Goal: Task Accomplishment & Management: Use online tool/utility

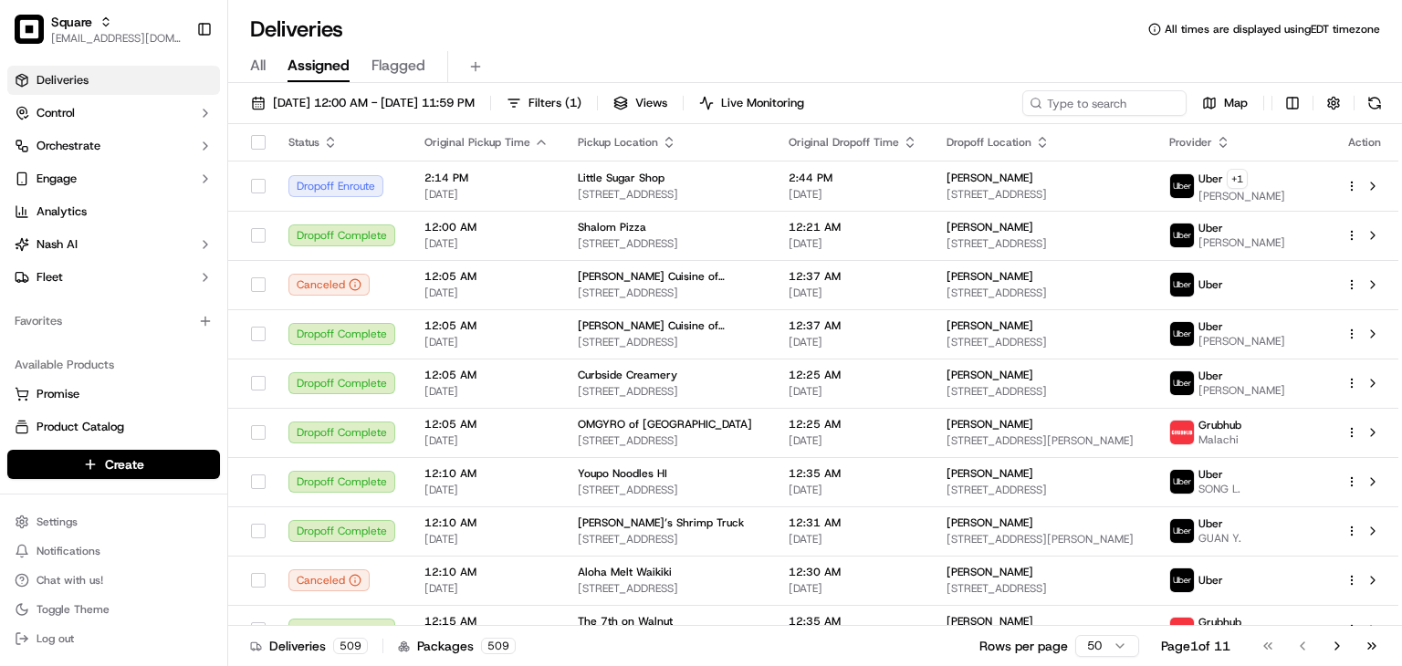
click at [684, 65] on div "All Assigned Flagged" at bounding box center [815, 67] width 1174 height 32
click at [1091, 110] on input at bounding box center [1076, 103] width 219 height 26
click at [627, 44] on div "All Assigned Flagged" at bounding box center [815, 63] width 1174 height 39
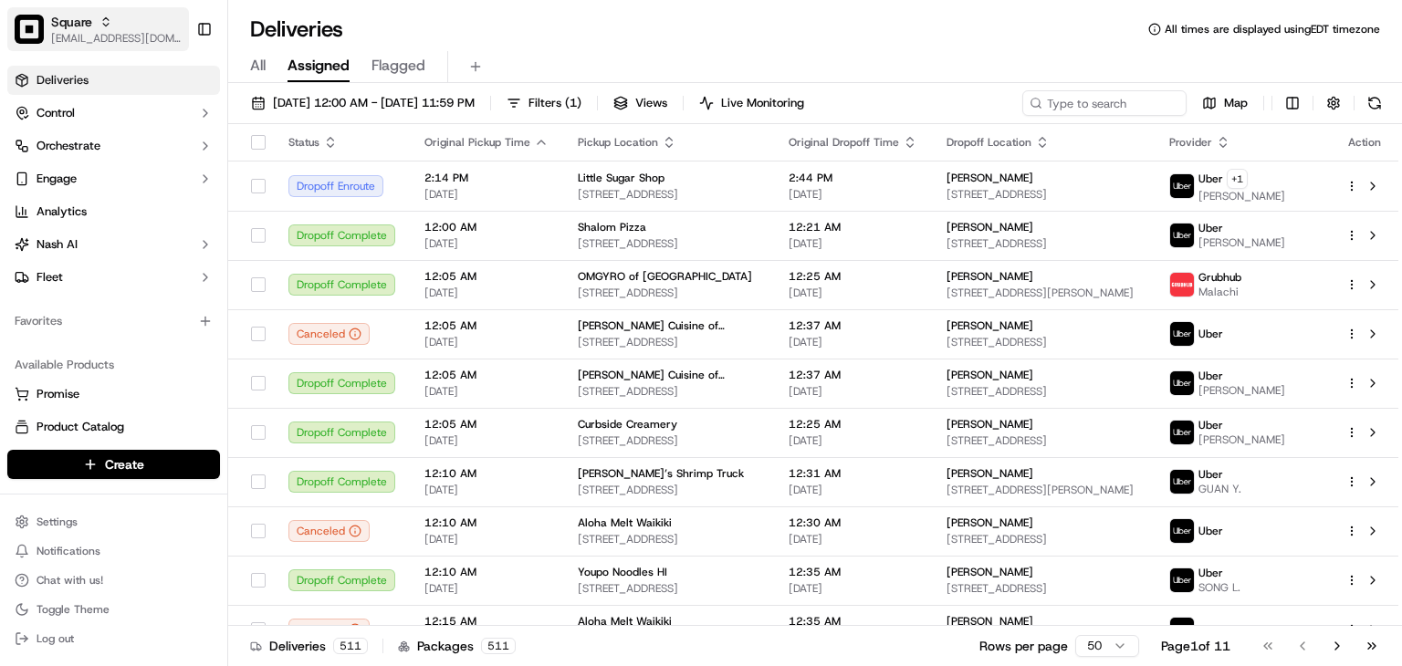
click at [130, 43] on span "[EMAIL_ADDRESS][DOMAIN_NAME]" at bounding box center [116, 38] width 130 height 15
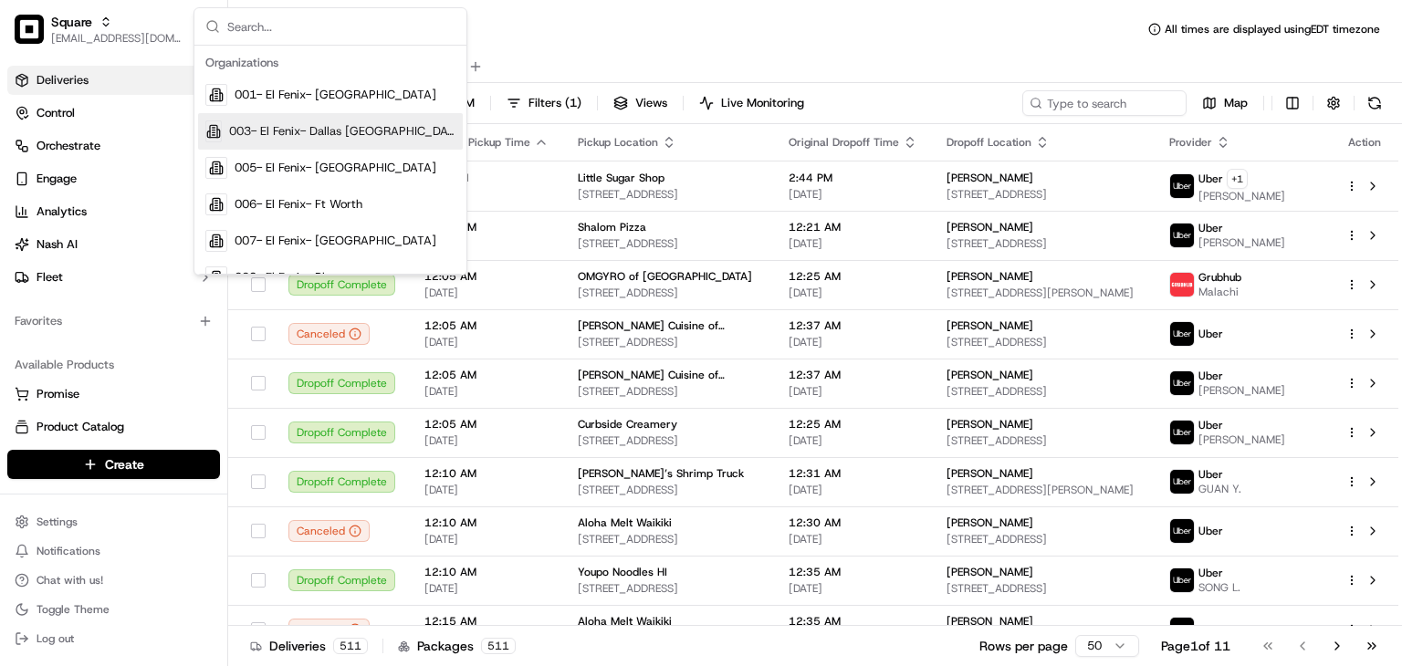
click at [781, 48] on div "All Assigned Flagged" at bounding box center [815, 63] width 1174 height 39
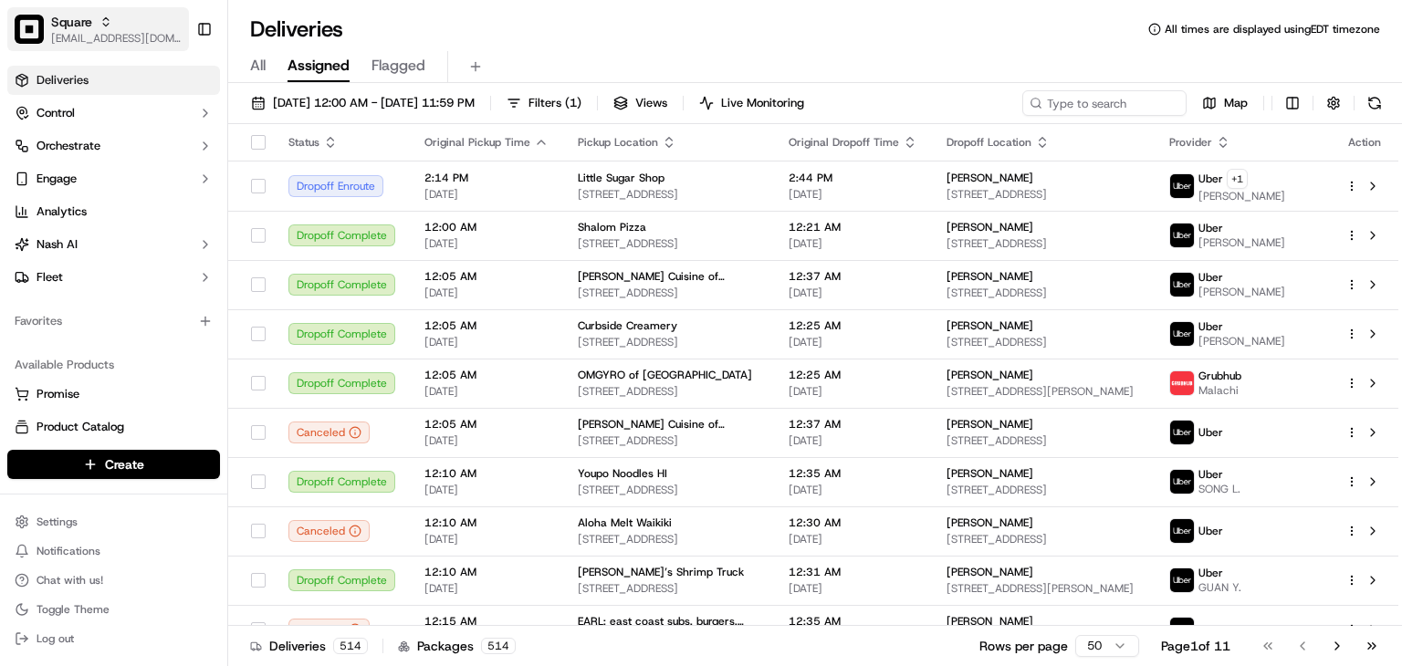
click at [91, 34] on span "[EMAIL_ADDRESS][DOMAIN_NAME]" at bounding box center [116, 38] width 130 height 15
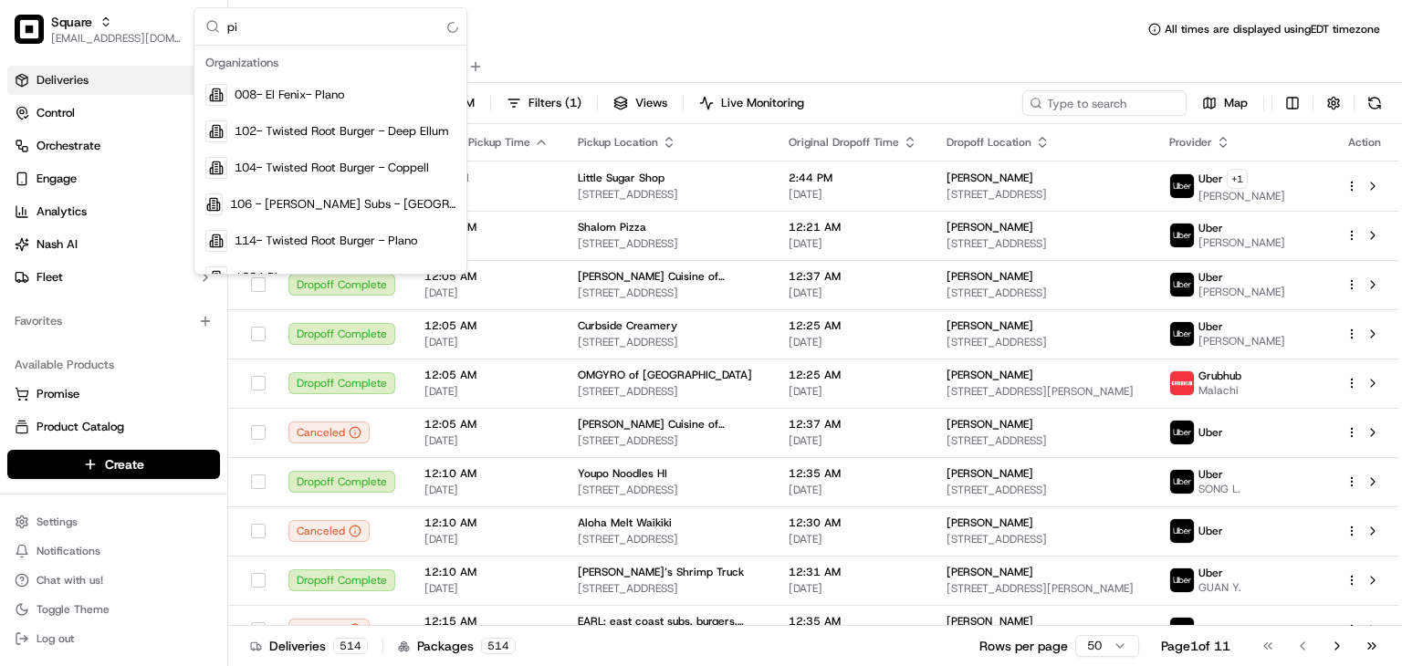
type input "p"
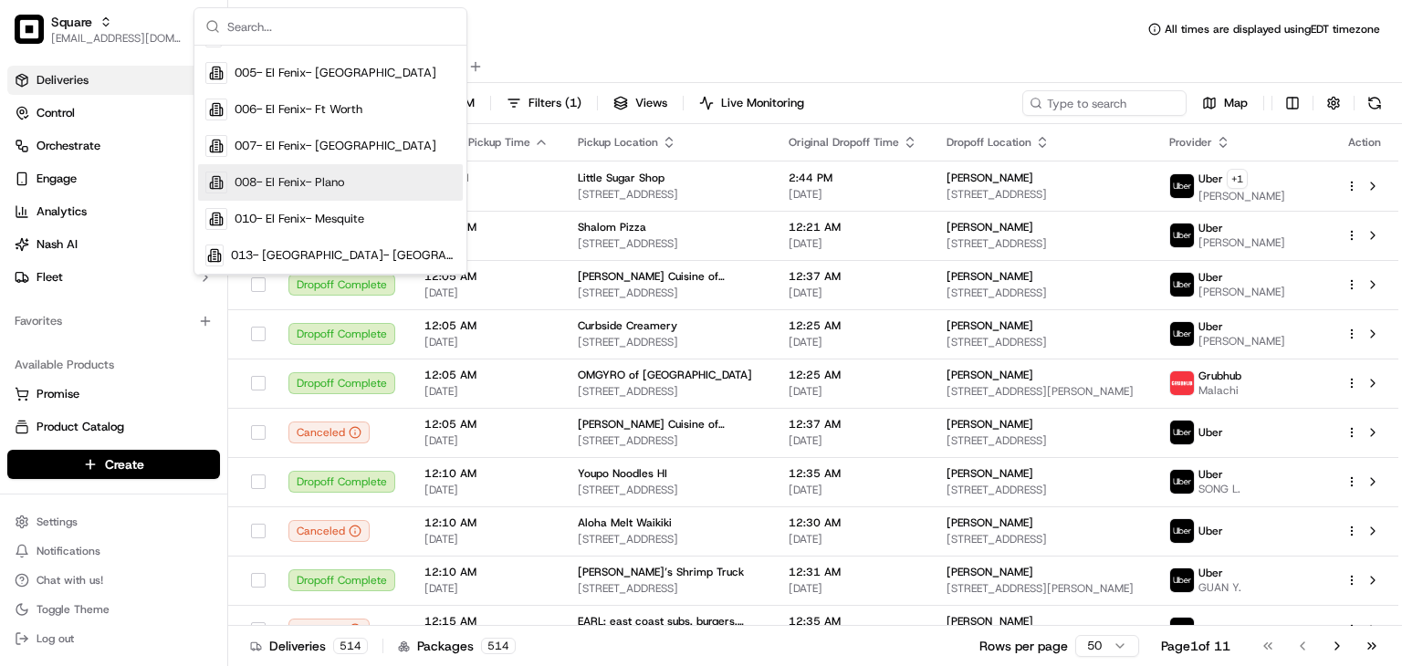
scroll to position [679, 0]
click at [668, 27] on div "Deliveries All times are displayed using EDT timezone" at bounding box center [815, 29] width 1174 height 29
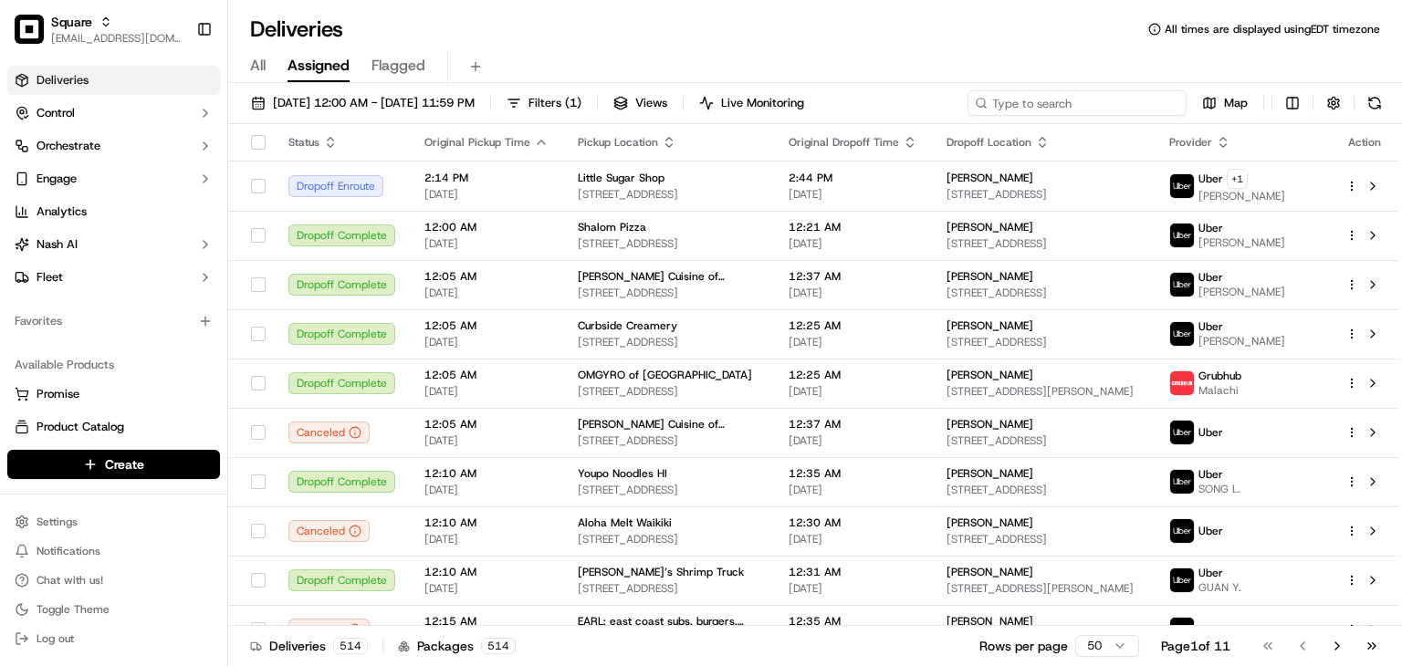
click at [1089, 110] on input at bounding box center [1076, 103] width 219 height 26
click at [1037, 108] on input at bounding box center [1076, 103] width 219 height 26
paste input "8415 Port Branch Dr"
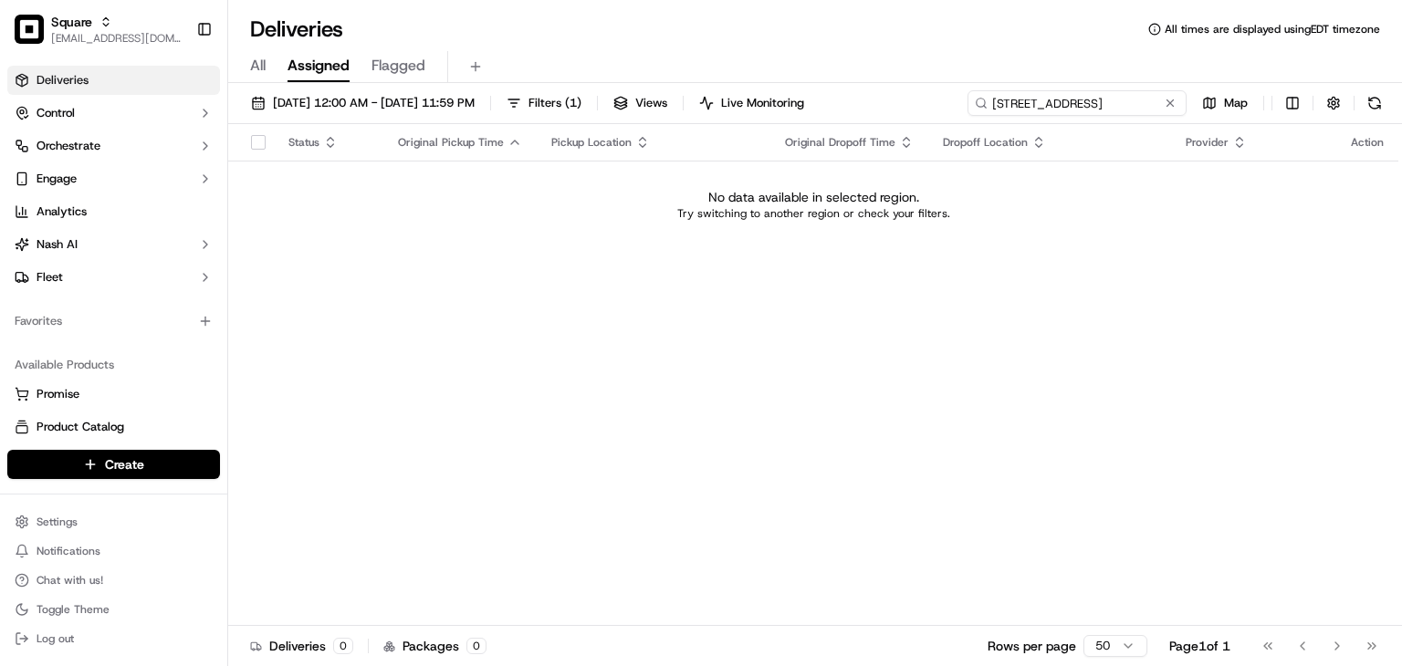
type input "8415 Port Branch Dr"
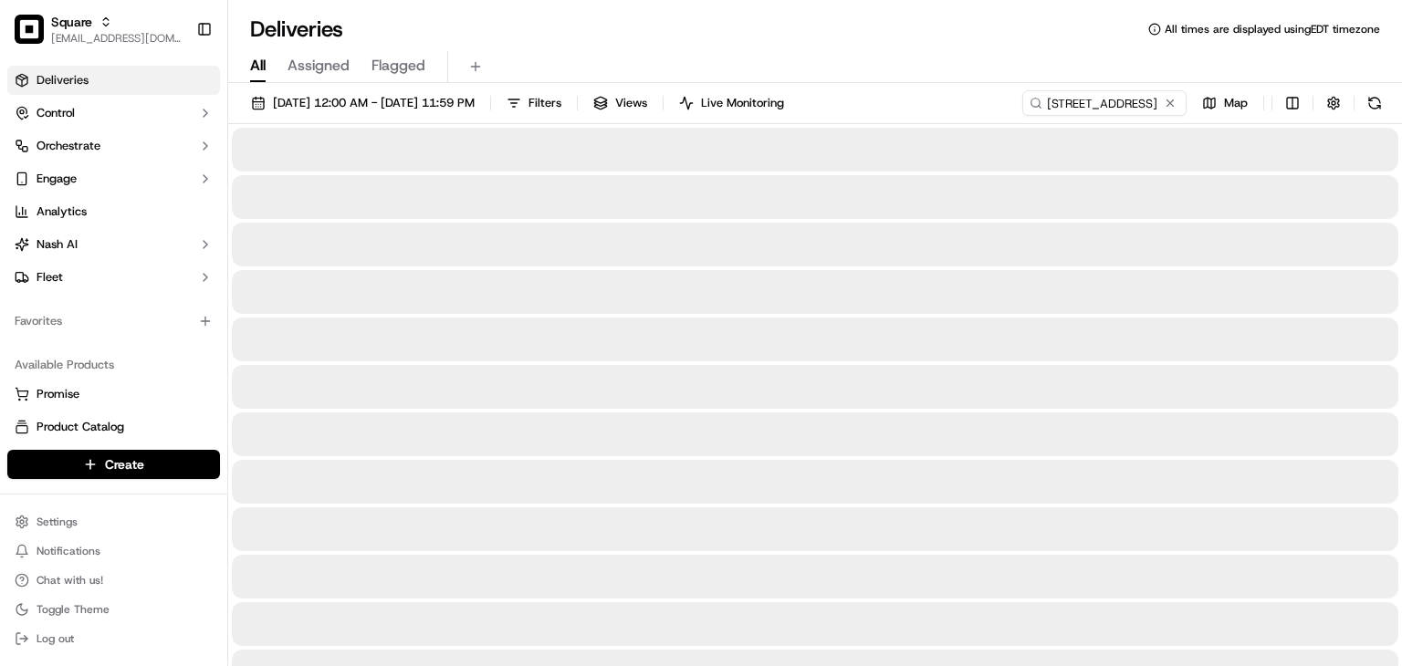
click at [258, 68] on span "All" at bounding box center [258, 66] width 16 height 22
click at [345, 110] on span "09/21/2025 12:00 AM - 09/21/2025 11:59 PM" at bounding box center [374, 103] width 202 height 16
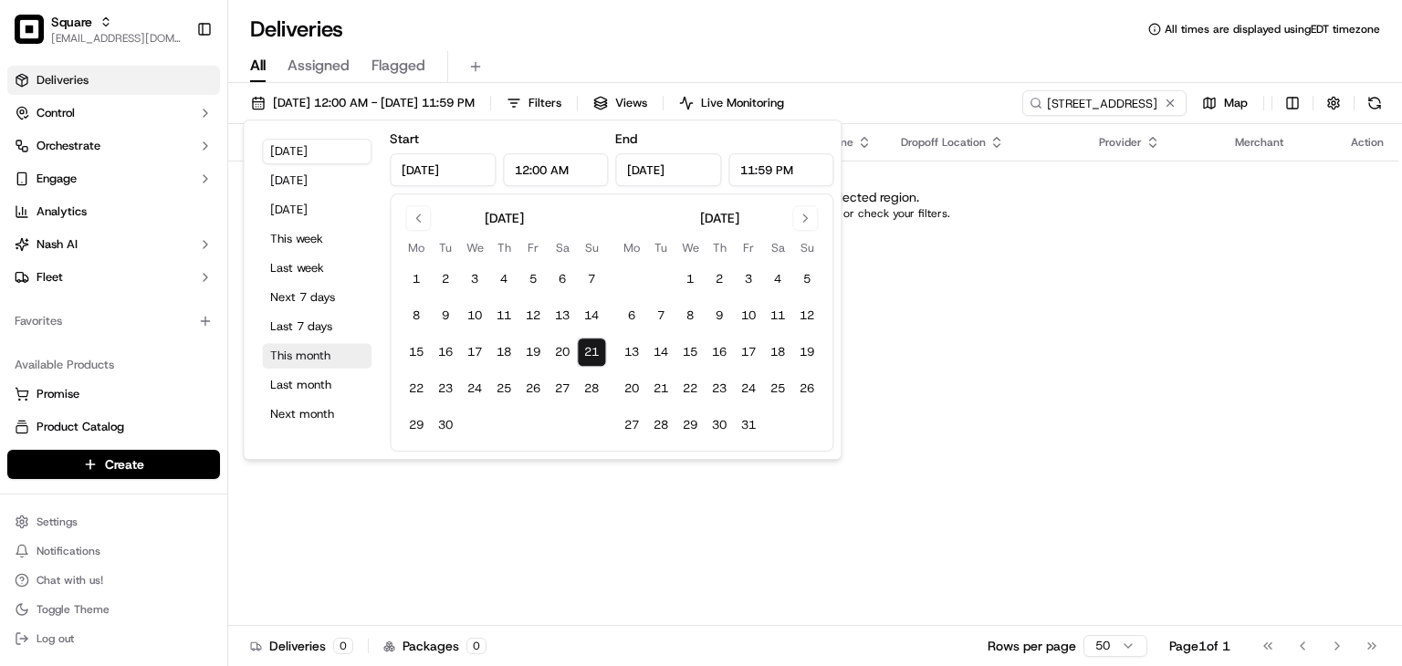
click at [287, 360] on button "This month" at bounding box center [317, 356] width 110 height 26
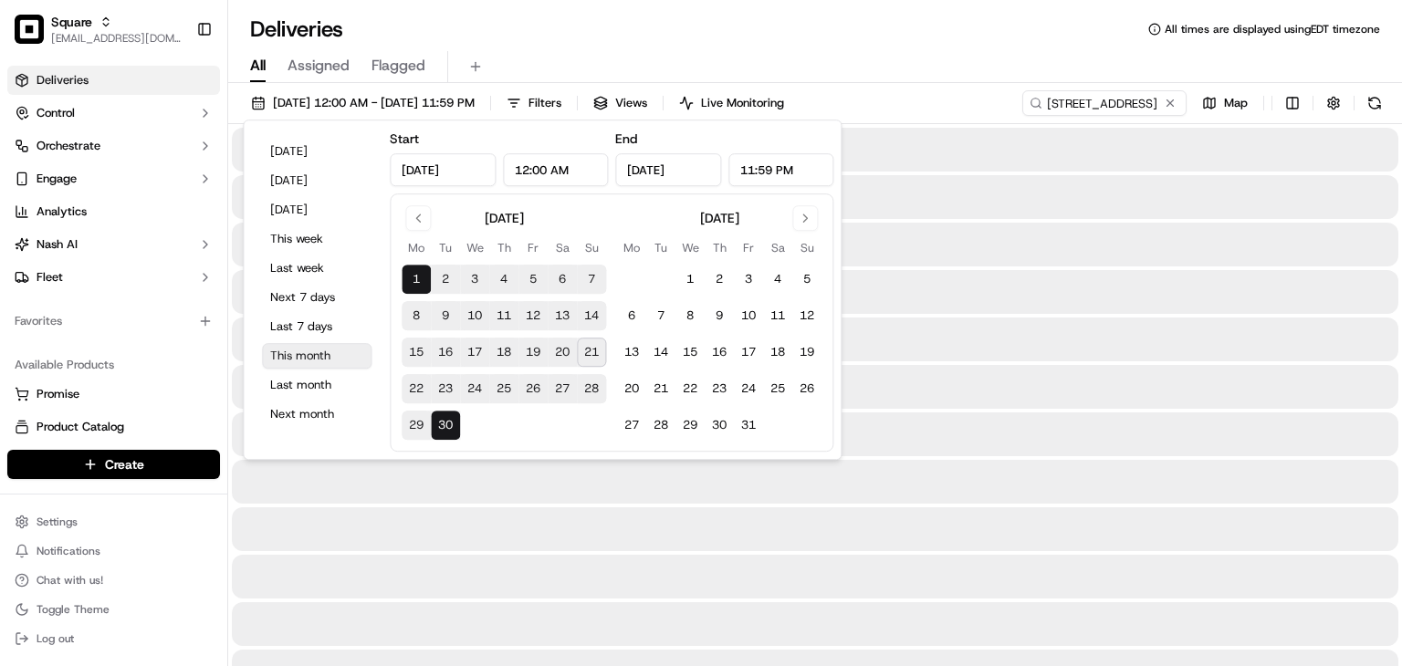
type input "Sep 1, 2025"
type input "Sep 30, 2025"
drag, startPoint x: 1096, startPoint y: 94, endPoint x: 1102, endPoint y: 103, distance: 11.1
click at [1098, 94] on input "8415 Port Branch Dr" at bounding box center [1076, 103] width 219 height 26
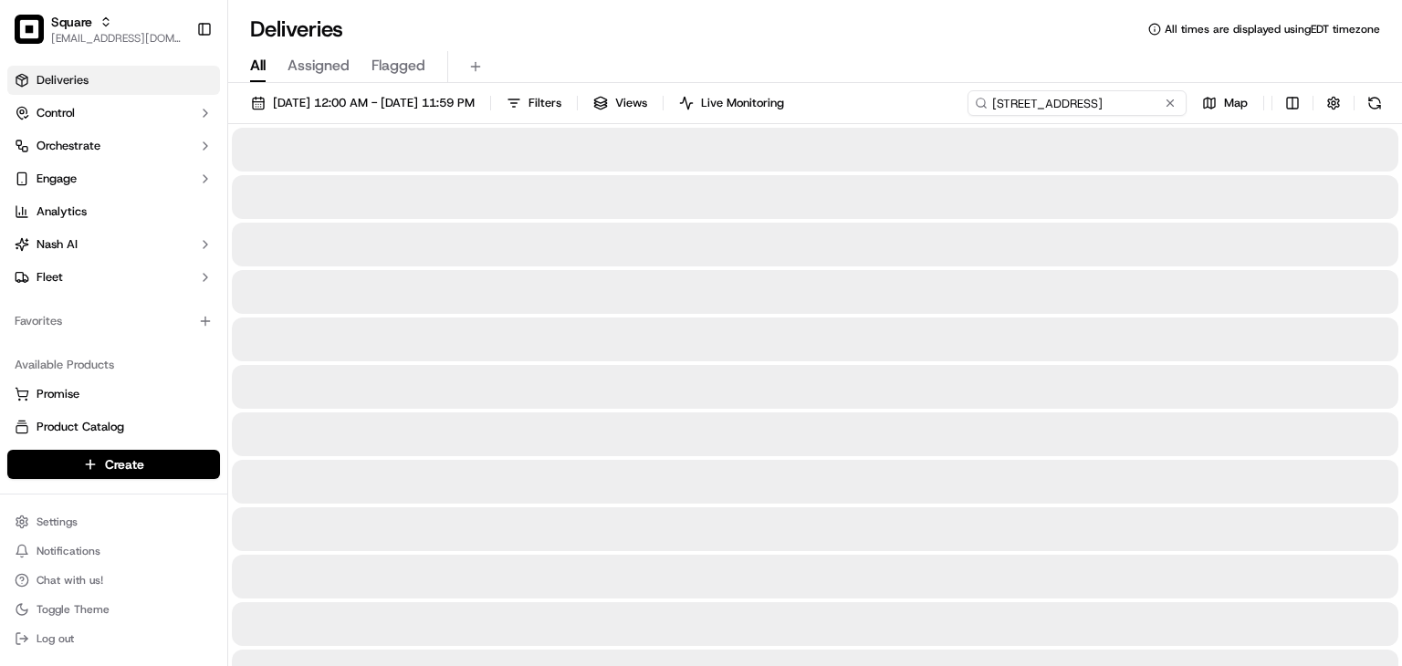
click at [1106, 99] on input "8415 Port Branch Dr" at bounding box center [1076, 103] width 219 height 26
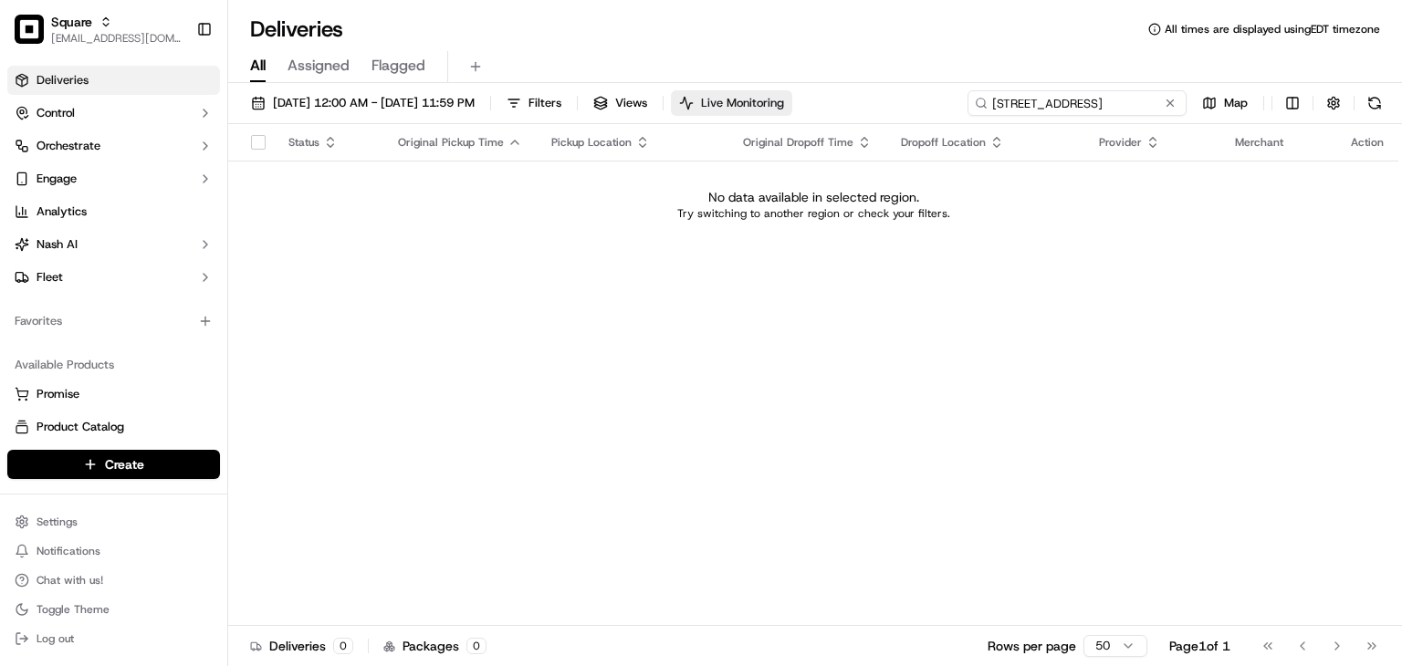
drag, startPoint x: 1092, startPoint y: 100, endPoint x: 838, endPoint y: 102, distance: 254.6
click at [838, 100] on div "09/01/2025 12:00 AM - 09/30/2025 11:59 PM Filters Views Live Monitoring 8415 Po…" at bounding box center [815, 107] width 1174 height 34
click at [82, 31] on span "[EMAIL_ADDRESS][DOMAIN_NAME]" at bounding box center [116, 38] width 130 height 15
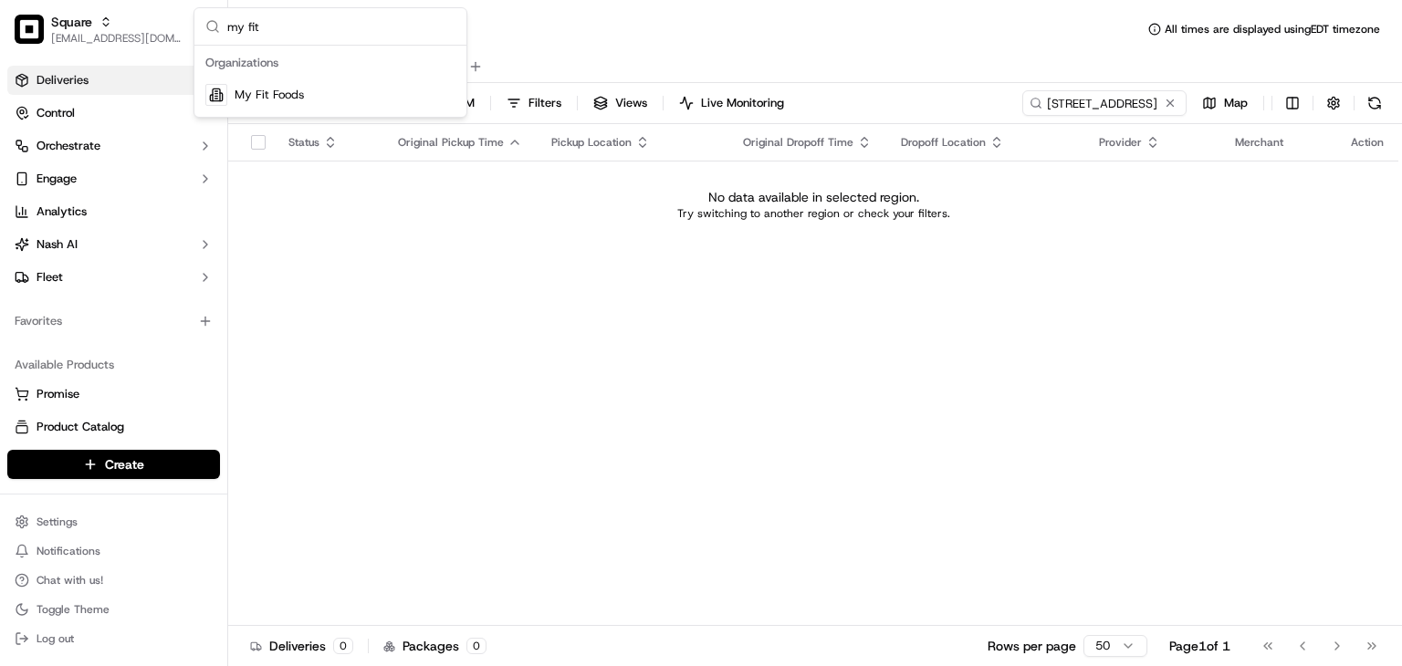
type input "my fit"
click at [268, 94] on span "My Fit Foods" at bounding box center [269, 95] width 69 height 16
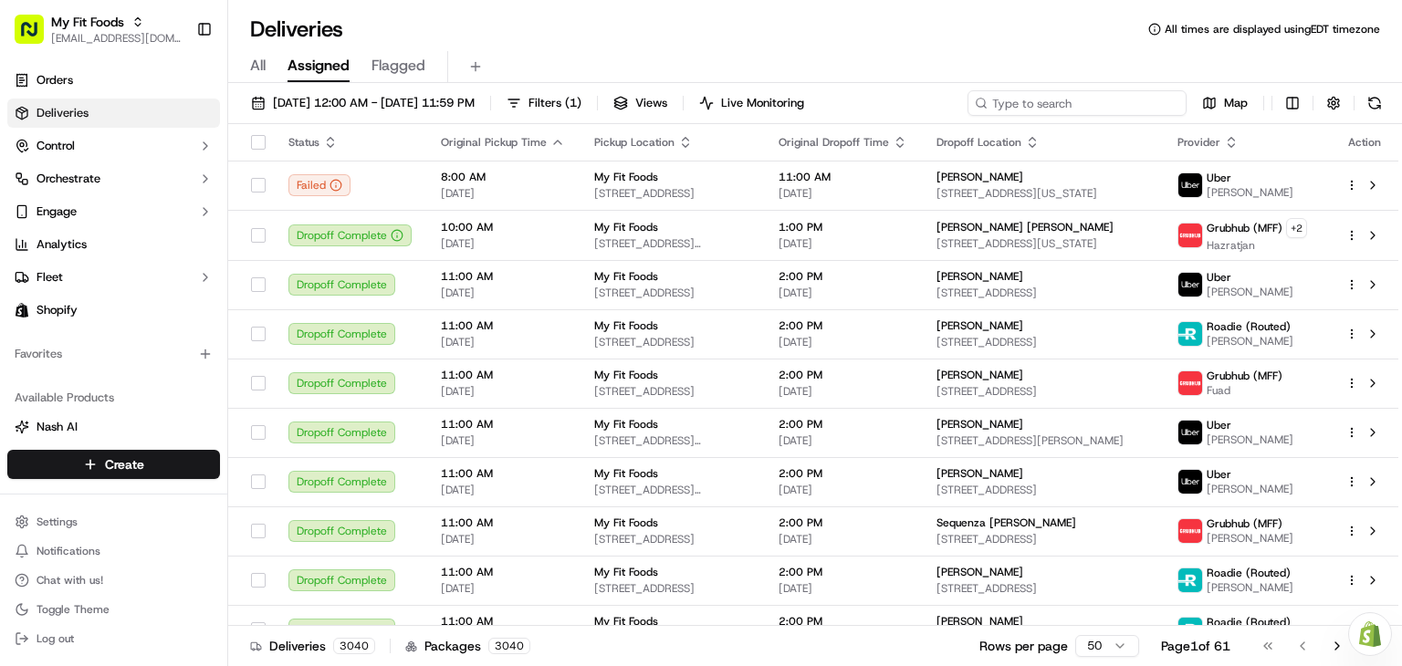
click at [1085, 106] on input at bounding box center [1076, 103] width 219 height 26
paste input "Joanna Goglia"
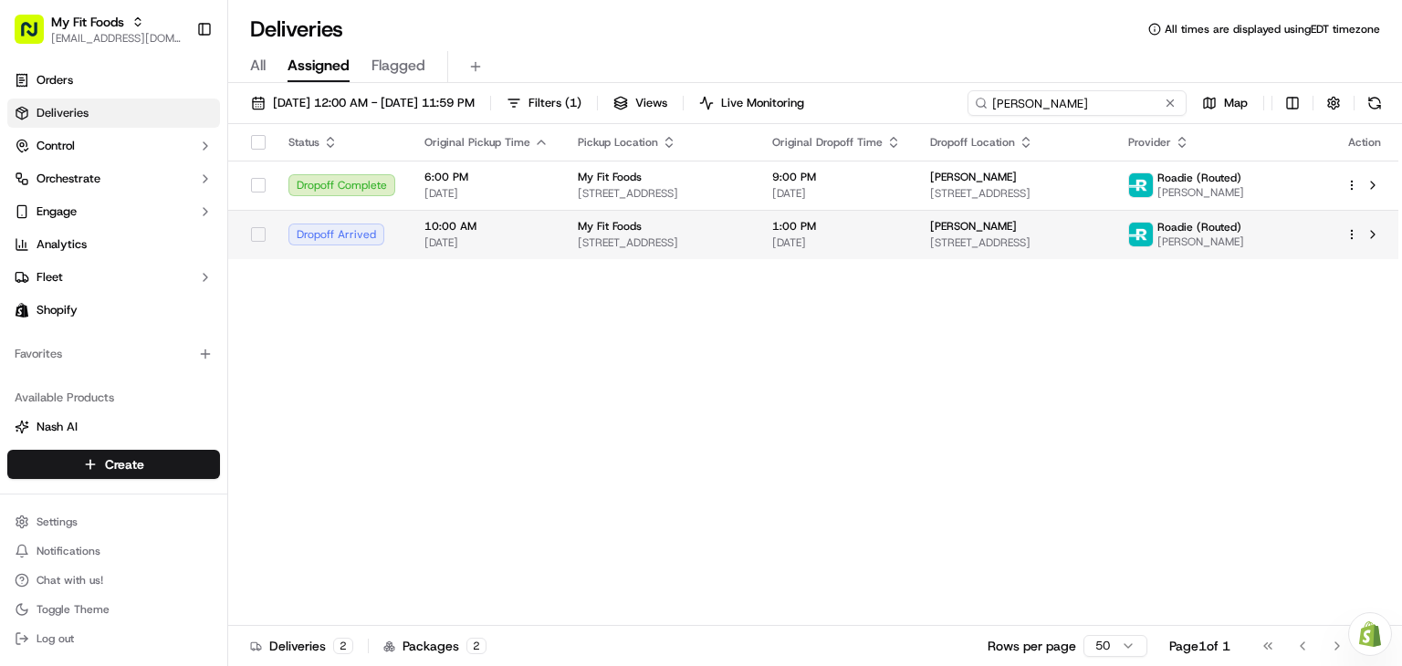
type input "Joanna Goglia"
click at [860, 235] on span "[DATE]" at bounding box center [836, 242] width 129 height 15
click at [867, 224] on span "1:00 PM" at bounding box center [836, 226] width 129 height 15
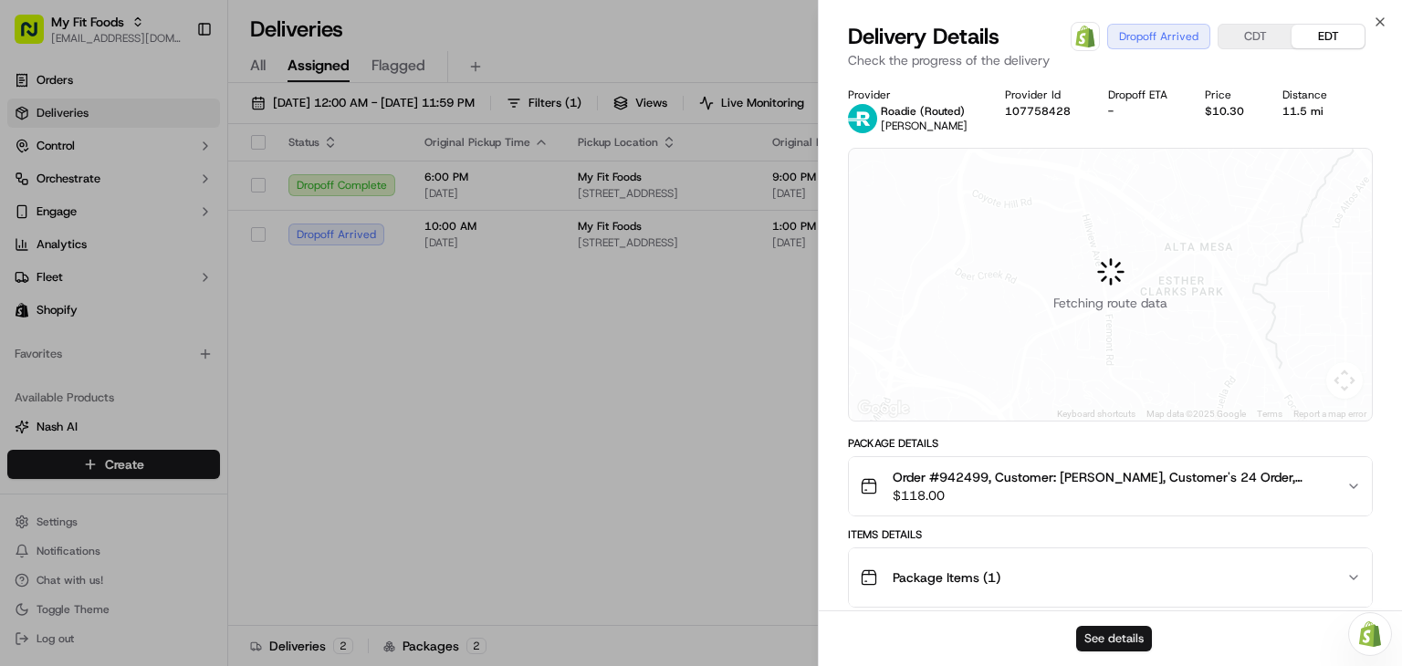
click at [1109, 631] on button "See details" at bounding box center [1114, 639] width 76 height 26
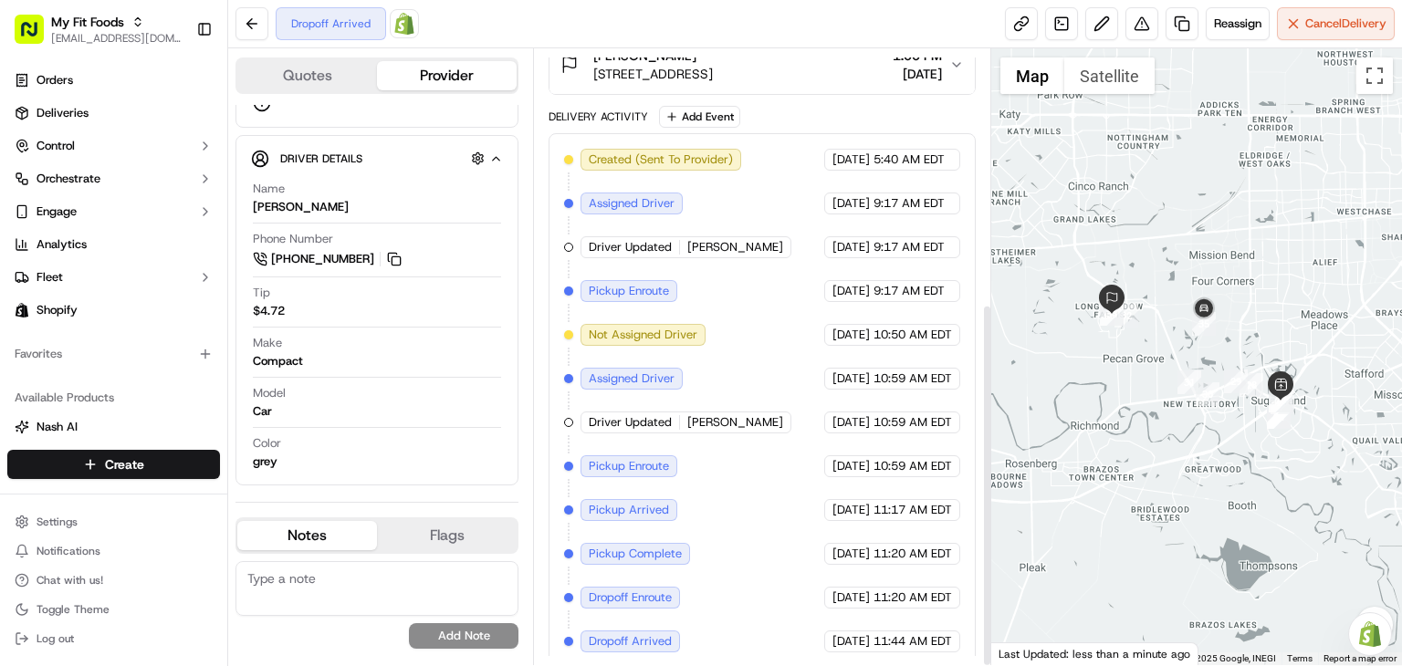
scroll to position [431, 0]
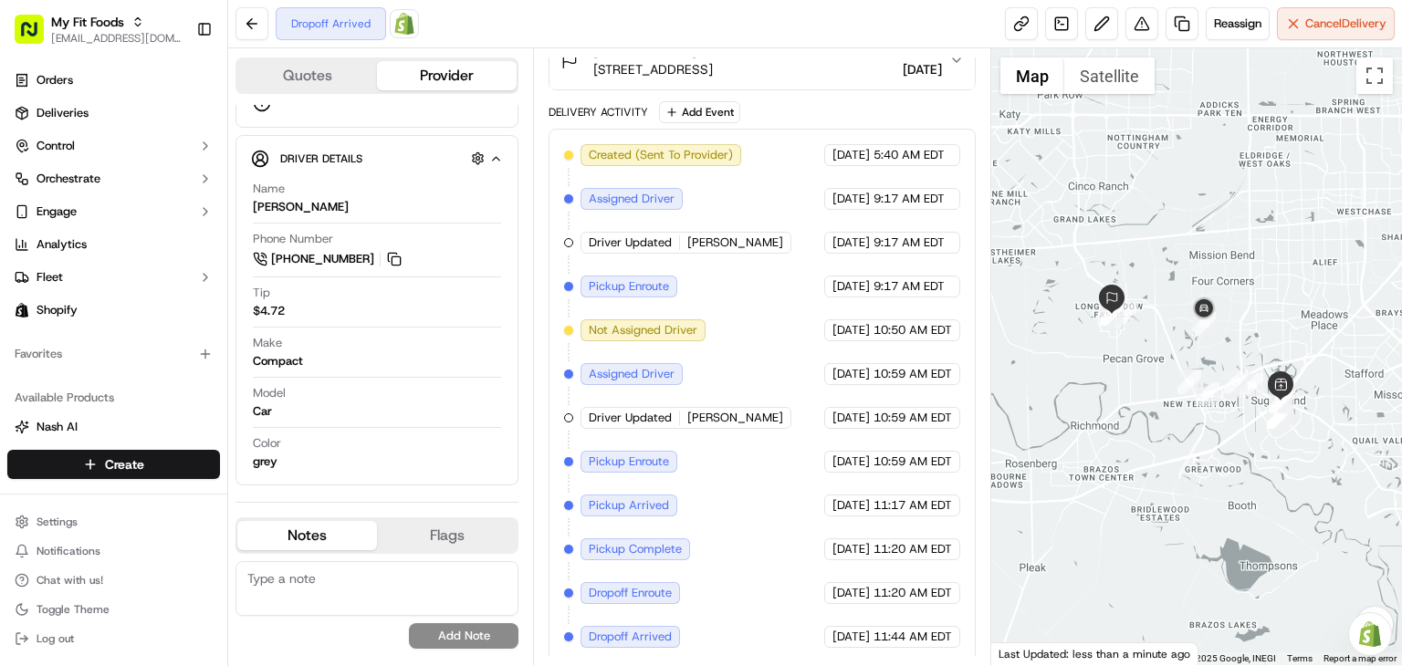
click at [694, 26] on div "Dropoff Arrived Open Order in Shopify Reassign Cancel Delivery" at bounding box center [815, 24] width 1174 height 48
click at [524, 21] on div "Dropoff Arrived Open Order in Shopify Reassign Cancel Delivery" at bounding box center [815, 24] width 1174 height 48
click at [360, 587] on textarea at bounding box center [376, 588] width 283 height 55
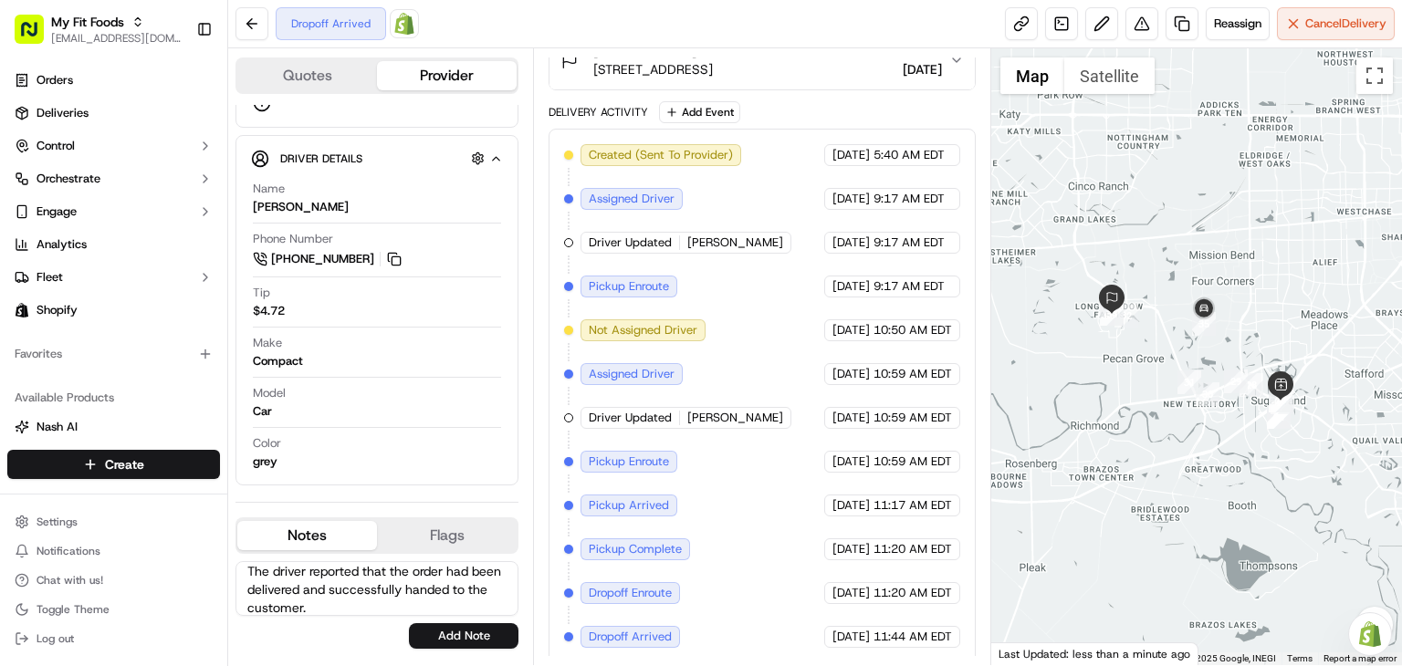
scroll to position [7, 0]
click at [360, 610] on textarea "The driver reported that the order had been delivered and successfully handed t…" at bounding box center [376, 588] width 283 height 55
click at [304, 578] on textarea "The driver reported that the order had been delivered and successfully handed t…" at bounding box center [376, 588] width 283 height 55
click at [306, 578] on textarea "The driver reported that the order had been delivered and successfully handed t…" at bounding box center [376, 588] width 283 height 55
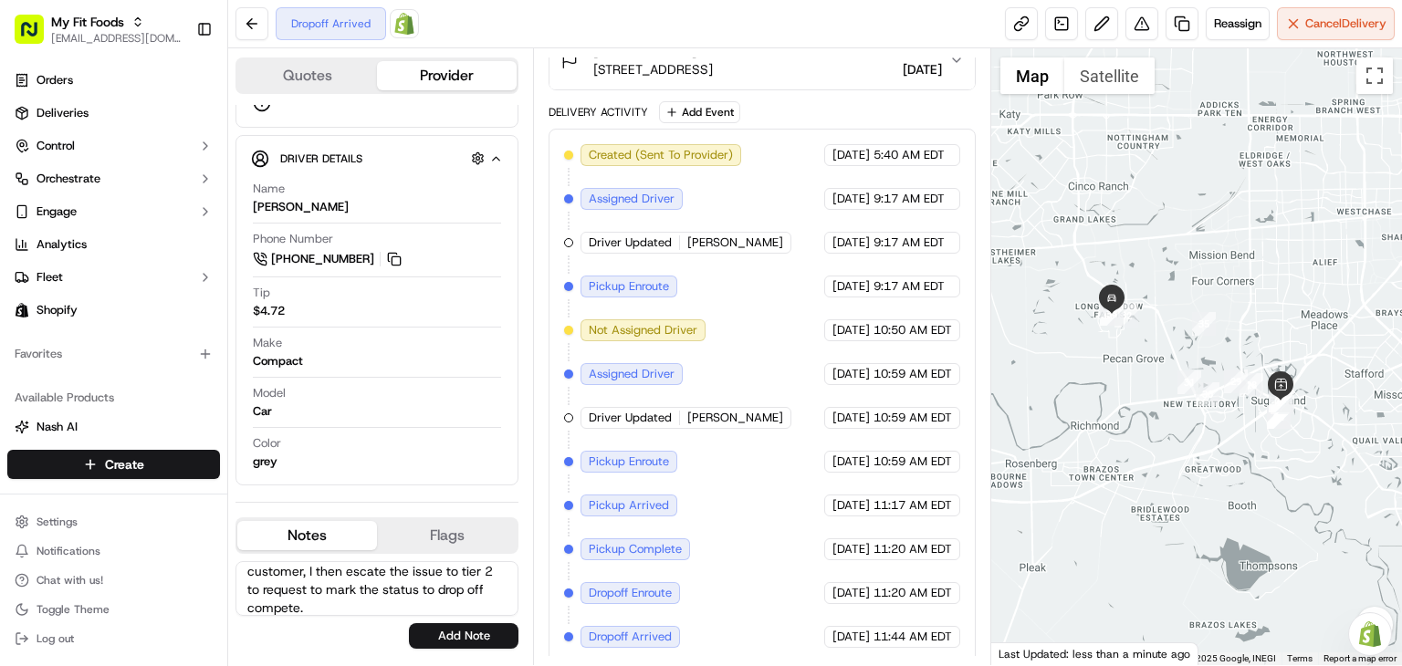
click at [306, 578] on textarea "The driver reported that the order had been delivered and successfully handed t…" at bounding box center [376, 588] width 283 height 55
click at [314, 584] on textarea "The driver reported that the order had been delivered and successfully handed t…" at bounding box center [376, 588] width 283 height 55
click at [315, 584] on textarea "The driver reported that the order had been delivered and successfully handed t…" at bounding box center [376, 588] width 283 height 55
click at [354, 608] on textarea "The driver reported that the order had been delivered and successfully handed t…" at bounding box center [376, 588] width 283 height 55
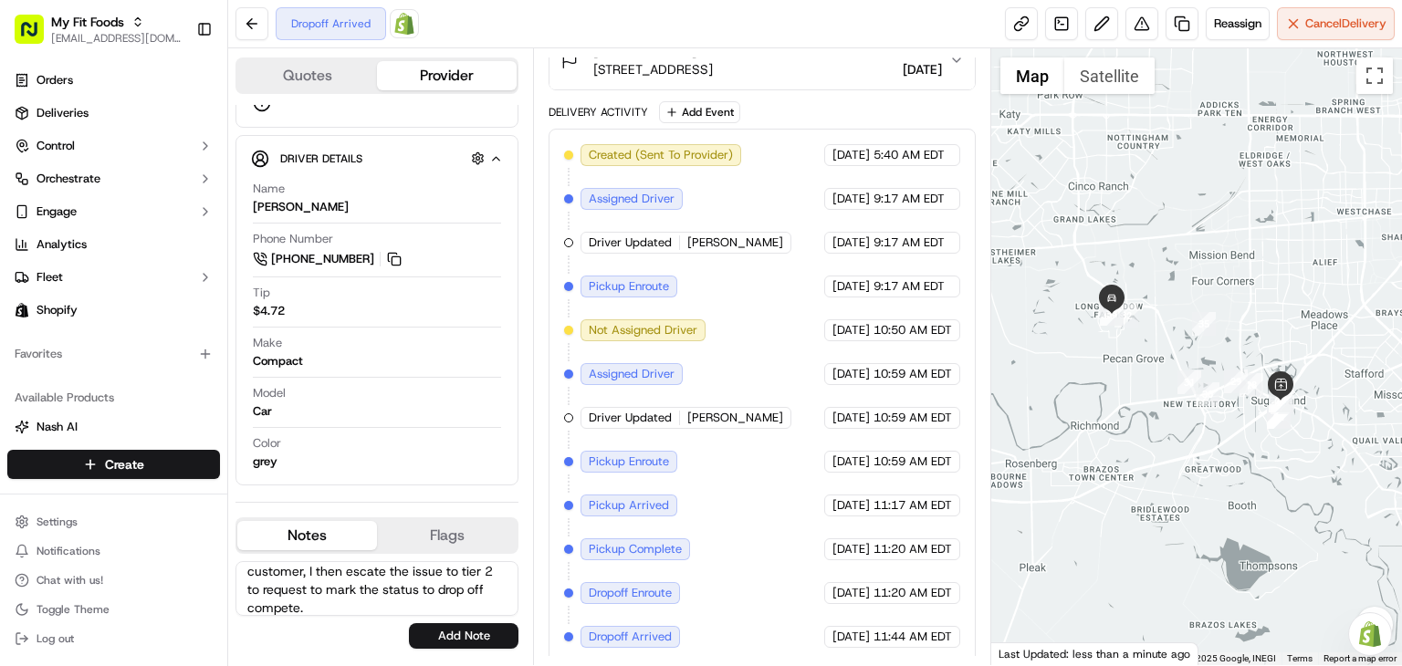
scroll to position [0, 0]
click at [354, 608] on textarea "The driver reported that the order had been delivered and successfully handed t…" at bounding box center [376, 588] width 283 height 55
type textarea "The driver reported that the order had been delivered and successfully handed t…"
click at [339, 572] on textarea "The driver reported that the order had been delivered and successfully handed t…" at bounding box center [376, 588] width 283 height 55
click at [359, 590] on textarea "The driver reported that the order had been delivered and successfully handed t…" at bounding box center [376, 588] width 283 height 55
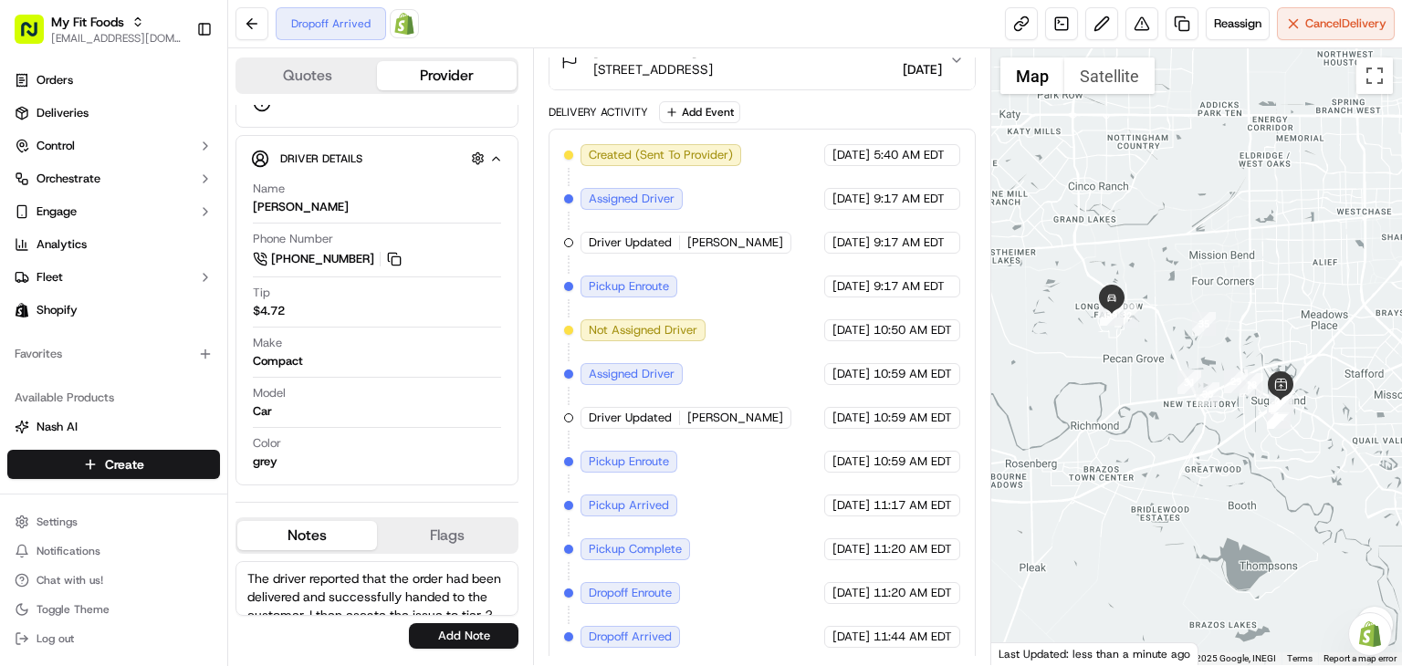
click at [358, 589] on textarea "The driver reported that the order had been delivered and successfully handed t…" at bounding box center [376, 588] width 283 height 55
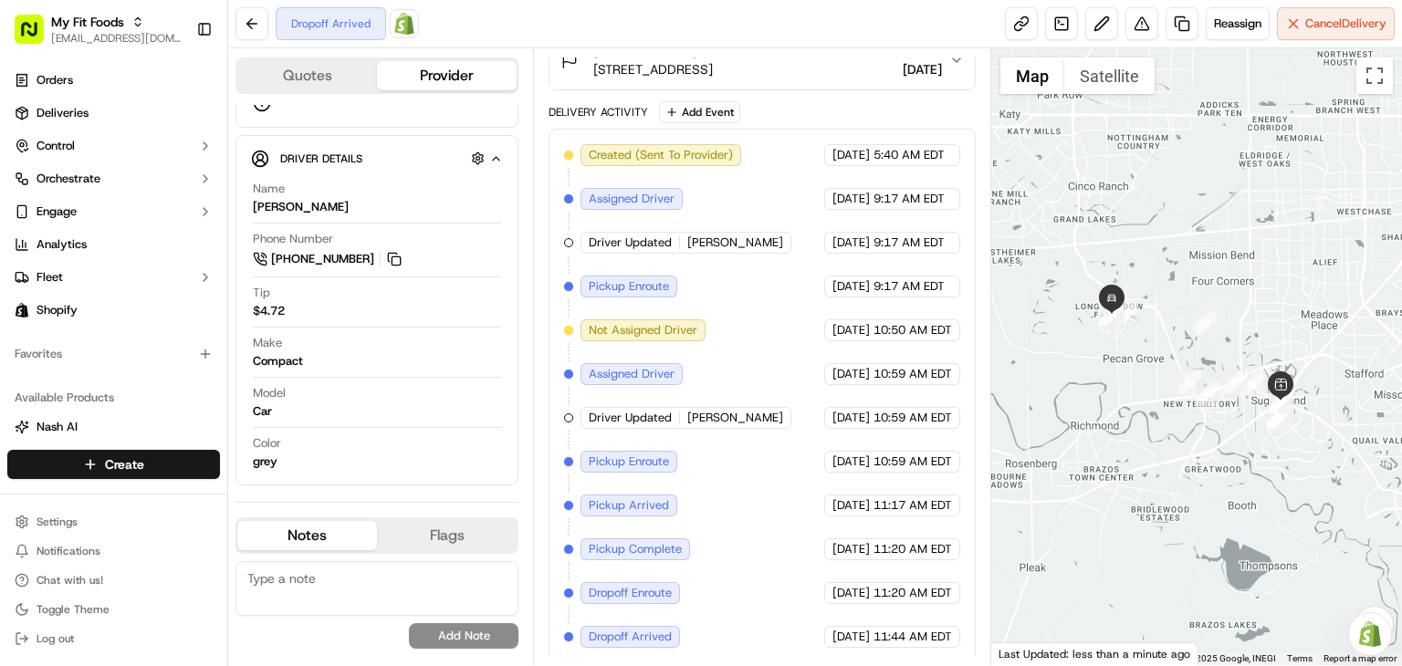
paste textarea "The driver confirmed that the order was delivered and successfully handed over …"
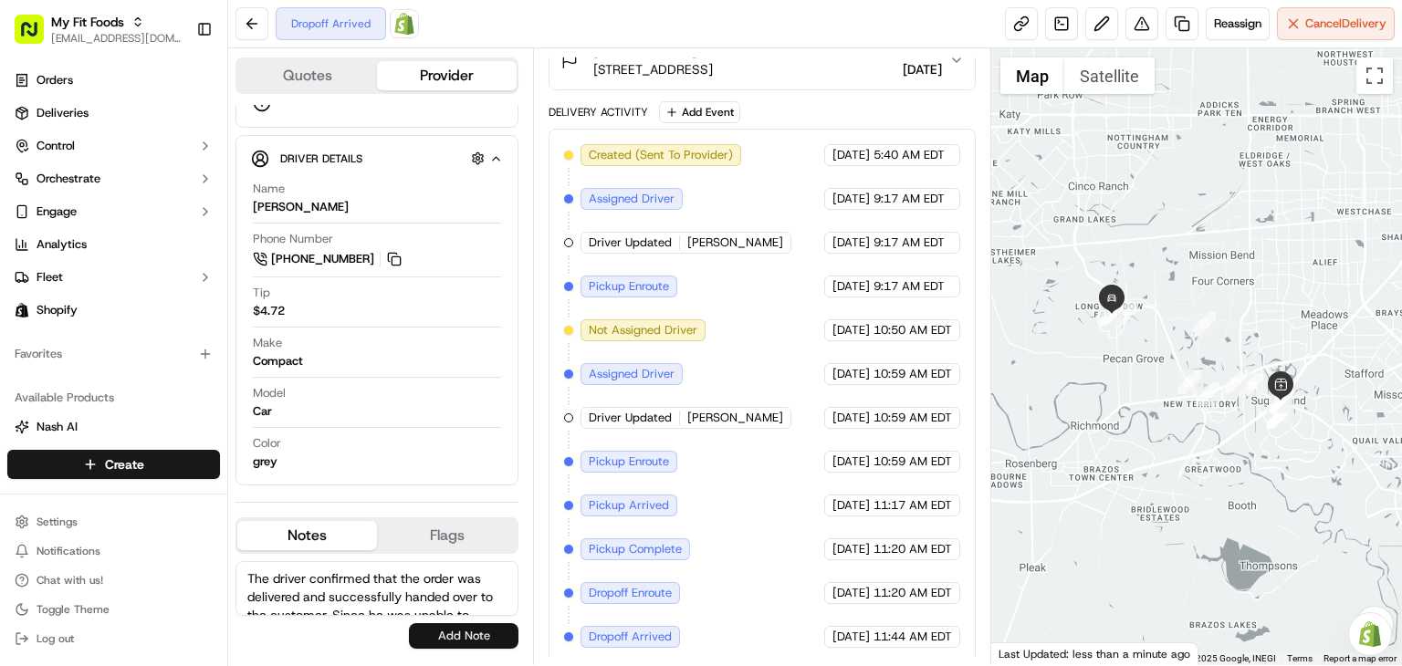
type textarea "The driver confirmed that the order was delivered and successfully handed over …"
click at [445, 625] on button "Add Note" at bounding box center [464, 636] width 110 height 26
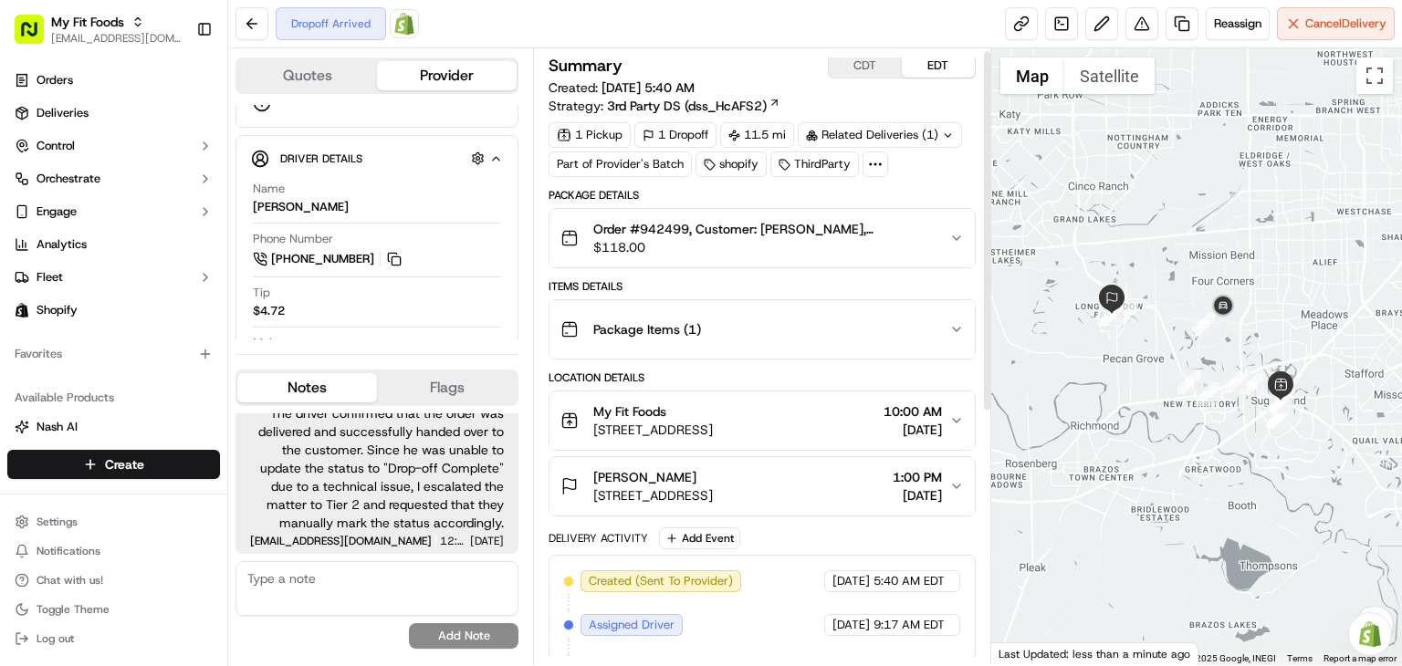
scroll to position [4, 0]
click at [851, 143] on div "Related Deliveries (1)" at bounding box center [880, 136] width 164 height 26
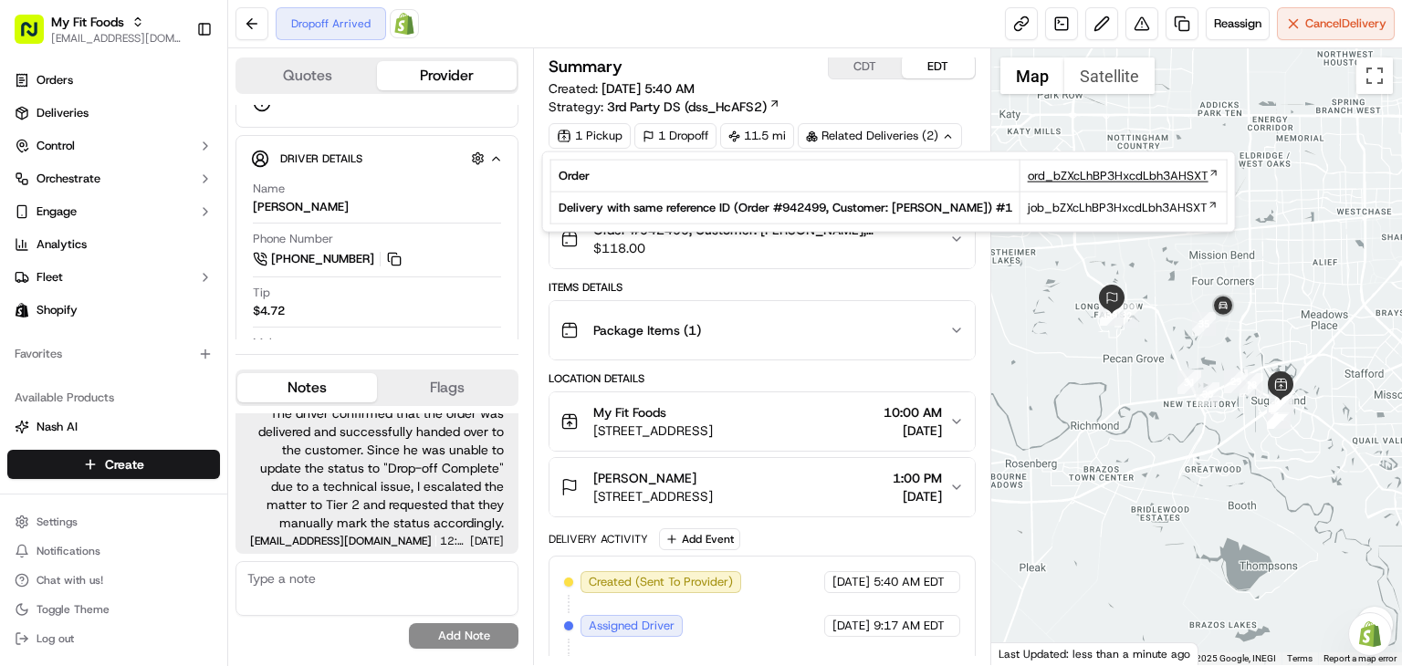
click at [1045, 181] on span "ord_bZXcLhBP3HxcdLbh3AHSXT" at bounding box center [1118, 176] width 181 height 16
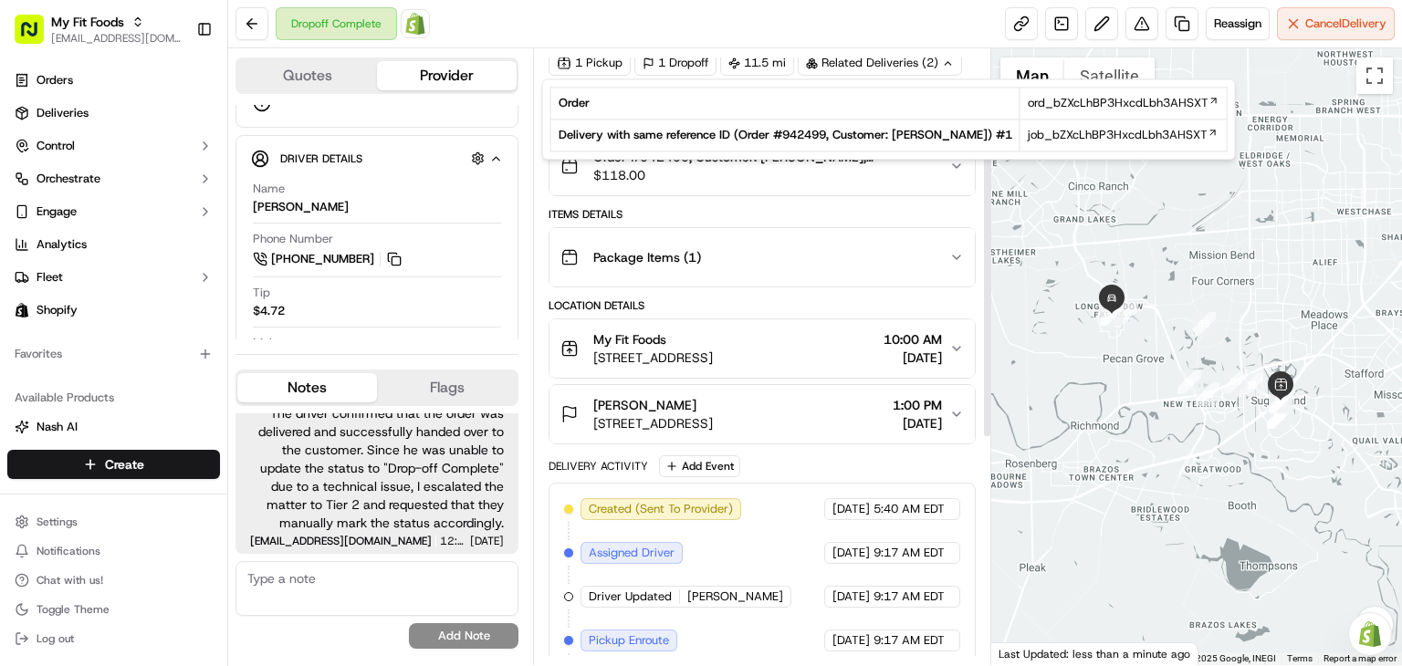
scroll to position [77, 0]
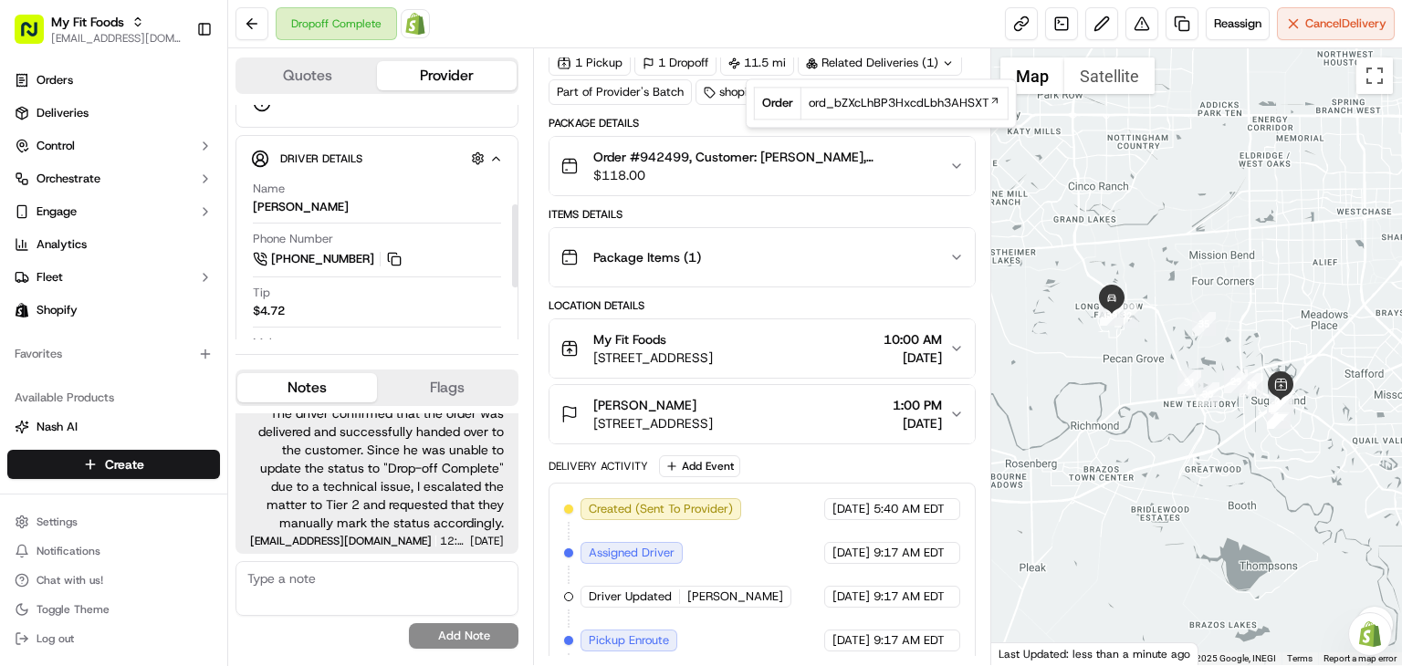
click at [522, 294] on div "Quotes Provider Provider Details Hidden ( 3 ) Provider Roadie (Routed) Provider…" at bounding box center [380, 356] width 305 height 617
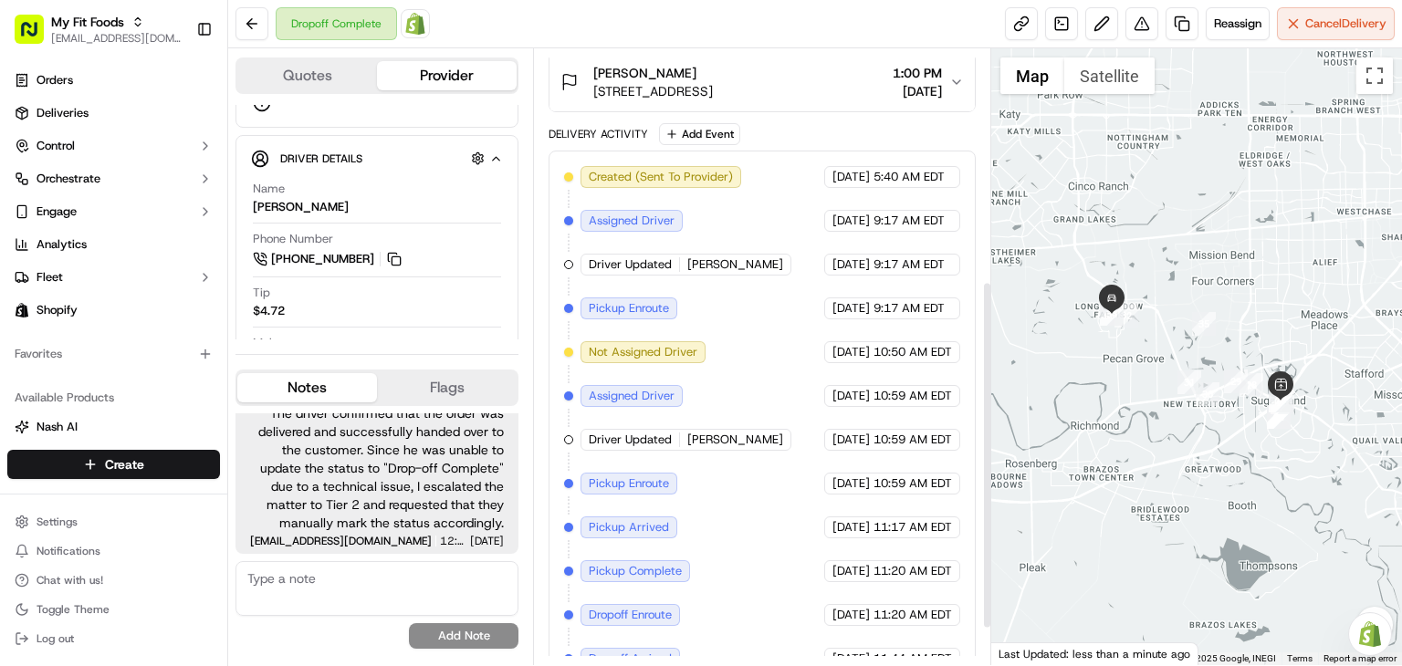
scroll to position [412, 0]
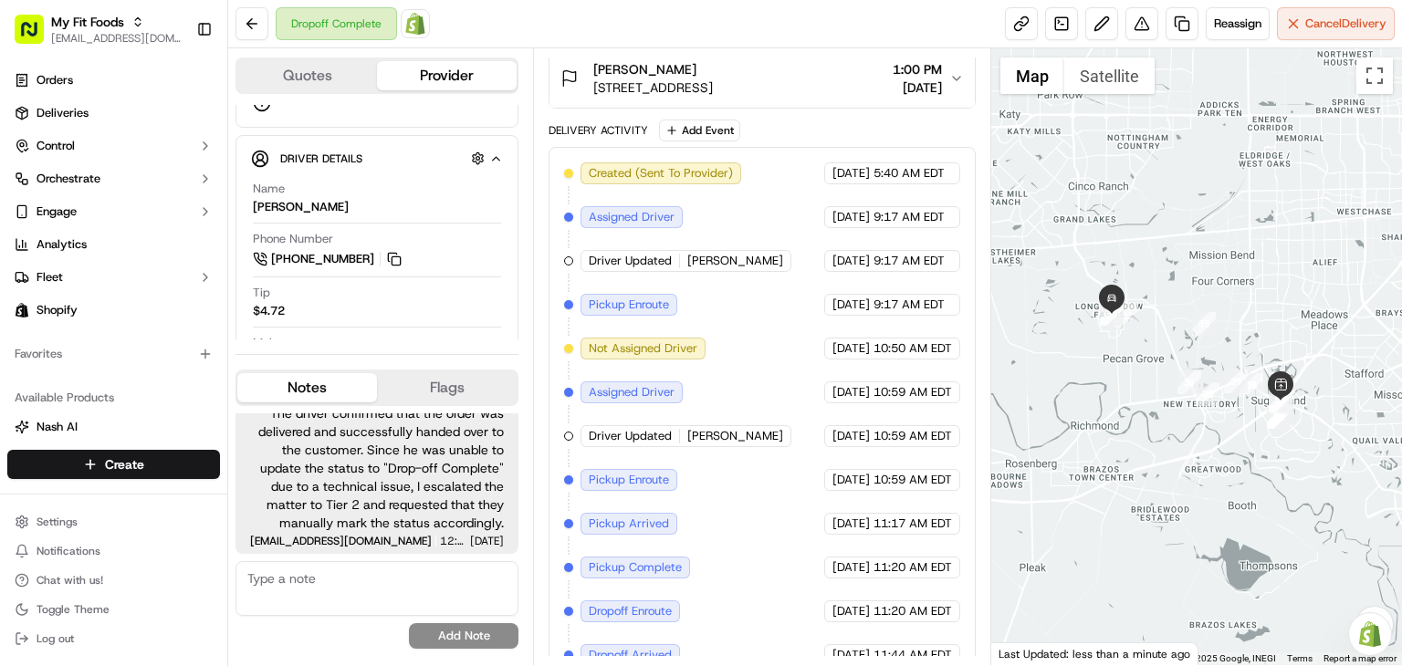
click at [713, 86] on span "8415 Port Branch Dr, Richmond, TX 77406, US" at bounding box center [653, 87] width 120 height 18
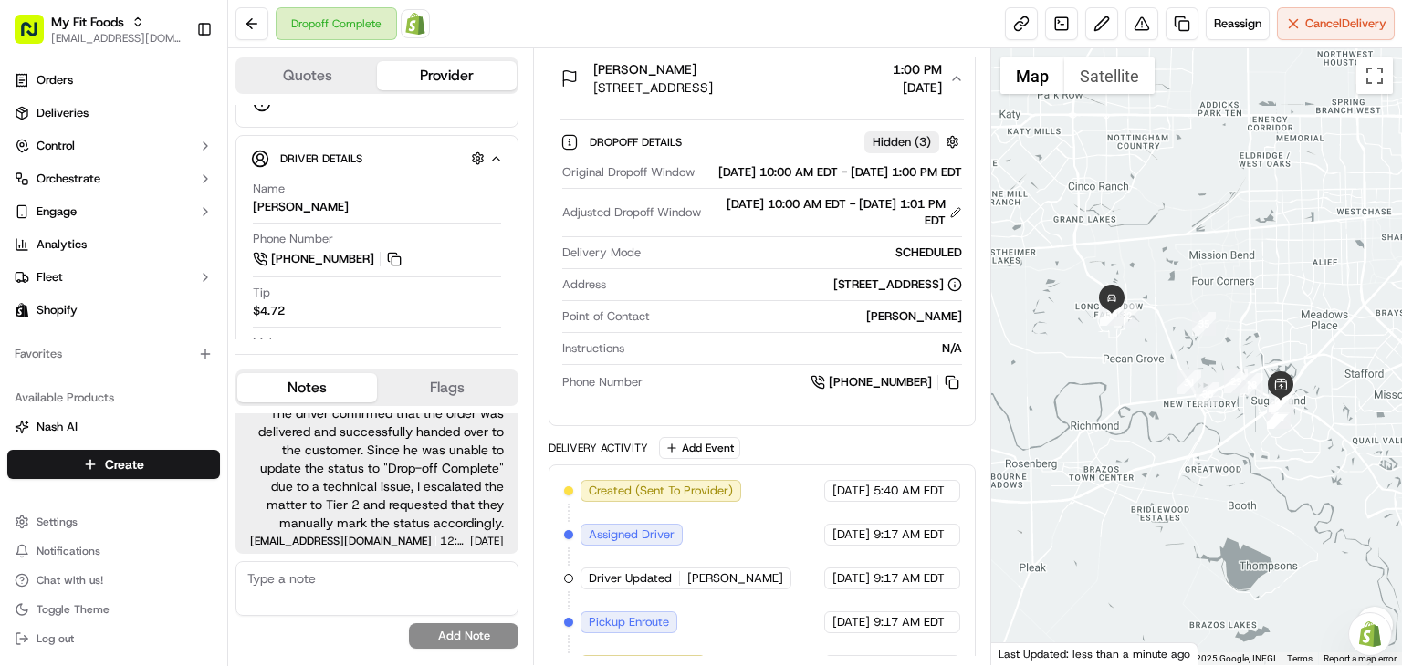
click at [713, 86] on span "8415 Port Branch Dr, Richmond, TX 77406, US" at bounding box center [653, 87] width 120 height 18
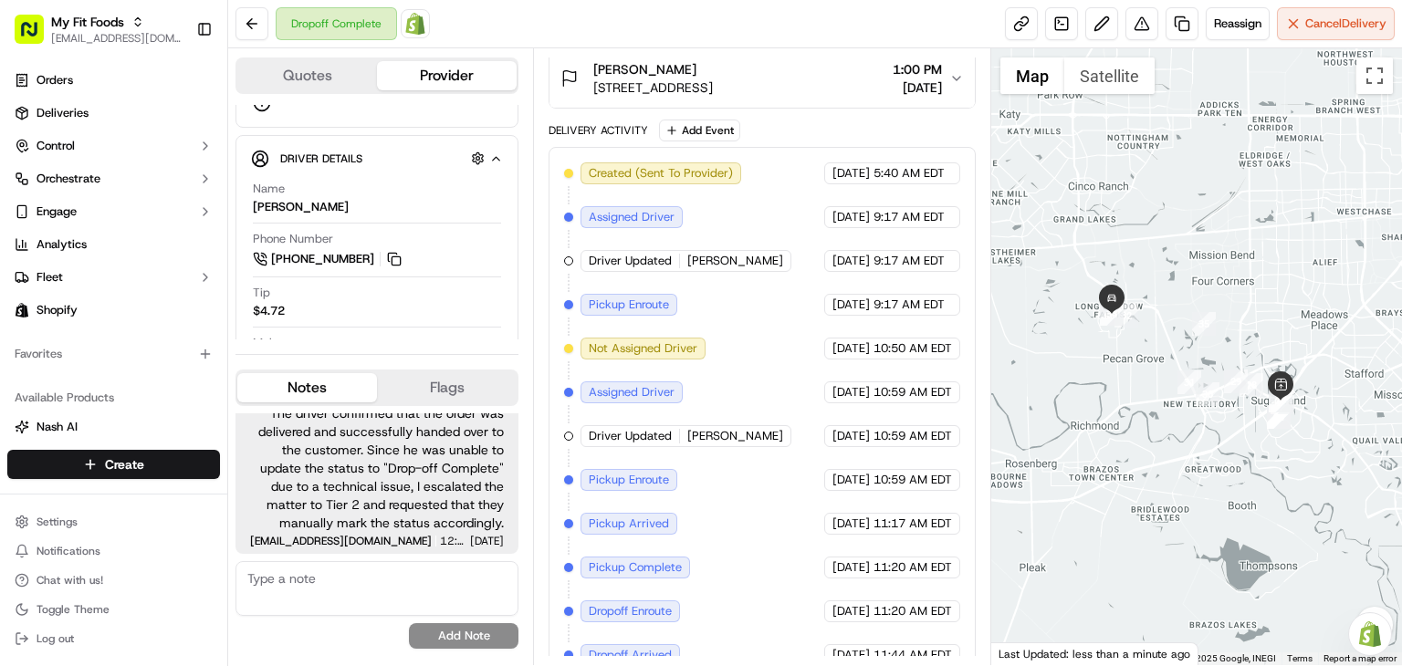
scroll to position [475, 0]
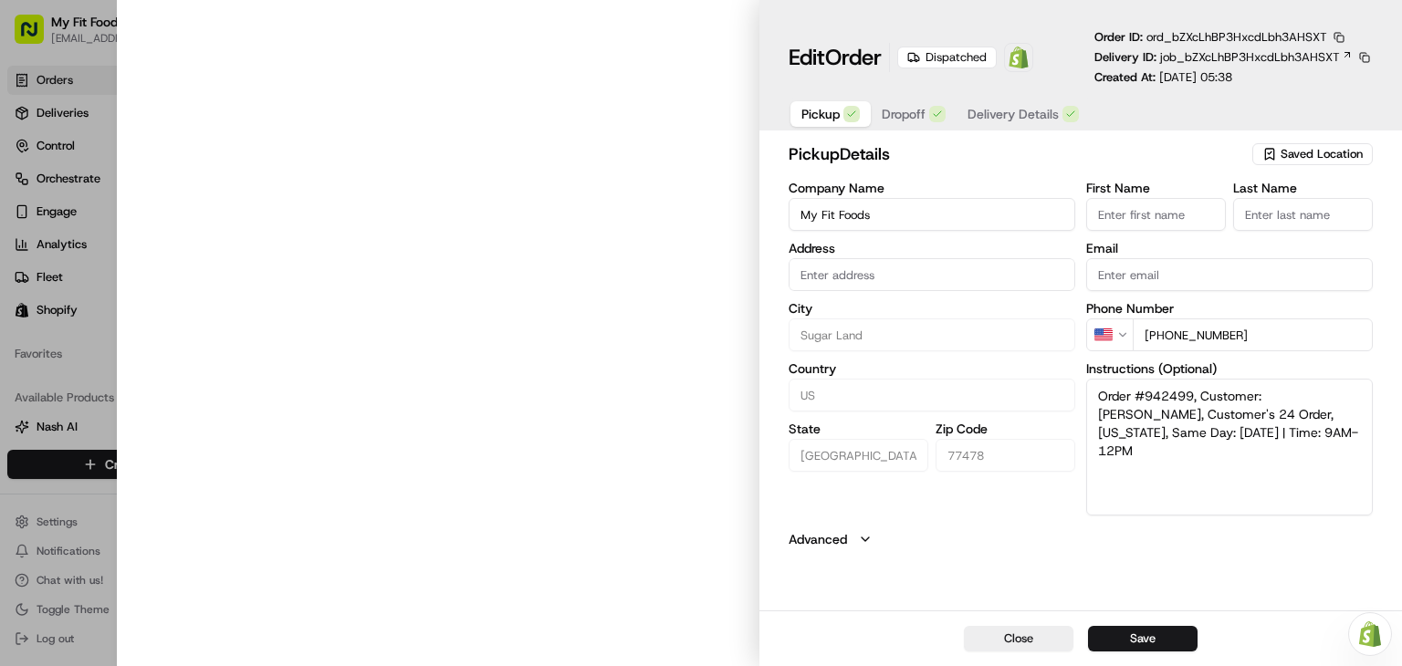
type input "2109 Highway 6 , Sugar Land, TX, 77478"
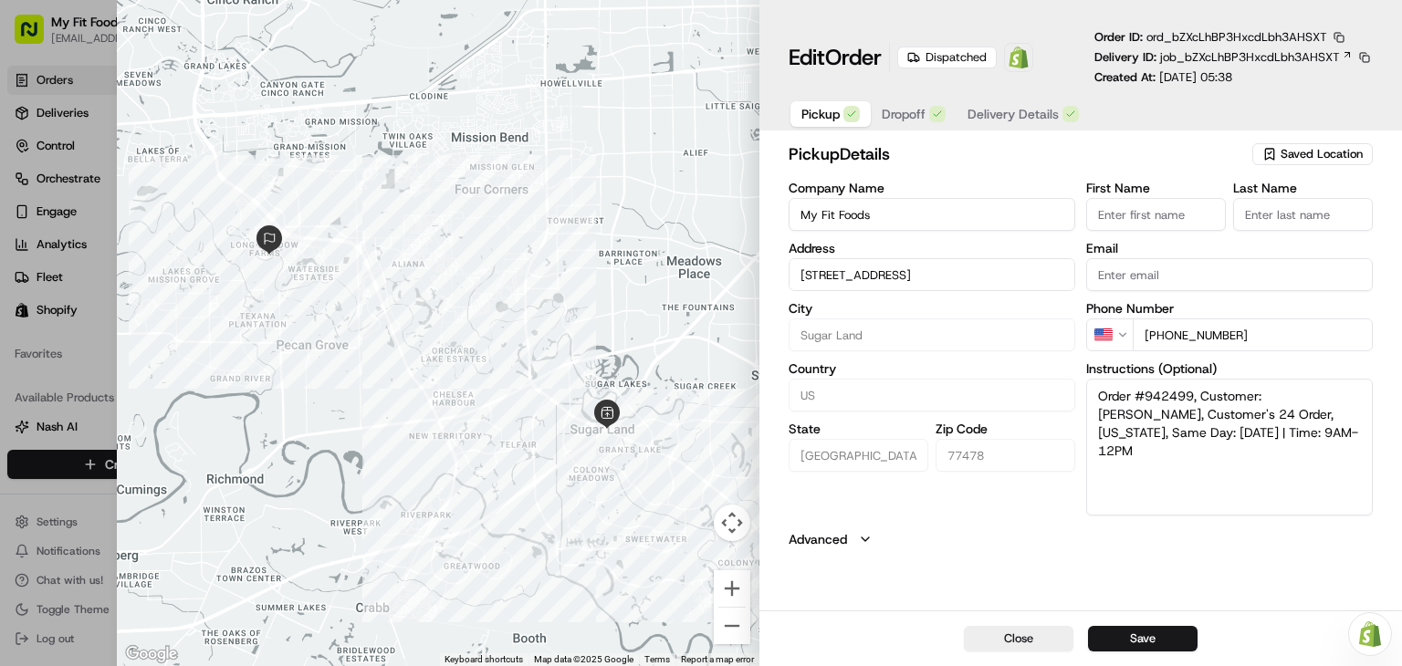
click at [76, 345] on div at bounding box center [701, 333] width 1402 height 666
type input "+1"
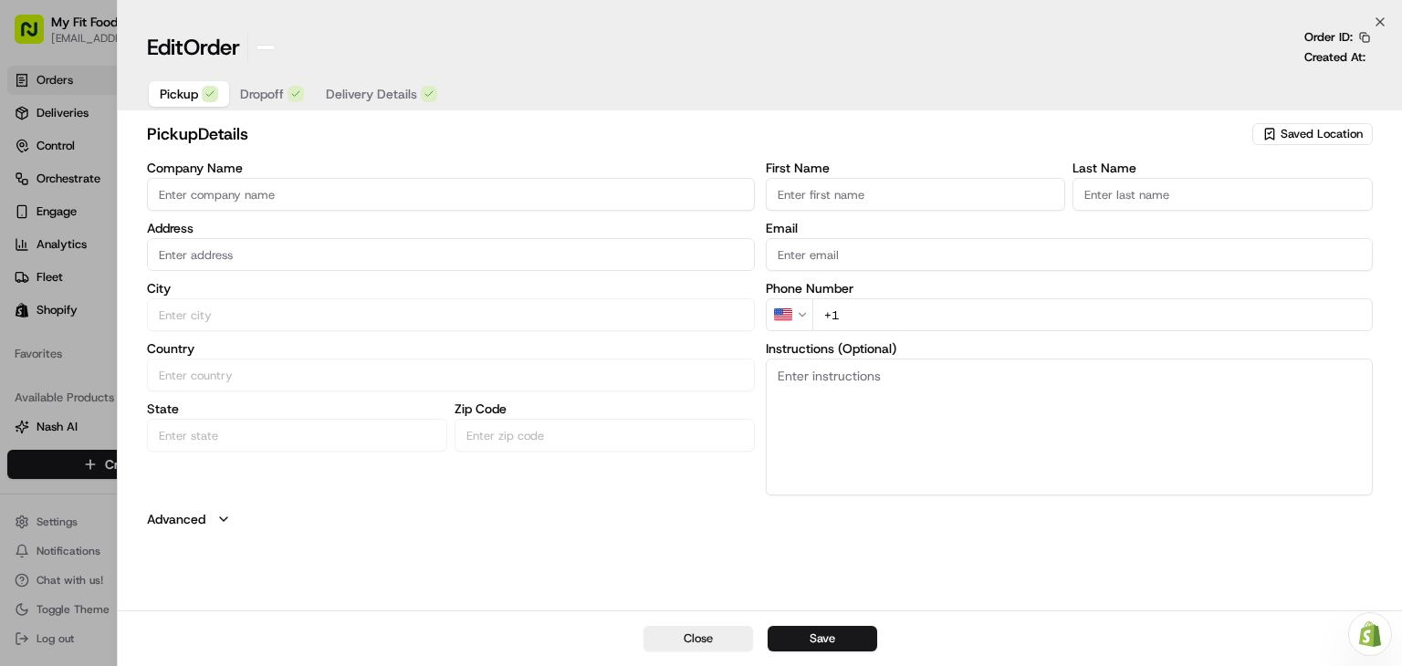
click at [76, 345] on html "My Fit Foods rpajulas@nashhelp.com Toggle Sidebar Orders Deliveries Control Orc…" at bounding box center [701, 333] width 1402 height 666
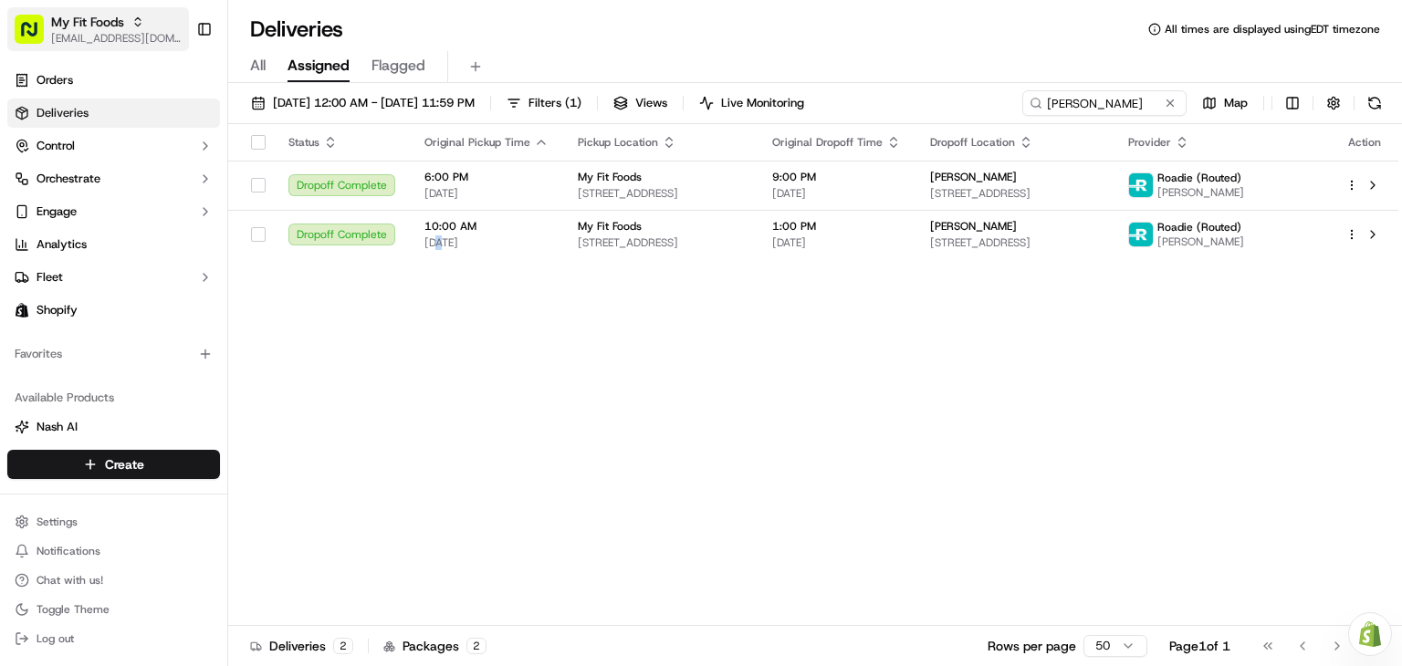
click at [135, 26] on icon "button" at bounding box center [137, 22] width 13 height 13
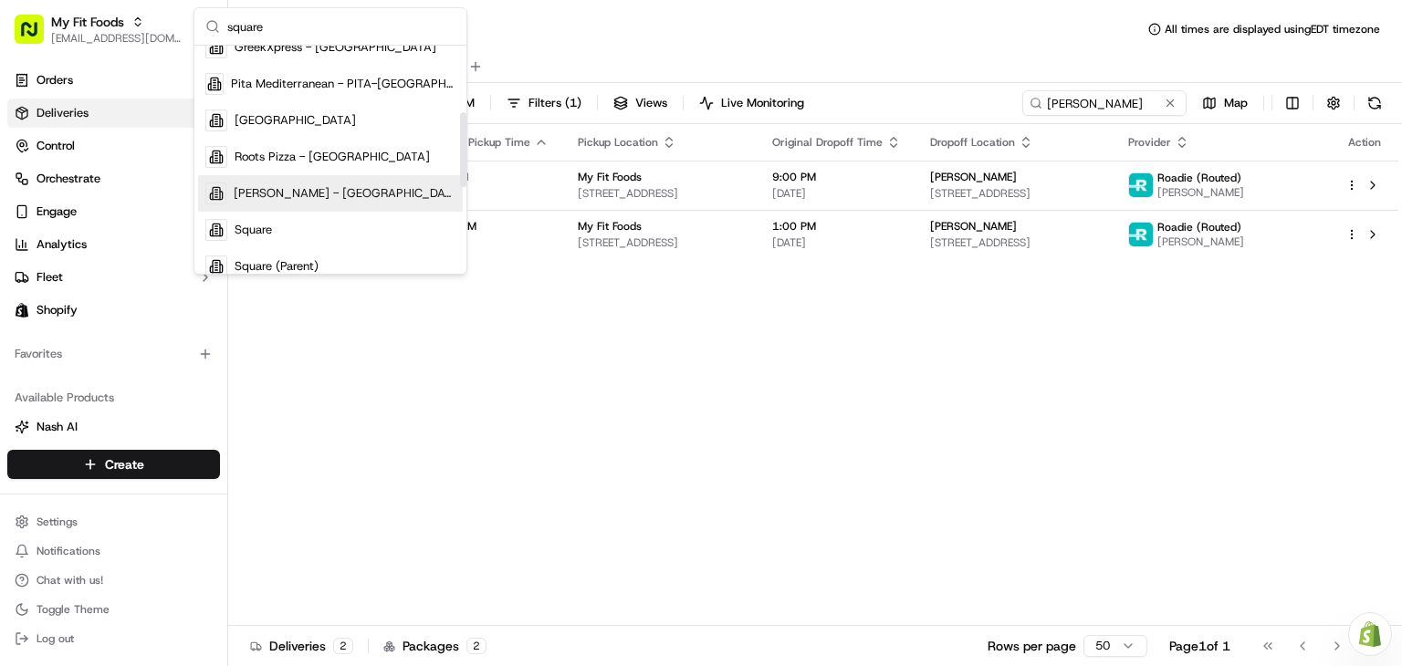
scroll to position [210, 0]
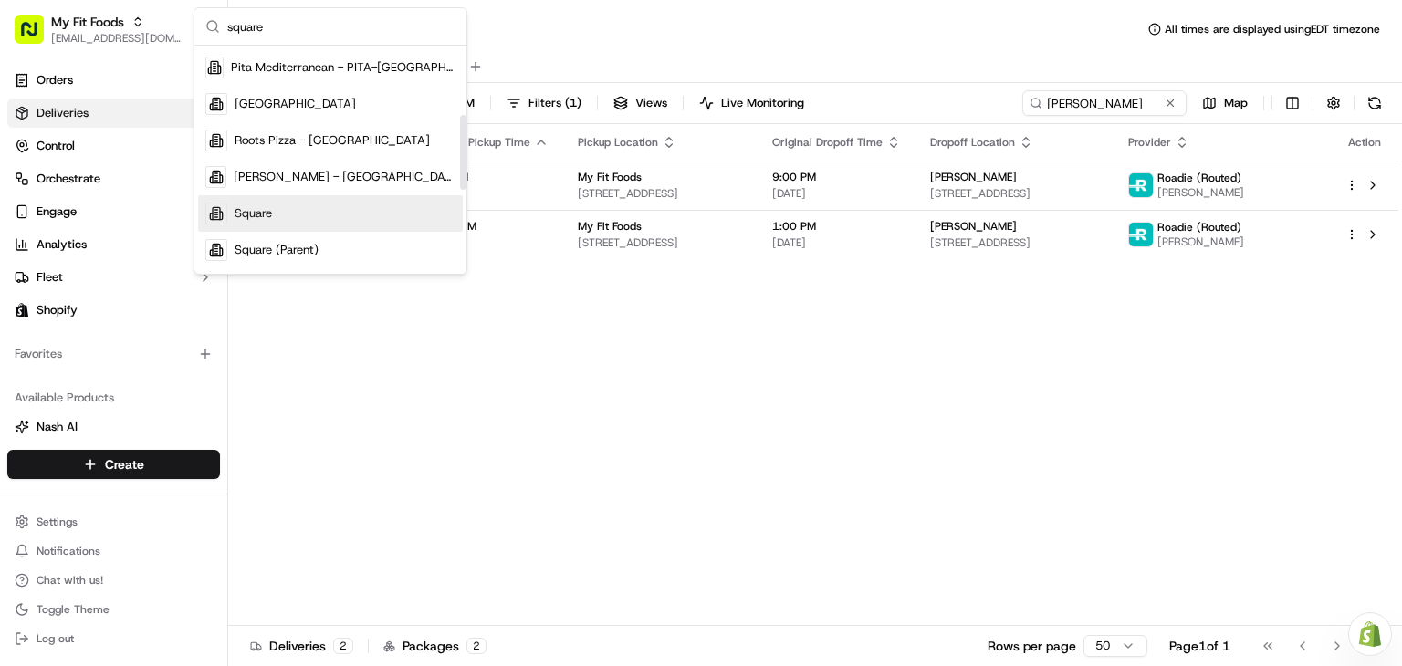
type input "square"
click at [277, 216] on div "Square" at bounding box center [330, 213] width 265 height 37
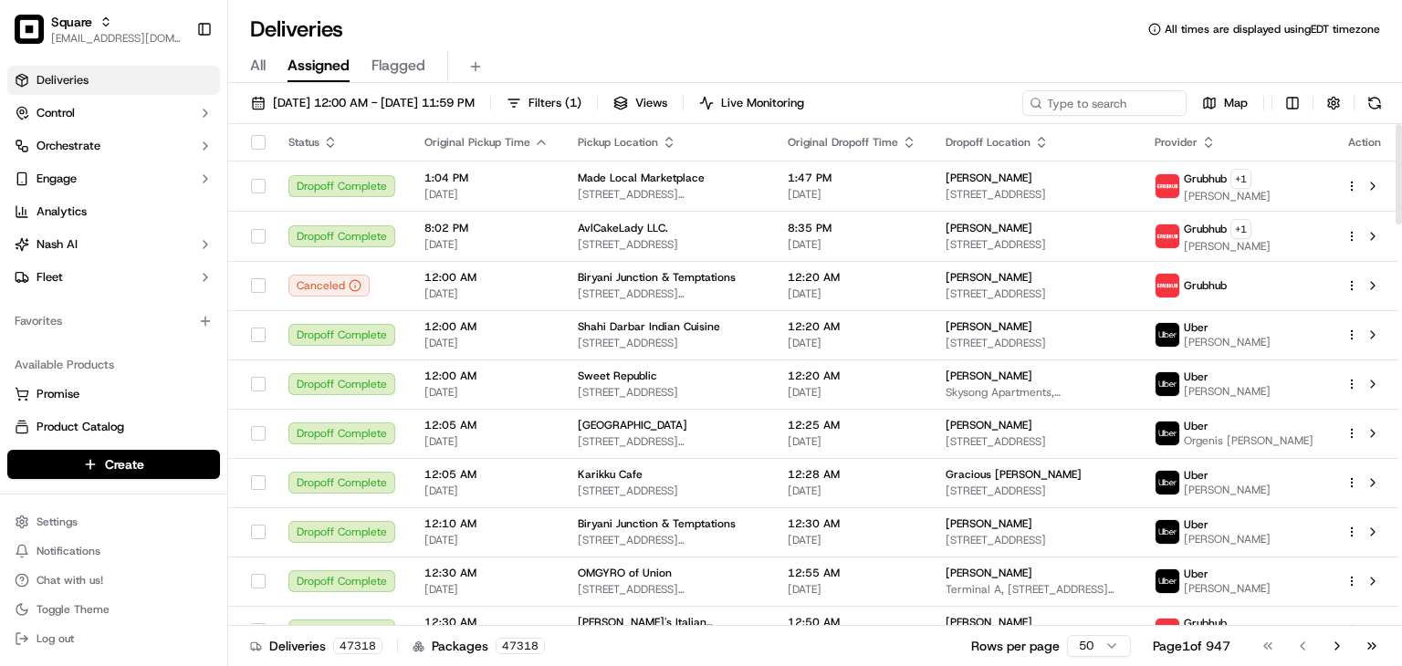
click at [678, 37] on div "Deliveries All times are displayed using EDT timezone" at bounding box center [815, 29] width 1174 height 29
click at [623, 59] on div "All Assigned Flagged" at bounding box center [815, 67] width 1174 height 32
click at [1111, 110] on input at bounding box center [1076, 103] width 219 height 26
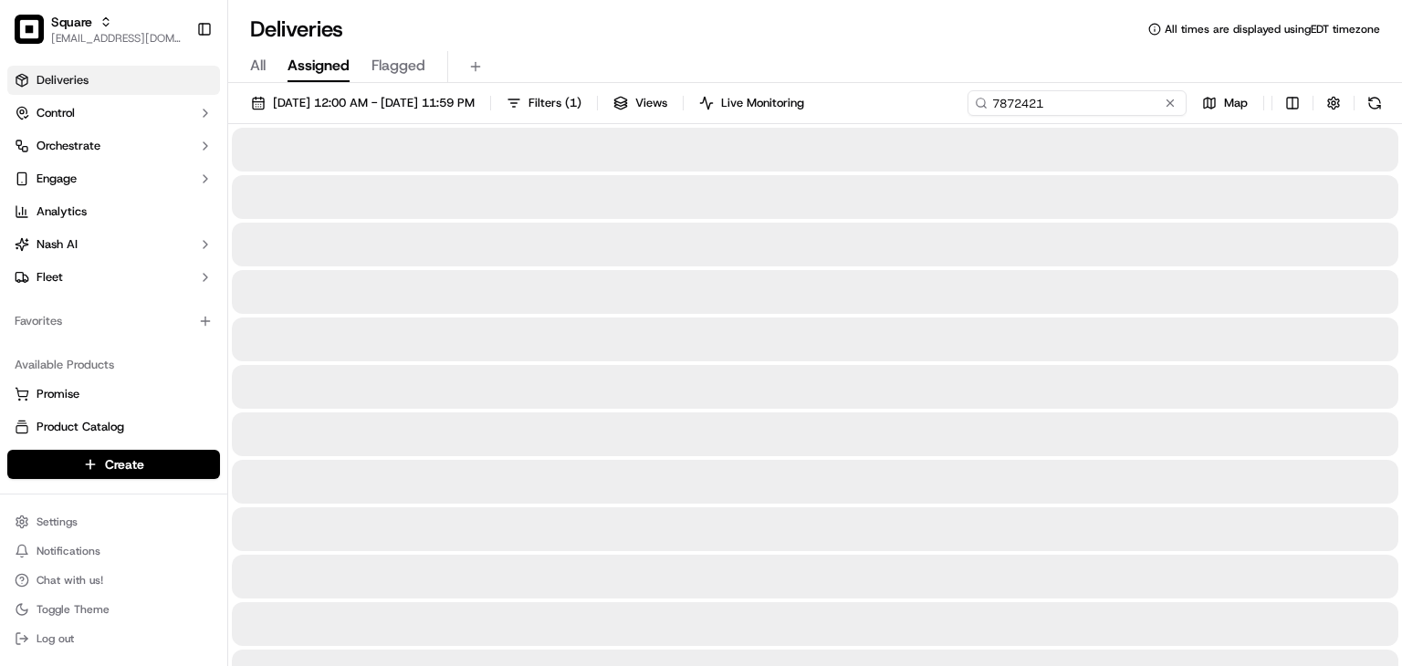
type input "7872421"
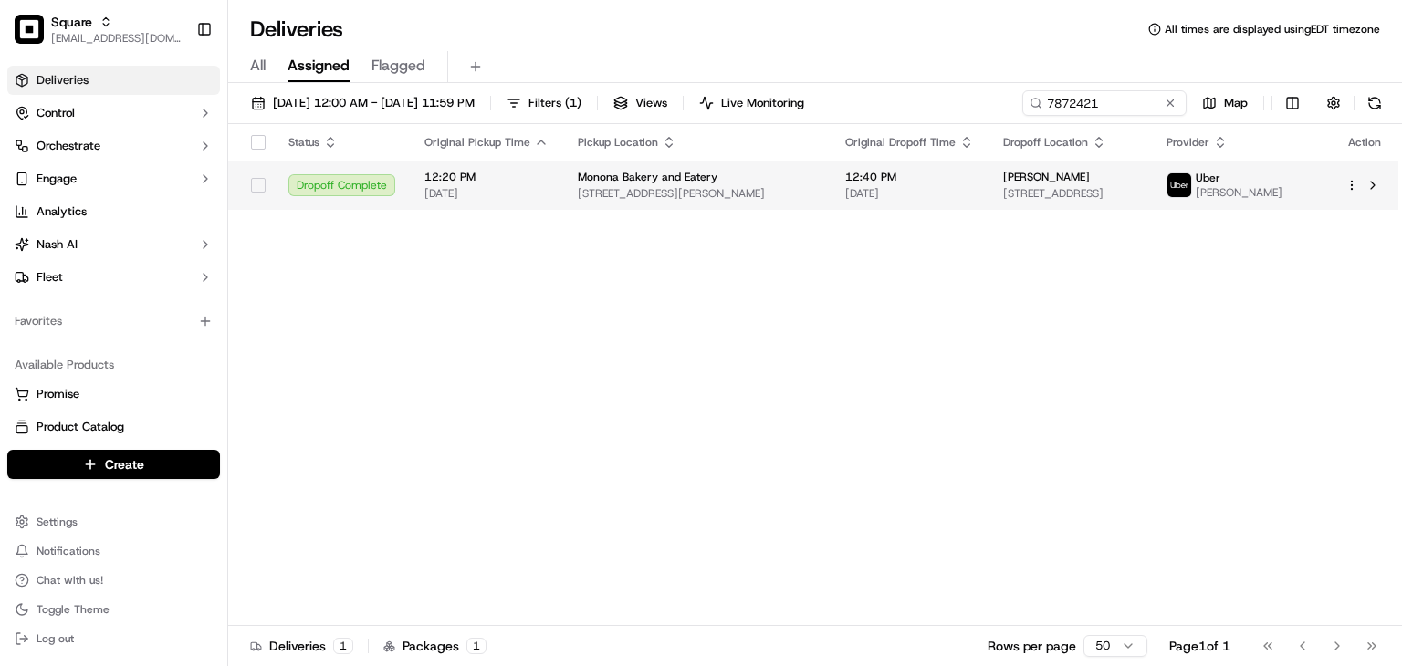
click at [1003, 200] on span "1634 Kings Mill Way APT 303, Madison, WI 53718, USA" at bounding box center [1070, 193] width 134 height 15
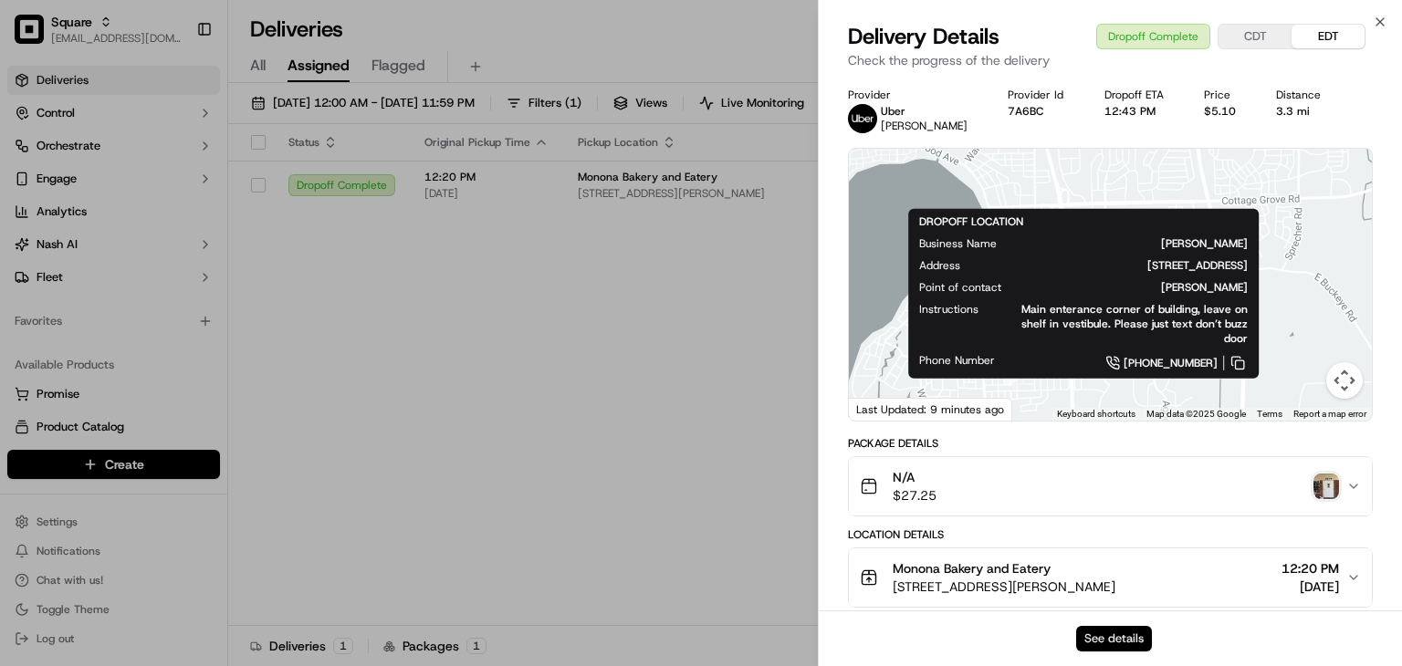
click at [1112, 641] on button "See details" at bounding box center [1114, 639] width 76 height 26
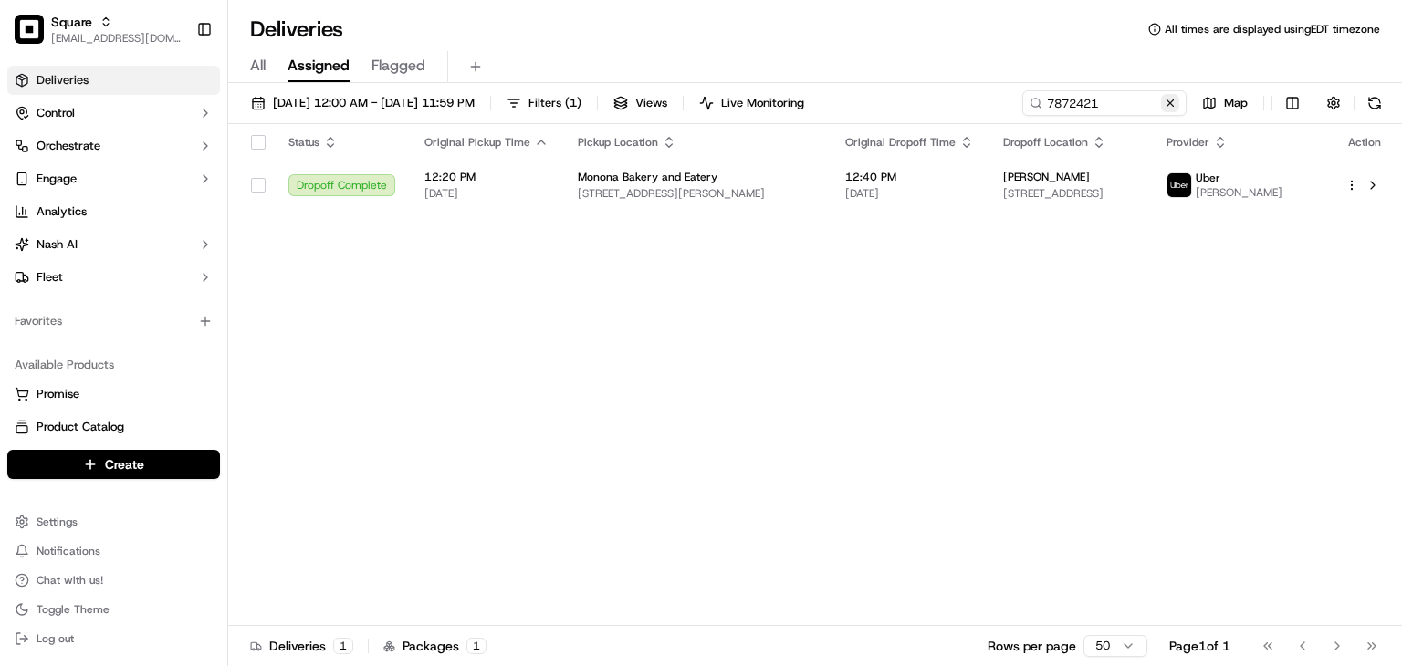
click at [1173, 103] on button at bounding box center [1170, 103] width 18 height 18
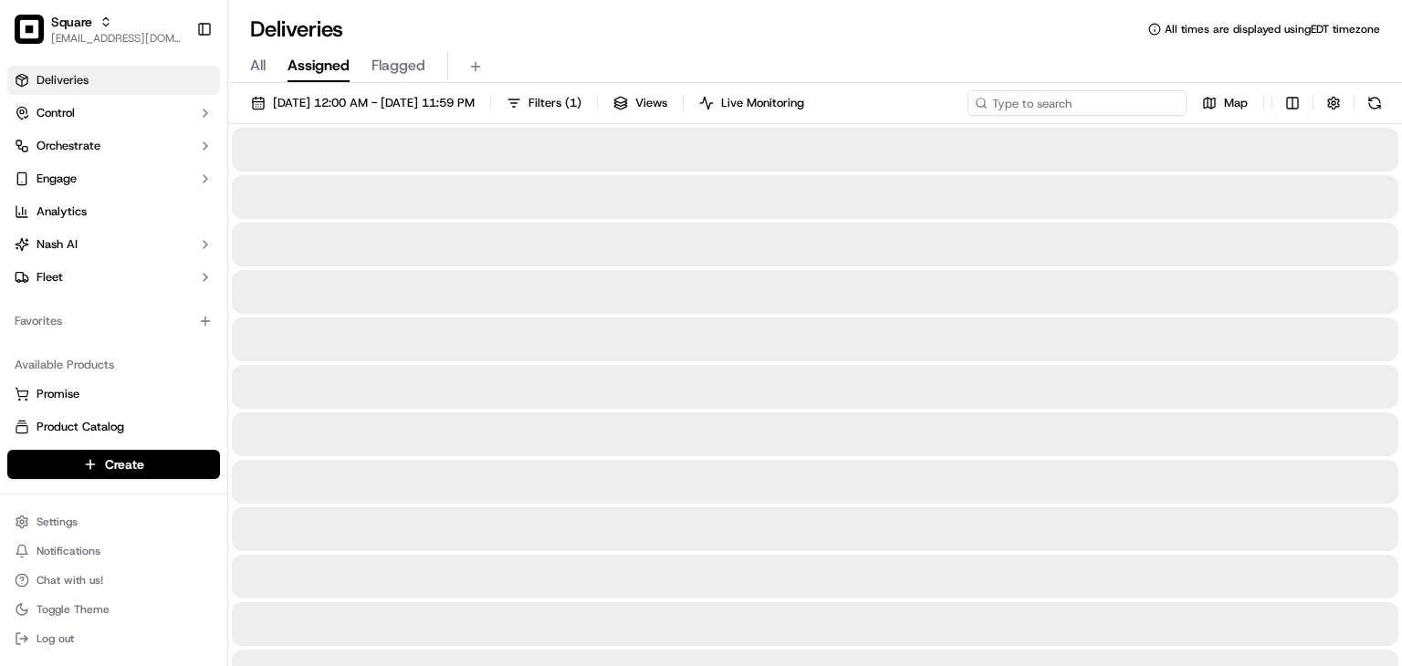
click at [1091, 100] on input at bounding box center [1076, 103] width 219 height 26
type input "5134138"
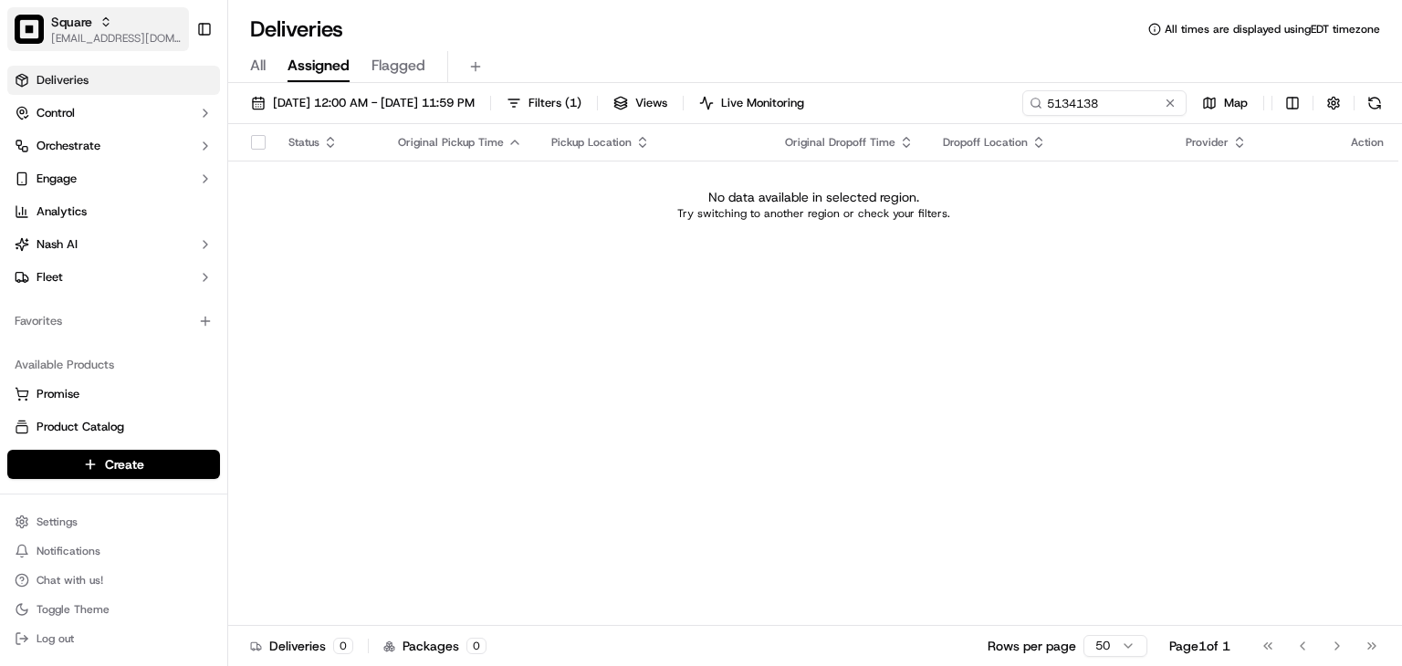
click at [130, 26] on div "Square" at bounding box center [116, 22] width 130 height 18
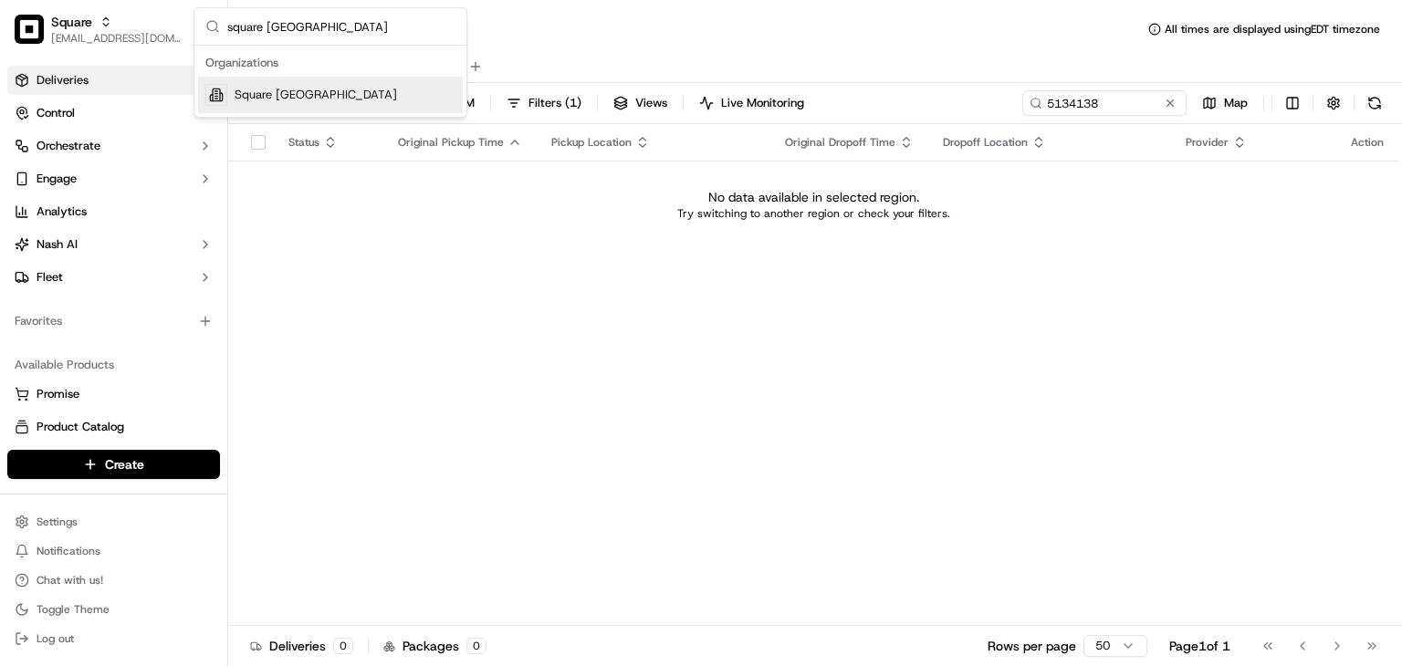
type input "square uk"
click at [254, 103] on div "Square UK" at bounding box center [330, 95] width 265 height 37
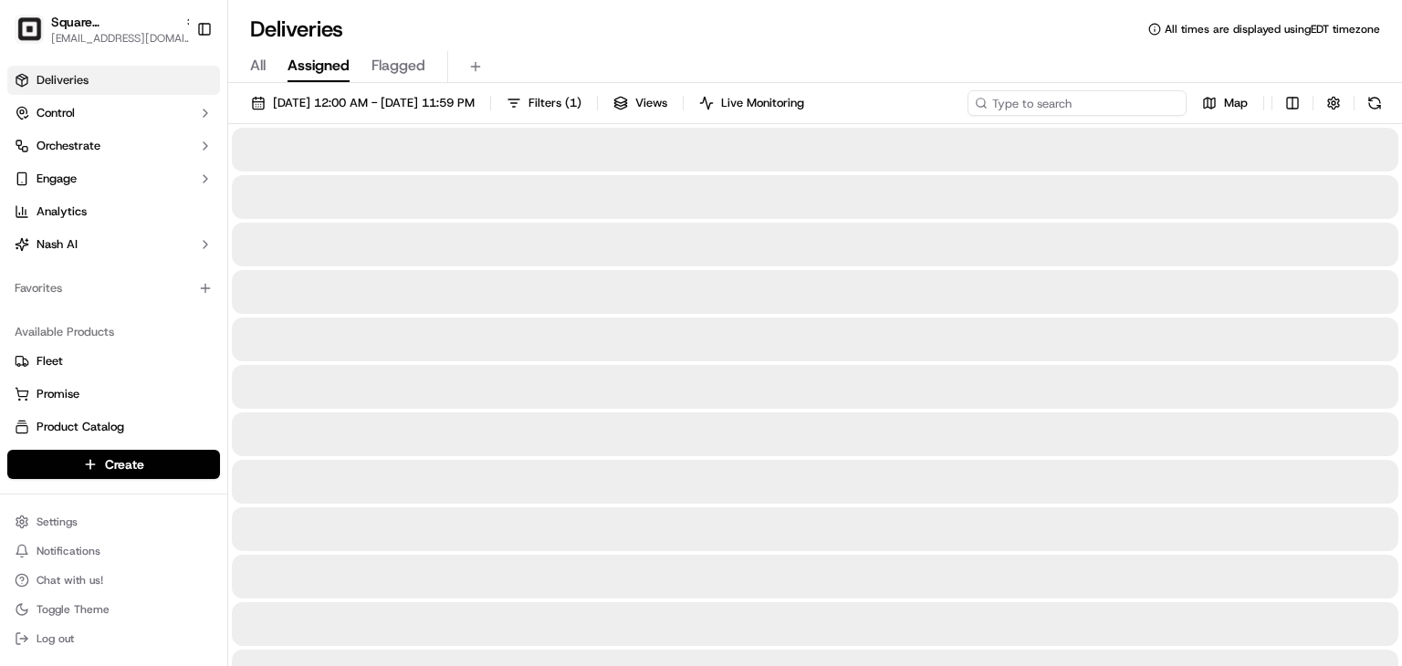
click at [1069, 99] on input at bounding box center [1076, 103] width 219 height 26
paste input "a neighbor of the customer reported that the delivery driver did not follow the…"
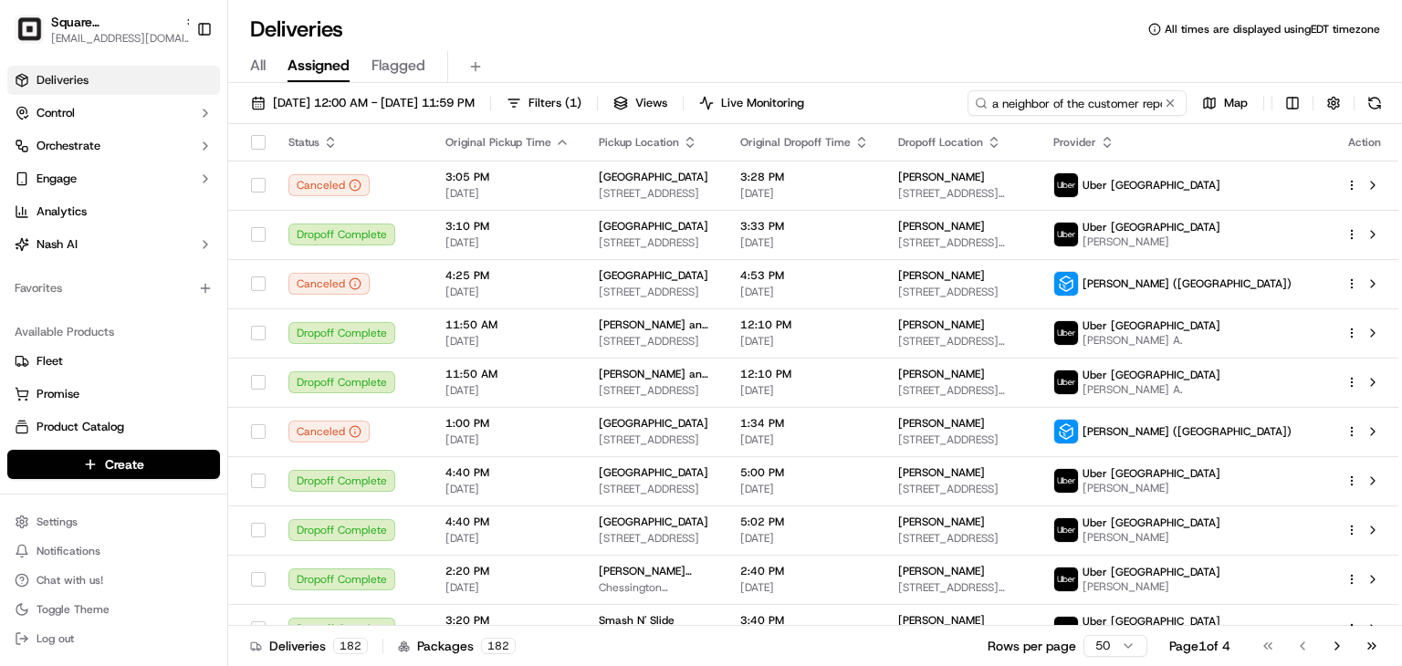
scroll to position [0, 825]
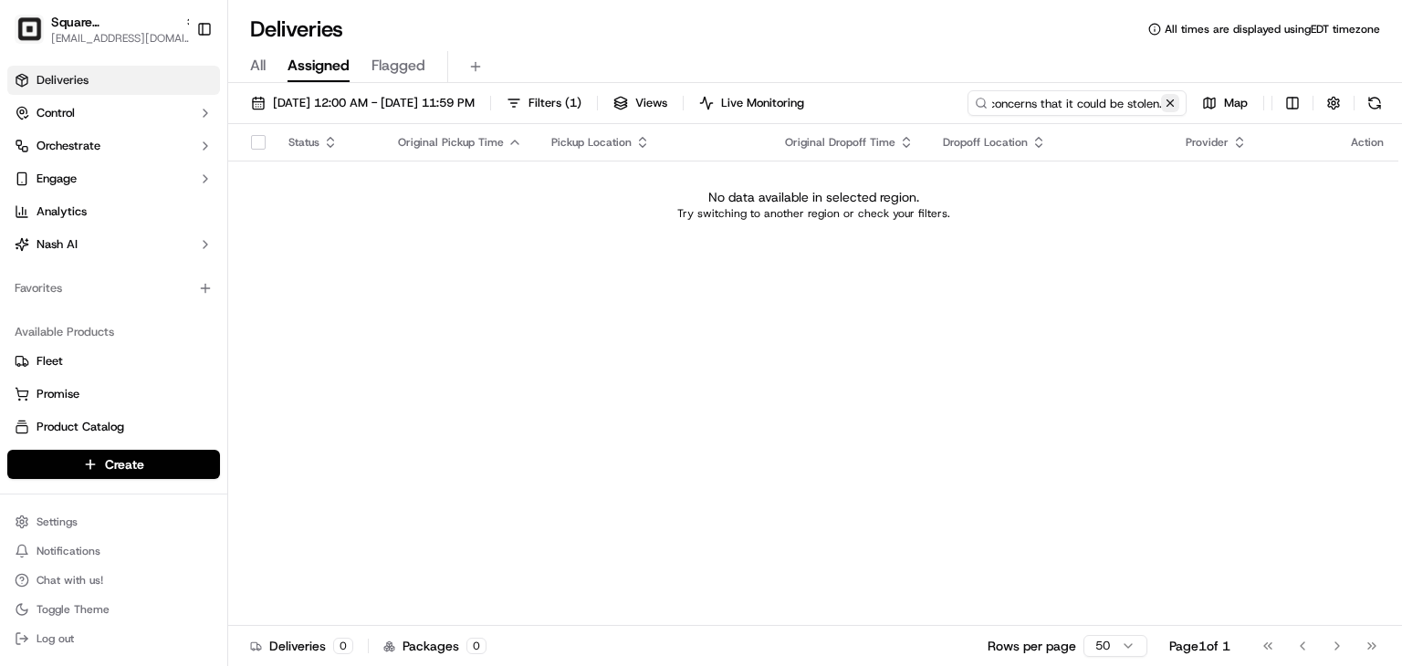
type input "a neighbor of the customer reported that the delivery driver did not follow the…"
click at [1174, 99] on button at bounding box center [1170, 103] width 18 height 18
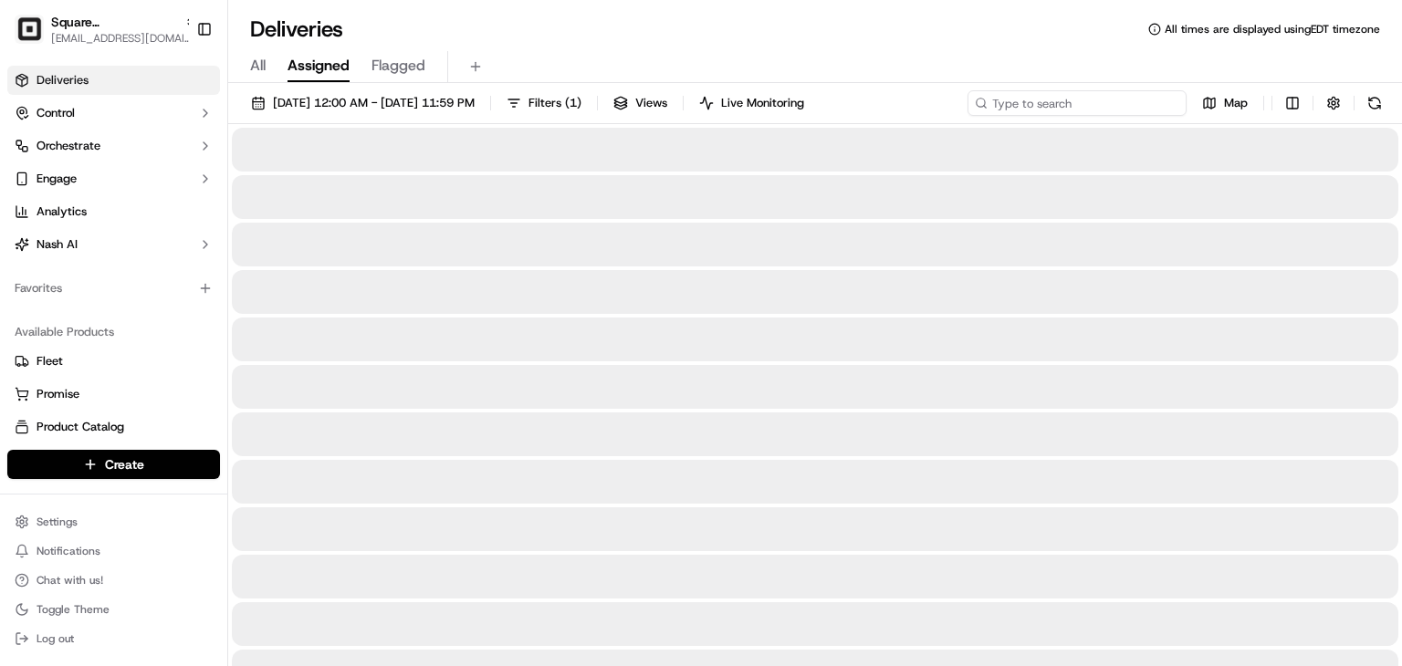
click at [1174, 99] on input at bounding box center [1076, 103] width 219 height 26
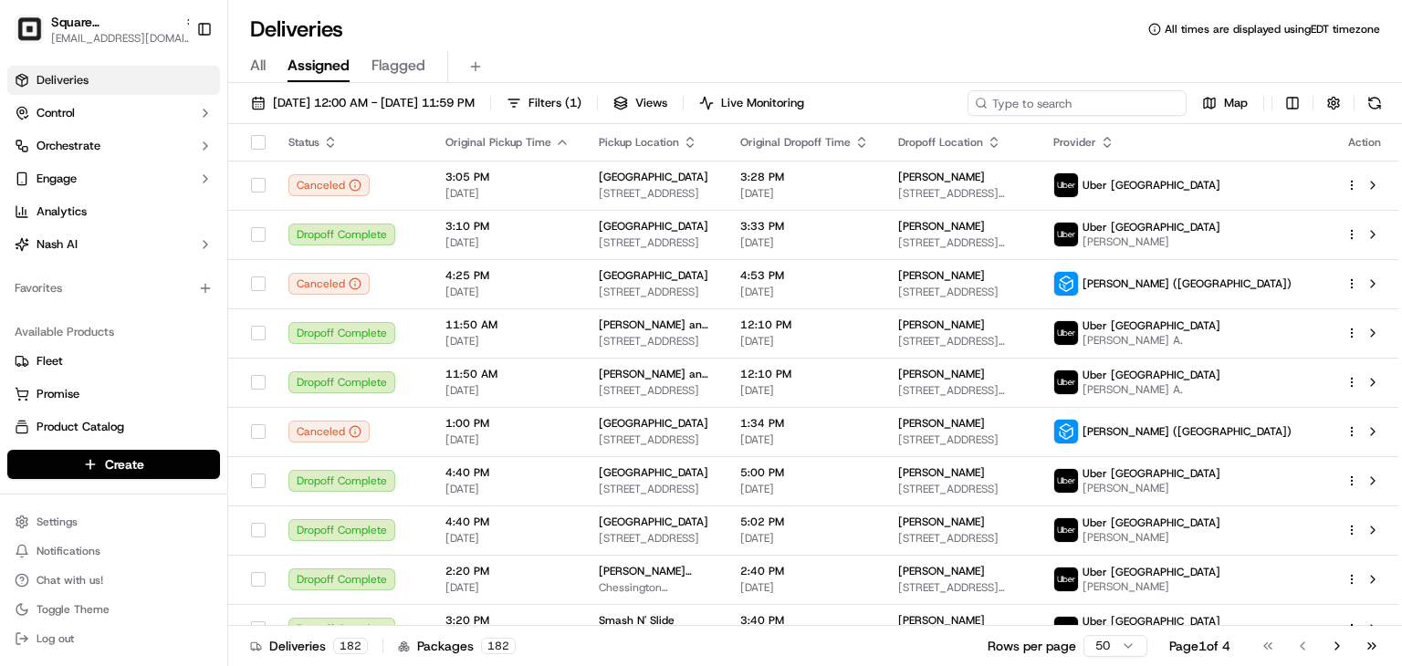
click at [1000, 106] on input at bounding box center [1076, 103] width 219 height 26
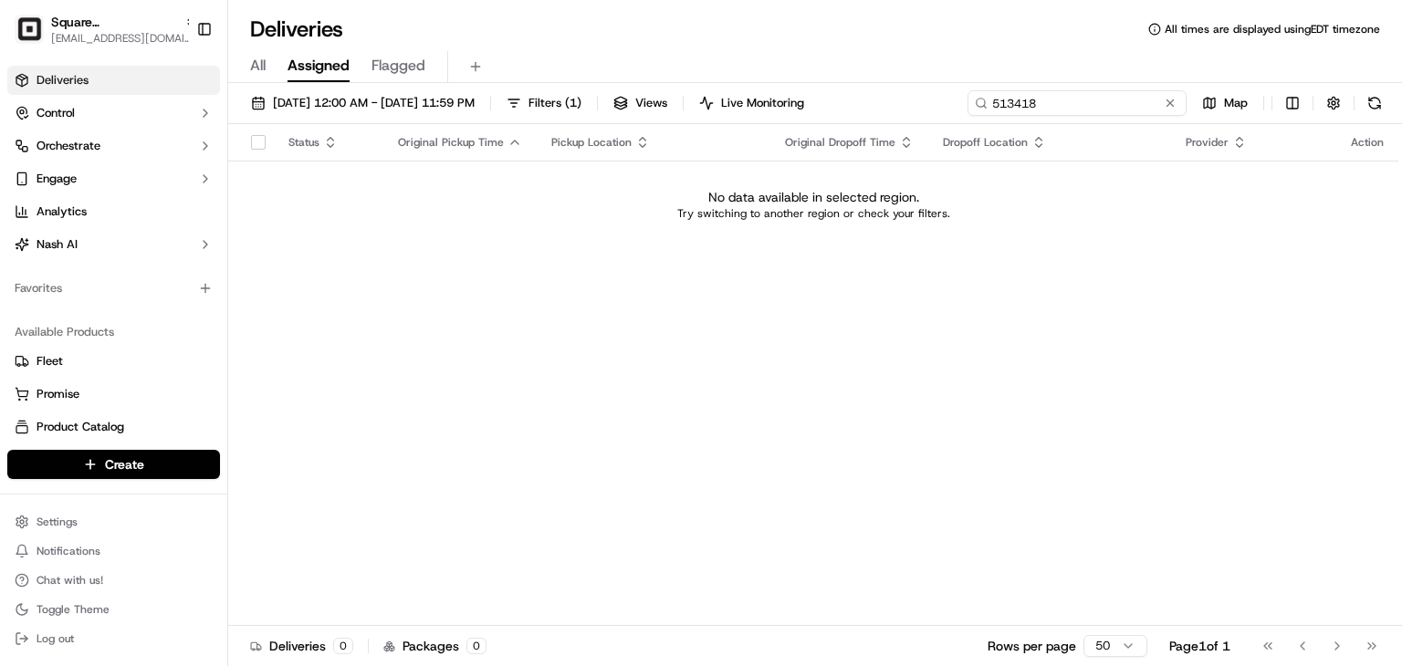
click at [1030, 103] on input "513418" at bounding box center [1076, 103] width 219 height 26
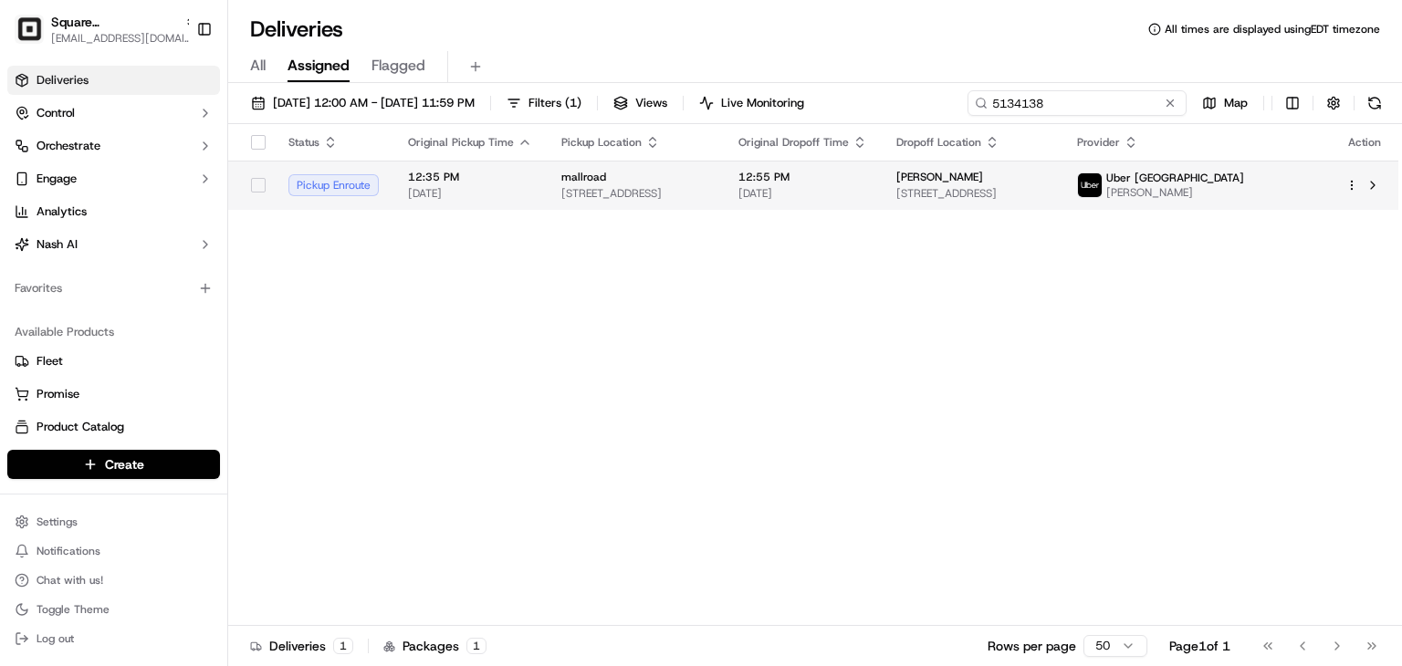
type input "5134138"
click at [882, 183] on td "12:55 PM 09/21/2025" at bounding box center [803, 185] width 158 height 49
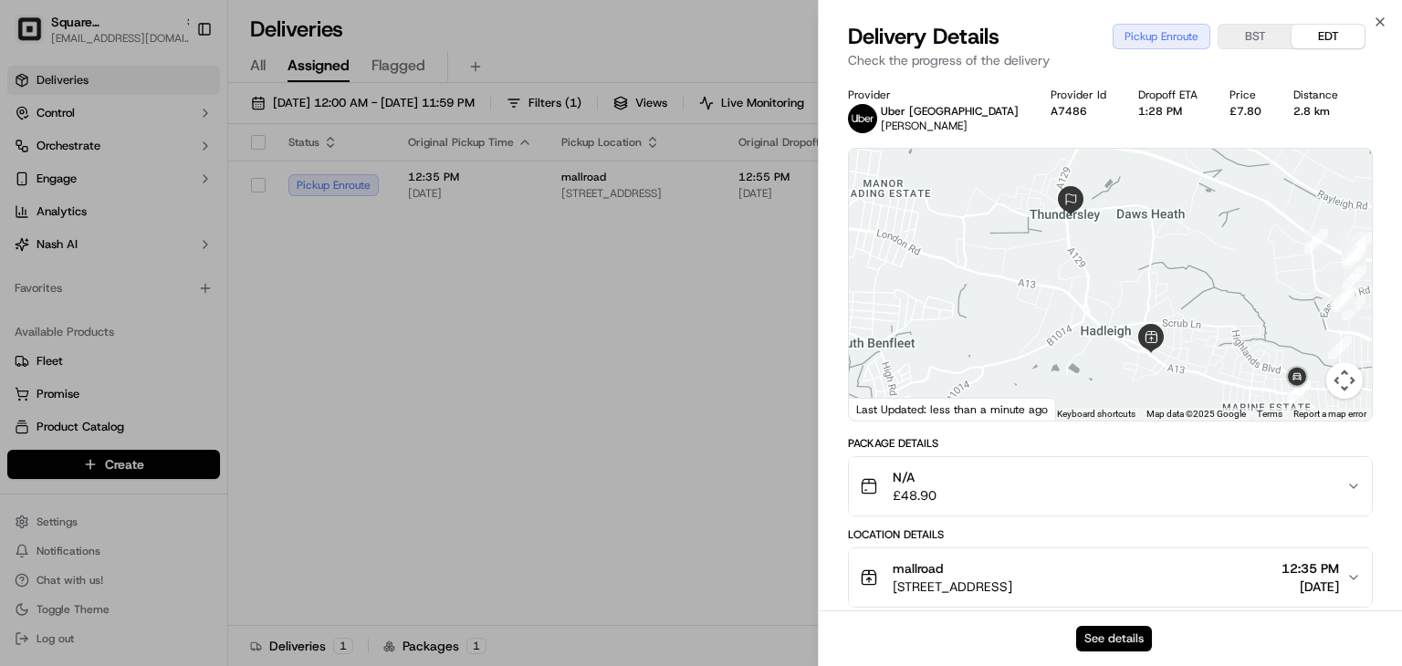
click at [1117, 633] on button "See details" at bounding box center [1114, 639] width 76 height 26
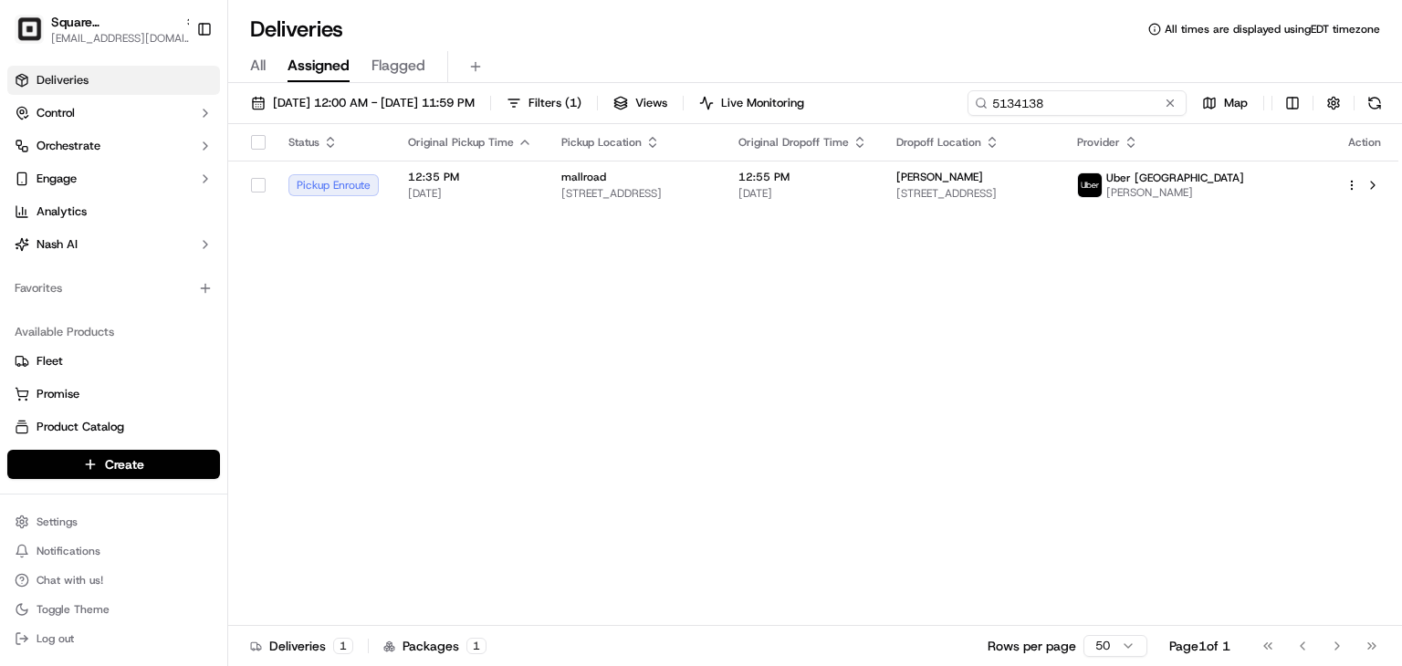
click at [1112, 107] on input "5134138" at bounding box center [1076, 103] width 219 height 26
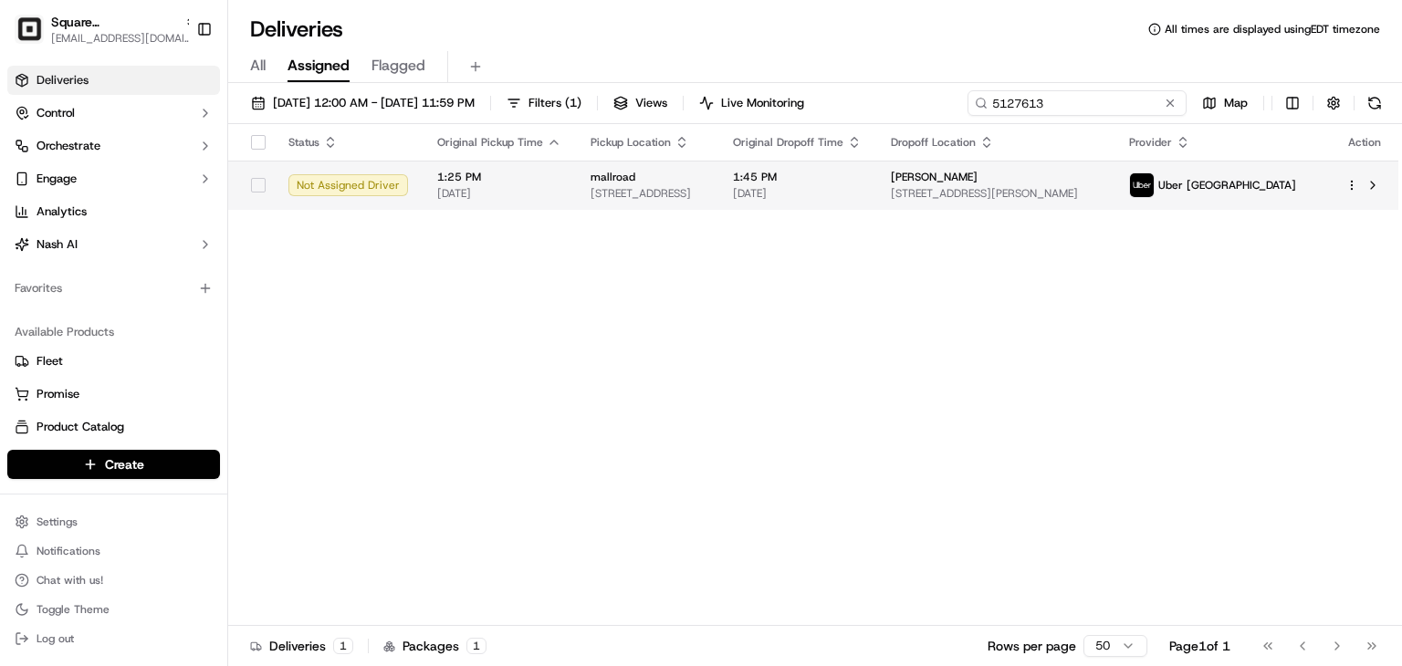
type input "5127613"
click at [1061, 208] on td "Ellenor Sirrell 39 Wilkinson Drop, Hadleigh, Benfleet SS7 2BF, UK" at bounding box center [995, 185] width 238 height 49
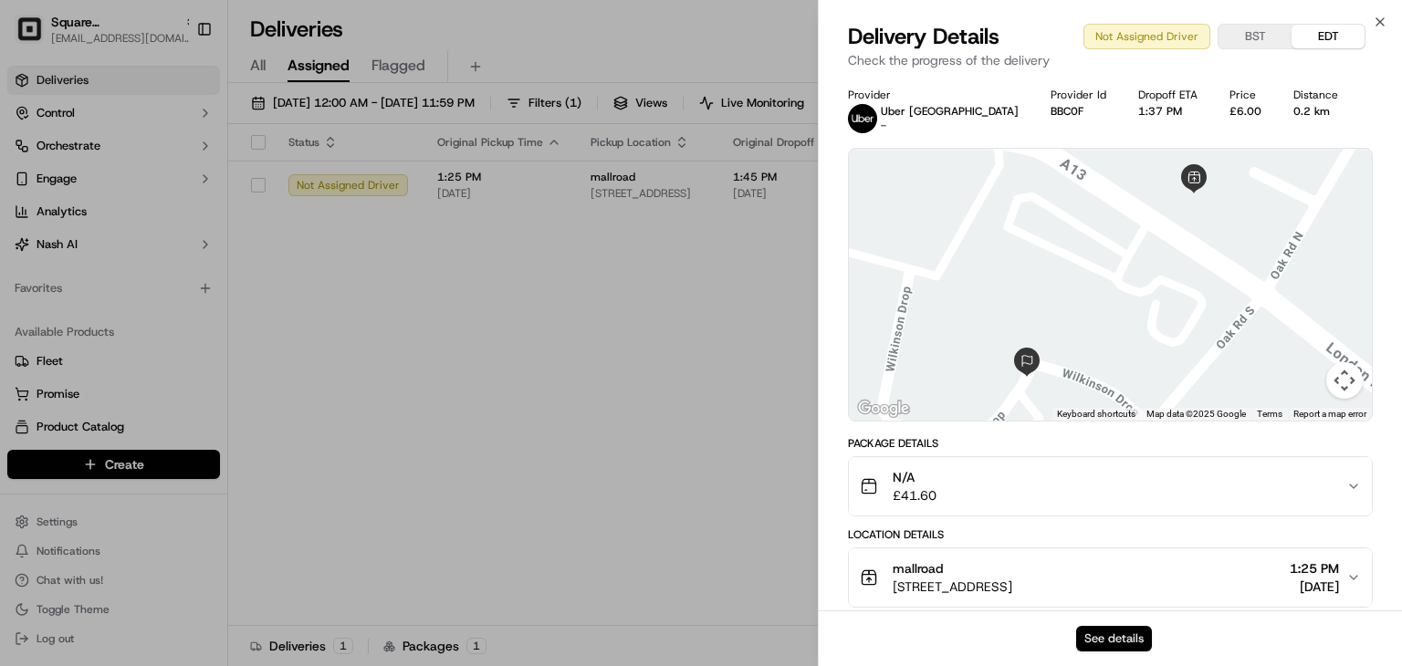
click at [1133, 626] on button "See details" at bounding box center [1114, 639] width 76 height 26
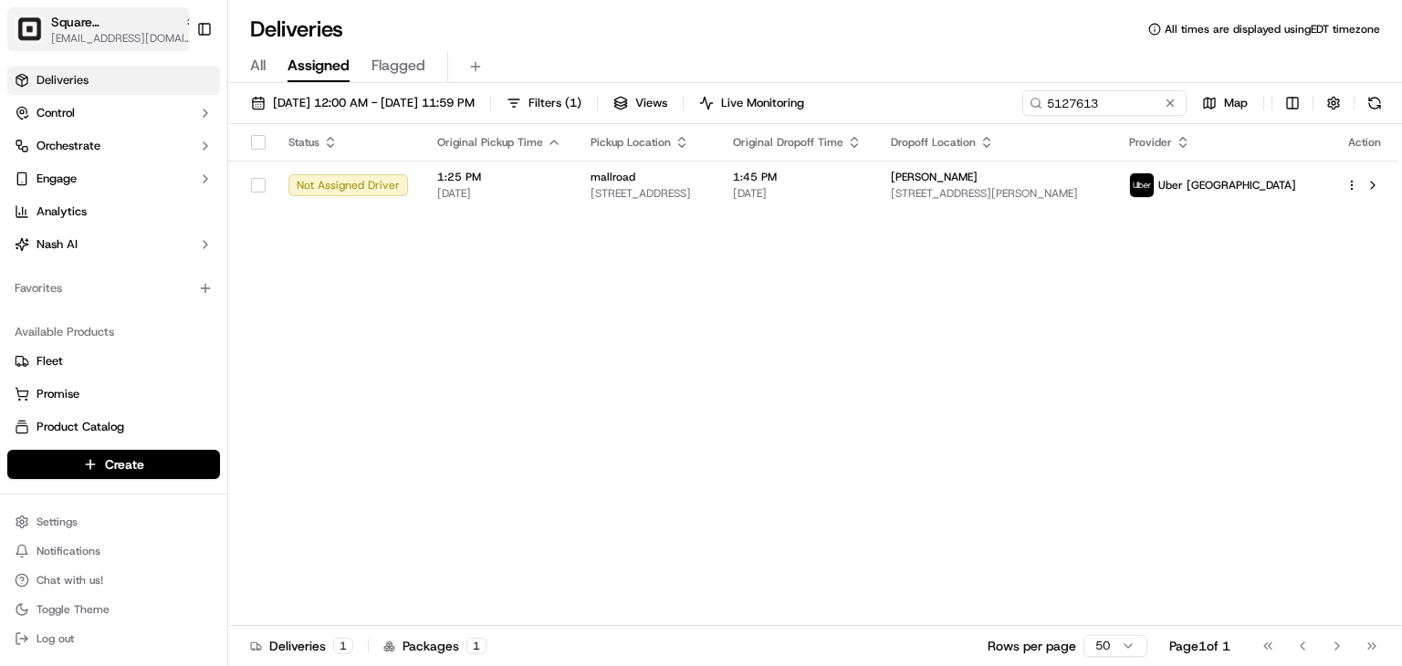
click at [120, 28] on div "Square UK" at bounding box center [124, 22] width 146 height 18
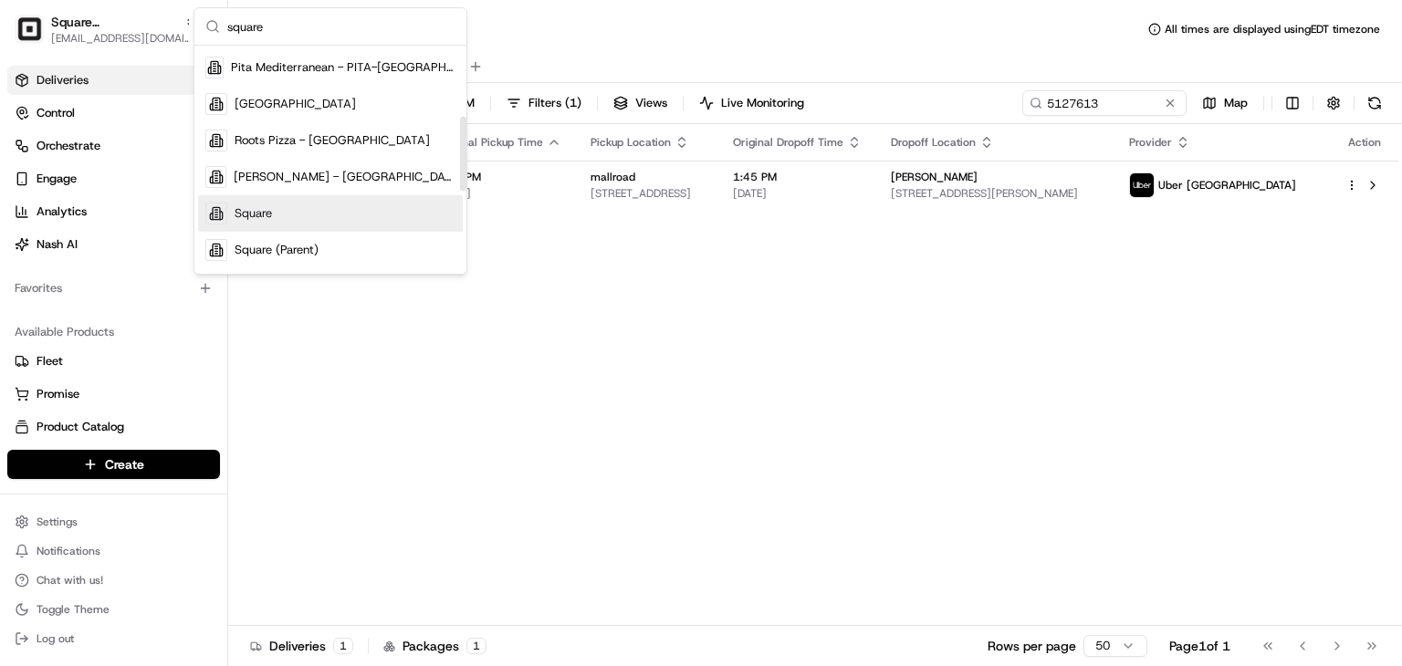
scroll to position [214, 0]
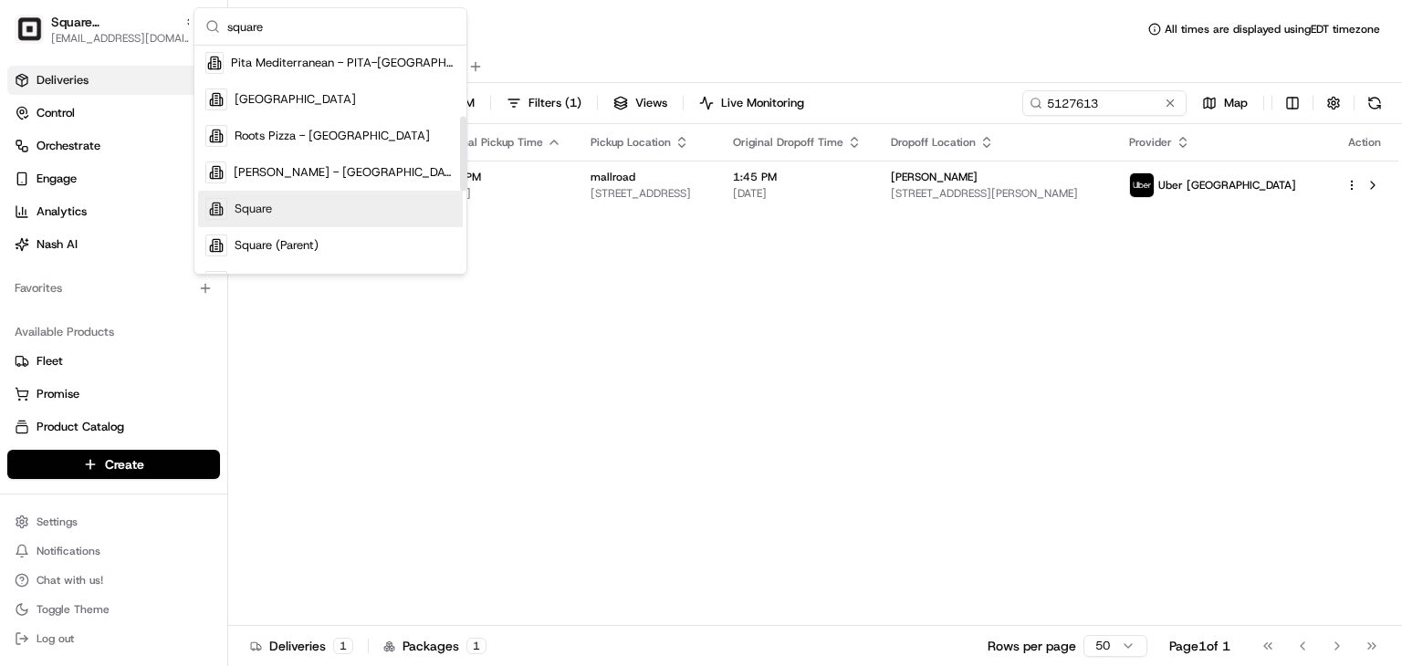
type input "square"
click at [266, 219] on div "Square" at bounding box center [330, 209] width 265 height 37
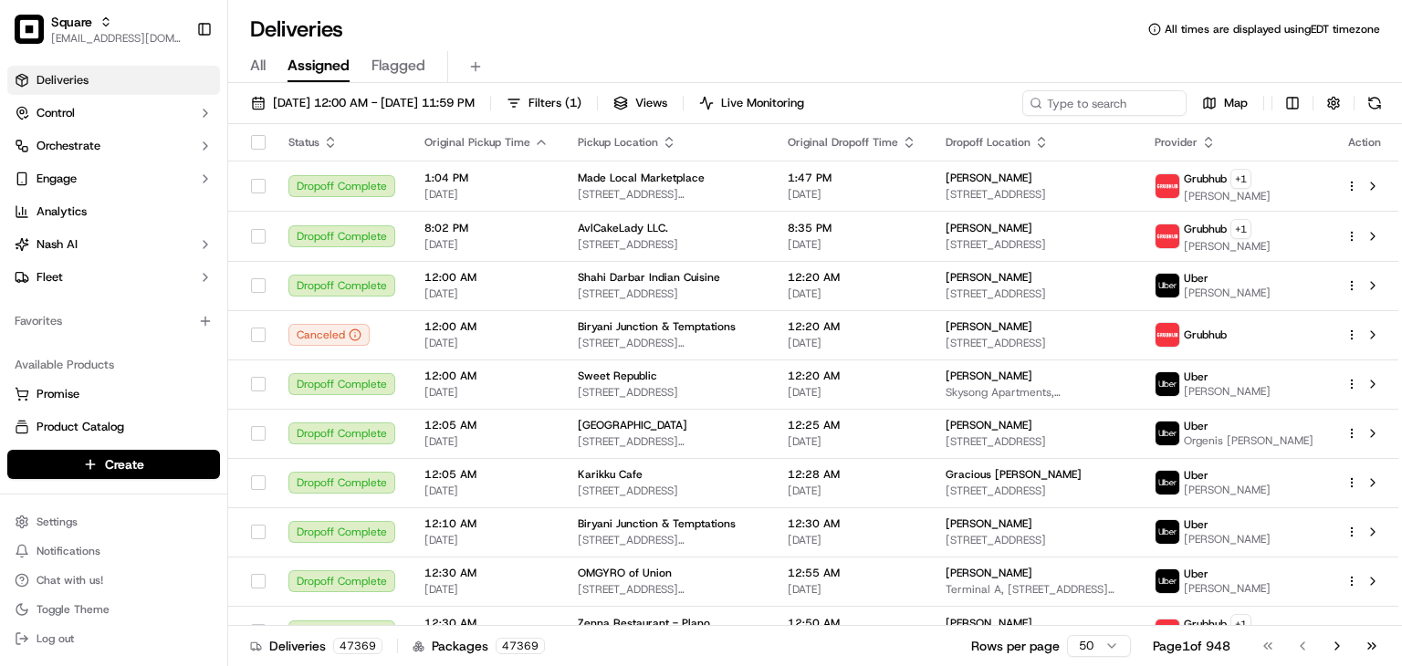
drag, startPoint x: 681, startPoint y: 42, endPoint x: 945, endPoint y: 119, distance: 275.5
click at [684, 42] on div "Deliveries All times are displayed using EDT timezone" at bounding box center [815, 29] width 1174 height 29
click at [1069, 98] on input at bounding box center [1076, 103] width 219 height 26
click at [697, 51] on div "All Assigned Flagged" at bounding box center [815, 67] width 1174 height 32
click at [1078, 110] on input at bounding box center [1076, 103] width 219 height 26
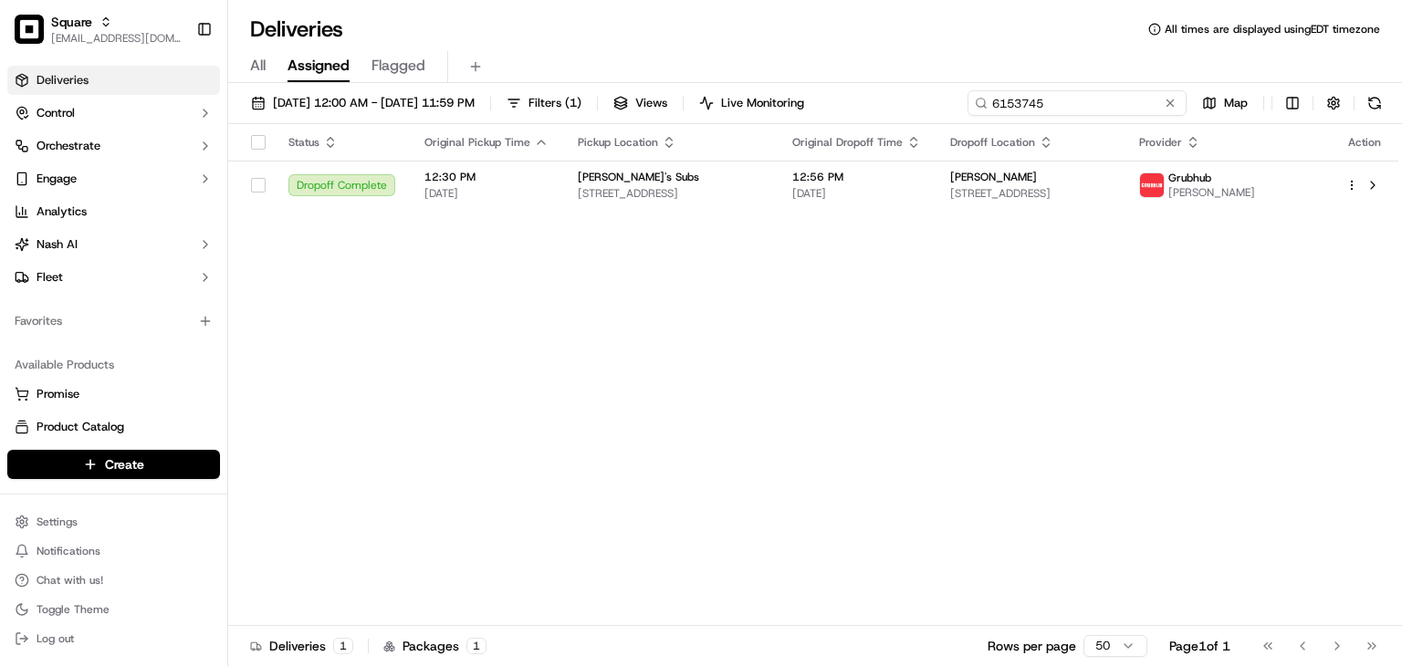
type input "6153745"
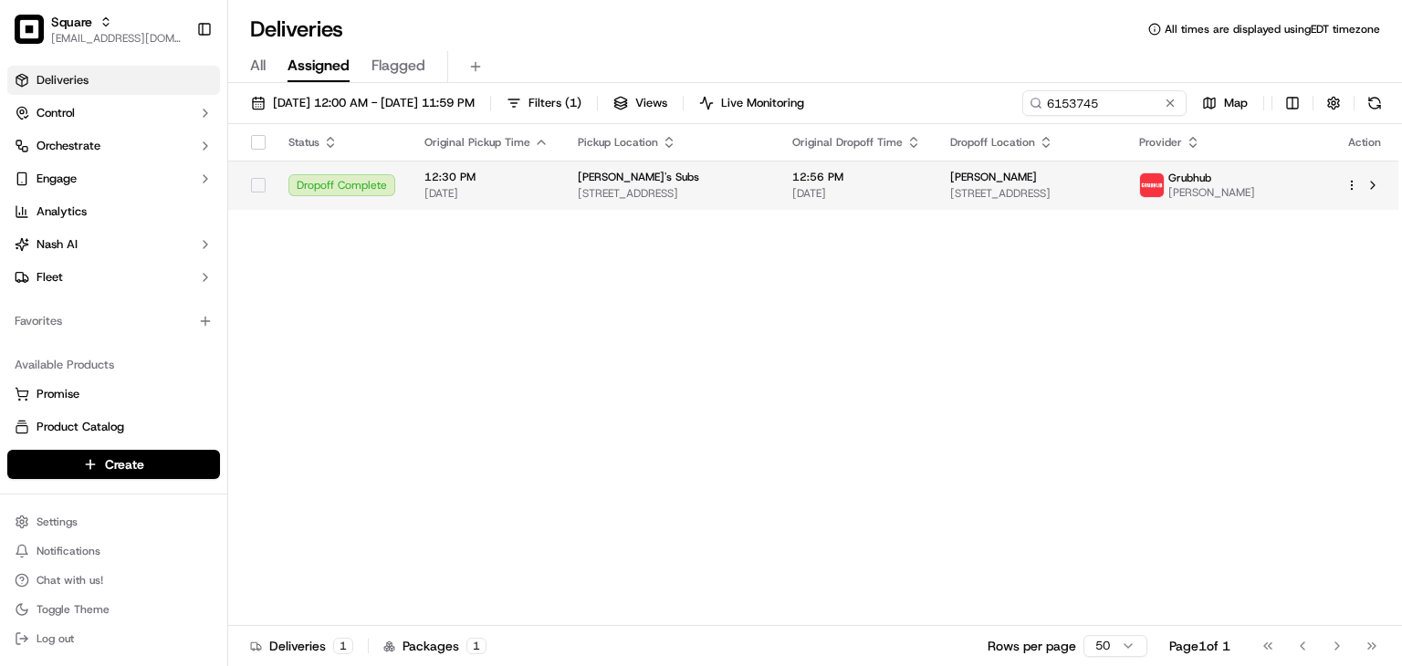
click at [913, 189] on span "[DATE]" at bounding box center [856, 193] width 129 height 15
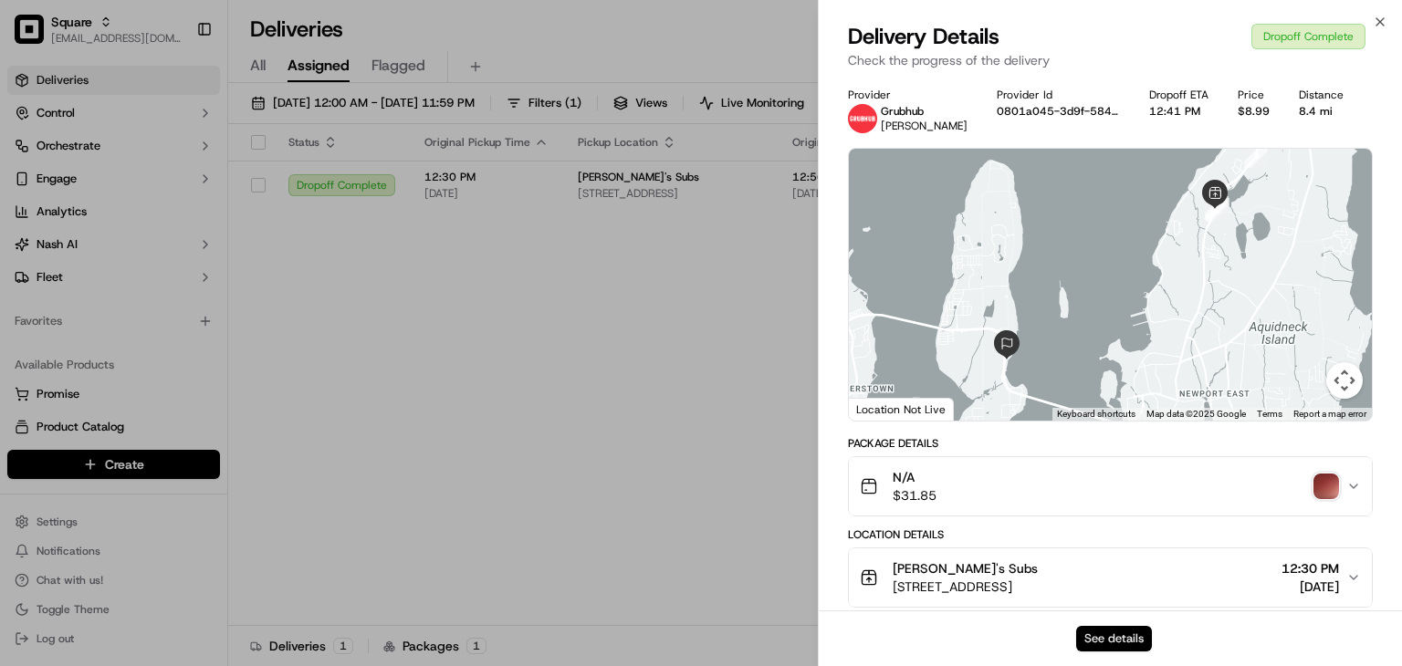
click at [1104, 626] on button "See details" at bounding box center [1114, 639] width 76 height 26
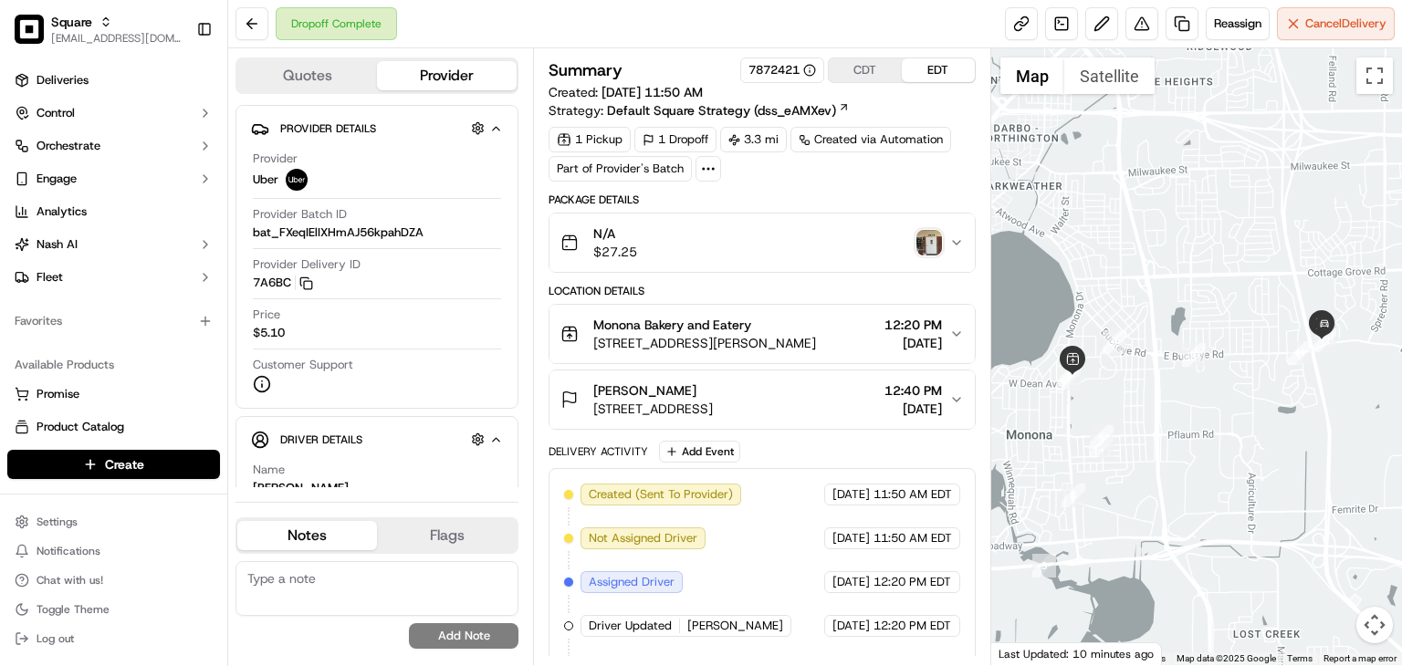
click at [936, 242] on img "button" at bounding box center [929, 243] width 26 height 26
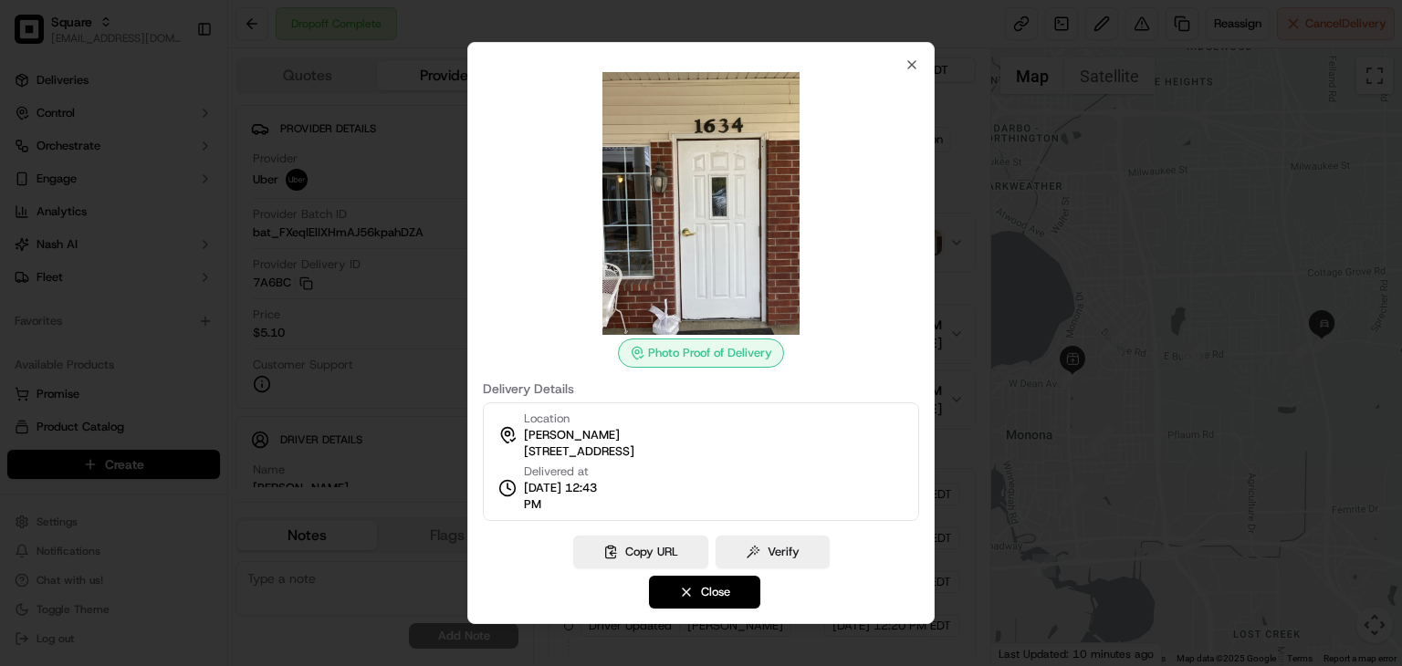
click at [702, 610] on div "Photo Proof of Delivery Delivery Details Location [GEOGRAPHIC_DATA][PERSON_NAME…" at bounding box center [700, 333] width 467 height 582
click at [706, 585] on button "Close" at bounding box center [704, 592] width 111 height 33
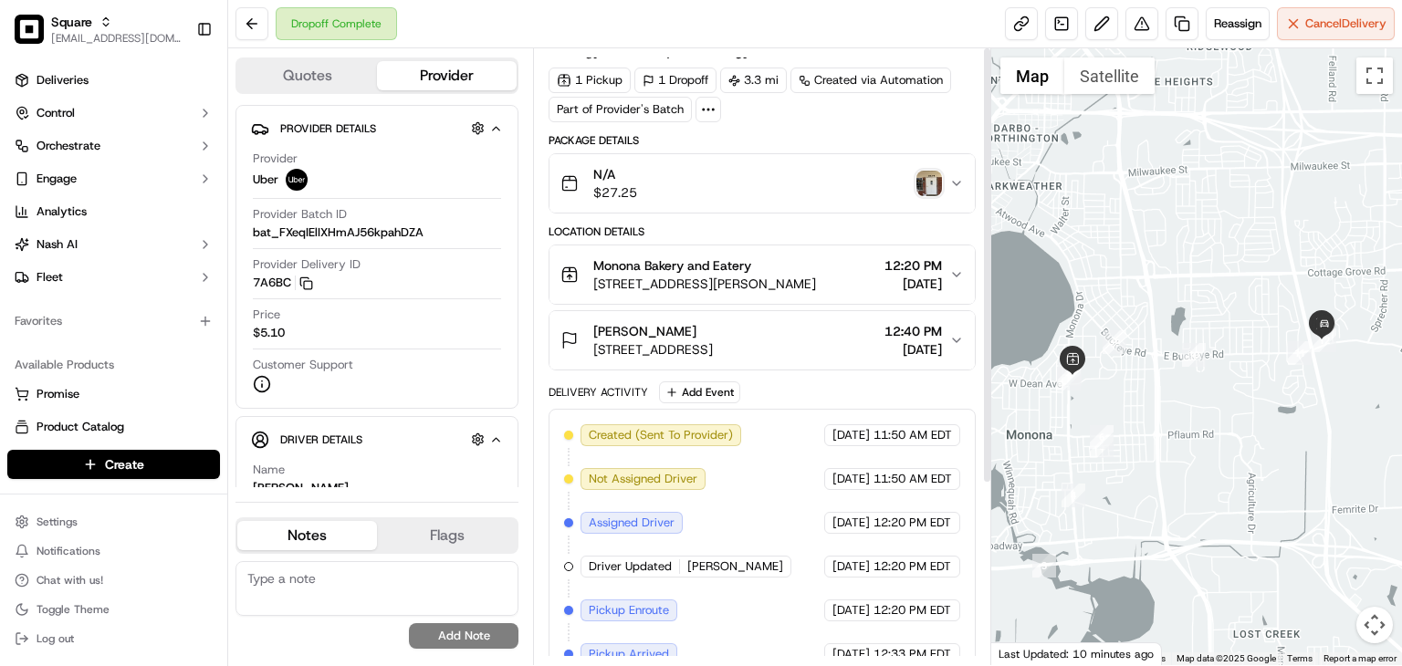
scroll to position [3, 0]
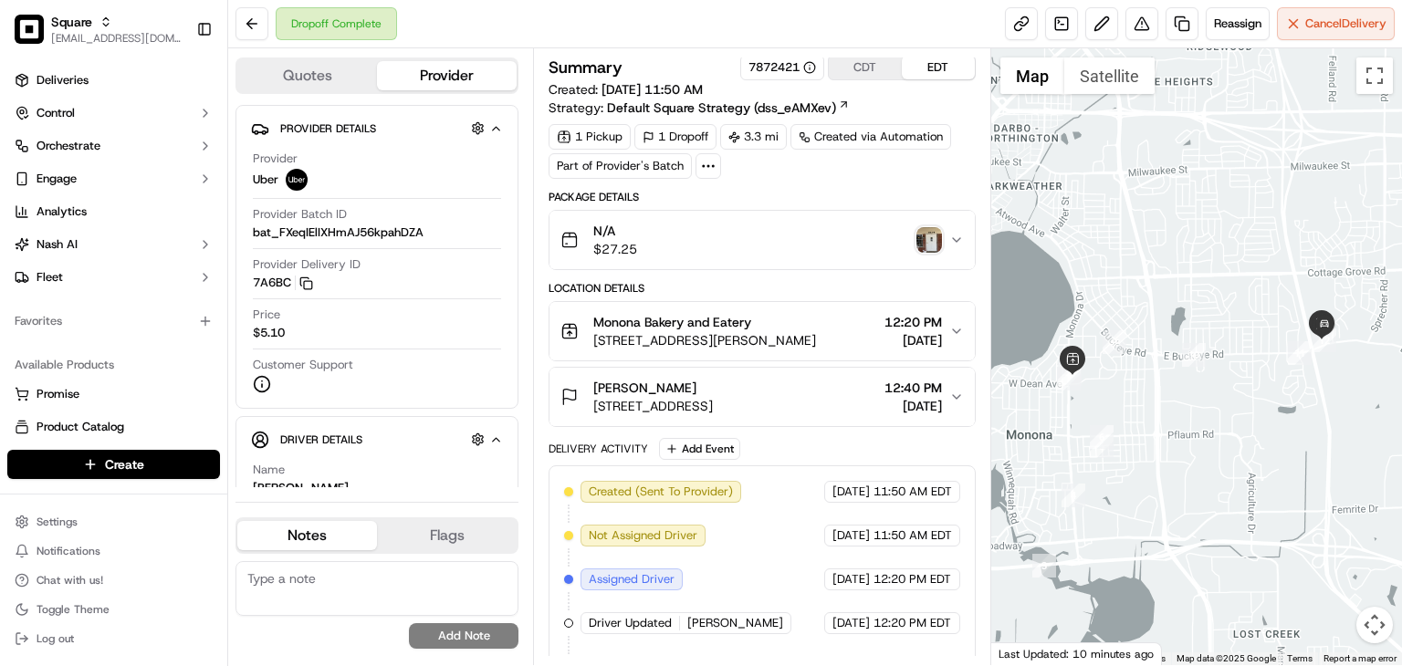
click at [938, 397] on span "[DATE]" at bounding box center [912, 406] width 57 height 18
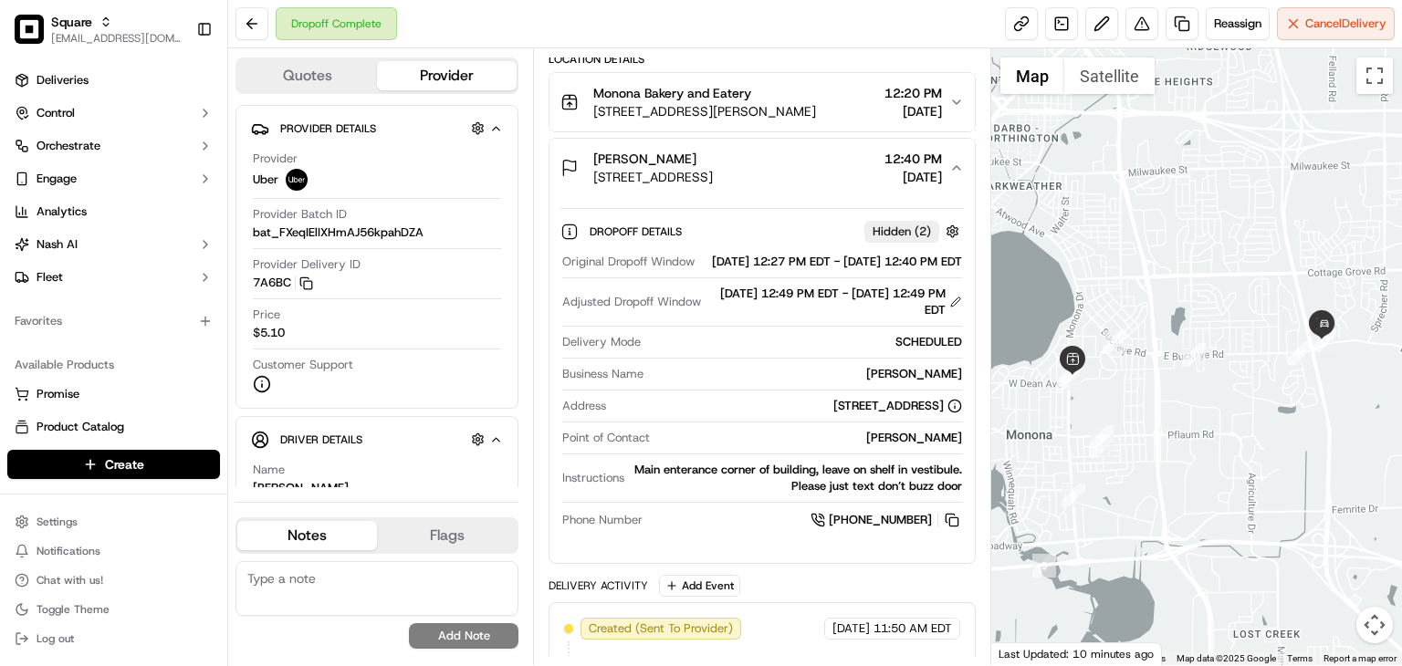
scroll to position [0, 0]
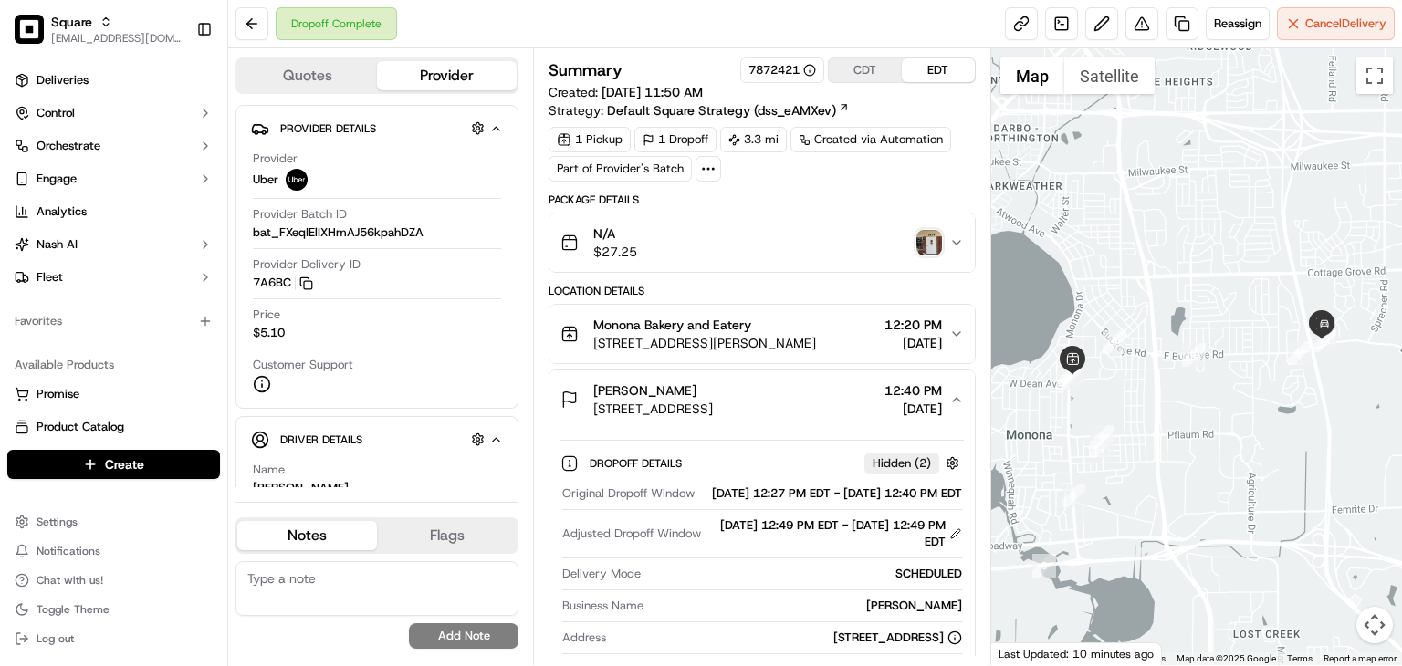
click at [932, 242] on img "button" at bounding box center [929, 243] width 26 height 26
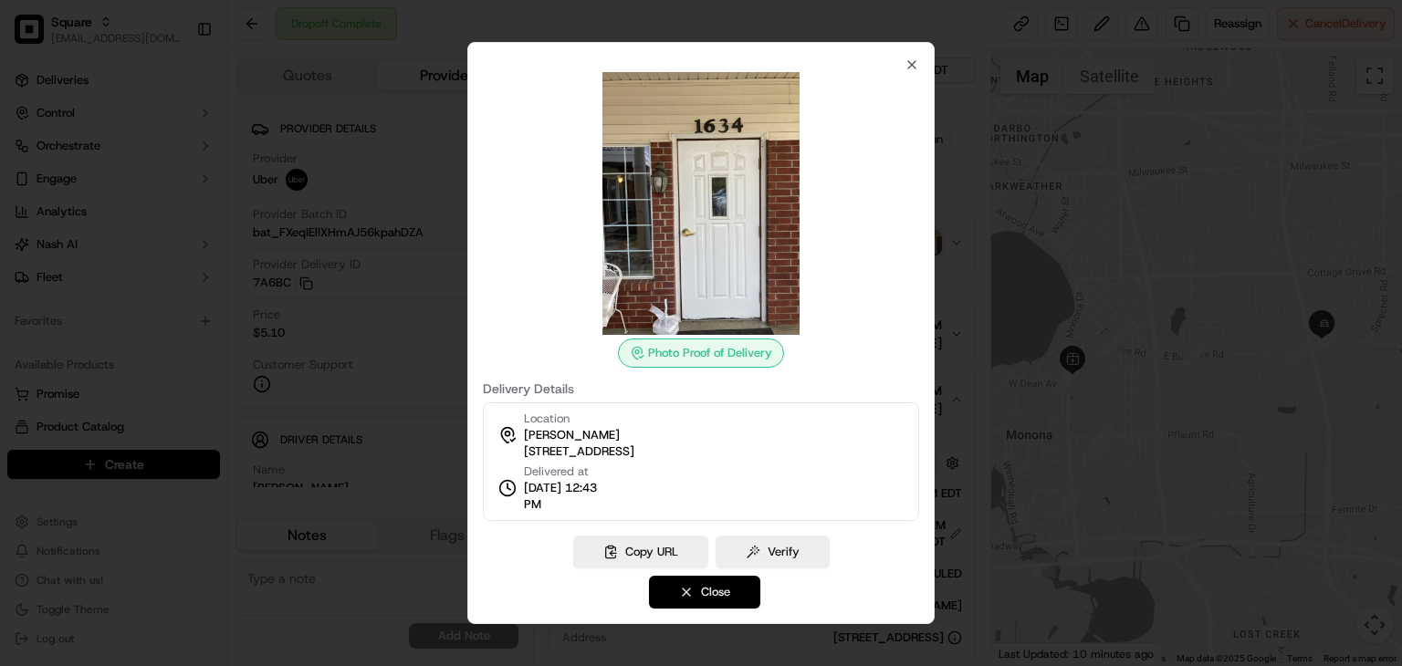
click at [694, 591] on button "Close" at bounding box center [704, 592] width 111 height 33
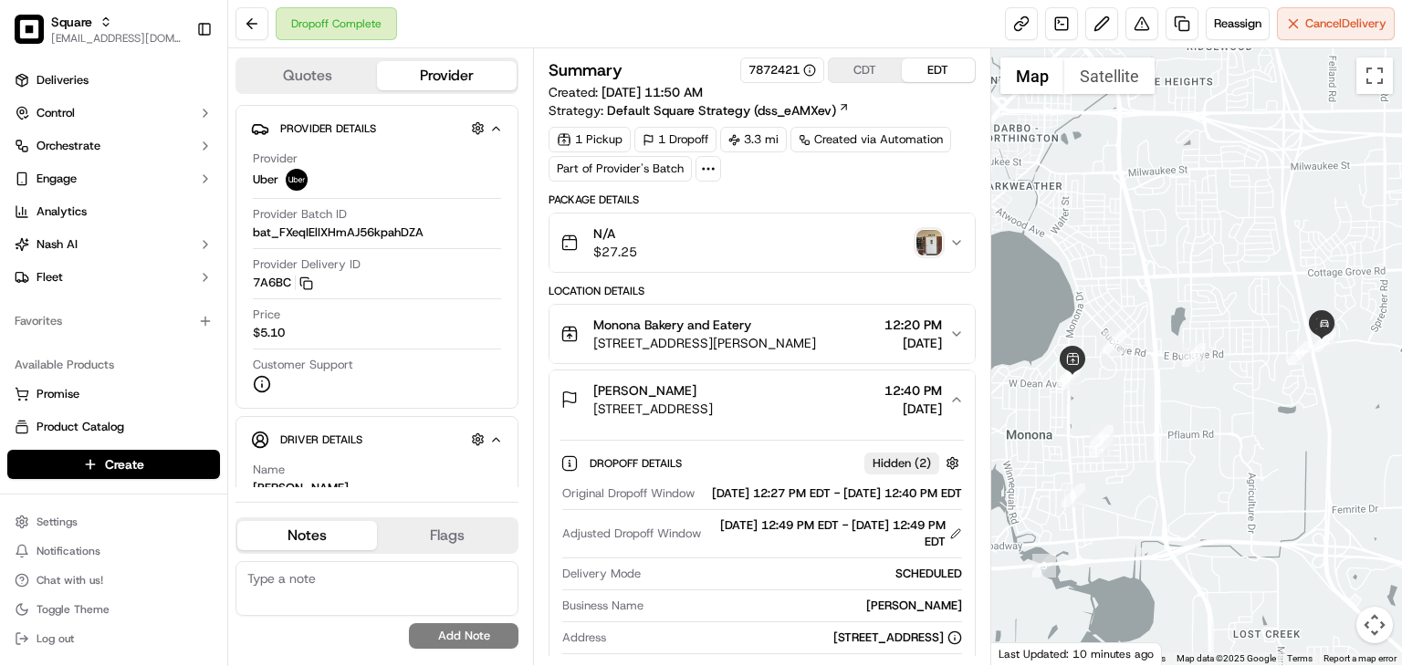
click at [927, 242] on img "button" at bounding box center [929, 243] width 26 height 26
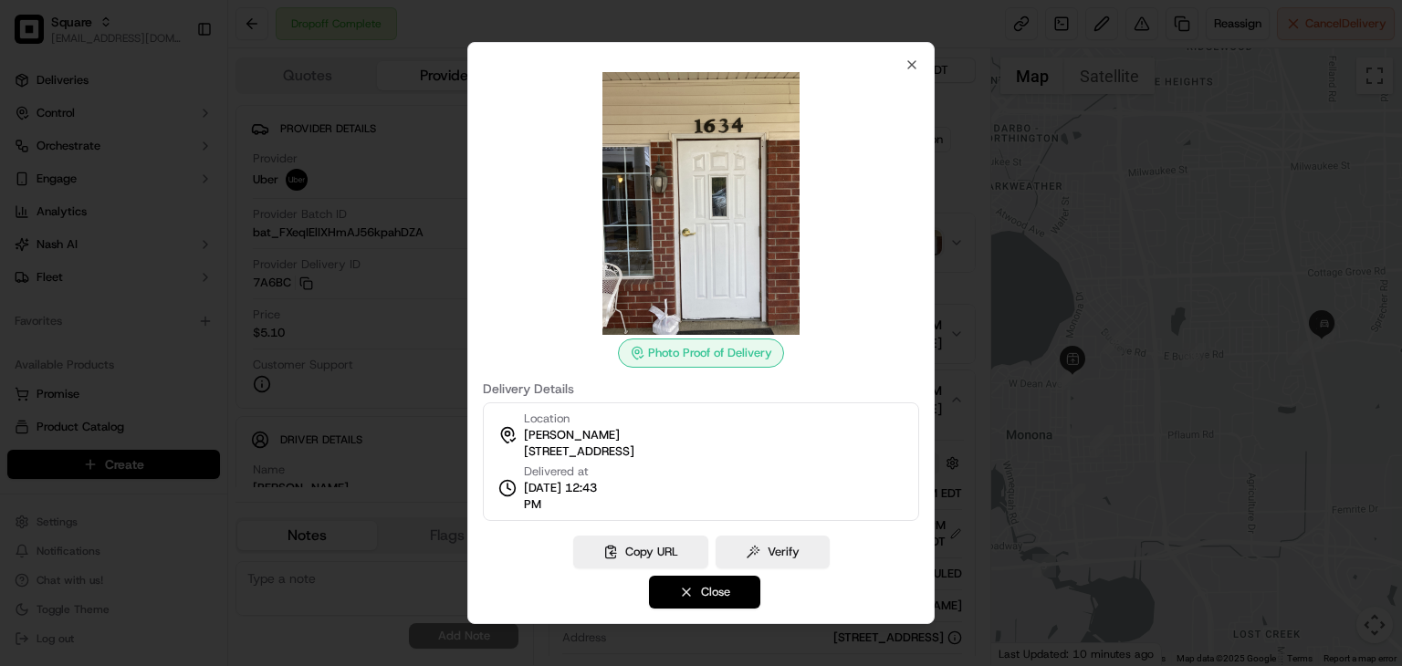
click at [705, 588] on button "Close" at bounding box center [704, 592] width 111 height 33
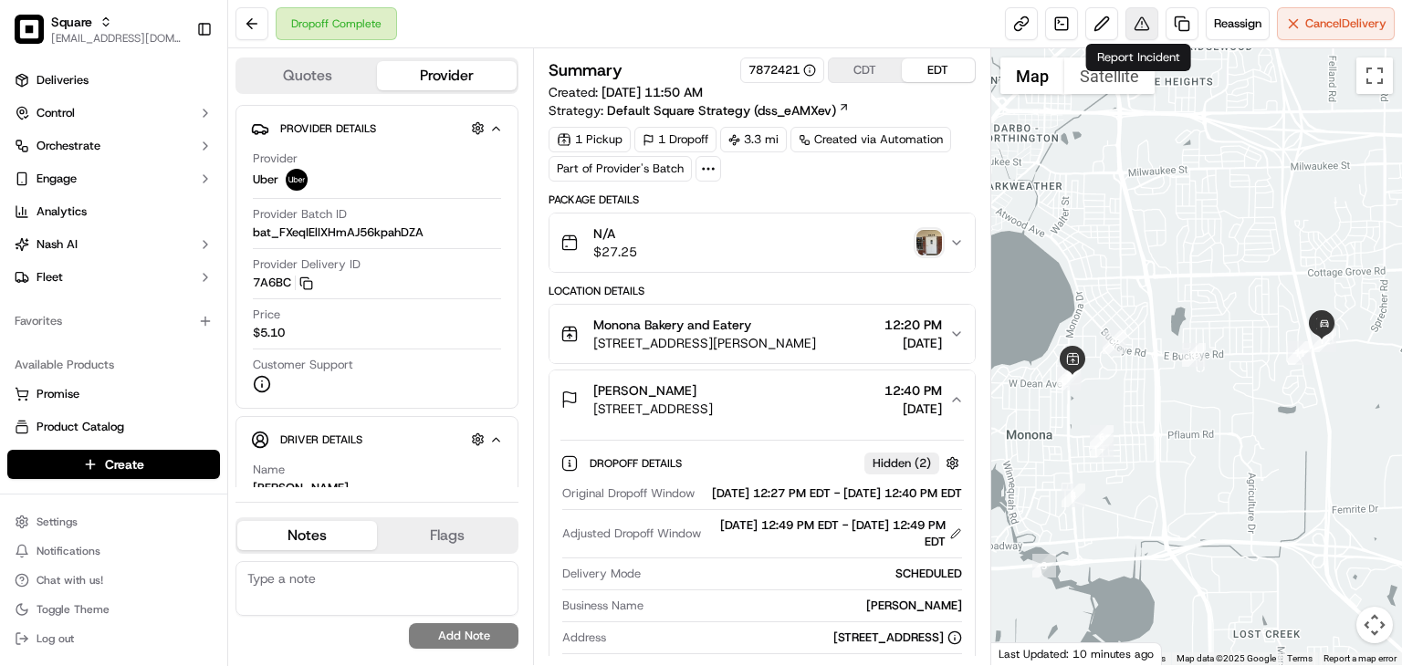
click at [1132, 26] on button at bounding box center [1141, 23] width 33 height 33
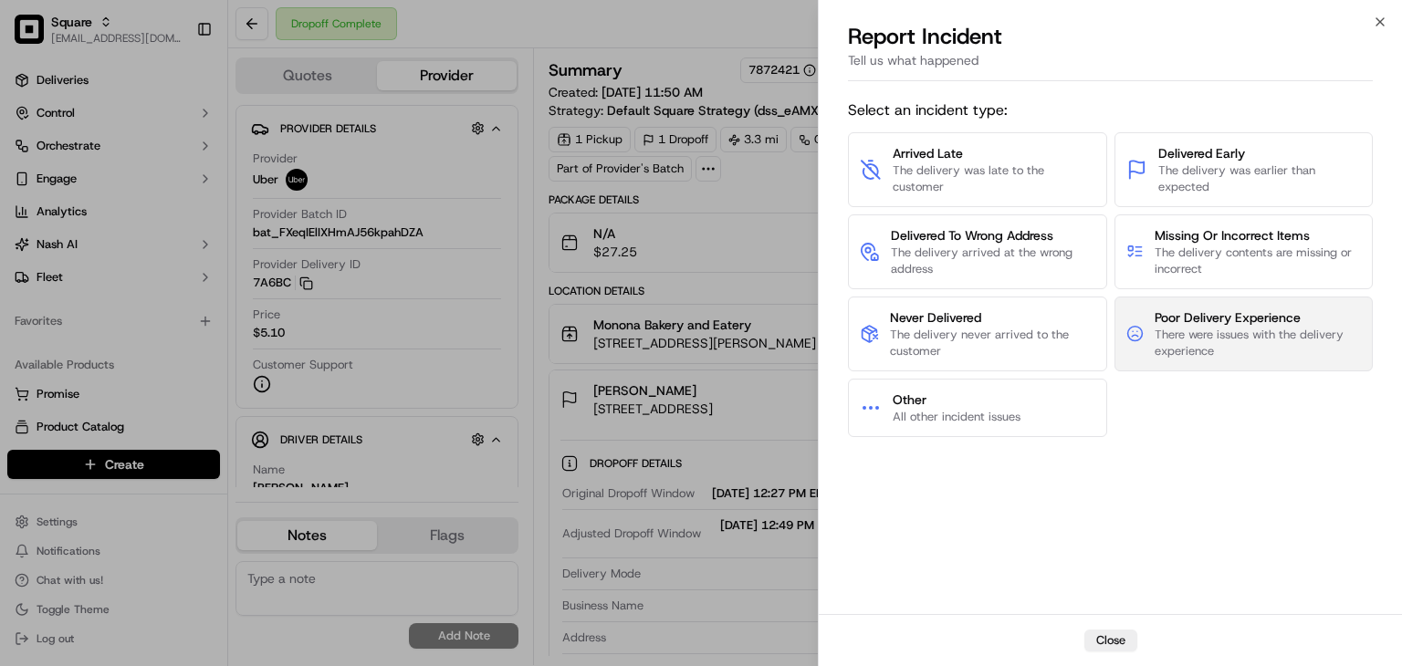
click at [1222, 344] on span "There were issues with the delivery experience" at bounding box center [1257, 343] width 206 height 33
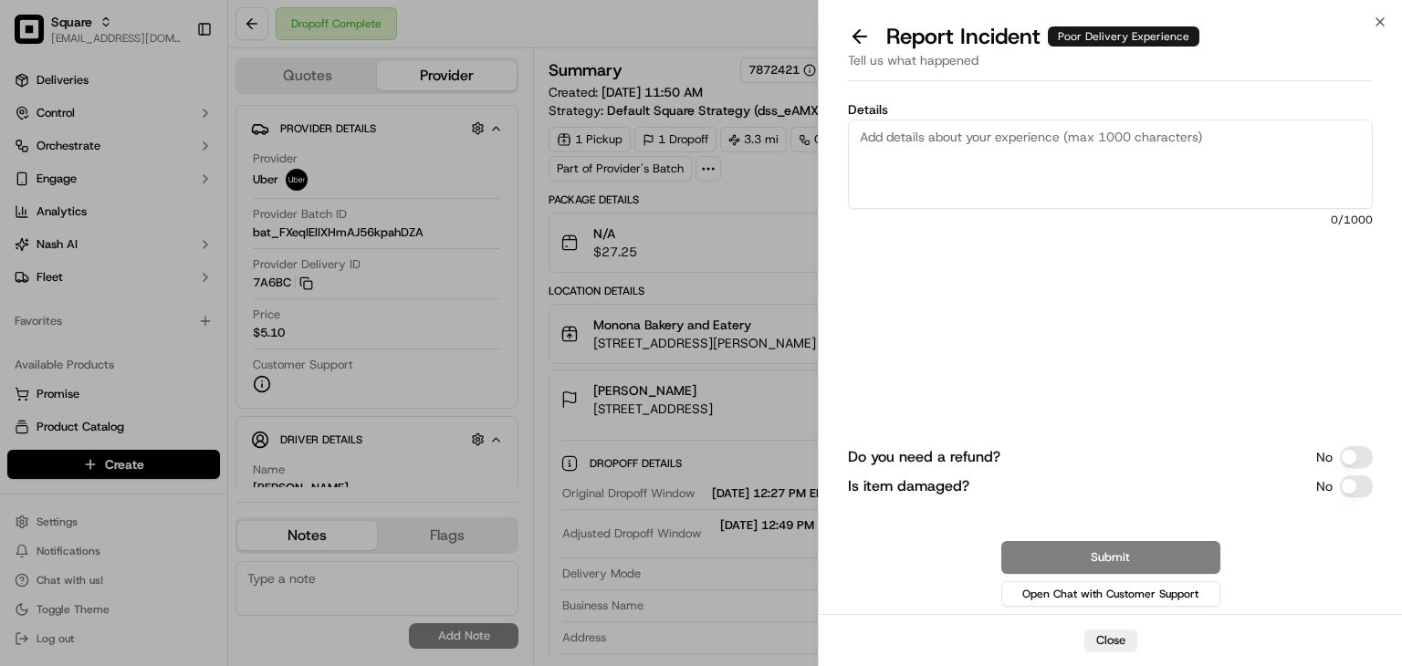
click at [962, 143] on textarea "Details" at bounding box center [1110, 164] width 525 height 89
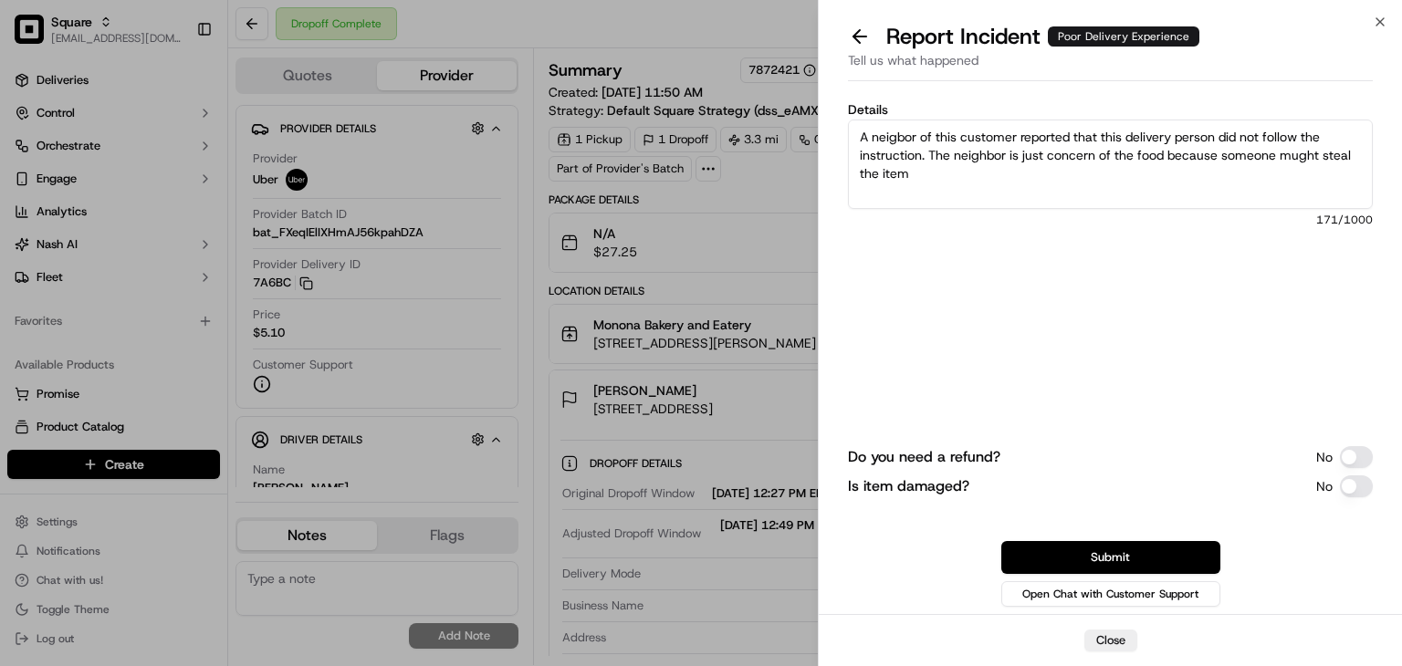
click at [1295, 147] on textarea "A neigbor of this customer reported that this delivery person did not follow th…" at bounding box center [1110, 164] width 525 height 89
click at [928, 172] on textarea "A neigbor of this customer reported that this delivery person did not follow th…" at bounding box center [1110, 164] width 525 height 89
click at [935, 180] on textarea "A neighbor of this customer reported that this delivery person did not follow t…" at bounding box center [1110, 164] width 525 height 89
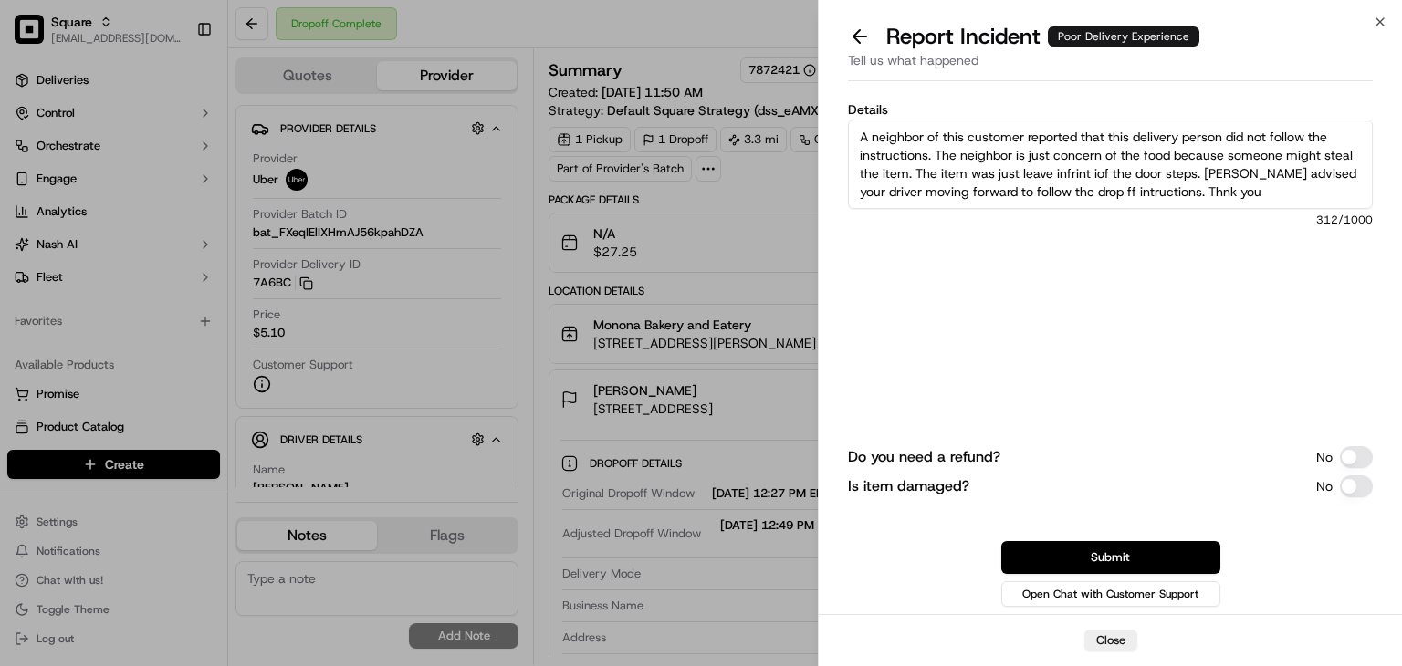
click at [1204, 198] on textarea "A neighbor of this customer reported that this delivery person did not follow t…" at bounding box center [1110, 164] width 525 height 89
drag, startPoint x: 1211, startPoint y: 194, endPoint x: 821, endPoint y: 105, distance: 399.8
click at [821, 105] on div "Details A neighbor of this customer reported that this delivery person did not …" at bounding box center [1110, 352] width 583 height 526
type textarea "A neighbor of this customer reported that this delivery person did not follow t…"
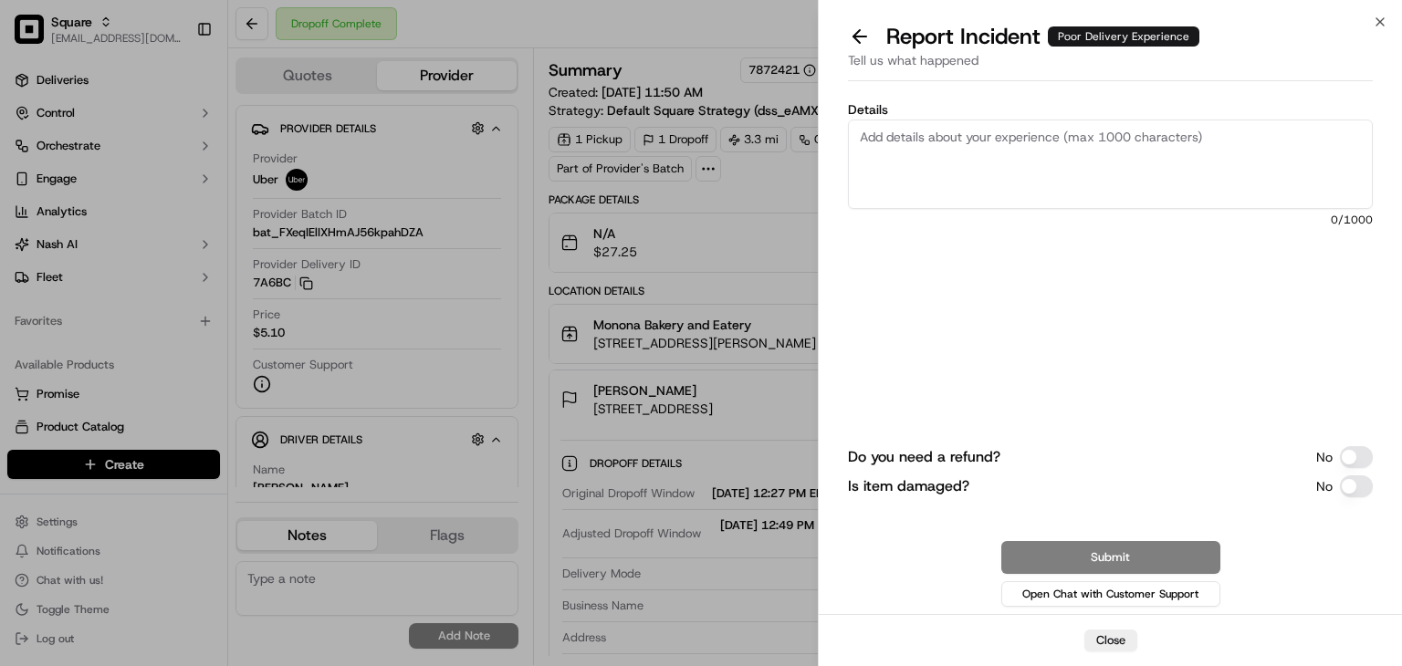
paste textarea "Hi team, A neighbor of the customer reported that the delivery driver did not f…"
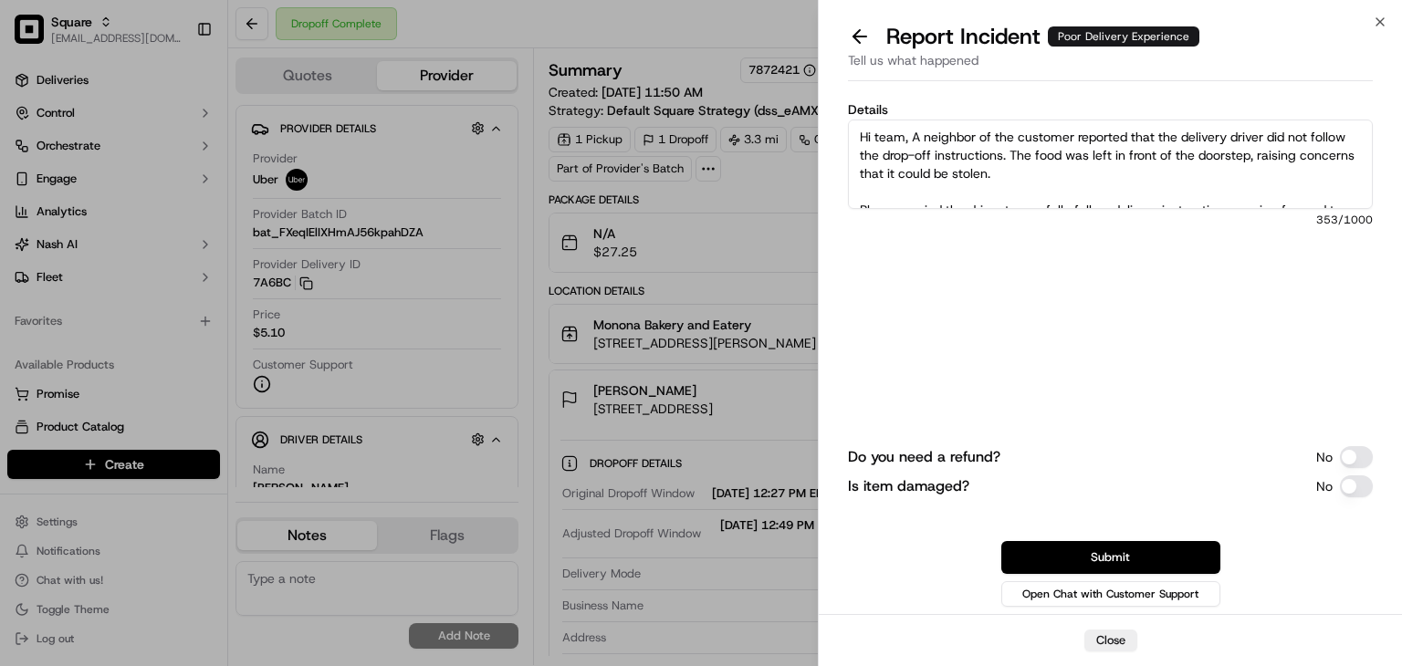
click at [922, 135] on textarea "Hi team, A neighbor of the customer reported that the delivery driver did not f…" at bounding box center [1110, 164] width 525 height 89
click at [922, 135] on textarea "Hi team, neighbor of the customer reported that the delivery driver did not fol…" at bounding box center [1110, 164] width 525 height 89
click at [911, 135] on textarea "Hi team, neighbor of the customer reported that the delivery driver did not fol…" at bounding box center [1110, 164] width 525 height 89
drag, startPoint x: 909, startPoint y: 135, endPoint x: 1061, endPoint y: 184, distance: 160.2
click at [1061, 184] on textarea "Hi team, a neighbor of the customer reported that the delivery driver did not f…" at bounding box center [1110, 164] width 525 height 89
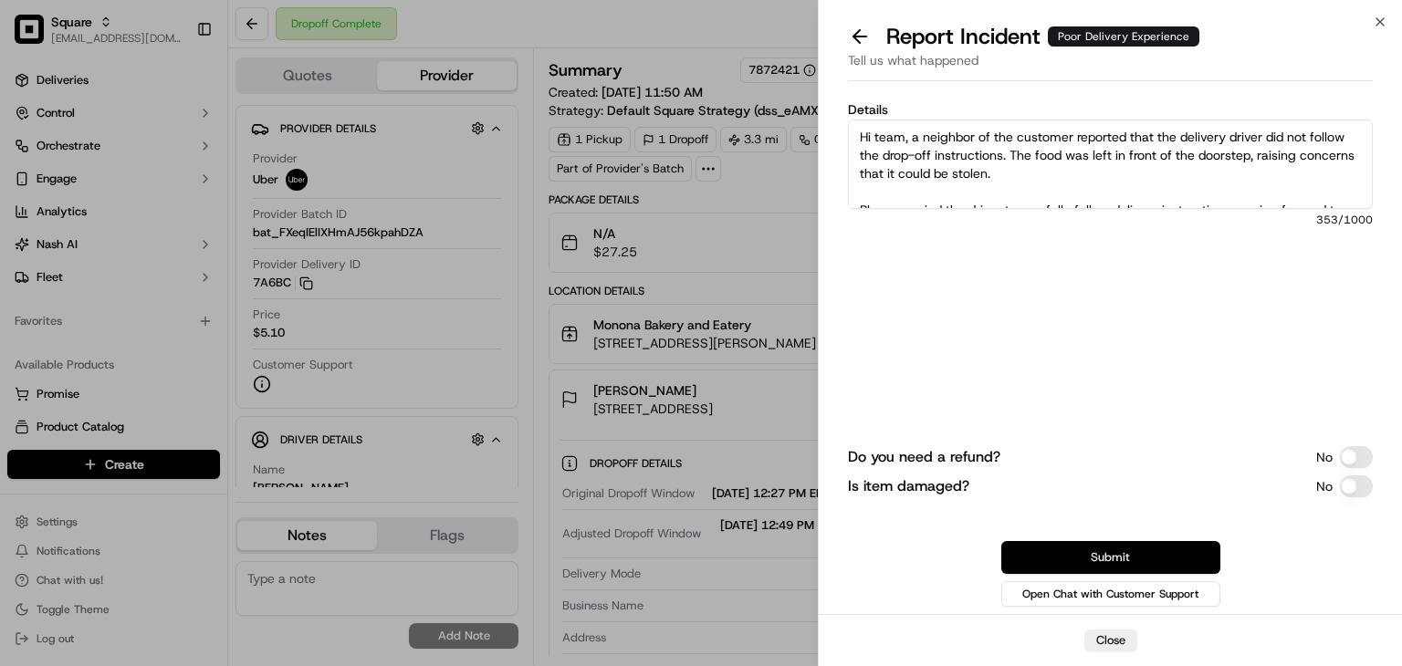
type textarea "Hi team, a neighbor of the customer reported that the delivery driver did not f…"
click at [1133, 552] on button "Submit" at bounding box center [1110, 557] width 219 height 33
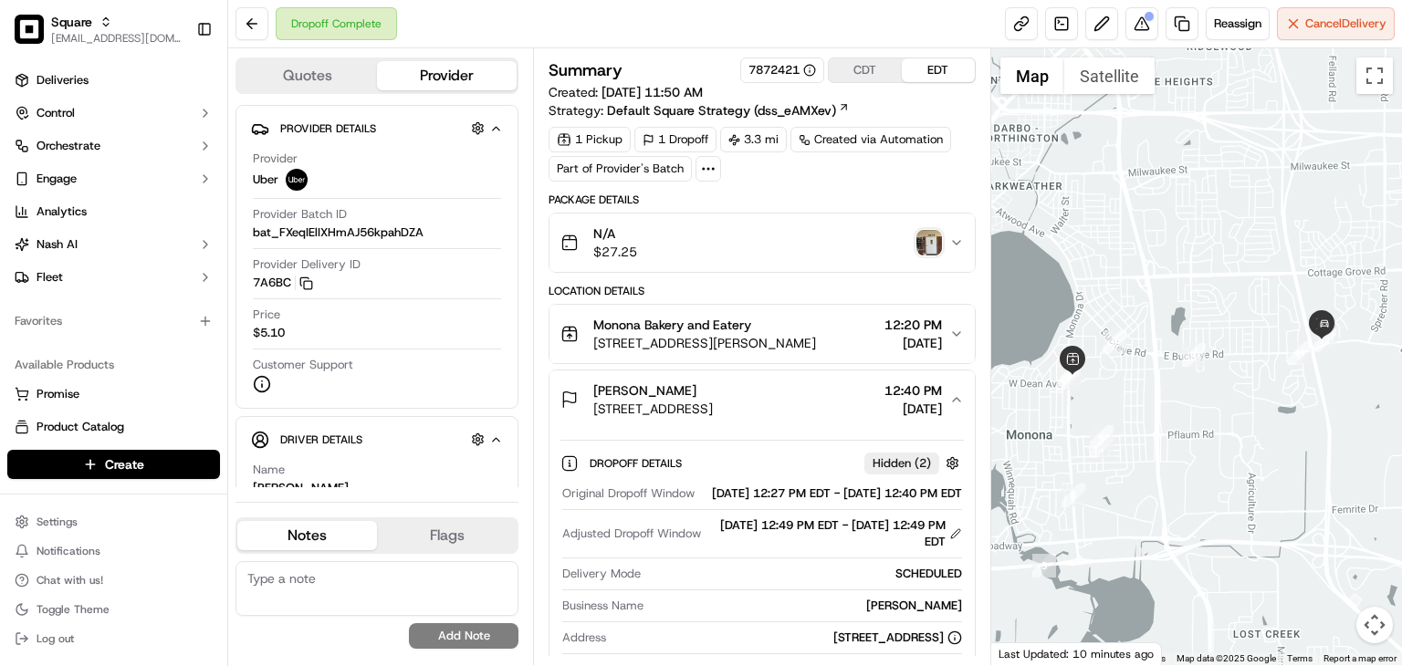
click at [319, 592] on textarea at bounding box center [376, 588] width 283 height 55
paste textarea "a neighbor of the customer reported that the delivery driver did not follow the…"
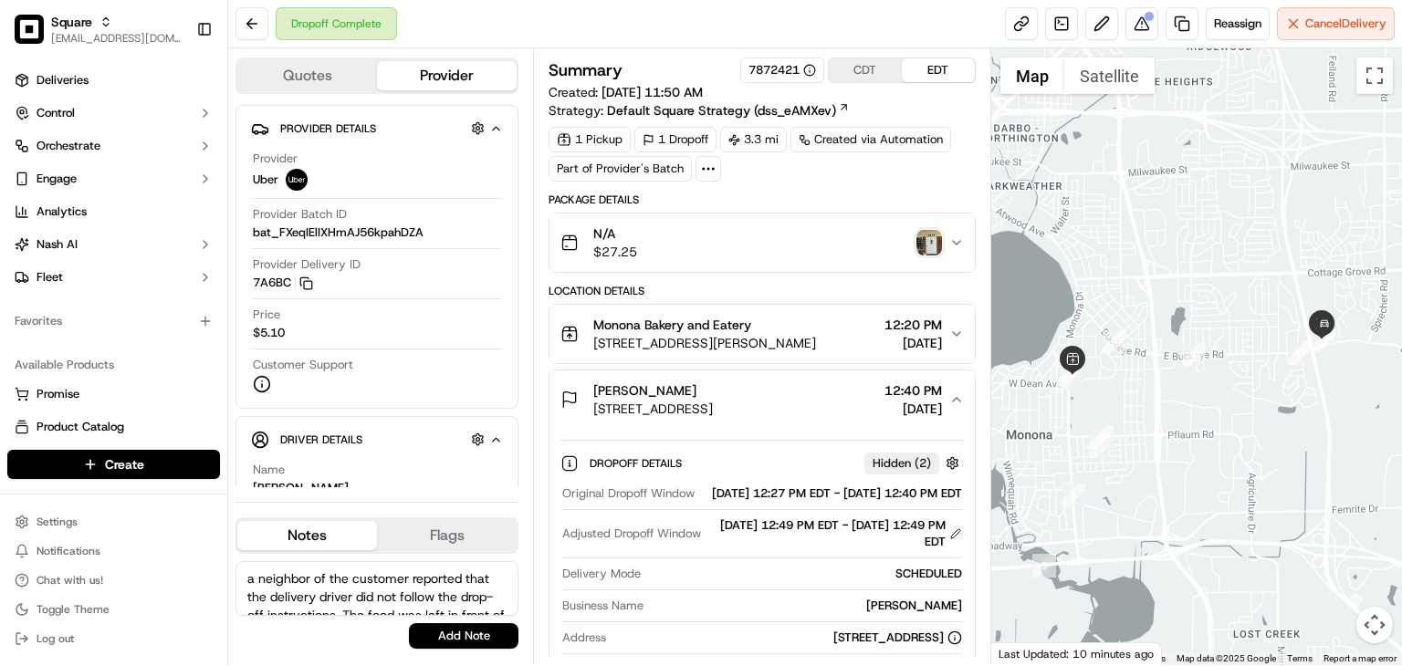
click at [256, 574] on textarea "a neighbor of the customer reported that the delivery driver did not follow the…" at bounding box center [376, 588] width 283 height 55
type textarea "A neighbor of the customer reported that the delivery driver did not follow the…"
click at [411, 635] on button "Add Note" at bounding box center [464, 636] width 110 height 26
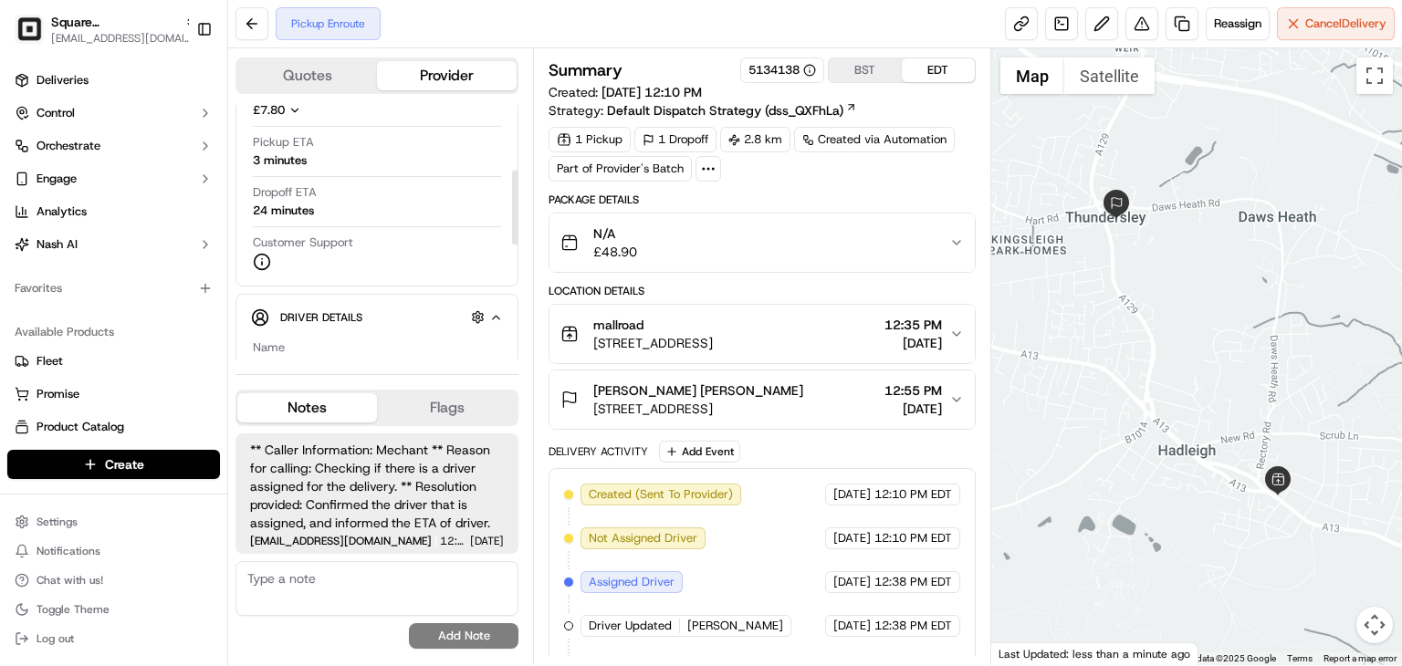
scroll to position [37, 0]
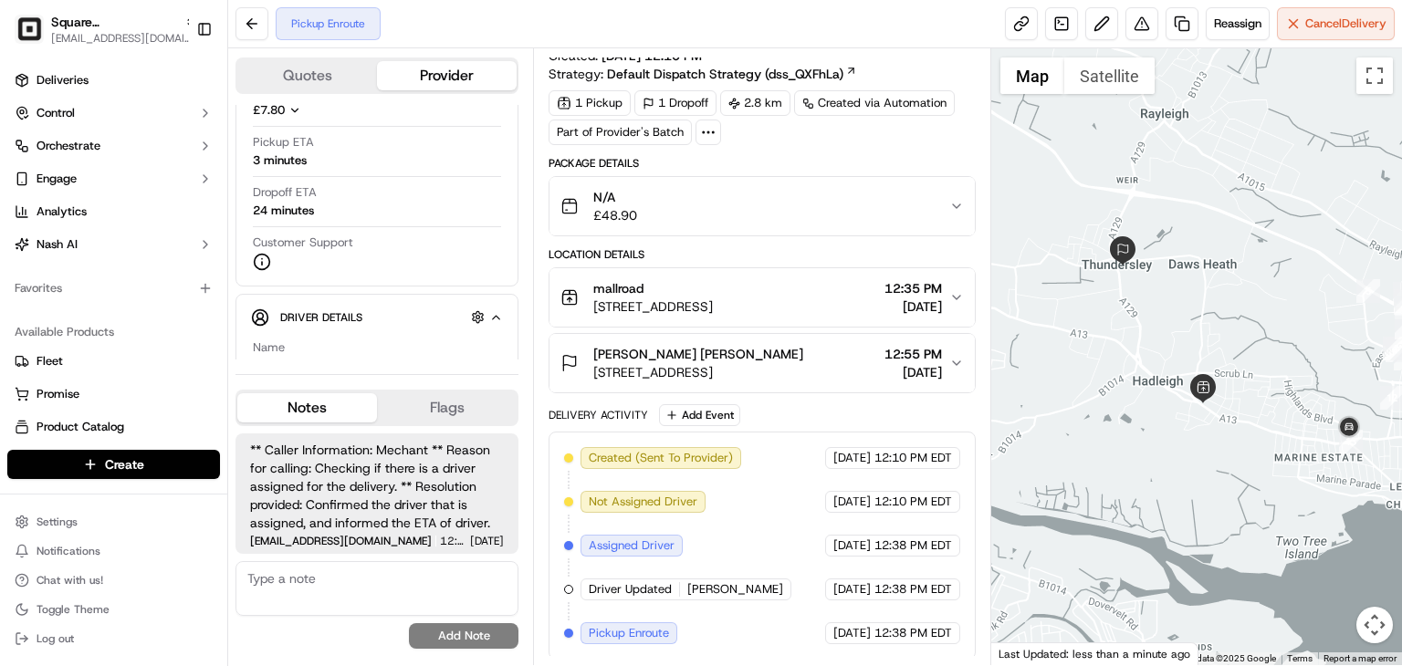
click at [1128, 312] on div at bounding box center [1196, 356] width 411 height 617
click at [327, 562] on textarea at bounding box center [376, 588] width 283 height 55
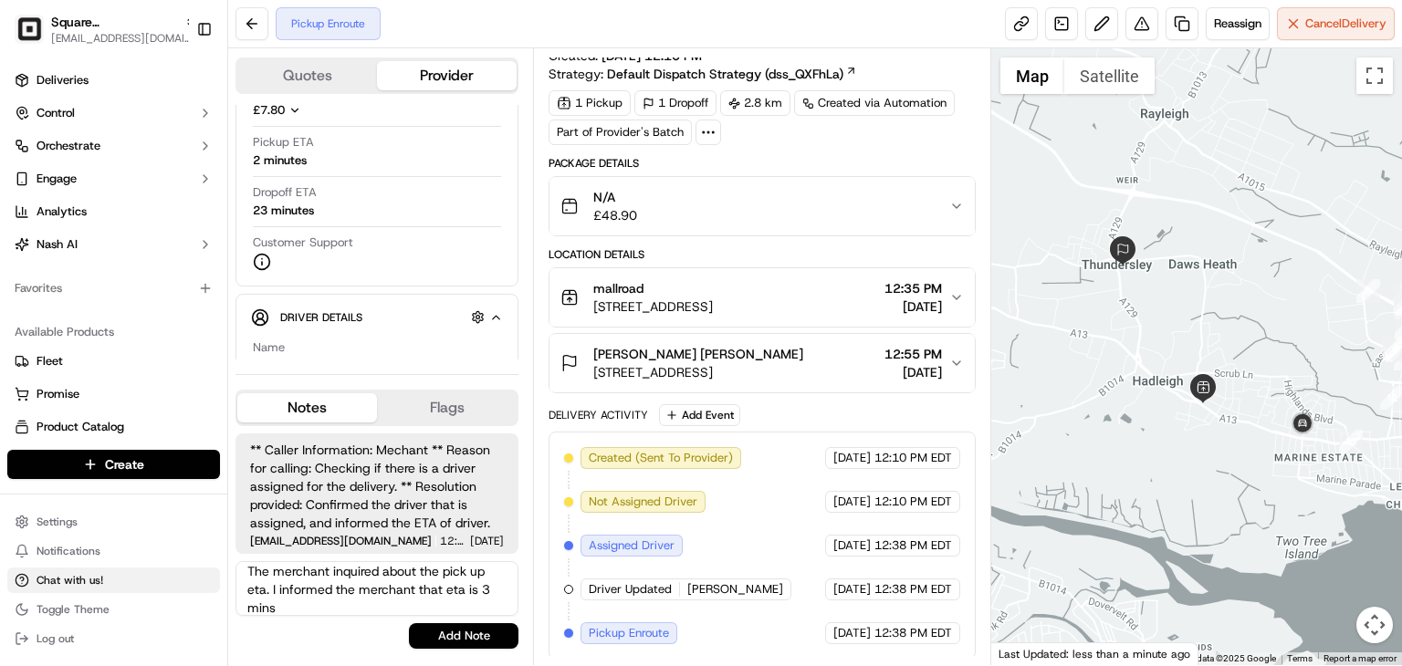
scroll to position [0, 0]
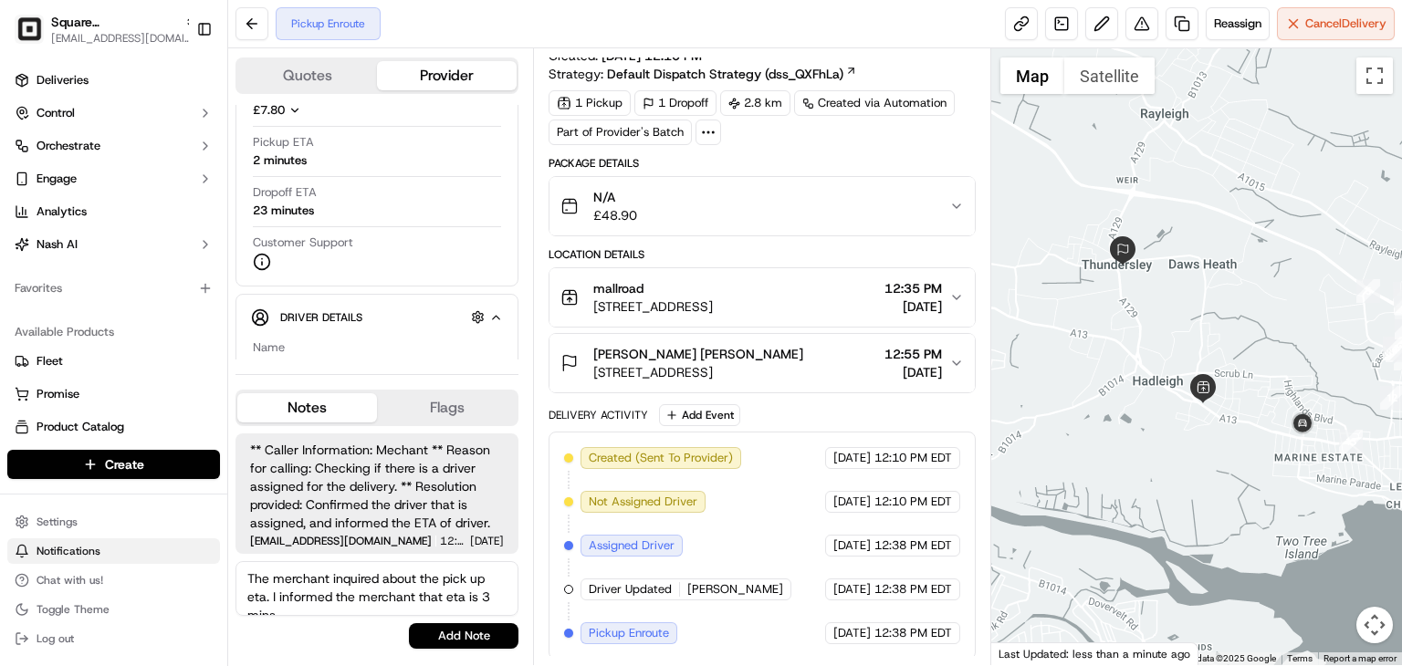
drag, startPoint x: 344, startPoint y: 610, endPoint x: 141, endPoint y: 563, distance: 207.9
click at [141, 563] on div "Square UK rpajulas@nashhelp.com Toggle Sidebar Deliveries Control Orchestrate E…" at bounding box center [701, 333] width 1402 height 666
type textarea "The merchant inquired about the pick up eta. I informed the merchant that eta i…"
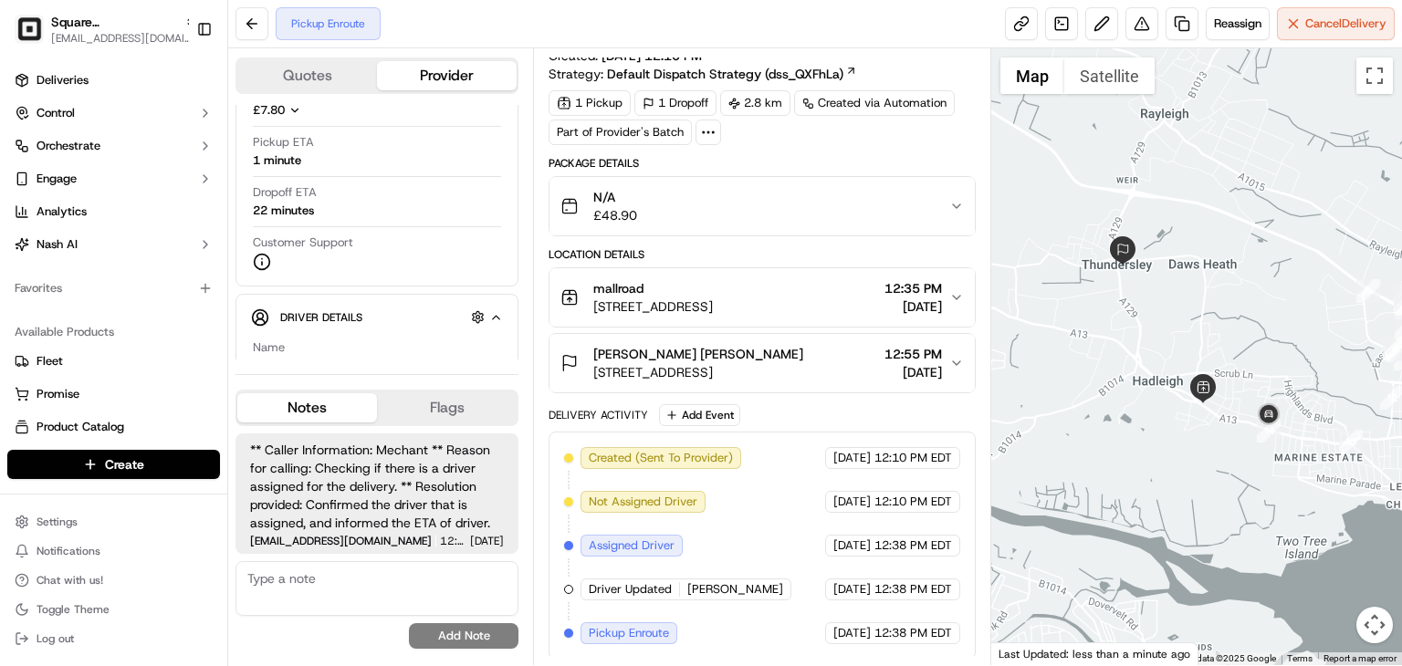
paste textarea "The merchant asked about the estimated time of arrival for the pickup. I inform…"
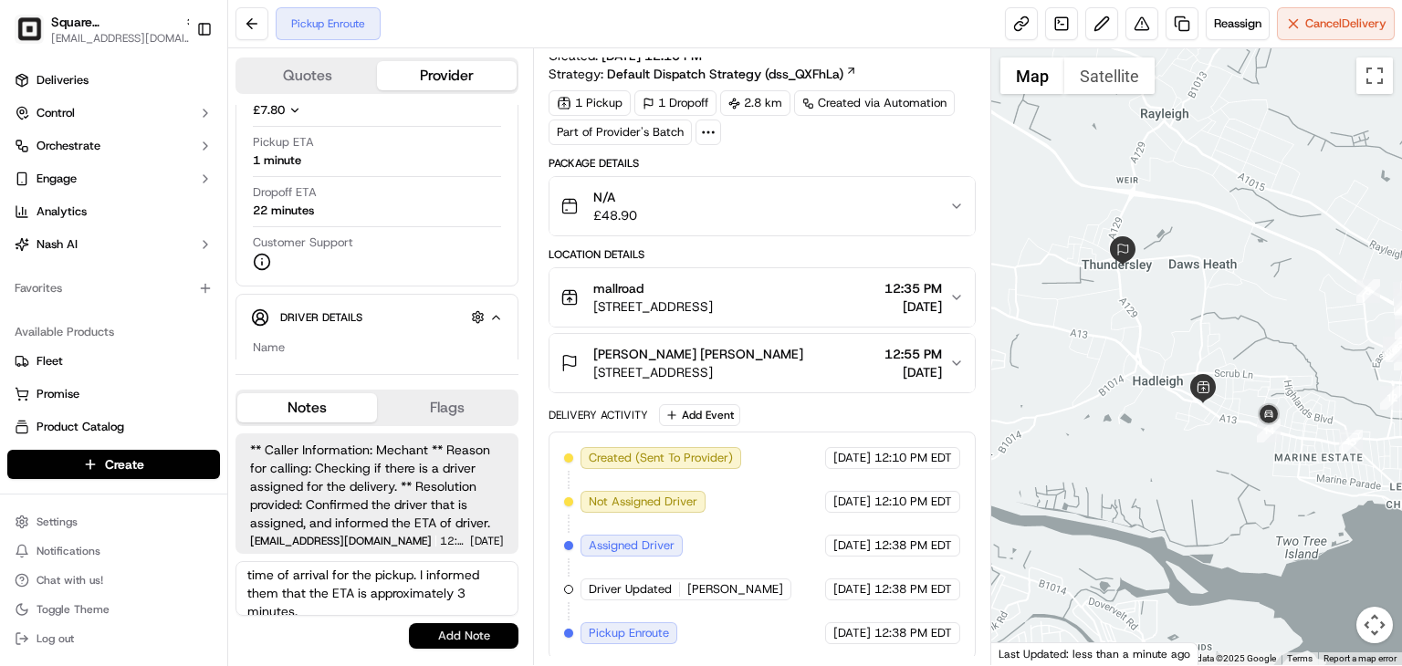
scroll to position [21, 0]
type textarea "The merchant asked about the estimated time of arrival for the pickup. I inform…"
click at [448, 640] on button "Add Note" at bounding box center [464, 636] width 110 height 26
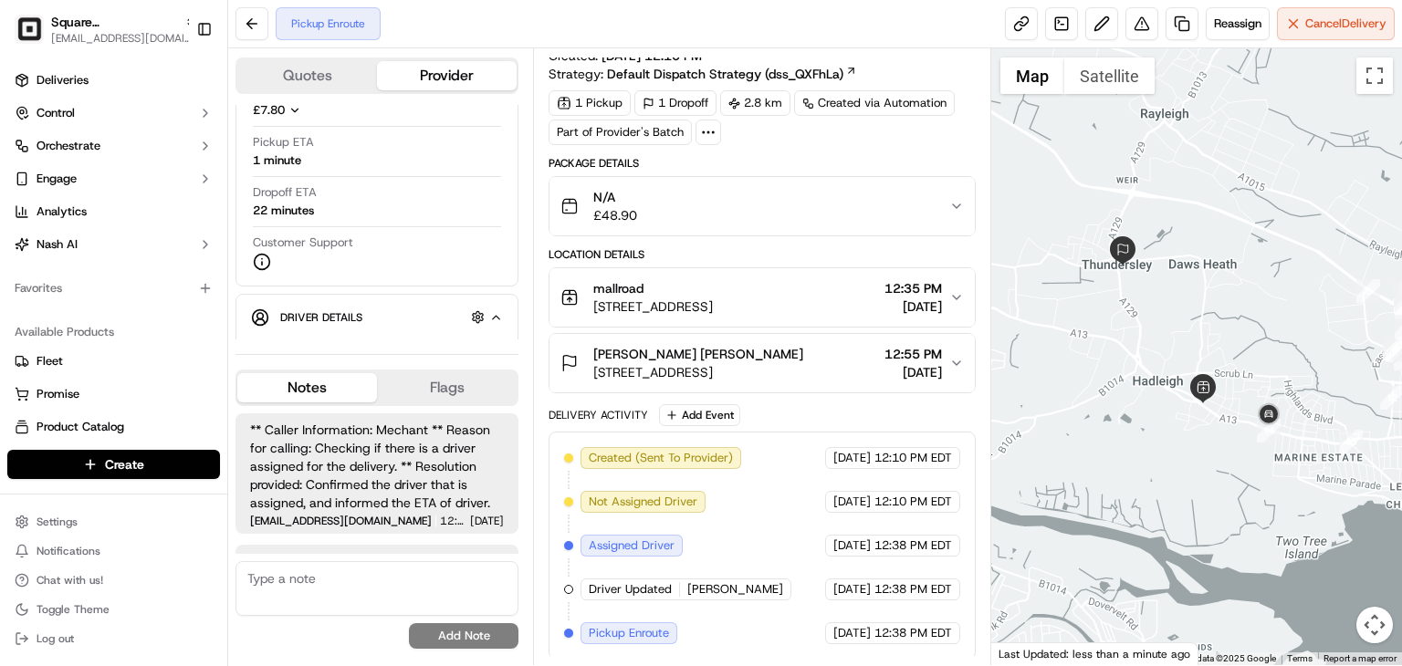
scroll to position [93, 0]
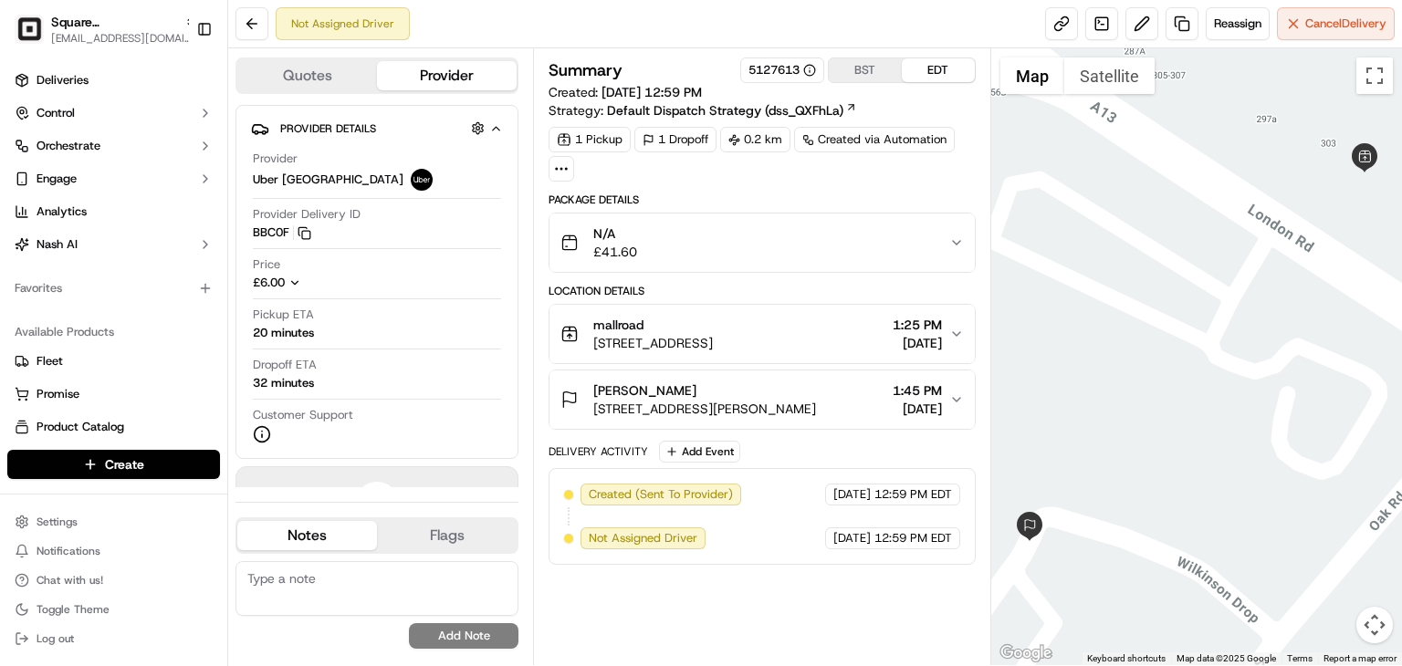
click at [942, 322] on span "1:25 PM" at bounding box center [916, 325] width 49 height 18
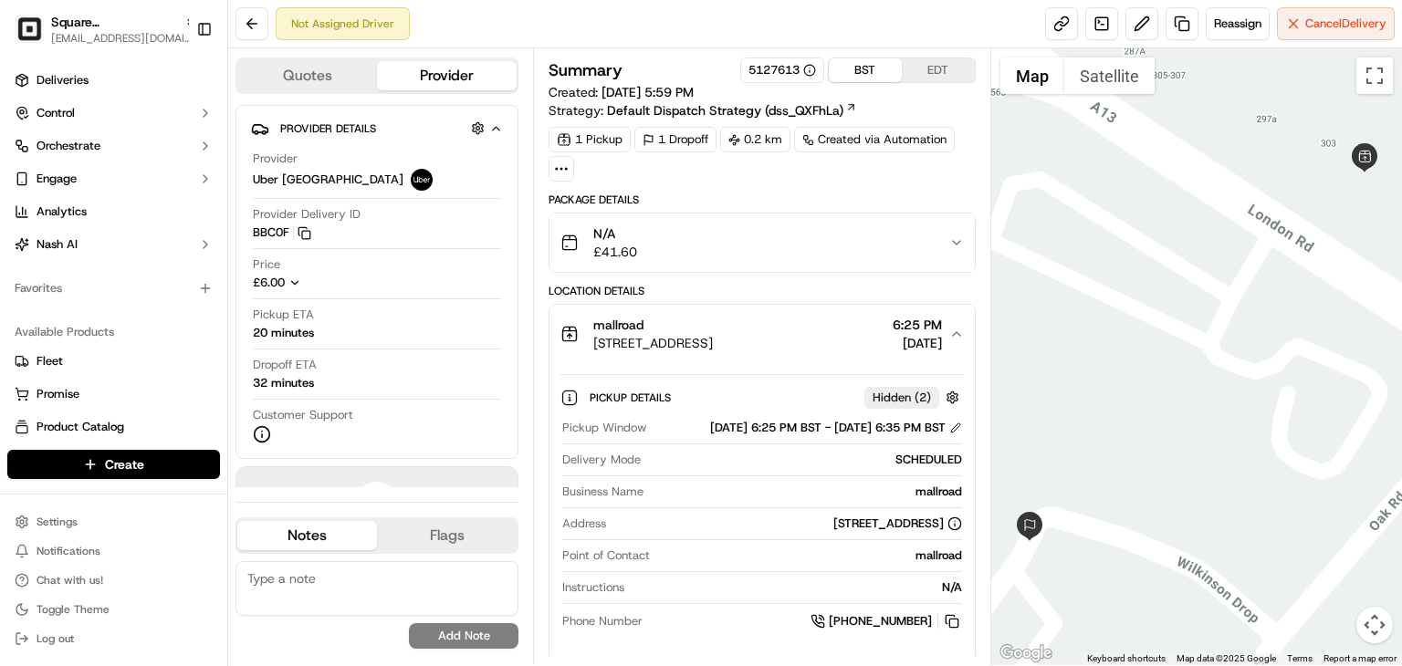
click at [863, 68] on button "BST" at bounding box center [865, 70] width 73 height 24
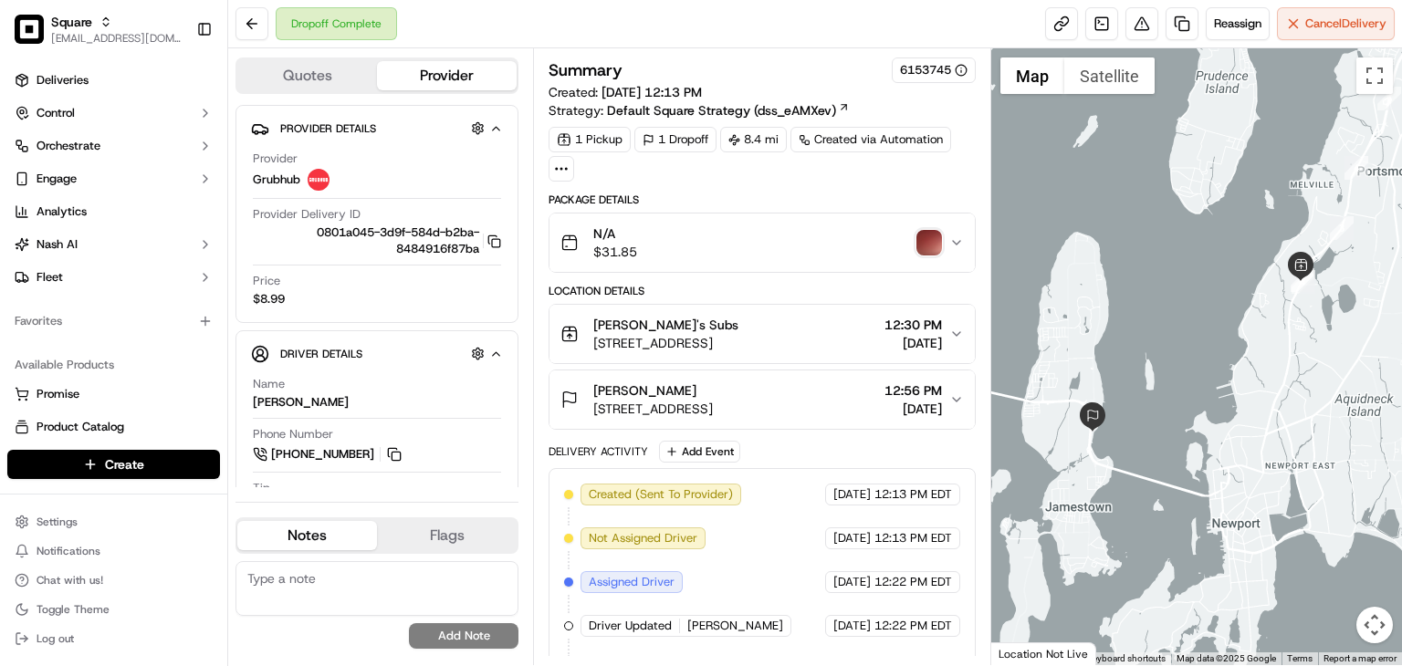
click at [934, 230] on img "button" at bounding box center [929, 243] width 26 height 26
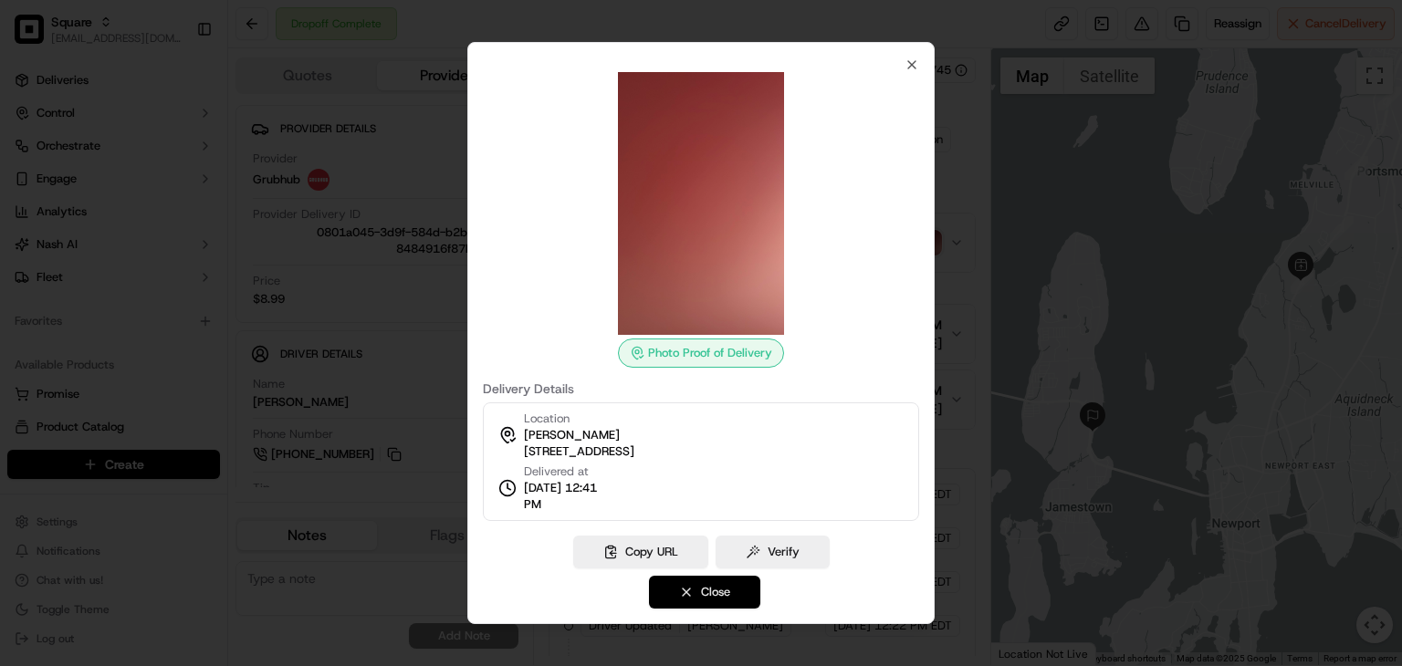
click at [725, 580] on button "Close" at bounding box center [704, 592] width 111 height 33
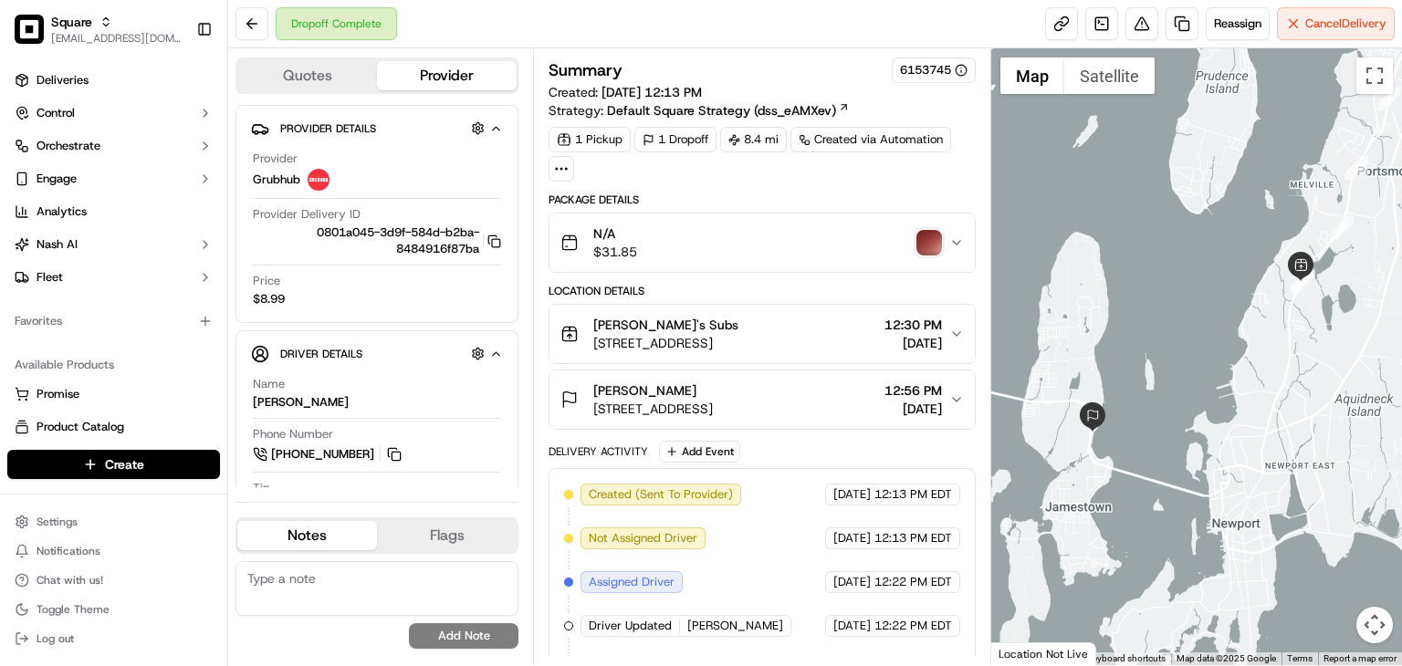
click at [918, 244] on img "button" at bounding box center [929, 243] width 26 height 26
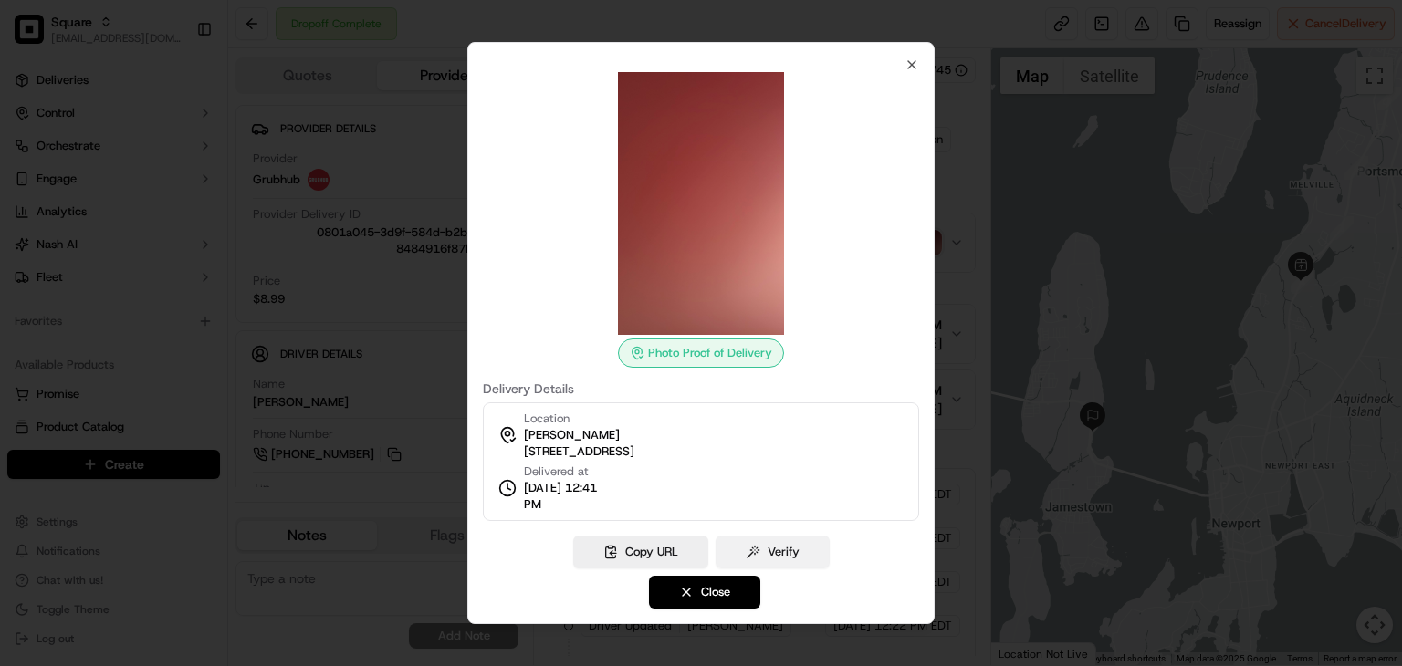
click at [778, 546] on button "Verify" at bounding box center [772, 552] width 114 height 33
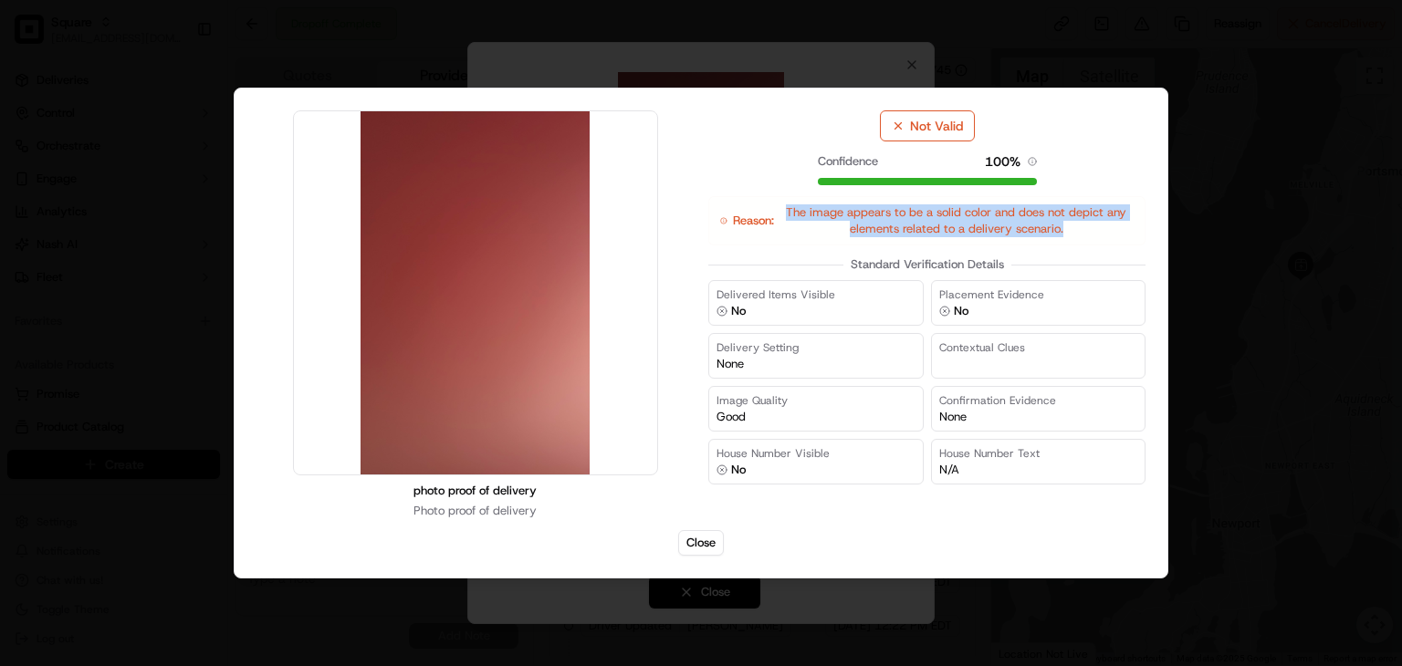
drag, startPoint x: 1069, startPoint y: 227, endPoint x: 782, endPoint y: 205, distance: 287.4
click at [783, 208] on span "The image appears to be a solid color and does not depict any elements related …" at bounding box center [956, 220] width 354 height 33
click at [692, 538] on button "Close" at bounding box center [701, 543] width 46 height 26
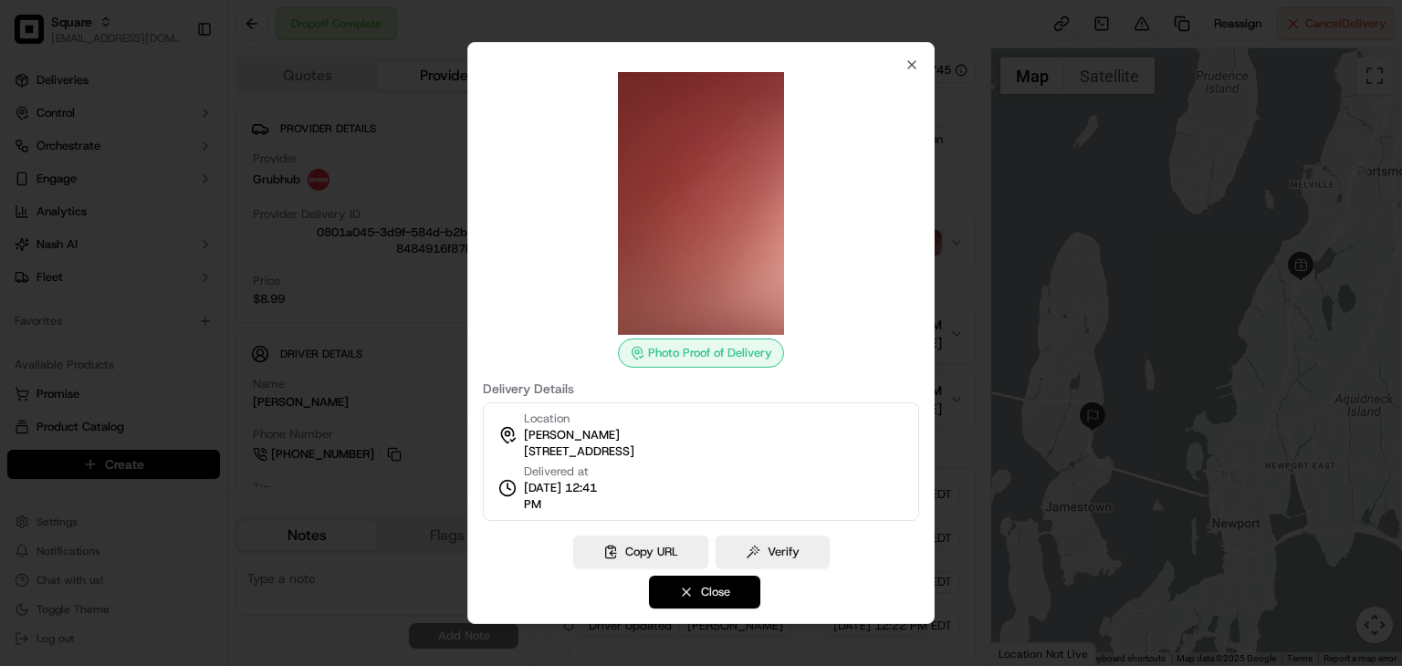
click at [711, 590] on button "Close" at bounding box center [704, 592] width 111 height 33
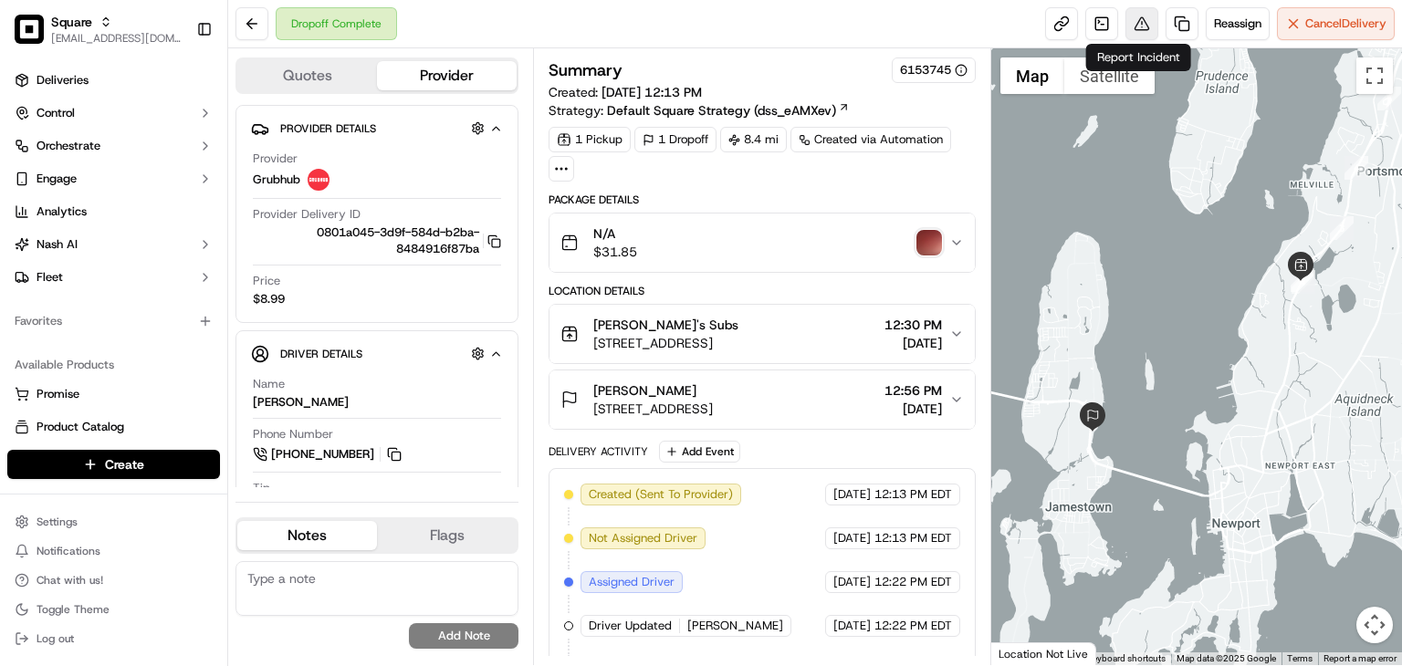
click at [1146, 21] on button at bounding box center [1141, 23] width 33 height 33
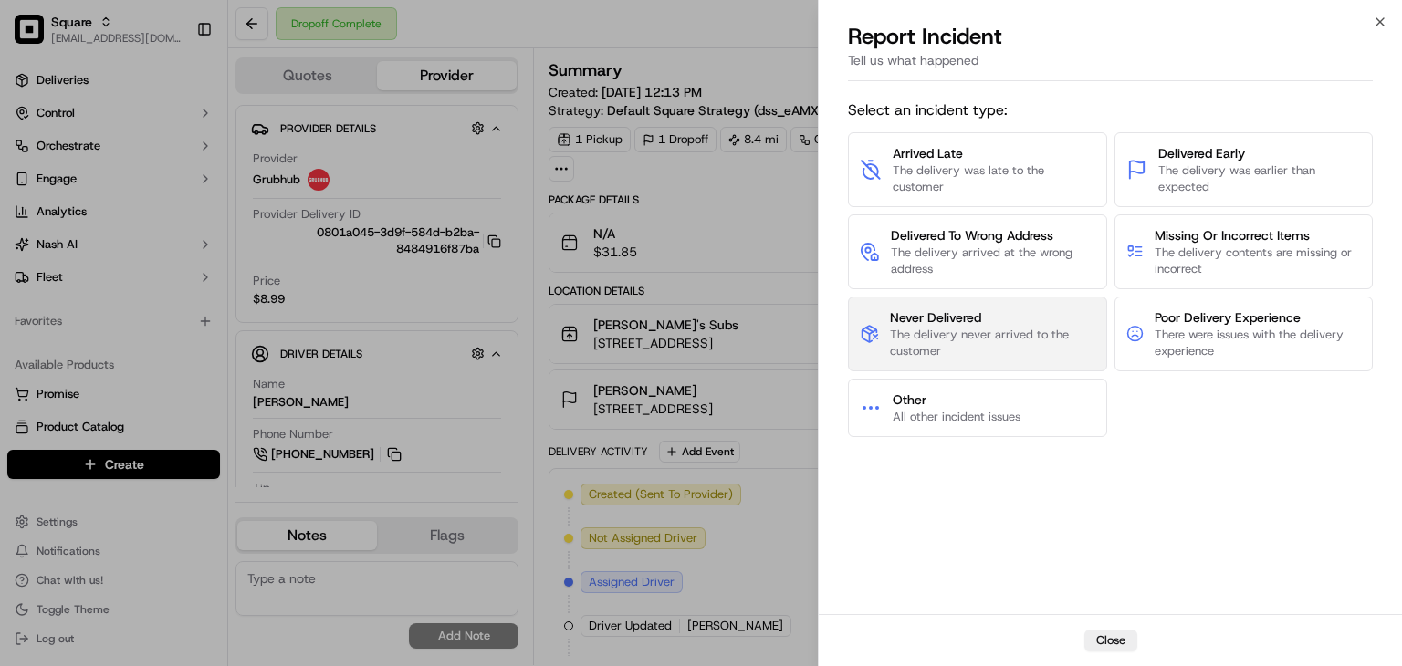
click at [961, 334] on span "The delivery never arrived to the customer" at bounding box center [992, 343] width 204 height 33
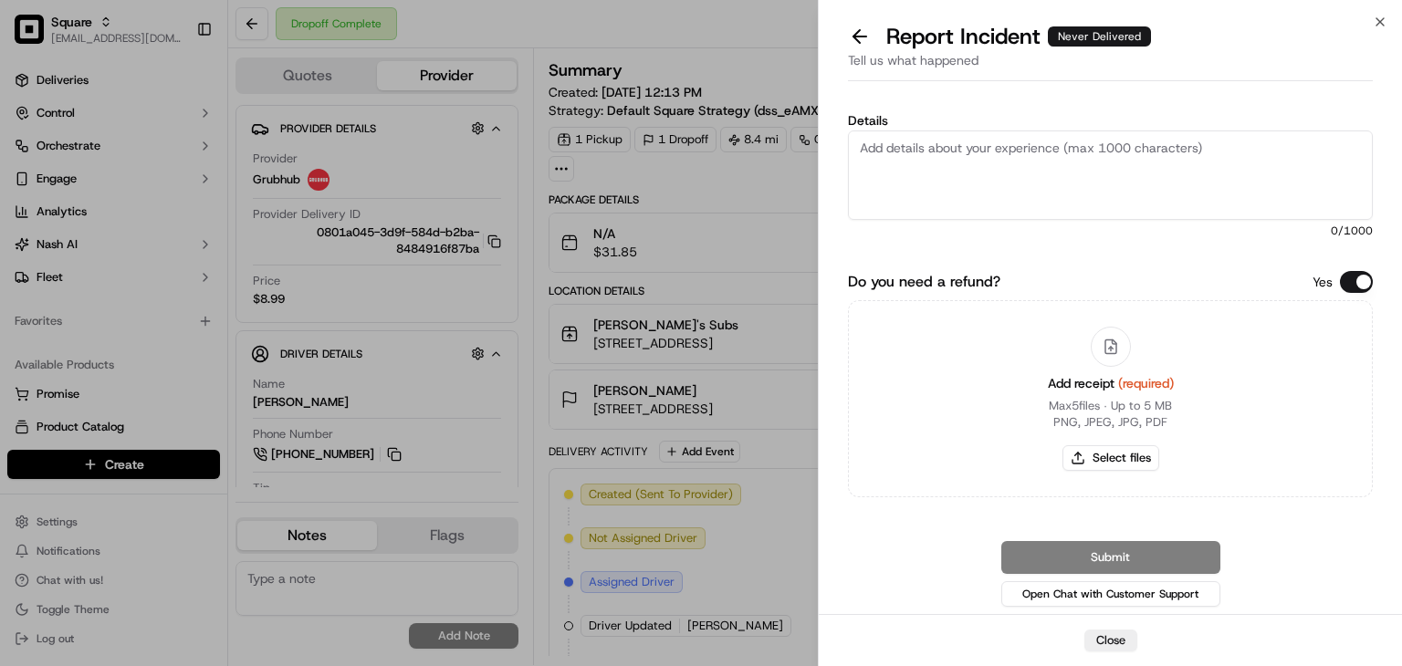
click at [1369, 279] on button "Do you need a refund?" at bounding box center [1356, 282] width 33 height 22
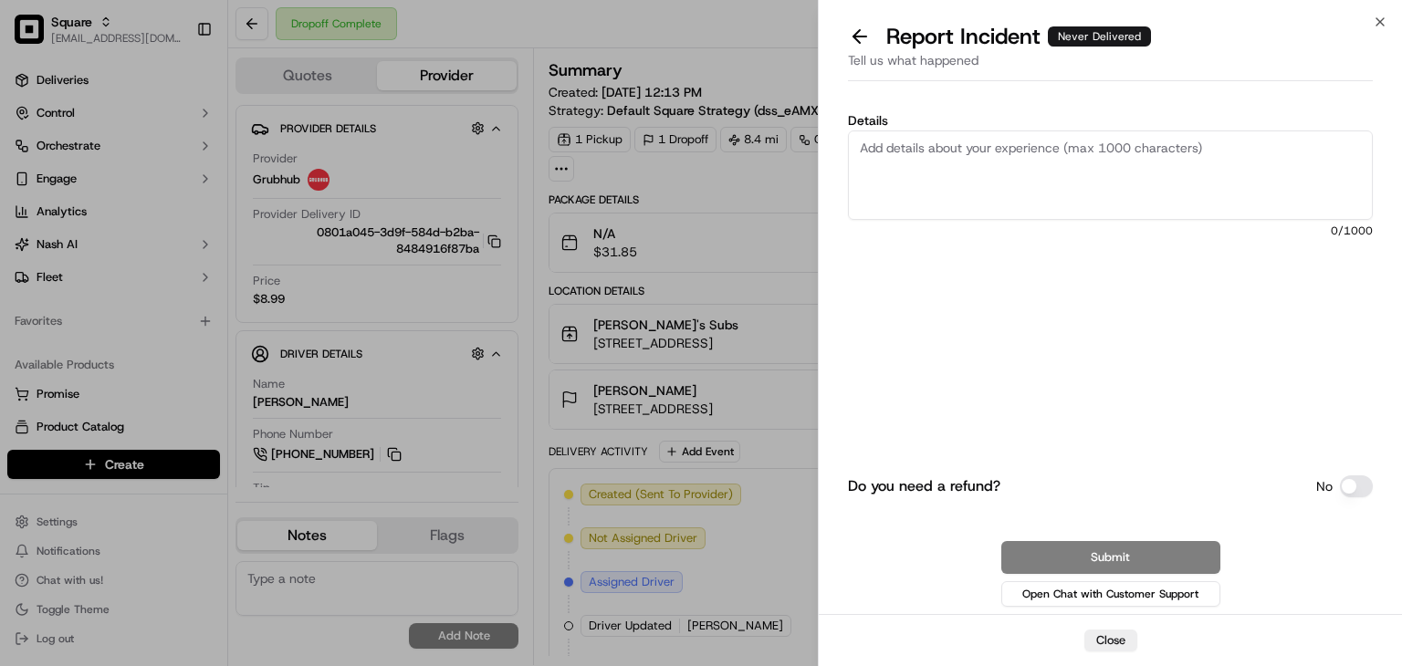
click at [1110, 147] on textarea "Details" at bounding box center [1110, 174] width 525 height 89
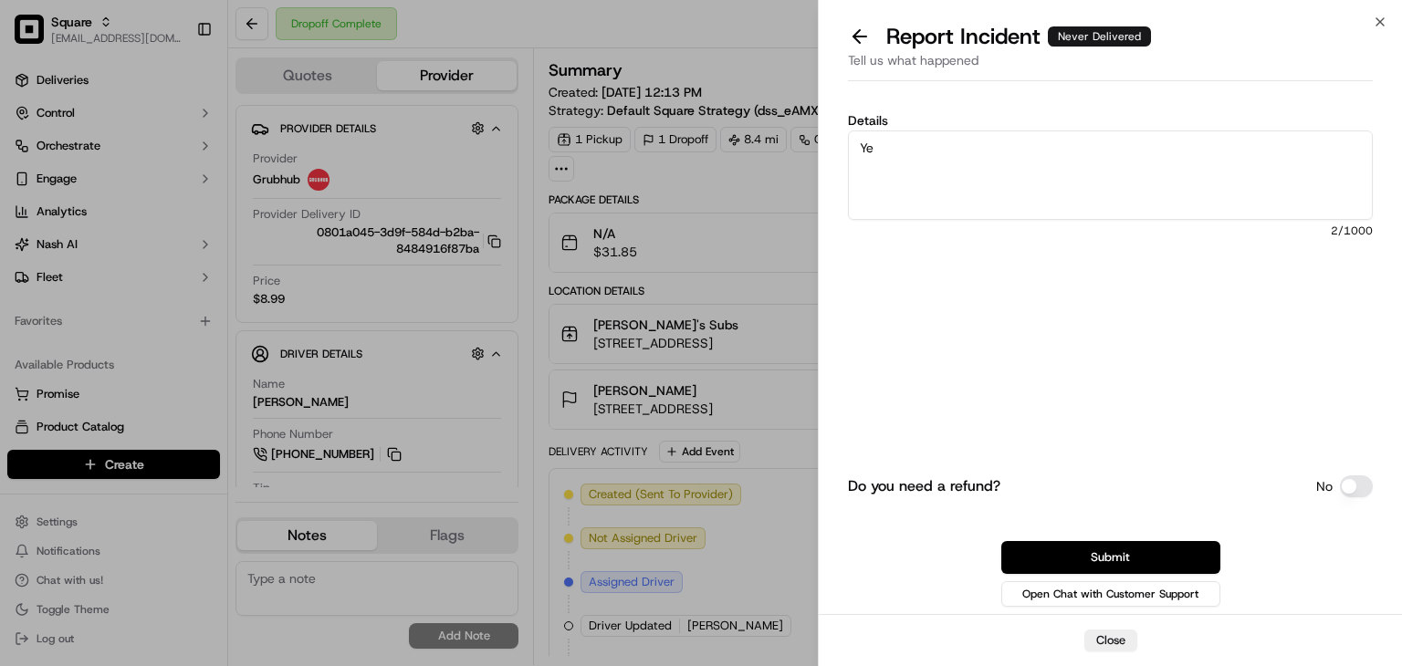
type textarea "Y"
paste textarea "The image appears to be a solid color and does not depict any elements related …"
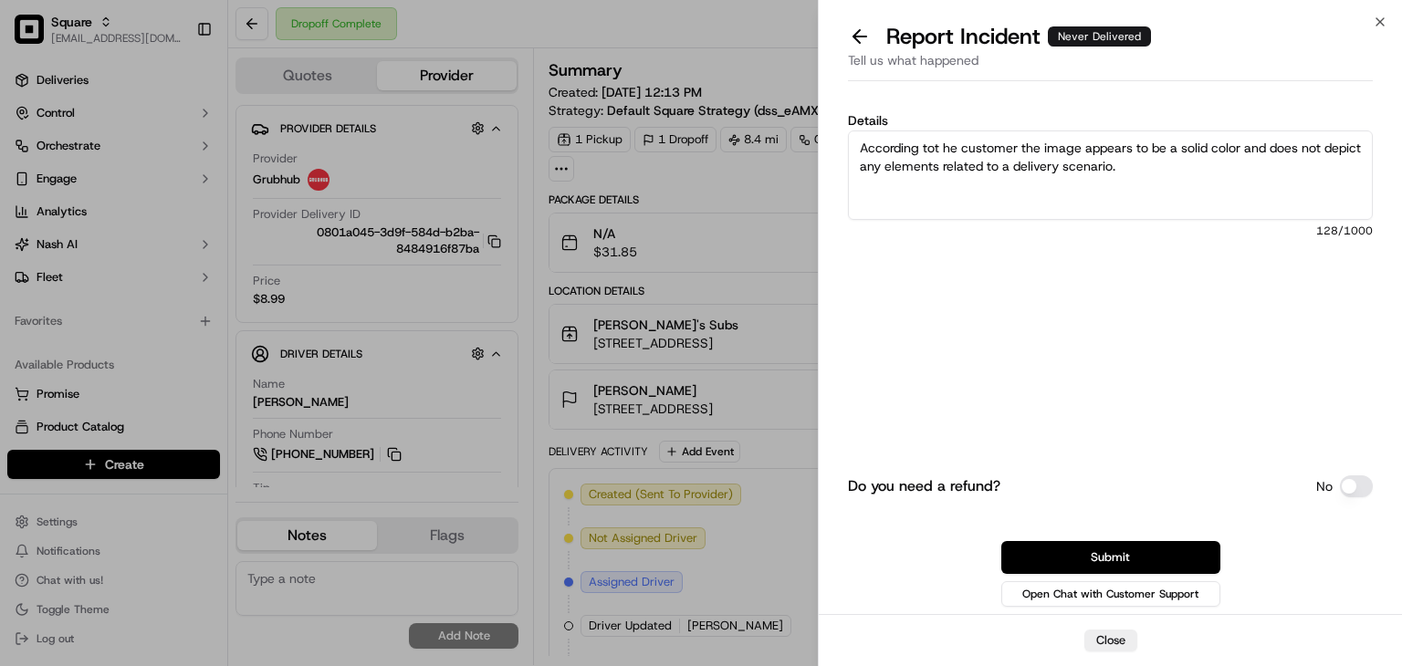
click at [945, 146] on textarea "According tot he customer the image appears to be a solid color and does not de…" at bounding box center [1110, 174] width 525 height 89
click at [1178, 169] on textarea "According to ,the customer the image appears to be a solid color and does not d…" at bounding box center [1110, 174] width 525 height 89
click at [1022, 145] on textarea "According to ,the customer the image appears to be a solid color and does not d…" at bounding box center [1110, 174] width 525 height 89
drag, startPoint x: 1130, startPoint y: 166, endPoint x: 800, endPoint y: 78, distance: 341.1
click at [800, 78] on body "Square rpajulas@nashhelp.com Toggle Sidebar Deliveries Control Orchestrate Enga…" at bounding box center [701, 333] width 1402 height 666
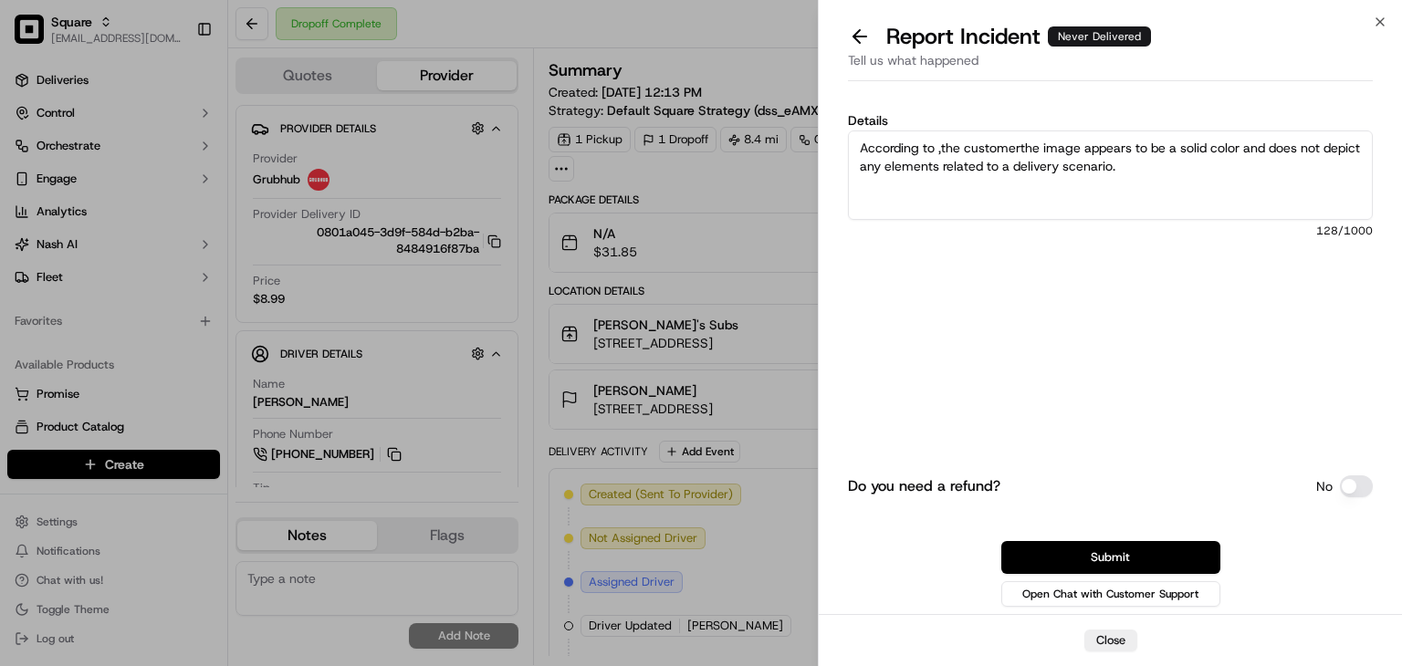
click at [996, 165] on textarea "According to ,the customerthe image appears to be a solid color and does not de…" at bounding box center [1110, 174] width 525 height 89
click at [998, 151] on textarea "According to ,the customerthe image appears to be a solid color and does not de…" at bounding box center [1110, 174] width 525 height 89
click at [942, 148] on textarea "According to , the customerthe image appears to be a solid color and does not d…" at bounding box center [1110, 174] width 525 height 89
click at [1016, 151] on textarea "According to the customerthe image appears to be a solid color and does not dep…" at bounding box center [1110, 174] width 525 height 89
click at [1013, 145] on textarea "According to the customer the image appears to be a solid color and does not de…" at bounding box center [1110, 174] width 525 height 89
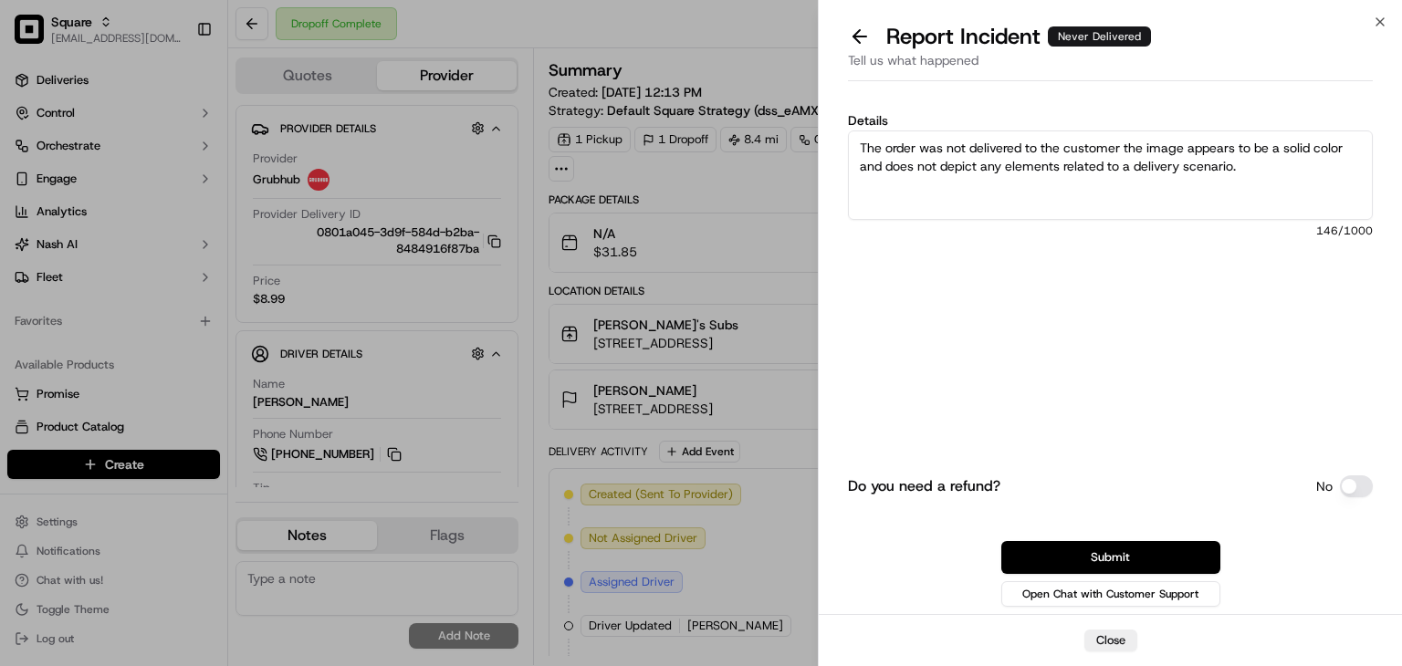
click at [1123, 147] on textarea "The order was not delivered to the customer the image appears to be a solid col…" at bounding box center [1110, 174] width 525 height 89
click at [1120, 143] on textarea "The order was not delivered to the customer the image appears to be a solid col…" at bounding box center [1110, 174] width 525 height 89
click at [1130, 145] on textarea "The order was not delivered to the customer. the image appears to be a solid co…" at bounding box center [1110, 174] width 525 height 89
click at [1256, 167] on textarea "The order was not delivered to the customer. The image appears to be a solid co…" at bounding box center [1110, 174] width 525 height 89
drag, startPoint x: 1069, startPoint y: 191, endPoint x: 756, endPoint y: 136, distance: 317.8
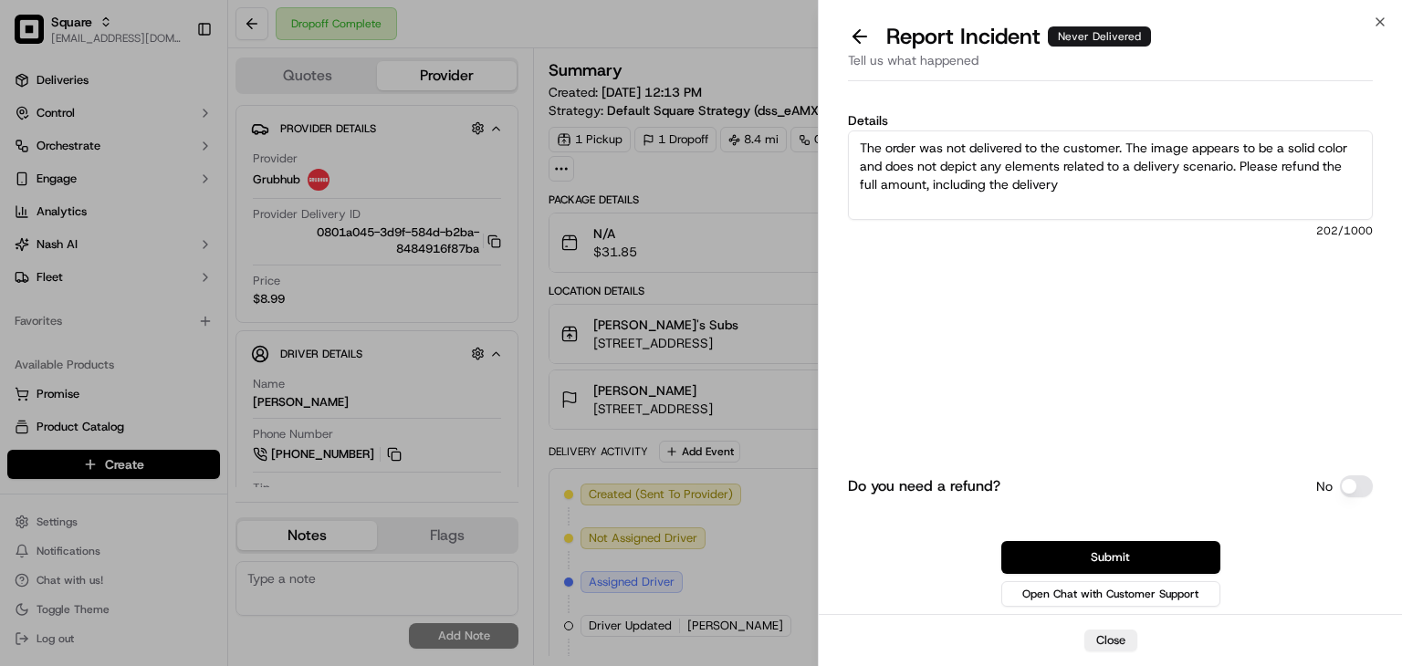
click at [756, 136] on body "Square rpajulas@nashhelp.com Toggle Sidebar Deliveries Control Orchestrate Enga…" at bounding box center [701, 333] width 1402 height 666
type textarea "The order was not delivered to the customer. The image appears to be a solid co…"
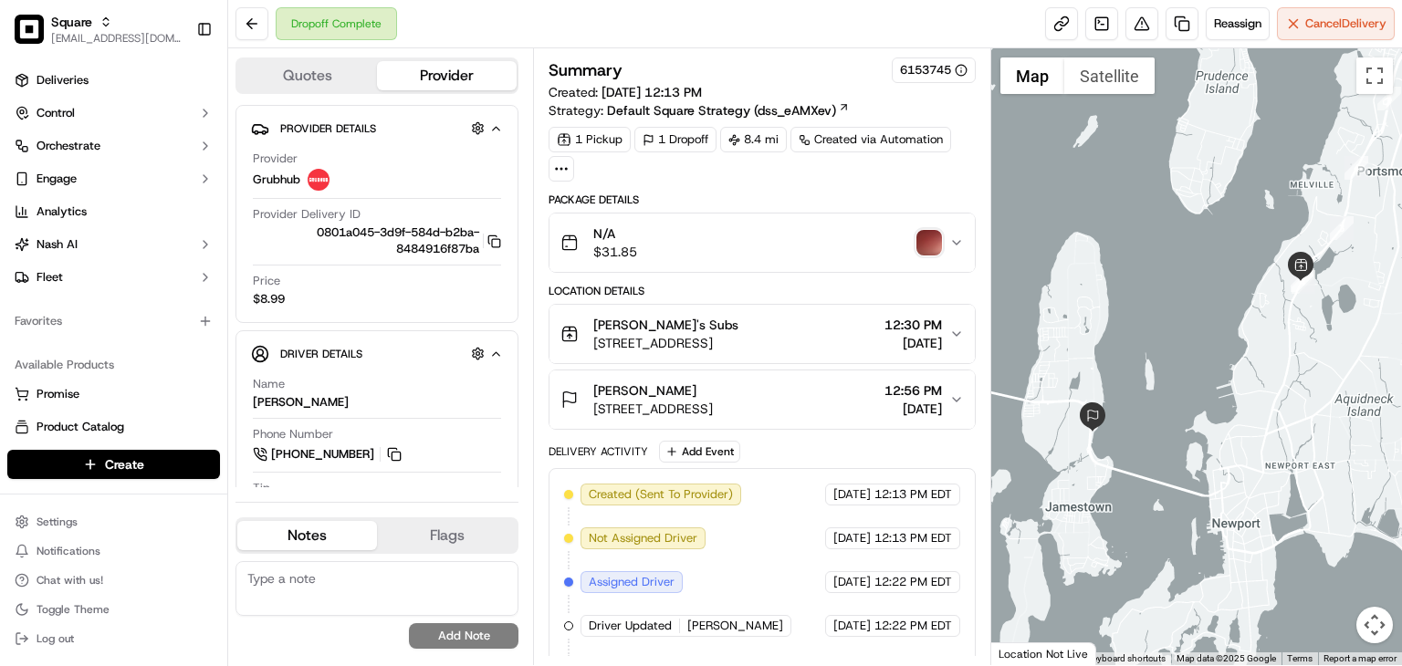
click at [738, 338] on span "2340 W Main Rd, Portsmouth, RI 02871, USA" at bounding box center [665, 343] width 145 height 18
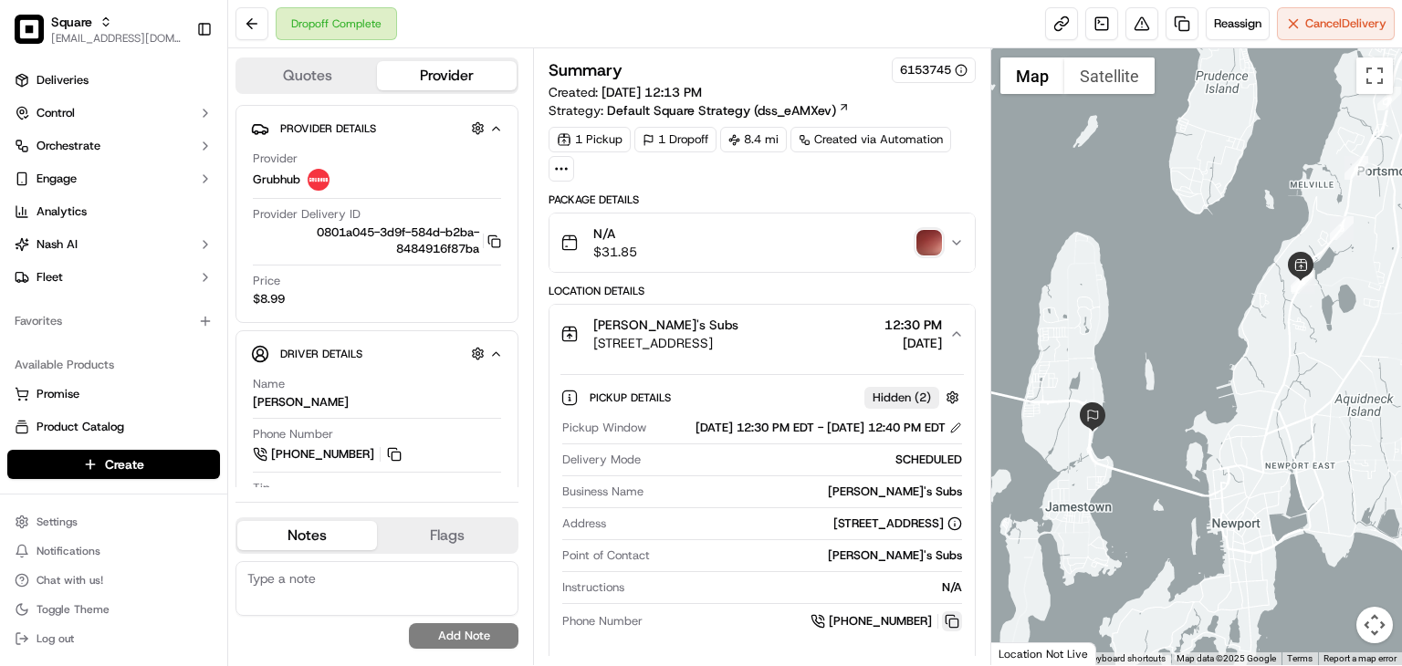
click at [949, 631] on button at bounding box center [952, 621] width 20 height 20
click at [1137, 26] on button at bounding box center [1141, 23] width 33 height 33
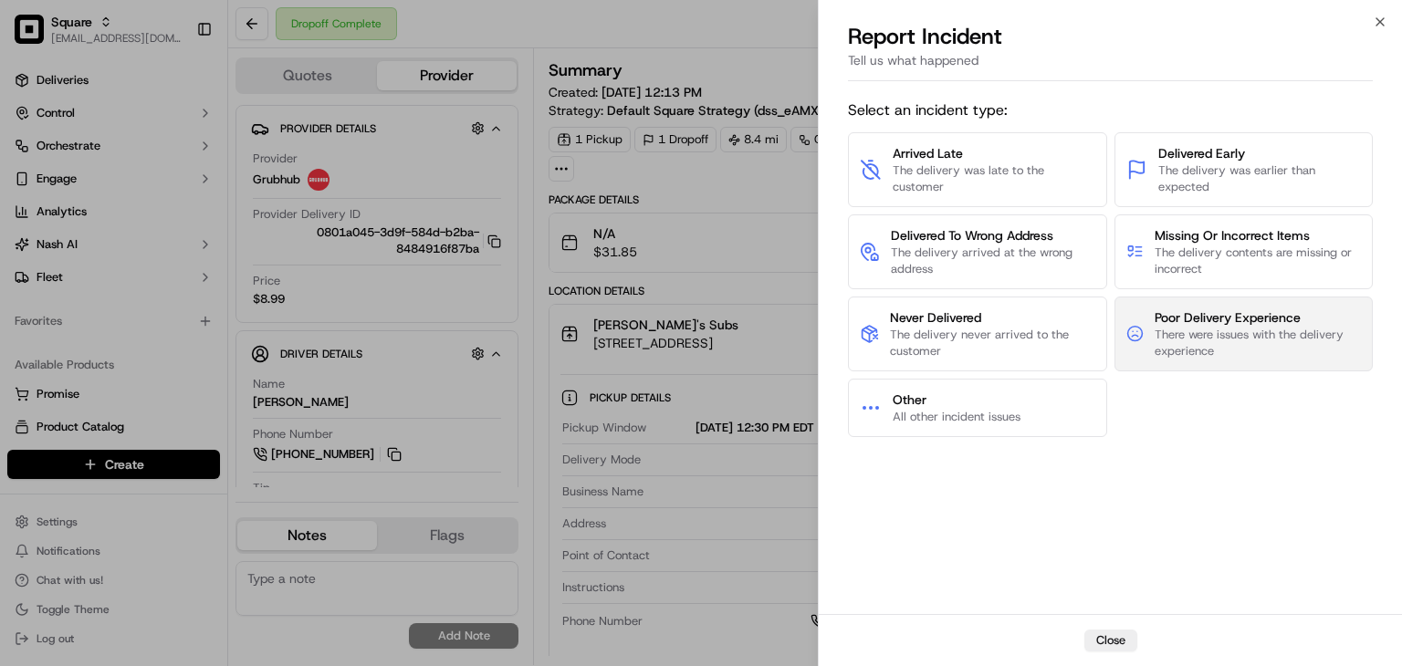
click at [1168, 329] on span "There were issues with the delivery experience" at bounding box center [1257, 343] width 206 height 33
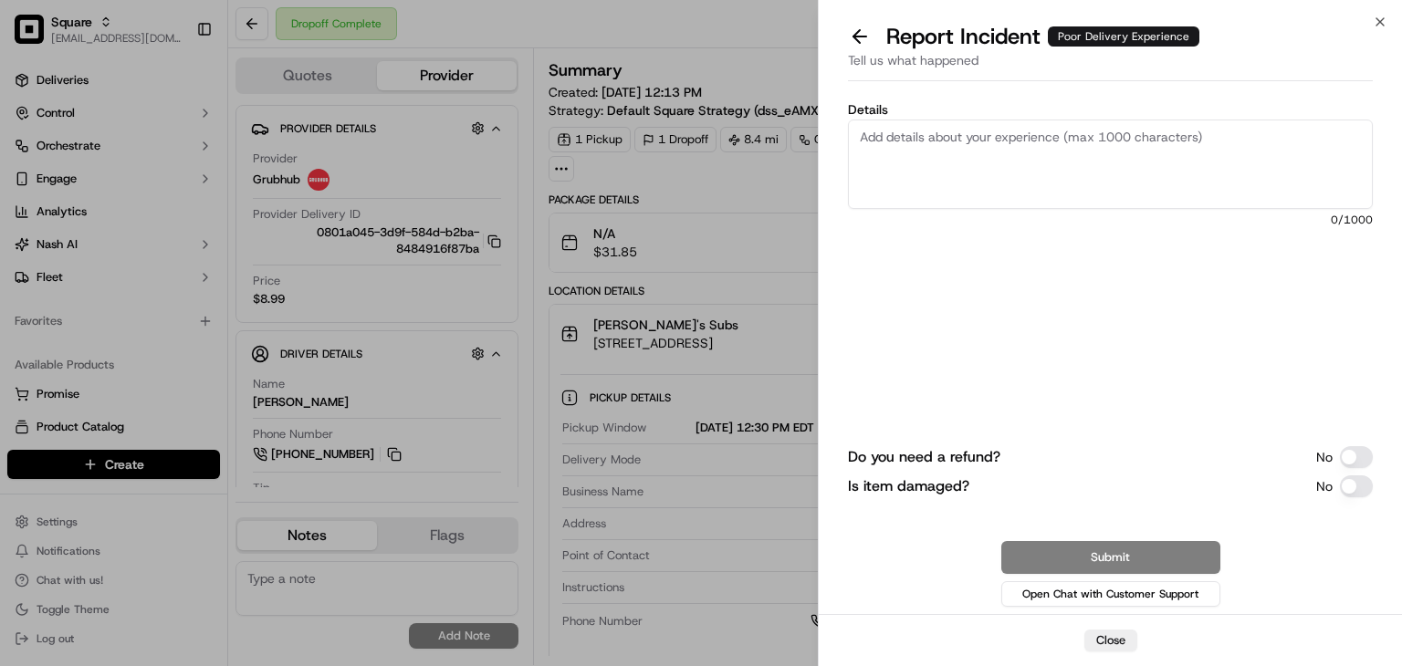
click at [842, 26] on button at bounding box center [859, 37] width 38 height 26
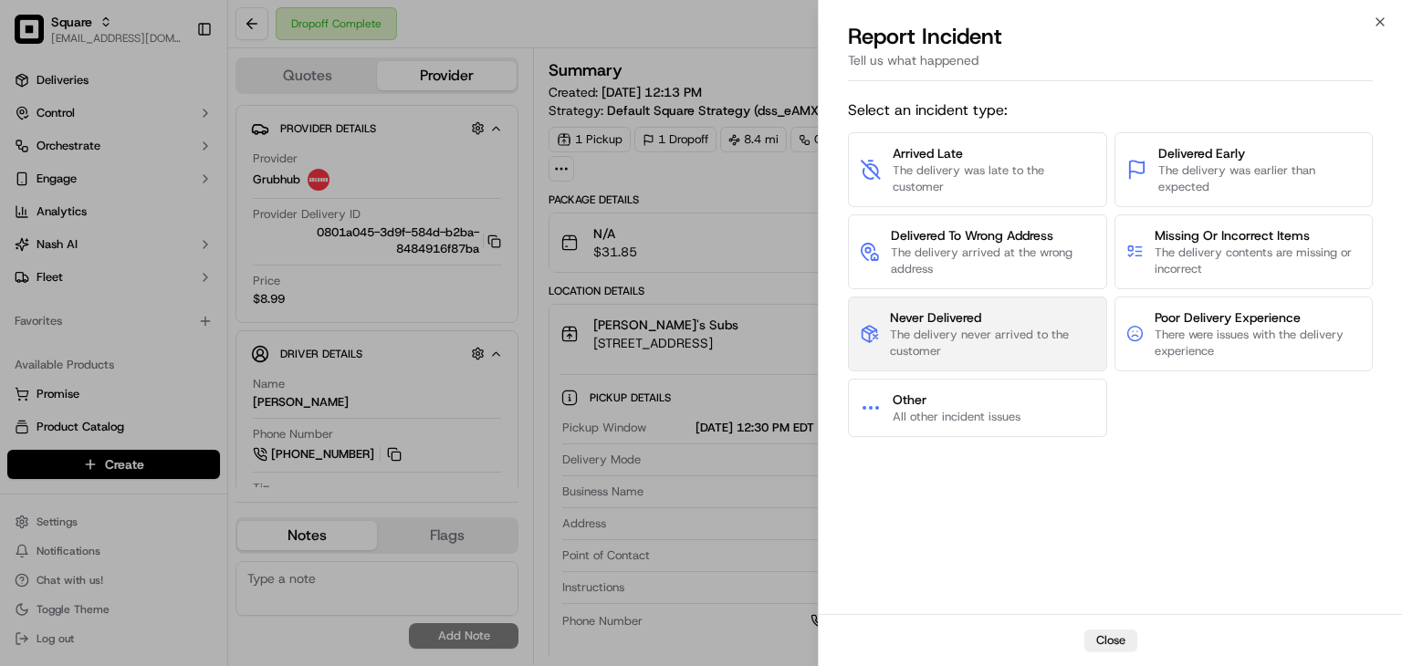
click at [966, 346] on span "The delivery never arrived to the customer" at bounding box center [992, 343] width 204 height 33
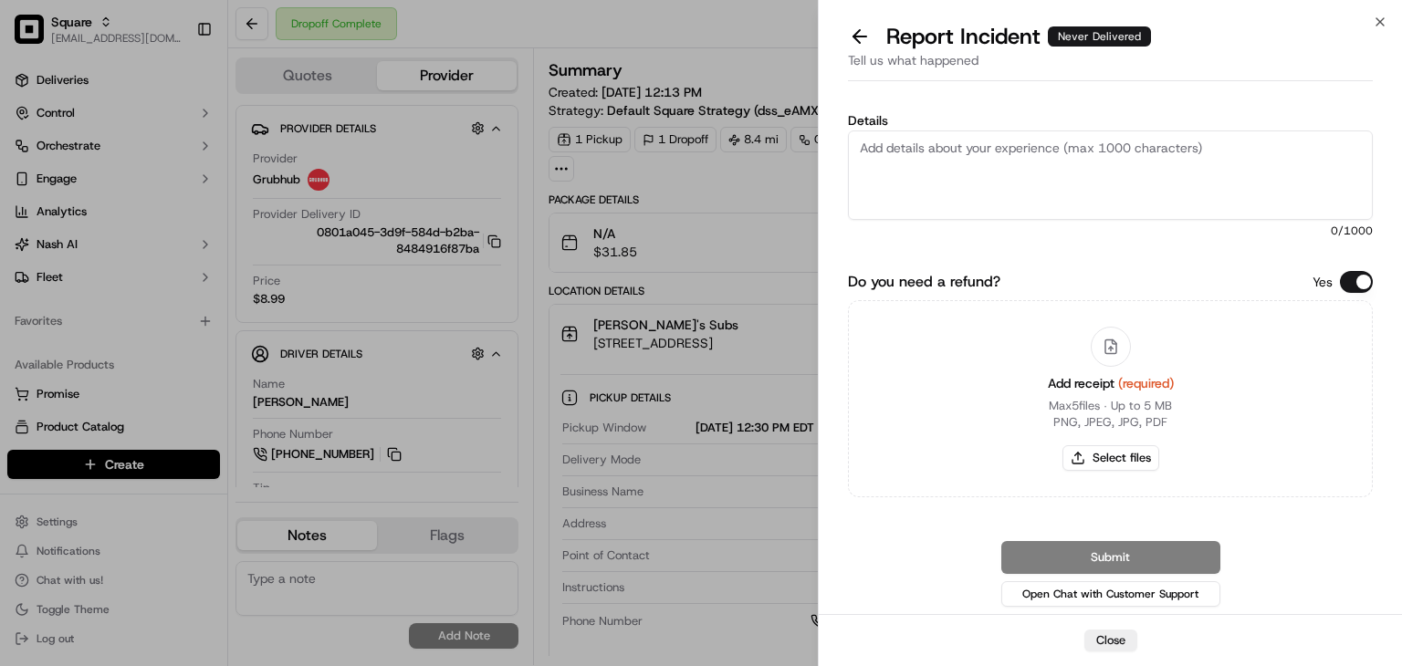
click at [1351, 279] on button "Do you need a refund?" at bounding box center [1356, 282] width 33 height 22
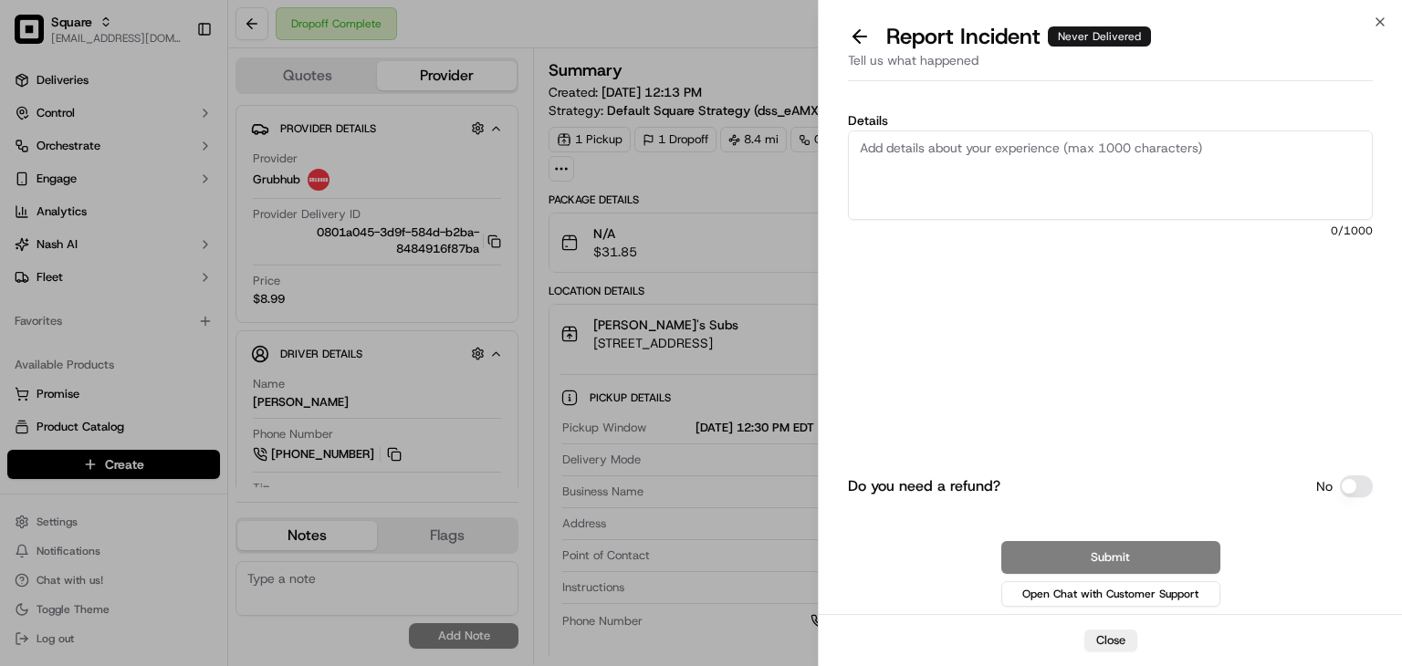
click at [1086, 151] on textarea "Details" at bounding box center [1110, 174] width 525 height 89
drag, startPoint x: 625, startPoint y: 356, endPoint x: 736, endPoint y: 373, distance: 111.8
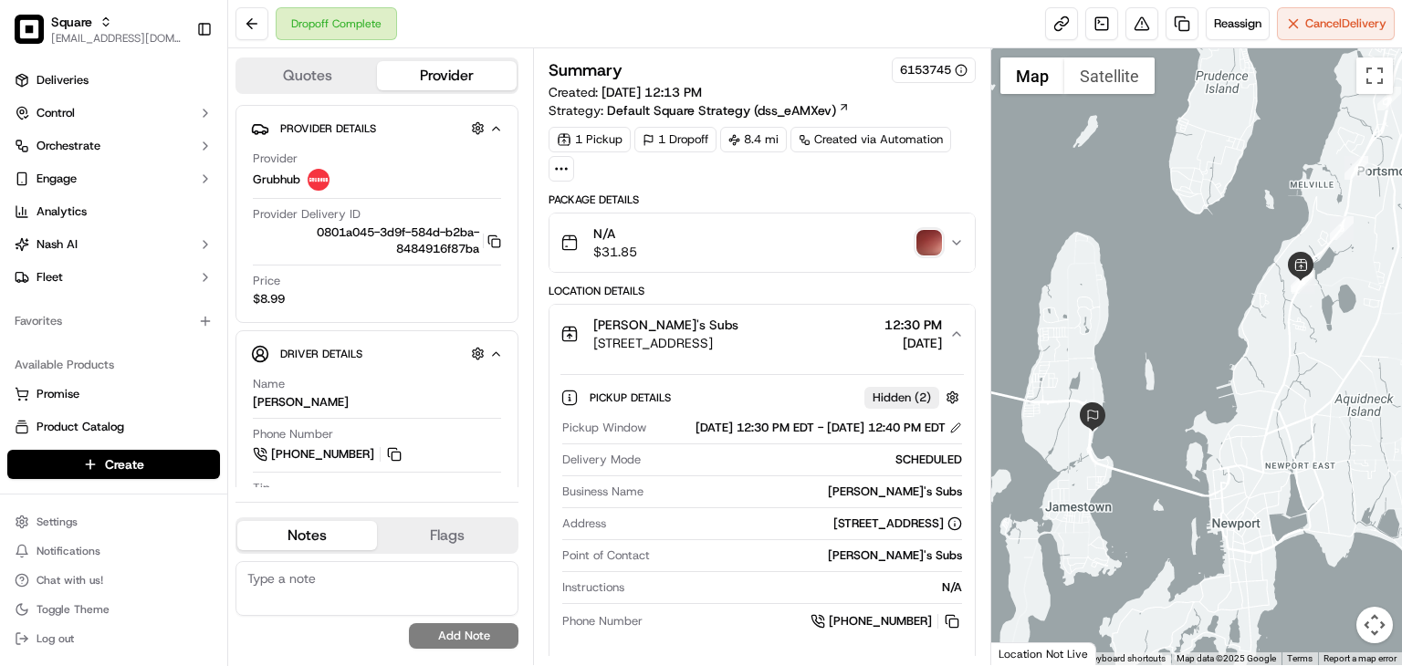
click at [855, 180] on div "1 Pickup 1 Dropoff 8.4 mi Created via Automation" at bounding box center [761, 154] width 427 height 55
click at [1143, 27] on button at bounding box center [1141, 23] width 33 height 33
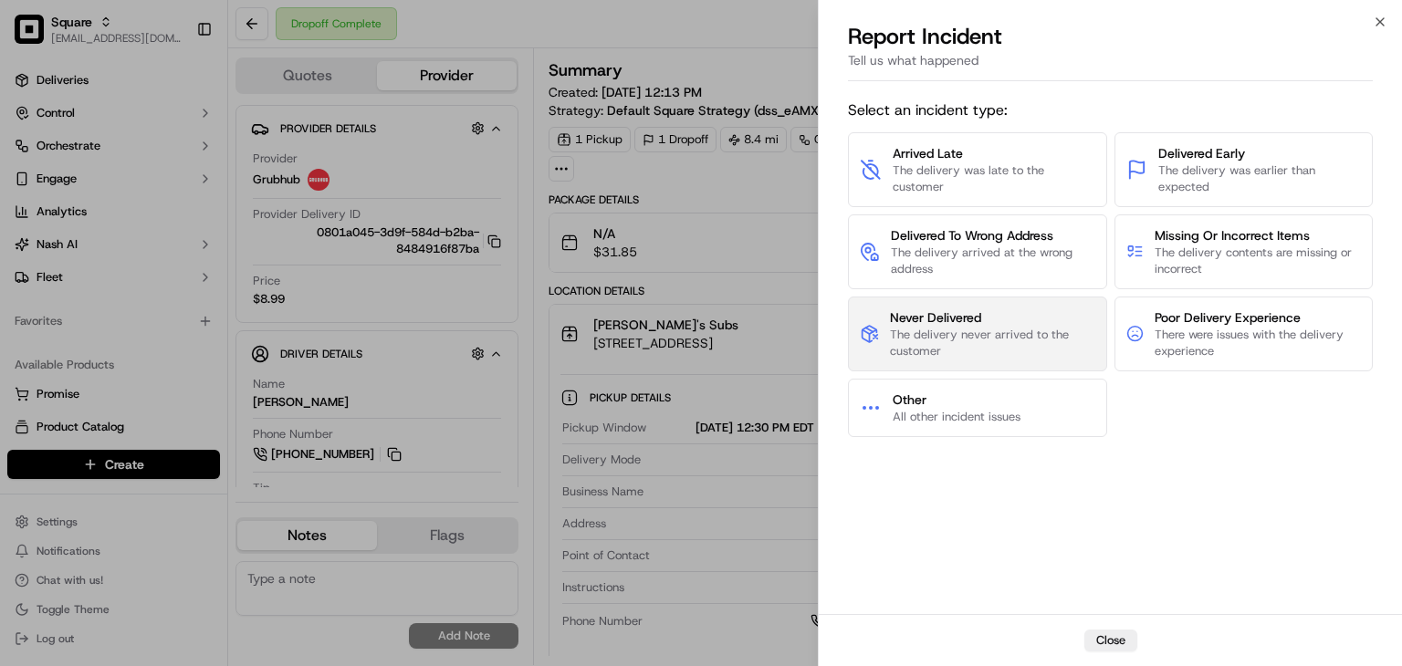
click at [978, 336] on span "The delivery never arrived to the customer" at bounding box center [992, 343] width 204 height 33
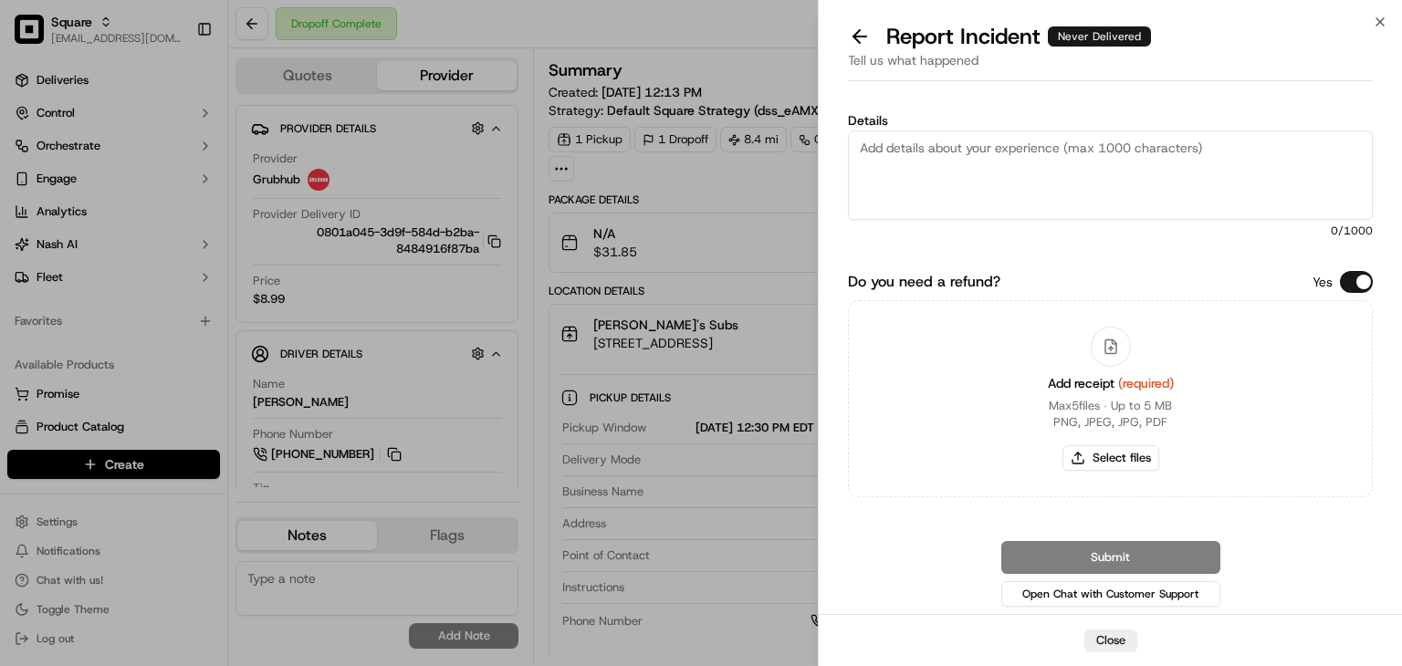
drag, startPoint x: 1365, startPoint y: 272, endPoint x: 1173, endPoint y: 235, distance: 196.2
click at [1365, 274] on button "Do you need a refund?" at bounding box center [1356, 282] width 33 height 22
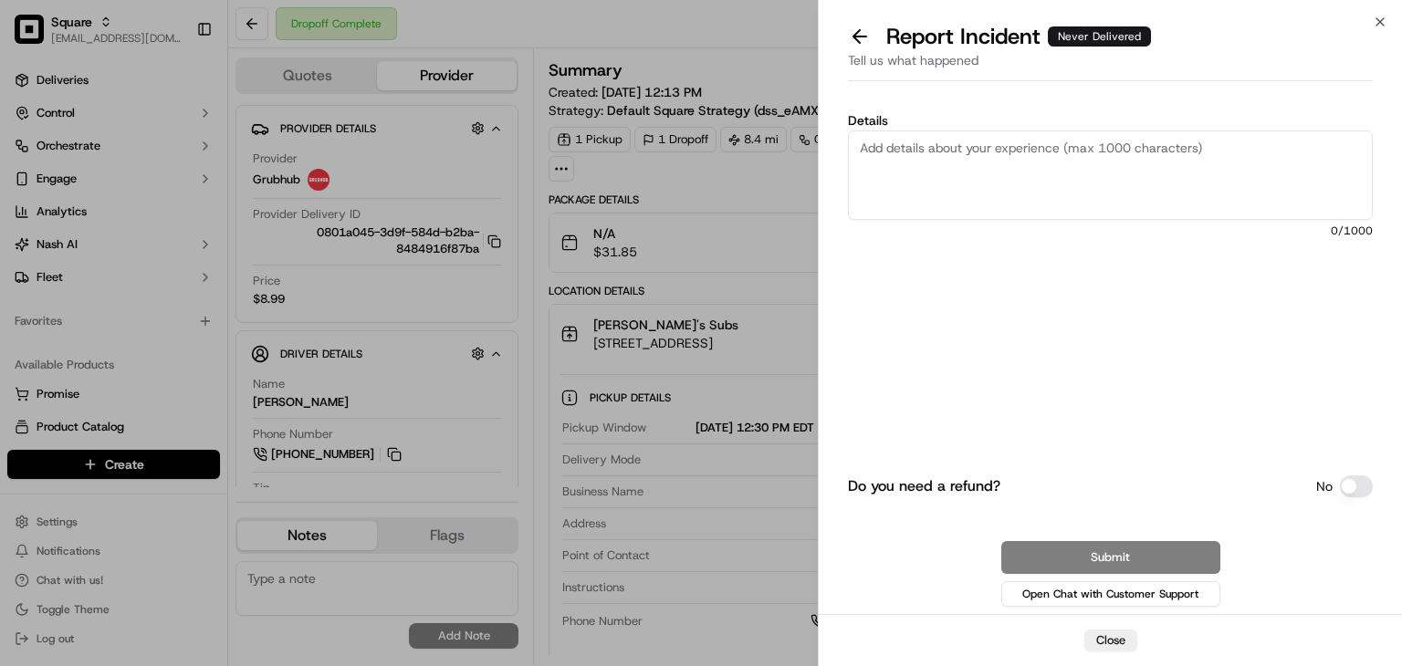
drag, startPoint x: 983, startPoint y: 189, endPoint x: 1018, endPoint y: 387, distance: 201.2
click at [975, 190] on textarea "Details" at bounding box center [1110, 174] width 525 height 89
click at [947, 183] on textarea "Details" at bounding box center [1110, 174] width 525 height 89
paste textarea "The order was not delivered to the customer. The image appears to be a solid co…"
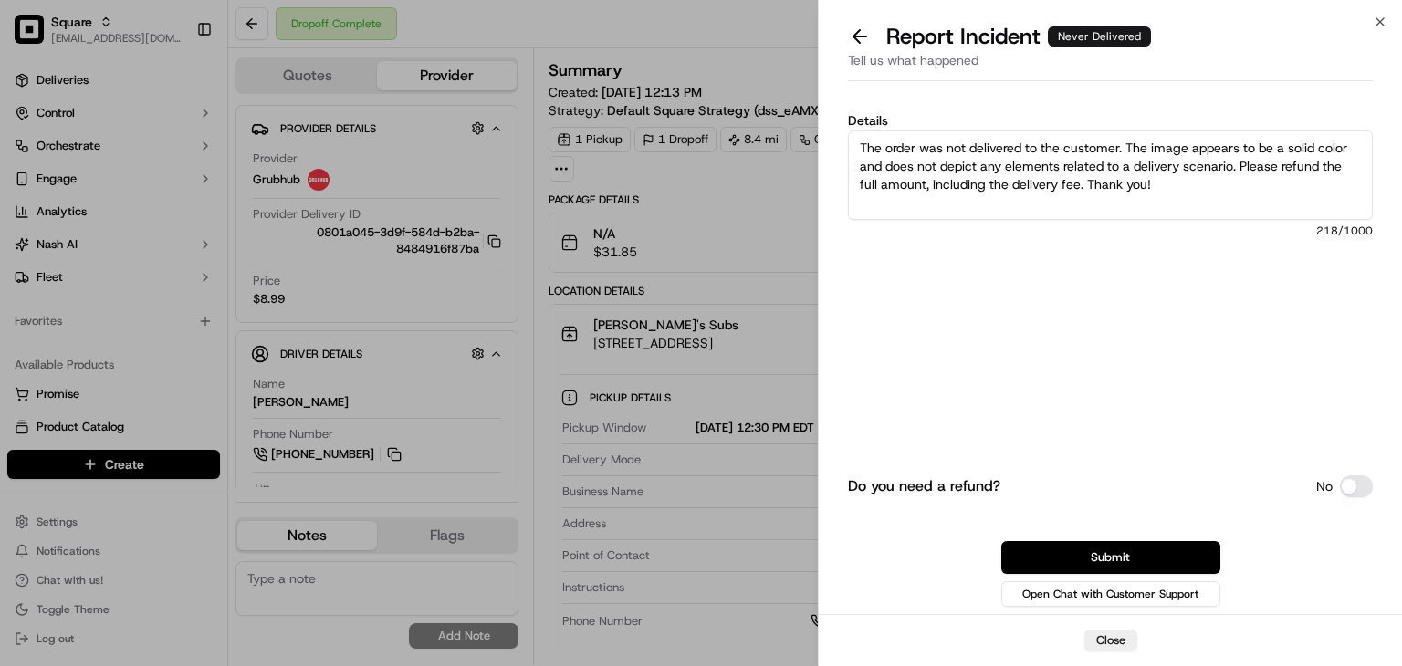
drag, startPoint x: 1161, startPoint y: 171, endPoint x: 853, endPoint y: 133, distance: 309.8
click at [853, 133] on textarea "The order was not delivered to the customer. The image appears to be a solid co…" at bounding box center [1110, 174] width 525 height 89
type textarea "The order was not delivered to the customer. The image appears to be a solid co…"
drag, startPoint x: 1066, startPoint y: 555, endPoint x: 1036, endPoint y: 547, distance: 31.2
click at [1063, 554] on button "Submit" at bounding box center [1110, 557] width 219 height 33
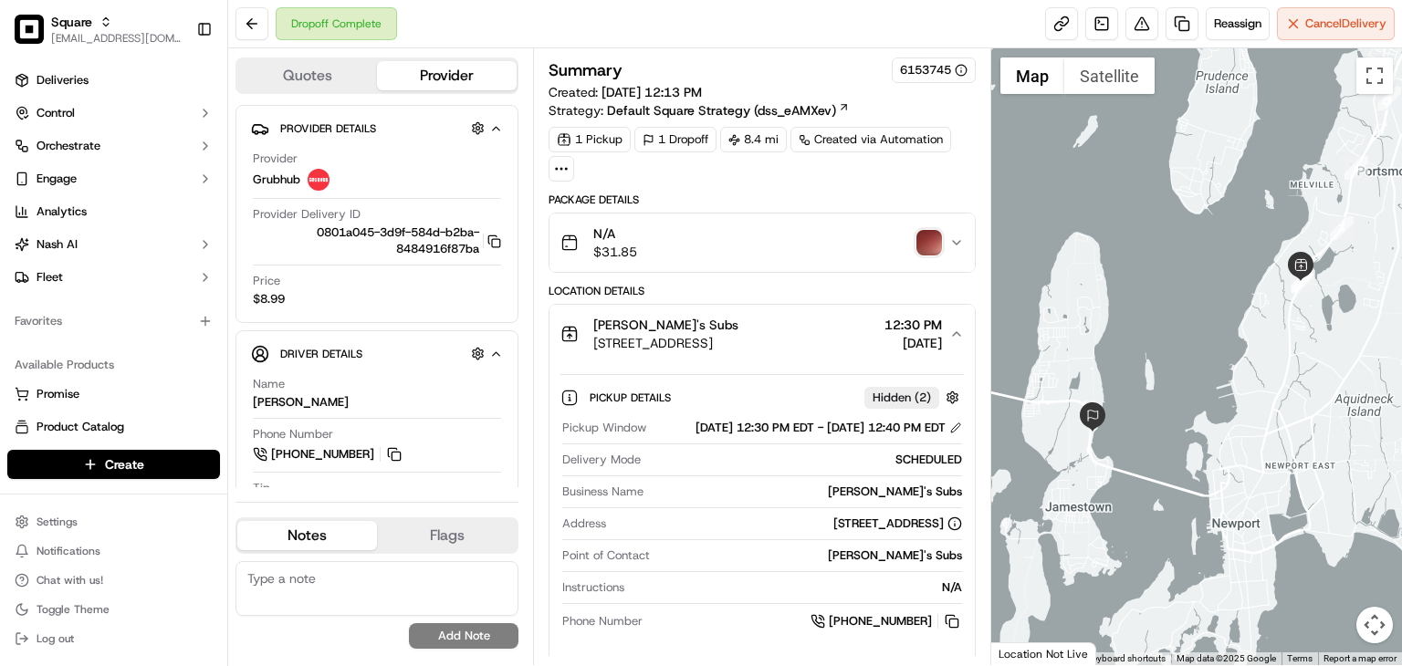
click at [394, 580] on textarea at bounding box center [376, 588] width 283 height 55
paste textarea "The order was not delivered to the customer. The image appears to be a solid co…"
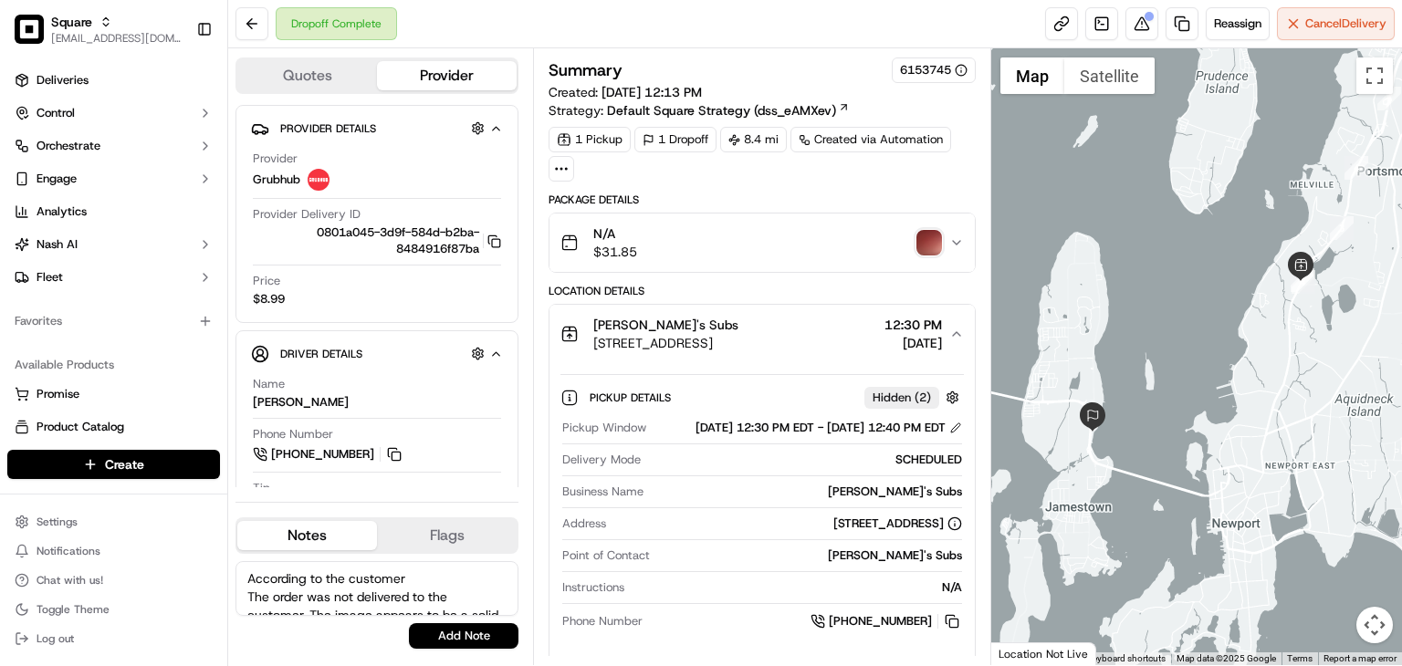
click at [255, 591] on textarea "According to the customer The order was not delivered to the customer. The imag…" at bounding box center [376, 588] width 283 height 55
click at [325, 600] on textarea "According to the customer, the order was not delivered to the customer. The ima…" at bounding box center [376, 588] width 283 height 55
type textarea "According to the customer, the order was not delivered to the customer. The ima…"
click at [464, 640] on button "Add Note" at bounding box center [464, 636] width 110 height 26
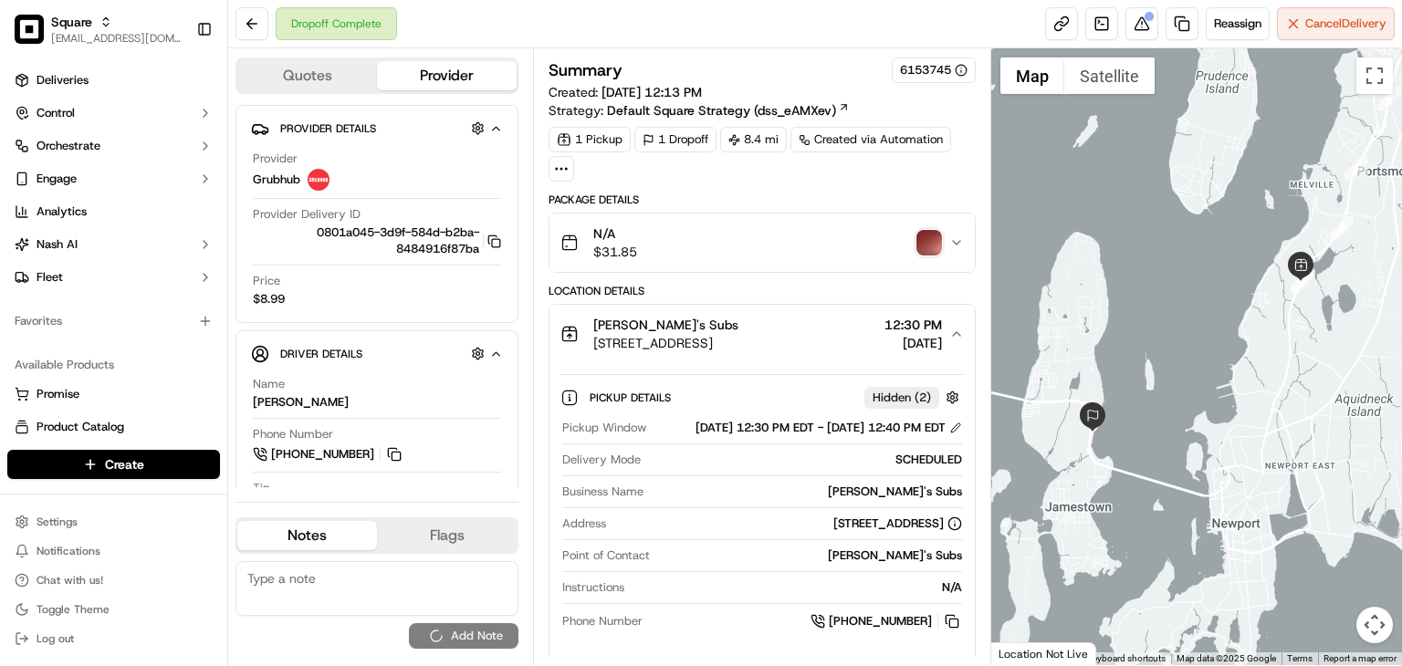
scroll to position [0, 0]
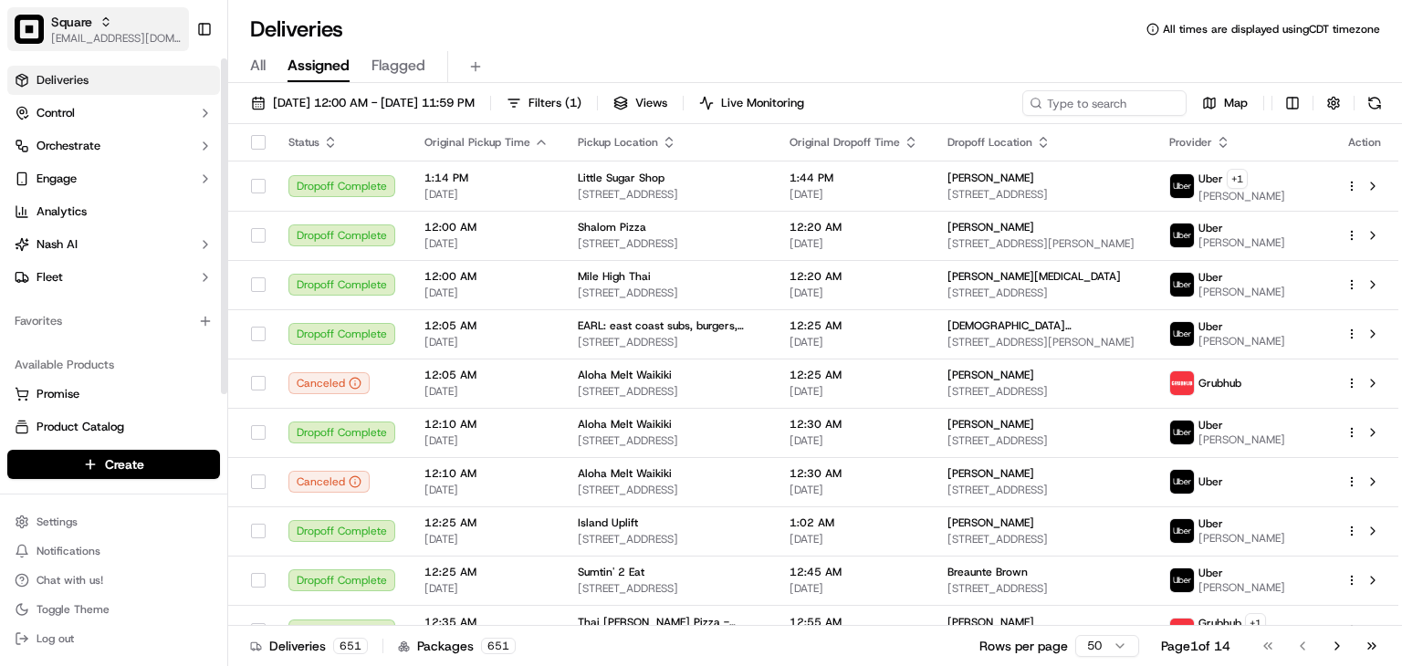
click at [119, 42] on span "[EMAIL_ADDRESS][DOMAIN_NAME]" at bounding box center [116, 38] width 130 height 15
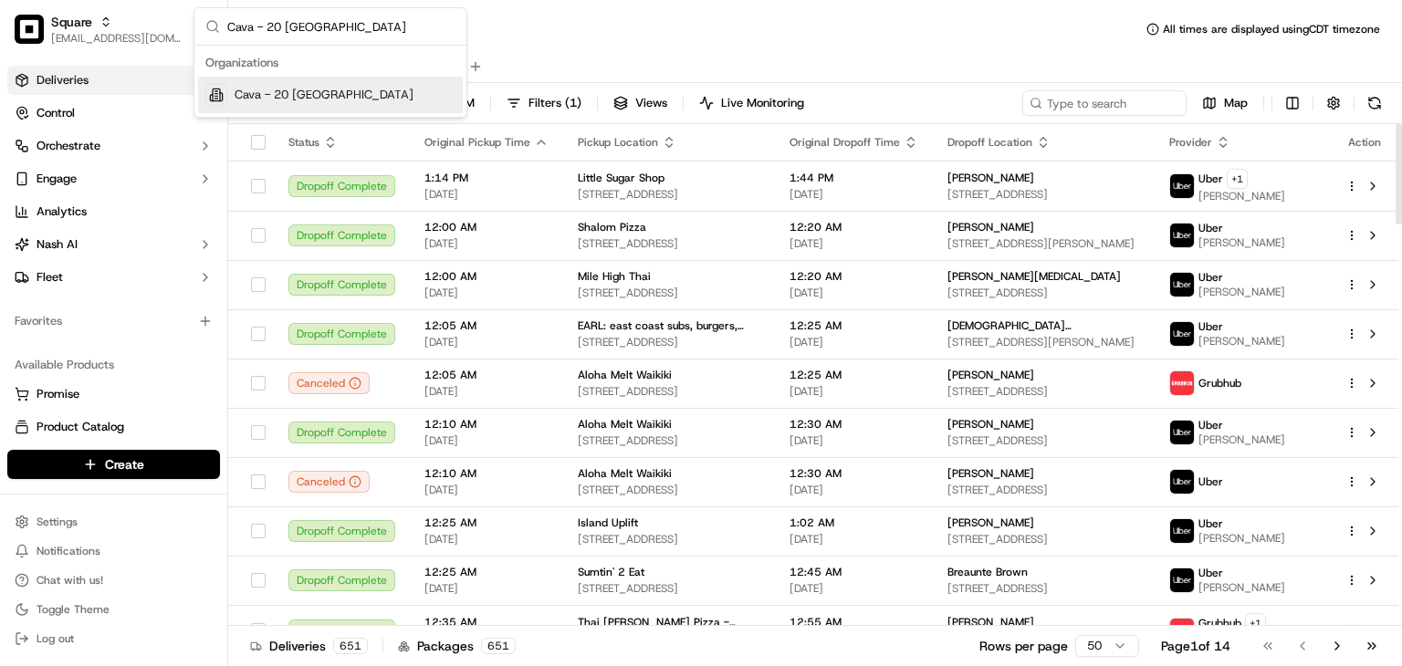
type input "Cava - 20 [GEOGRAPHIC_DATA]"
click at [349, 99] on div "Cava - 20 [GEOGRAPHIC_DATA]" at bounding box center [330, 95] width 265 height 37
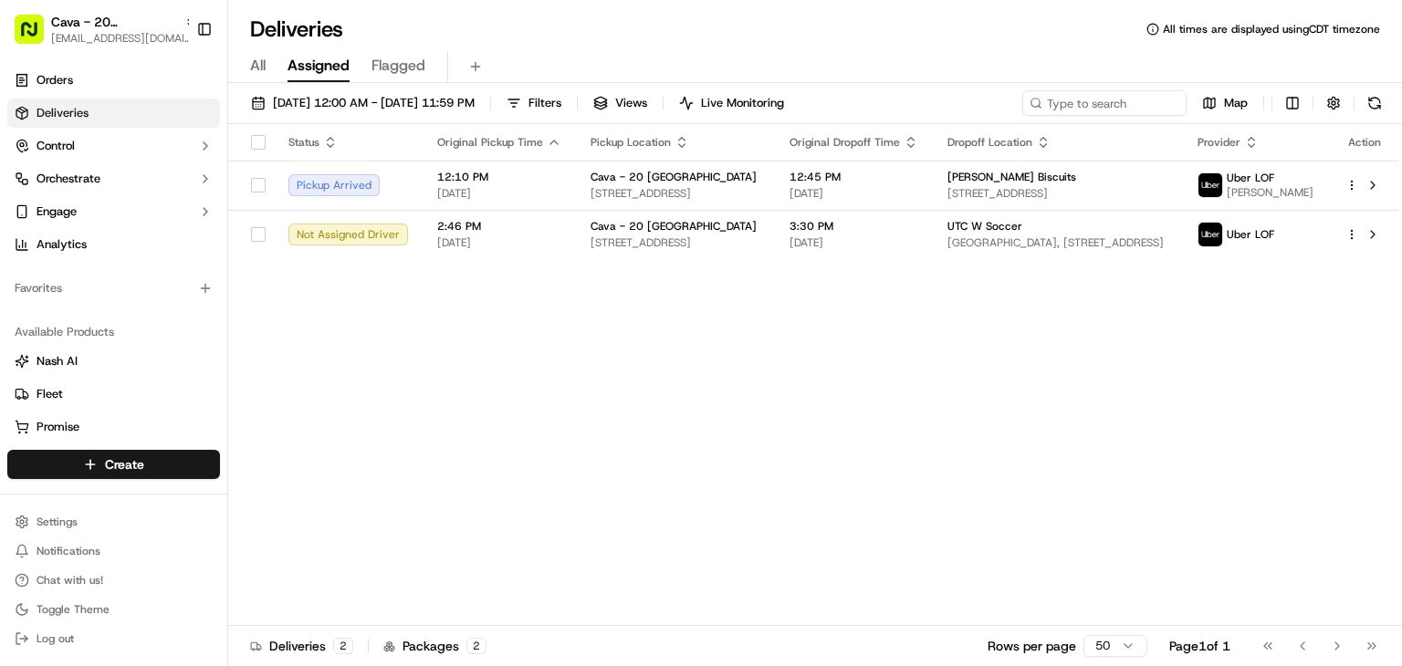
click at [719, 362] on div "Status Original Pickup Time Pickup Location Original Dropoff Time Dropoff Locat…" at bounding box center [813, 375] width 1170 height 502
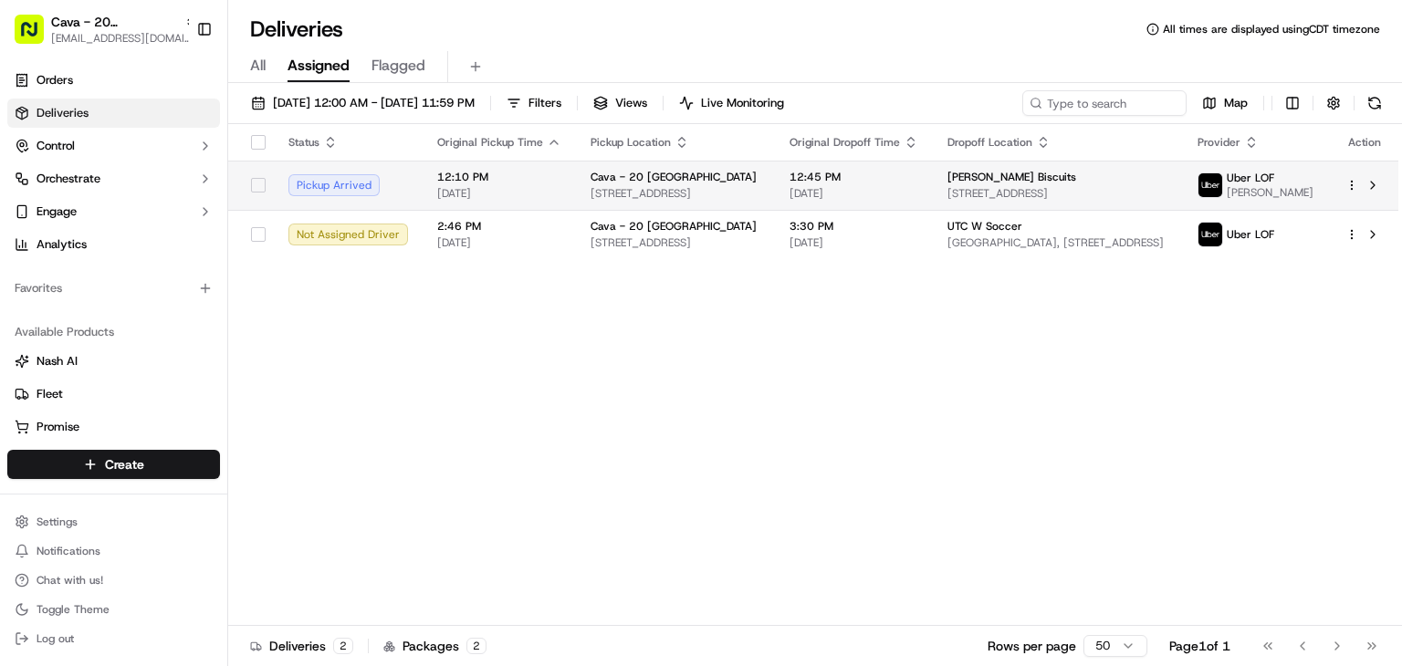
click at [918, 188] on span "[DATE]" at bounding box center [853, 193] width 129 height 15
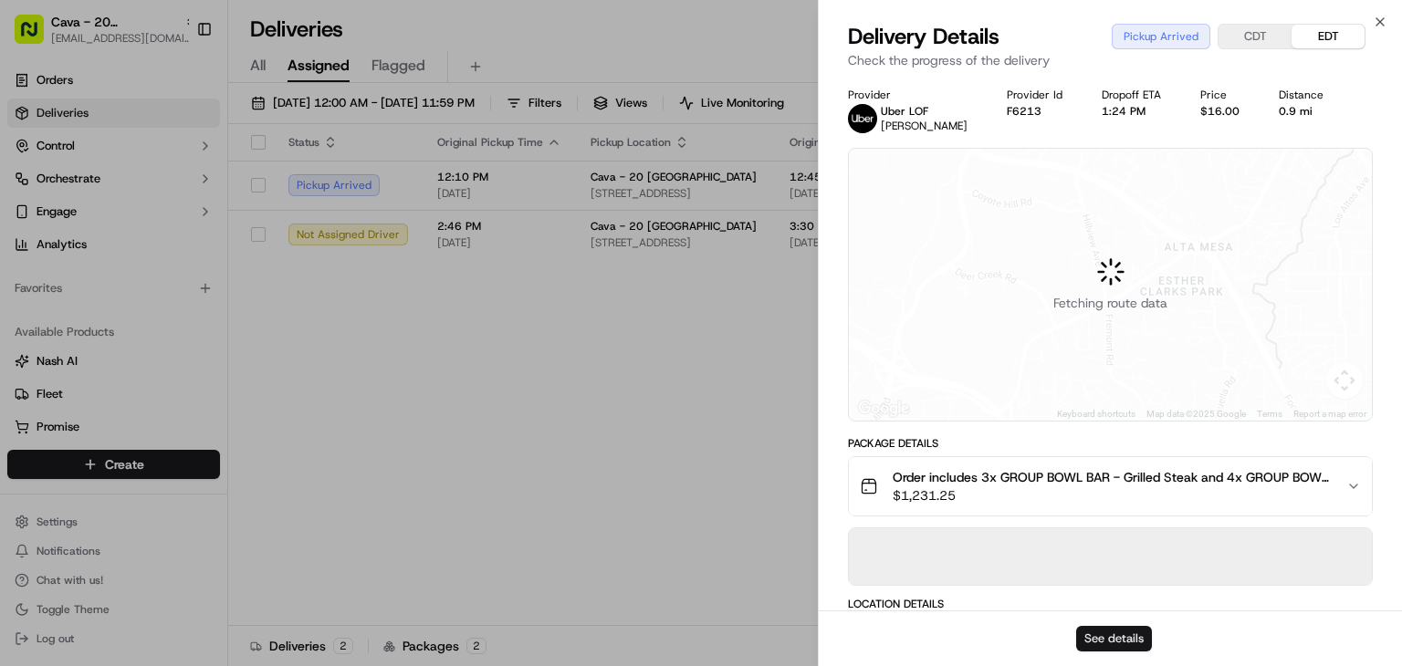
click at [1132, 640] on button "See details" at bounding box center [1114, 639] width 76 height 26
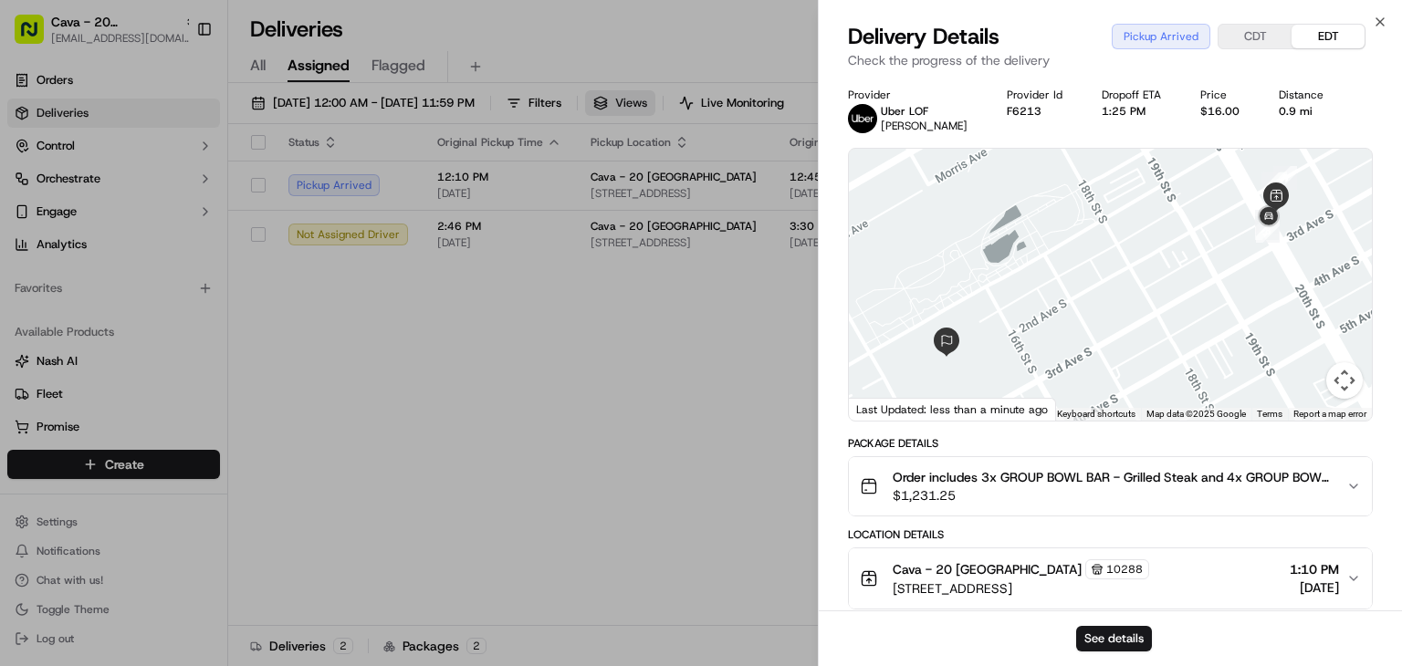
drag, startPoint x: 559, startPoint y: 162, endPoint x: 679, endPoint y: 99, distance: 135.1
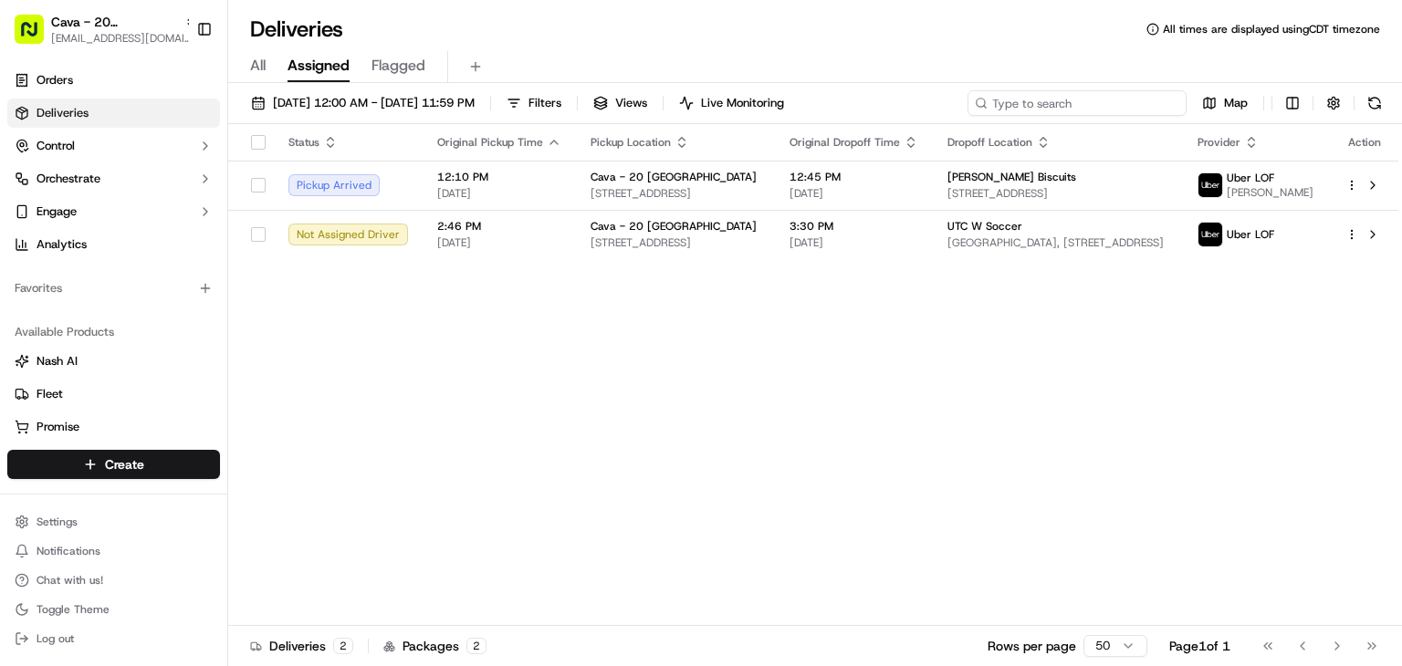
click at [1117, 98] on input at bounding box center [1076, 103] width 219 height 26
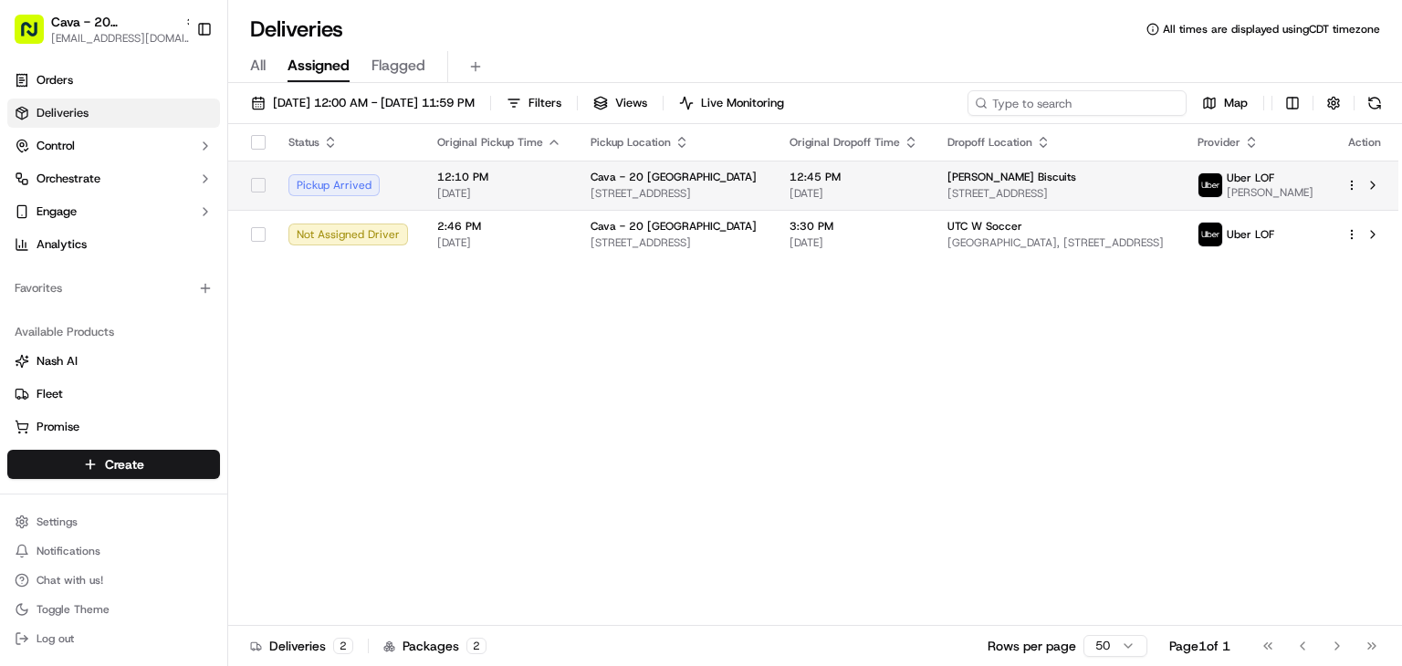
paste input "[PERSON_NAME]"
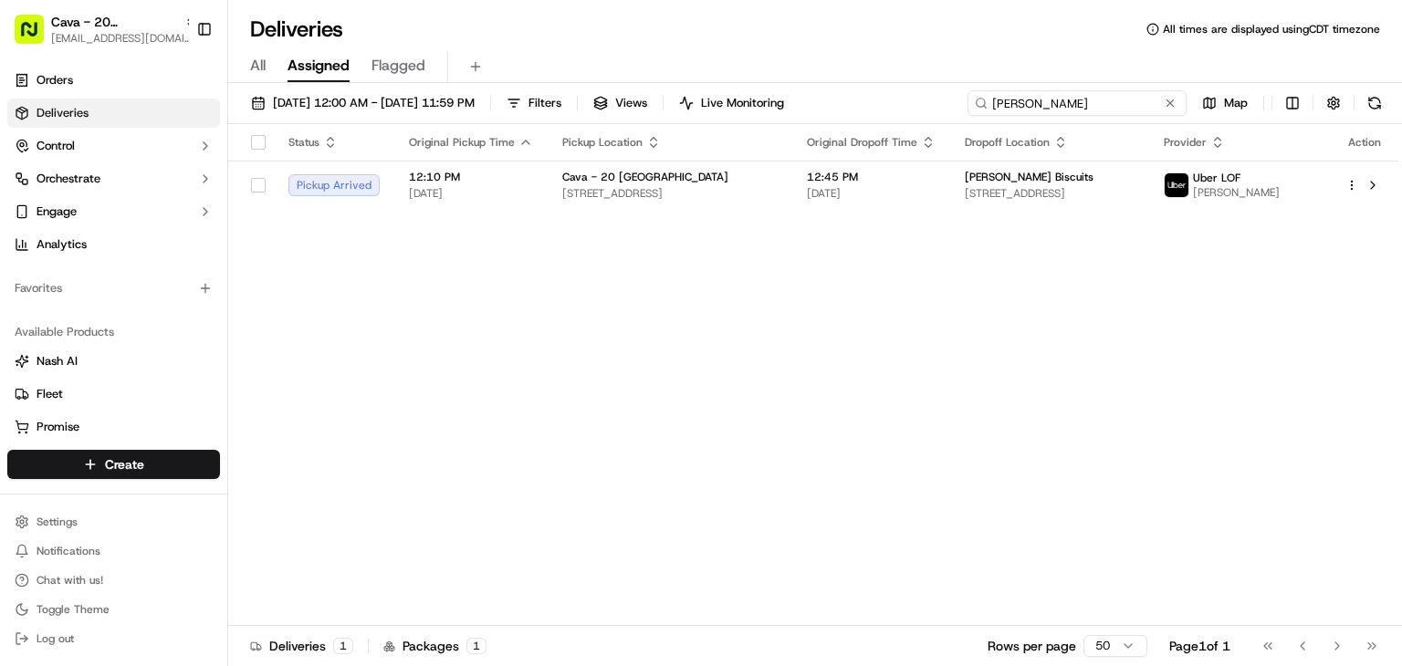
type input "[PERSON_NAME]"
click at [254, 70] on span "All" at bounding box center [258, 66] width 16 height 22
click at [332, 108] on span "[DATE] 12:00 AM - [DATE] 11:59 PM" at bounding box center [374, 103] width 202 height 16
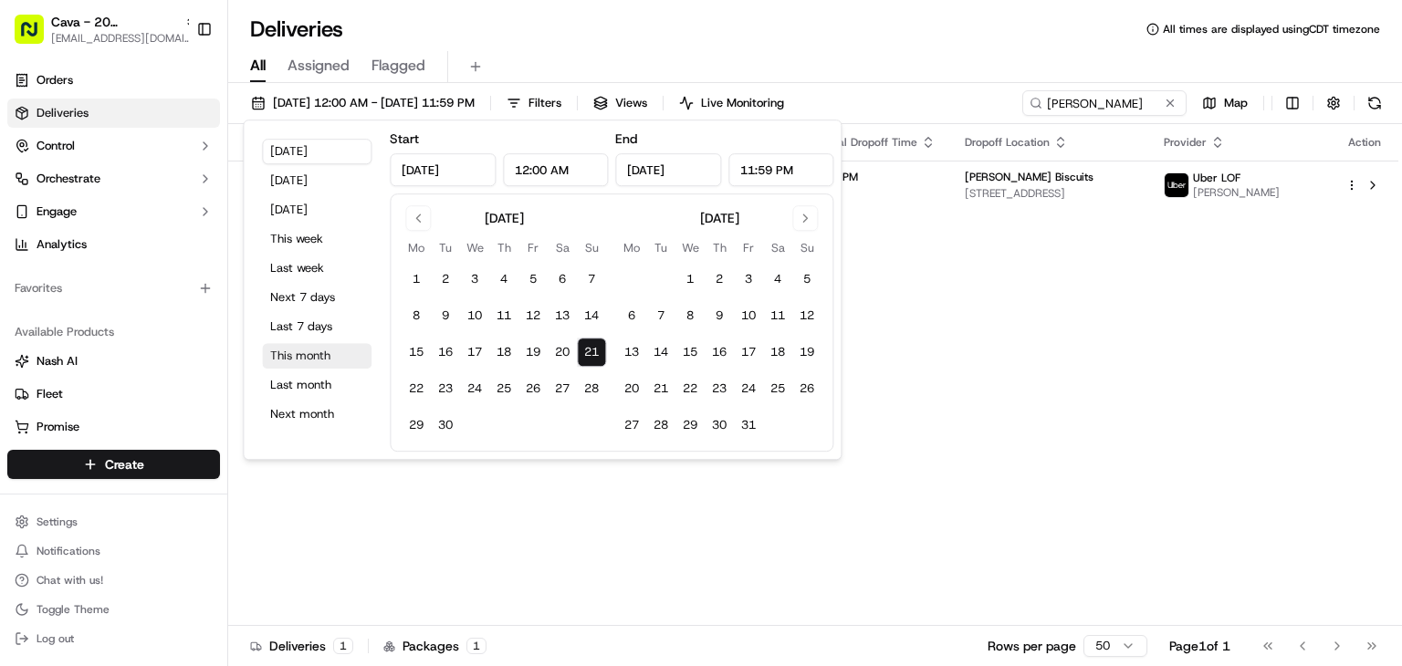
click at [287, 349] on button "This month" at bounding box center [317, 356] width 110 height 26
type input "[DATE]"
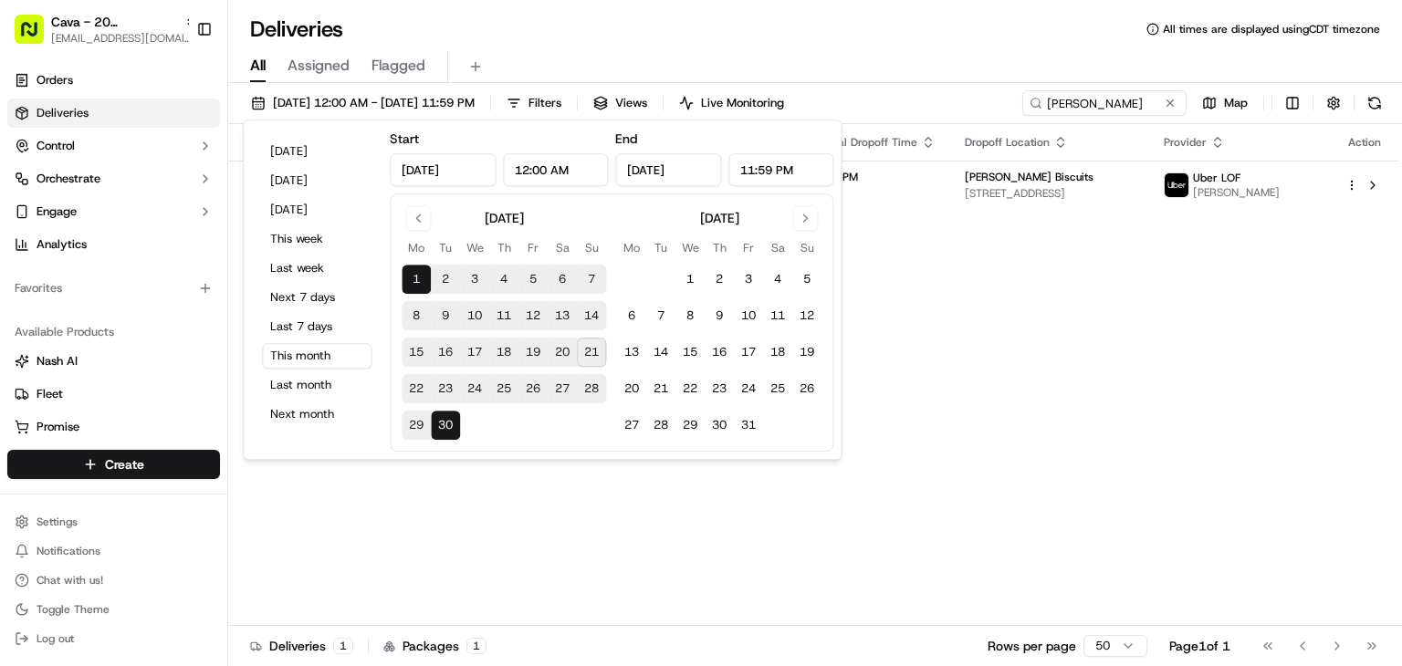
drag, startPoint x: 1170, startPoint y: 299, endPoint x: 1162, endPoint y: 282, distance: 19.2
click at [1170, 298] on div "Status Original Pickup Time Pickup Location Original Dropoff Time Dropoff Locat…" at bounding box center [813, 375] width 1170 height 502
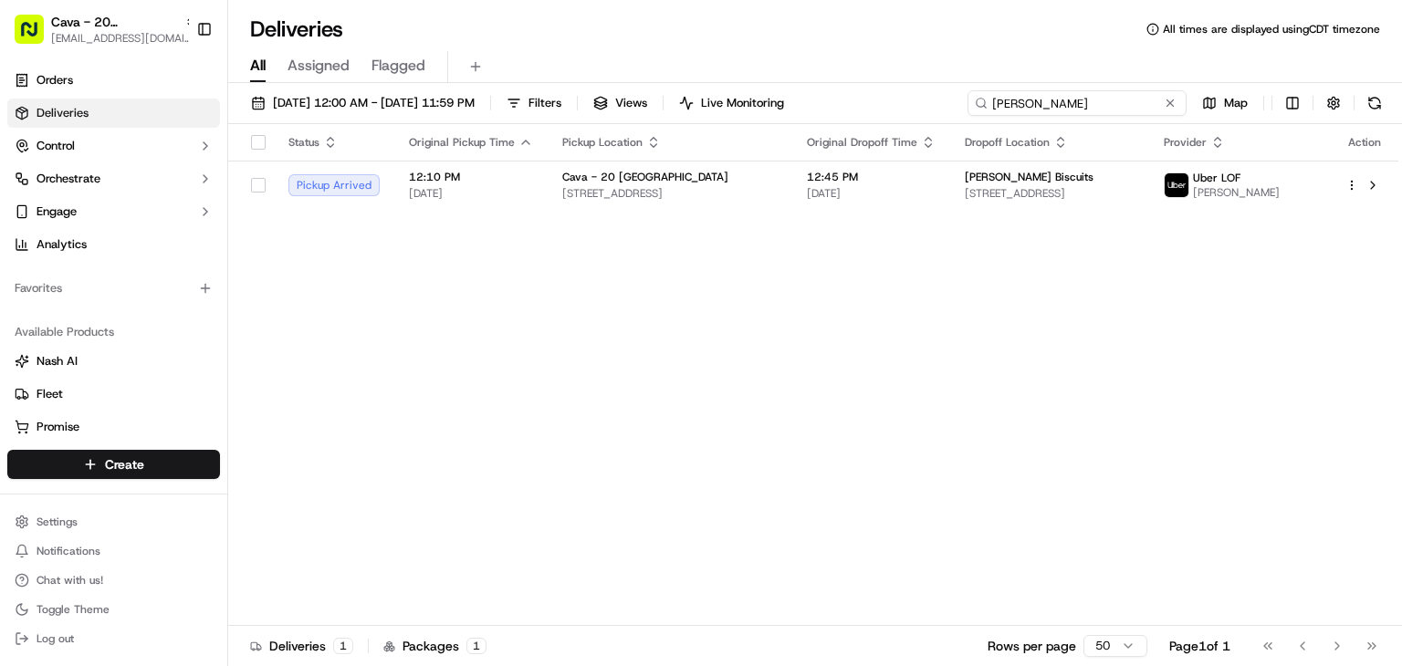
drag, startPoint x: 1112, startPoint y: 99, endPoint x: 988, endPoint y: 99, distance: 123.2
click at [988, 99] on input "[PERSON_NAME]" at bounding box center [1076, 103] width 219 height 26
click at [1047, 99] on input "[PERSON_NAME]" at bounding box center [1076, 103] width 219 height 26
click at [1057, 102] on input "[PERSON_NAME]" at bounding box center [1076, 103] width 219 height 26
click at [1059, 100] on input "[PERSON_NAME]" at bounding box center [1076, 103] width 219 height 26
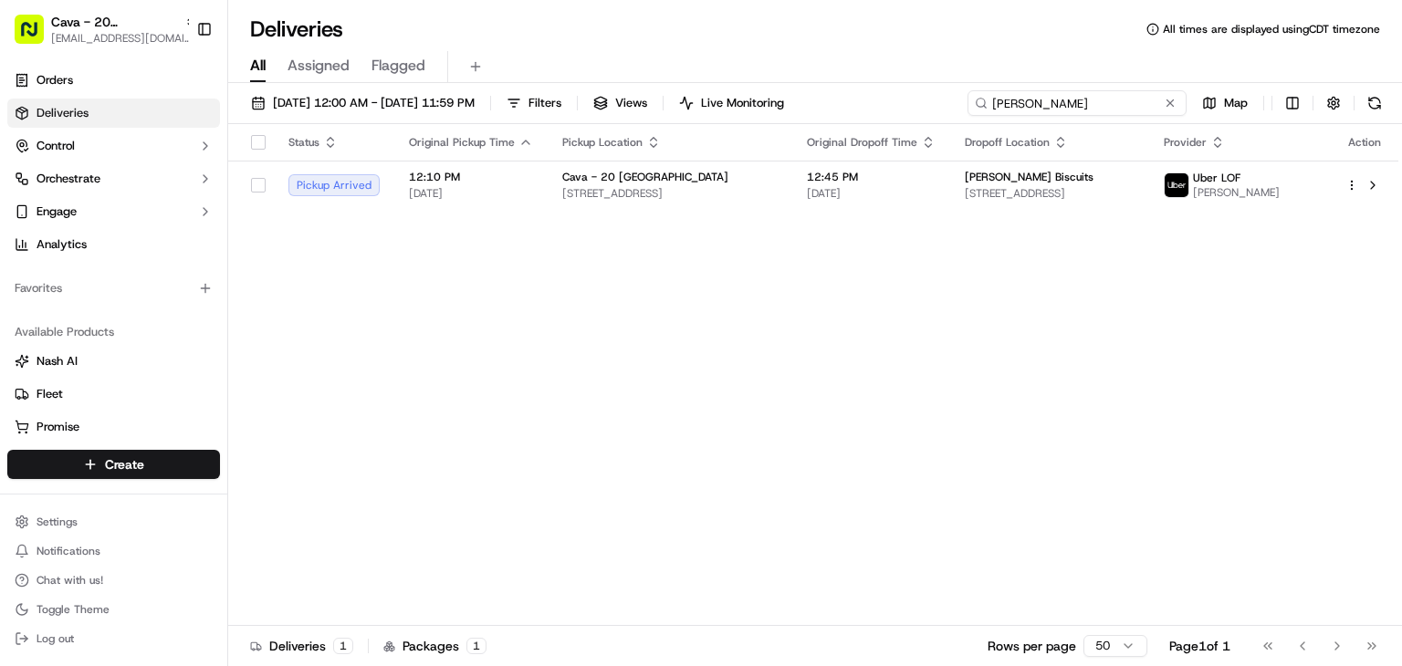
click at [1073, 103] on input "[PERSON_NAME]" at bounding box center [1076, 103] width 219 height 26
click at [1070, 102] on input "[PERSON_NAME]" at bounding box center [1076, 103] width 219 height 26
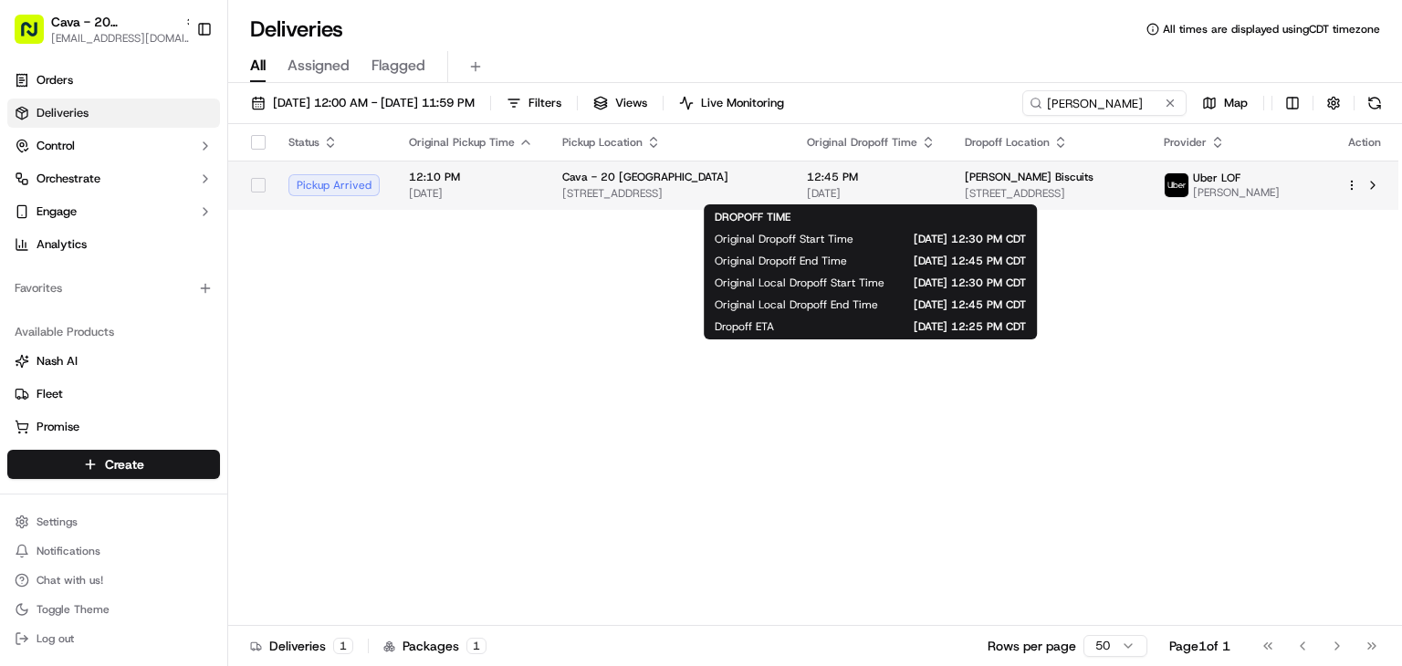
click at [838, 196] on span "[DATE]" at bounding box center [871, 193] width 129 height 15
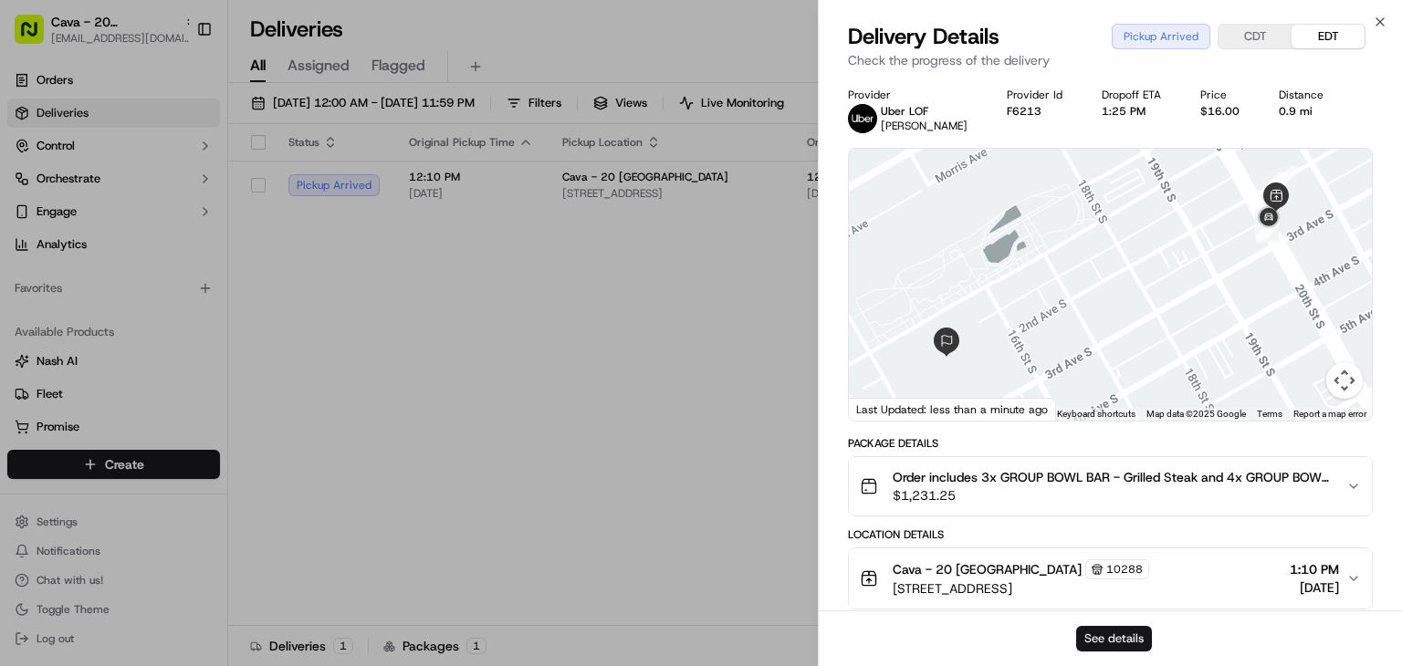
click at [1118, 629] on button "See details" at bounding box center [1114, 639] width 76 height 26
drag, startPoint x: 398, startPoint y: 516, endPoint x: 360, endPoint y: 410, distance: 112.6
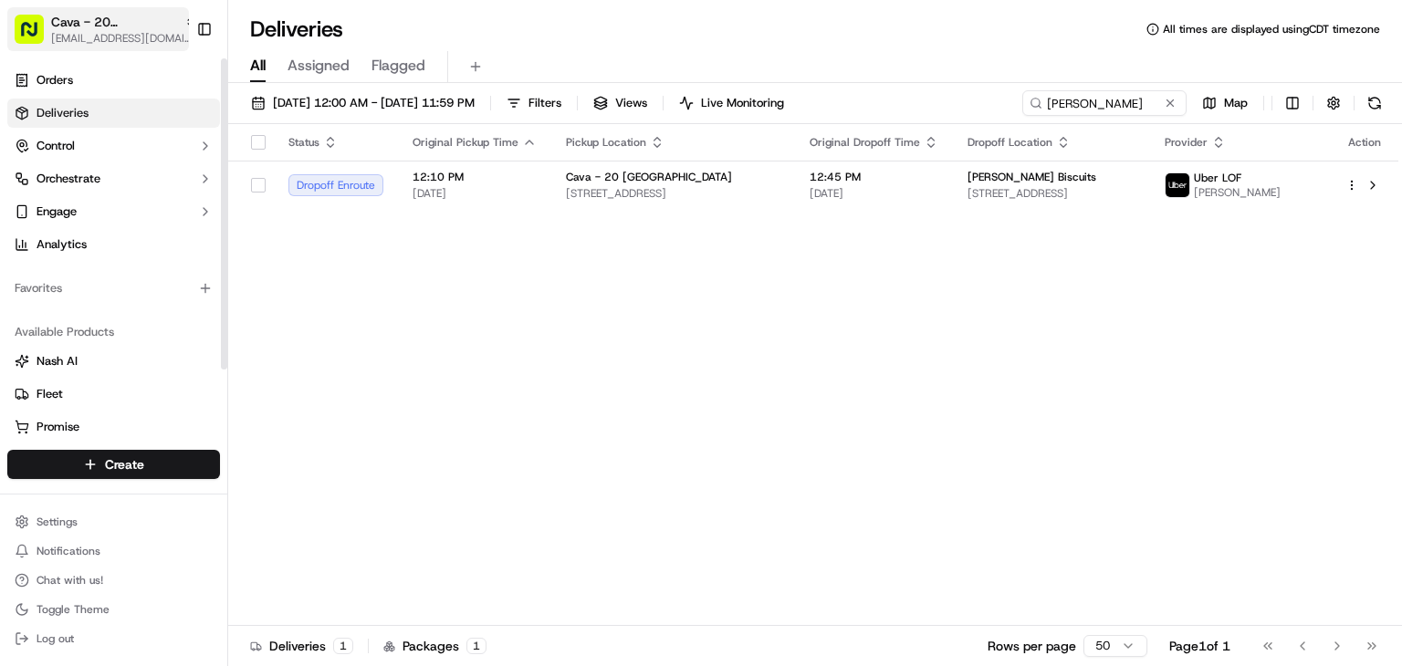
click at [98, 33] on span "[EMAIL_ADDRESS][DOMAIN_NAME]" at bounding box center [124, 38] width 146 height 15
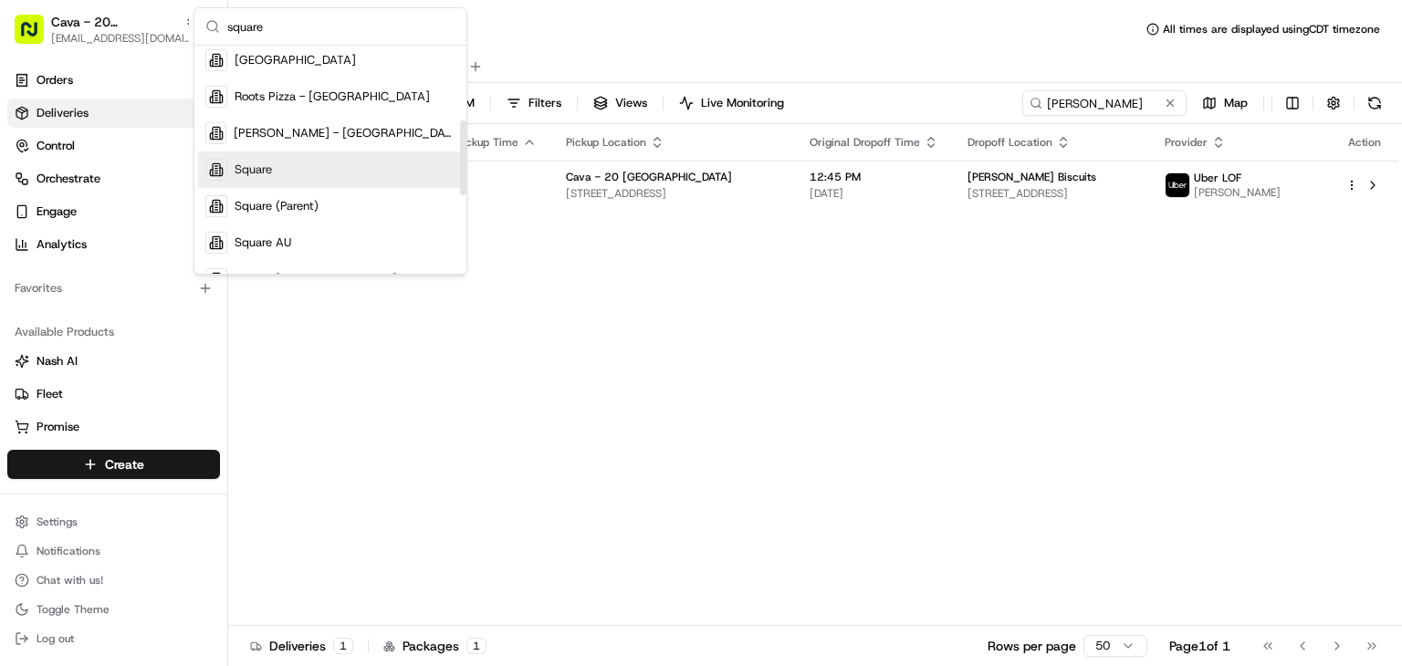
type input "square"
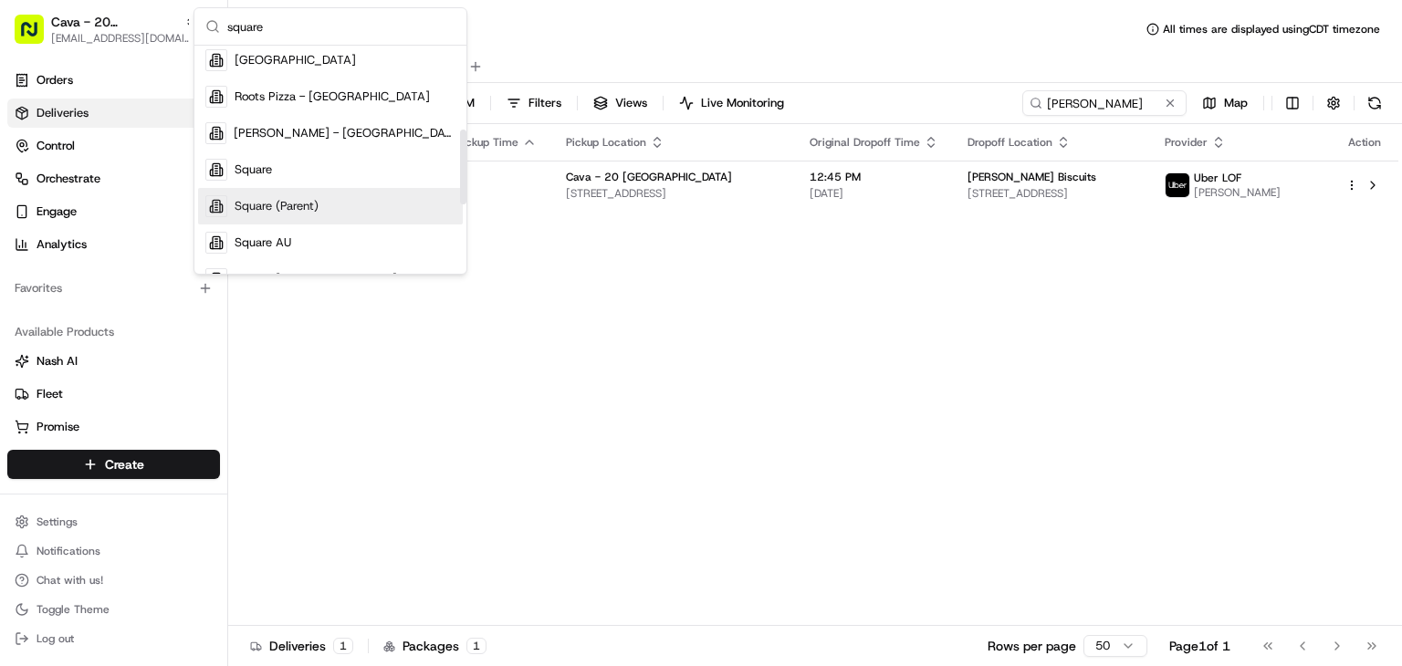
click at [262, 194] on div "Square (Parent)" at bounding box center [330, 206] width 265 height 37
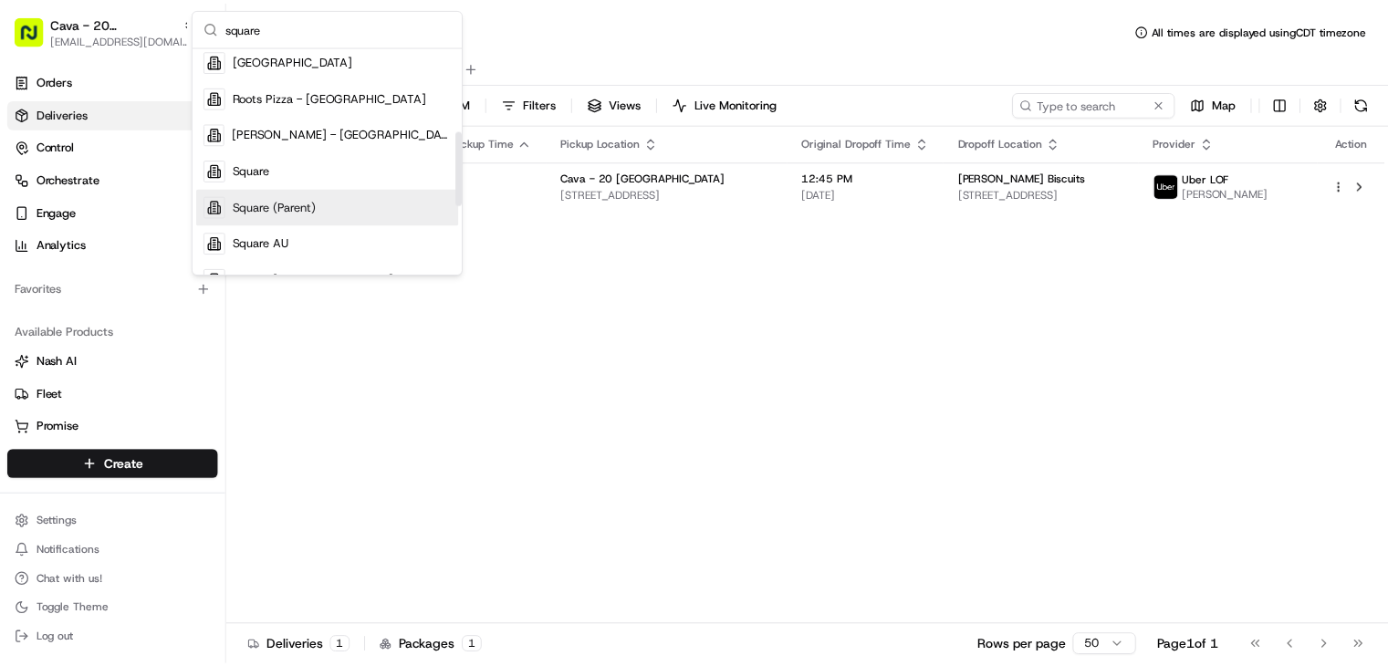
scroll to position [262, 0]
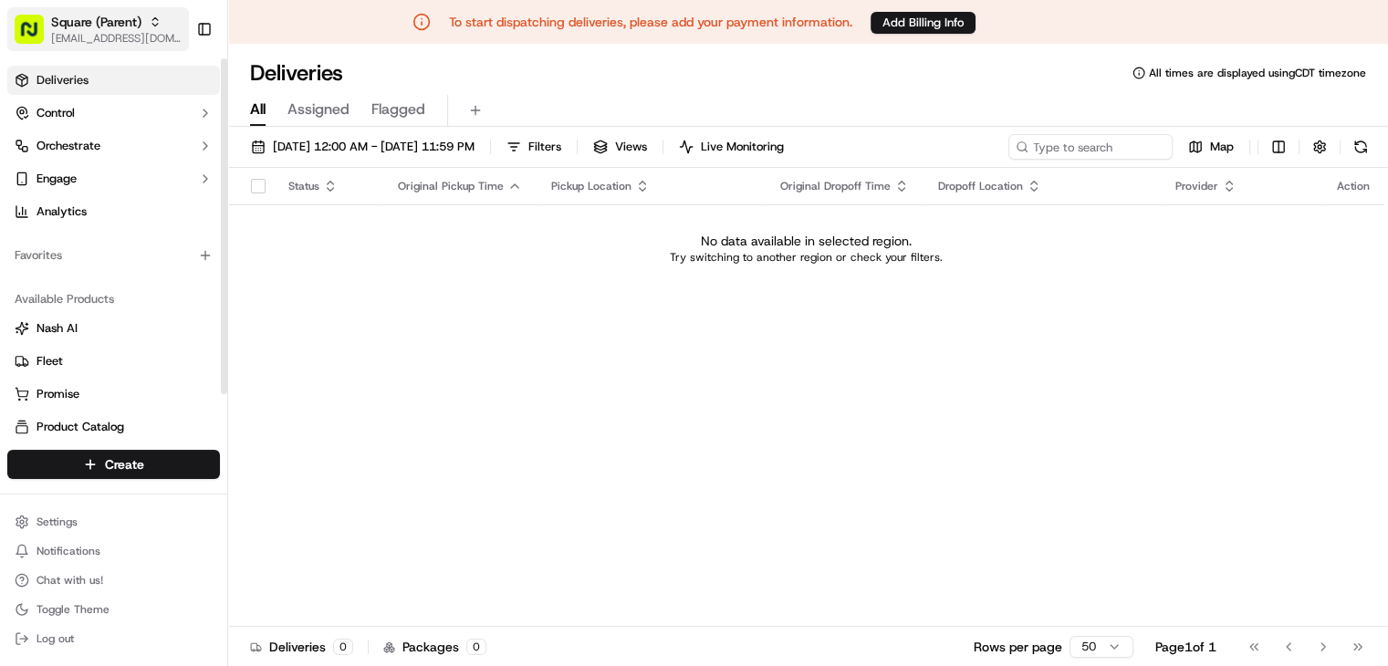
click at [95, 29] on span "Square (Parent)" at bounding box center [96, 22] width 90 height 18
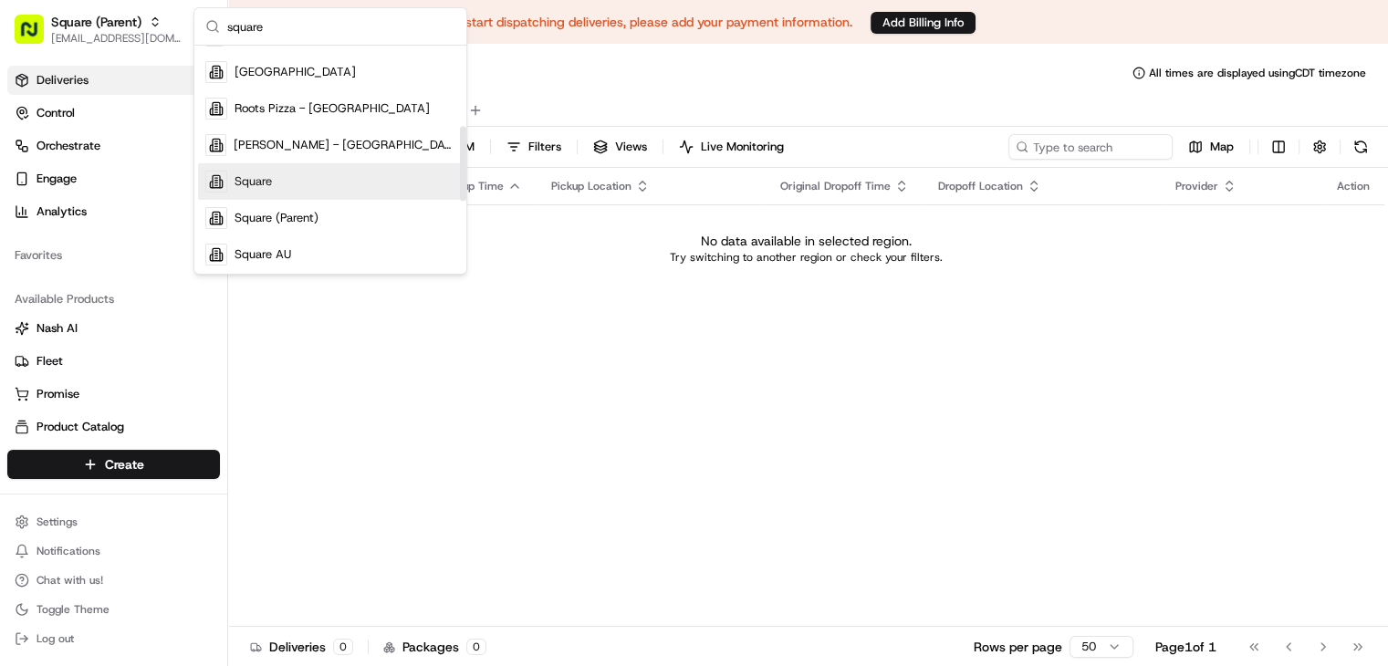
type input "square"
click at [271, 168] on div "Square" at bounding box center [330, 182] width 265 height 37
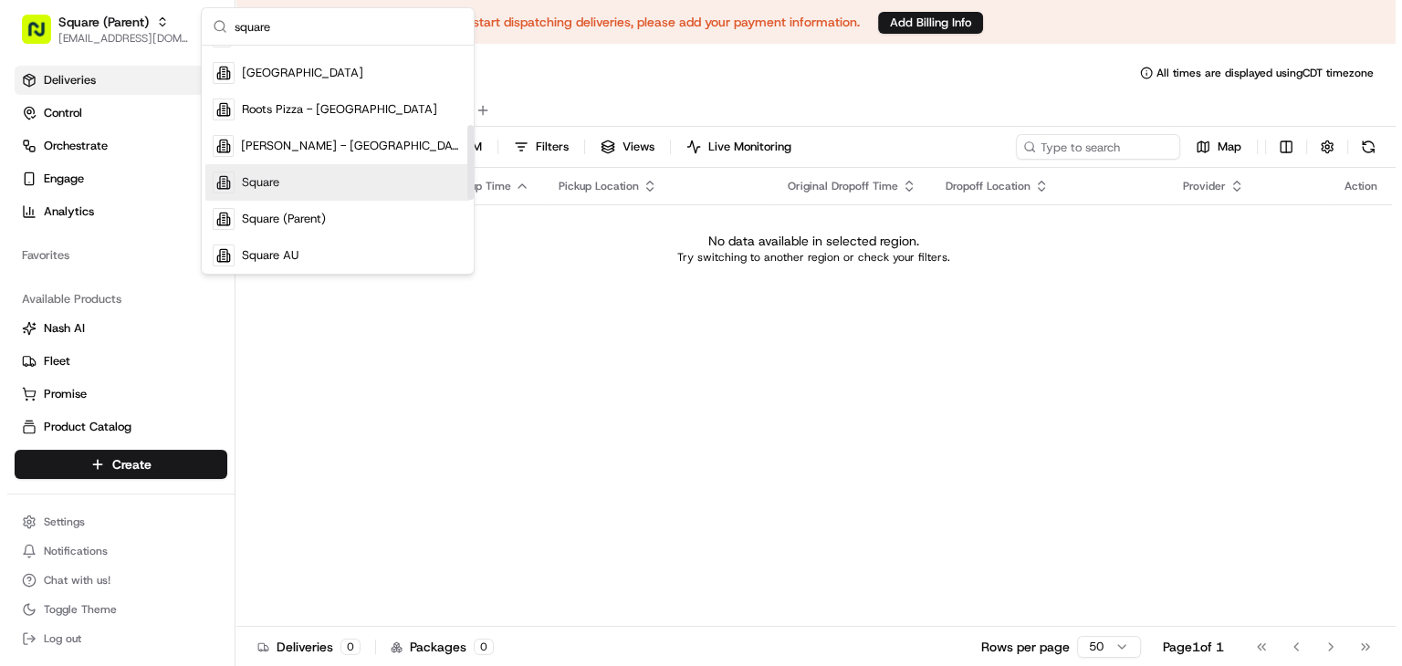
scroll to position [243, 0]
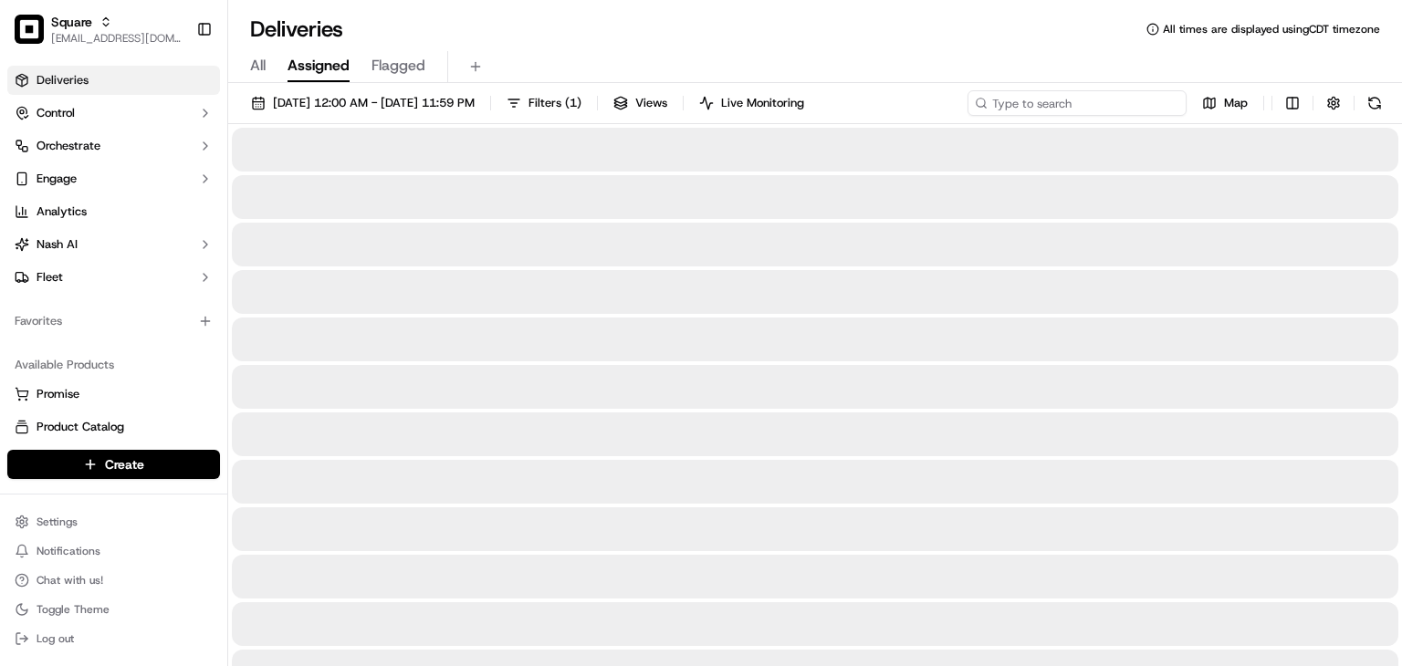
click at [1062, 99] on input at bounding box center [1076, 103] width 219 height 26
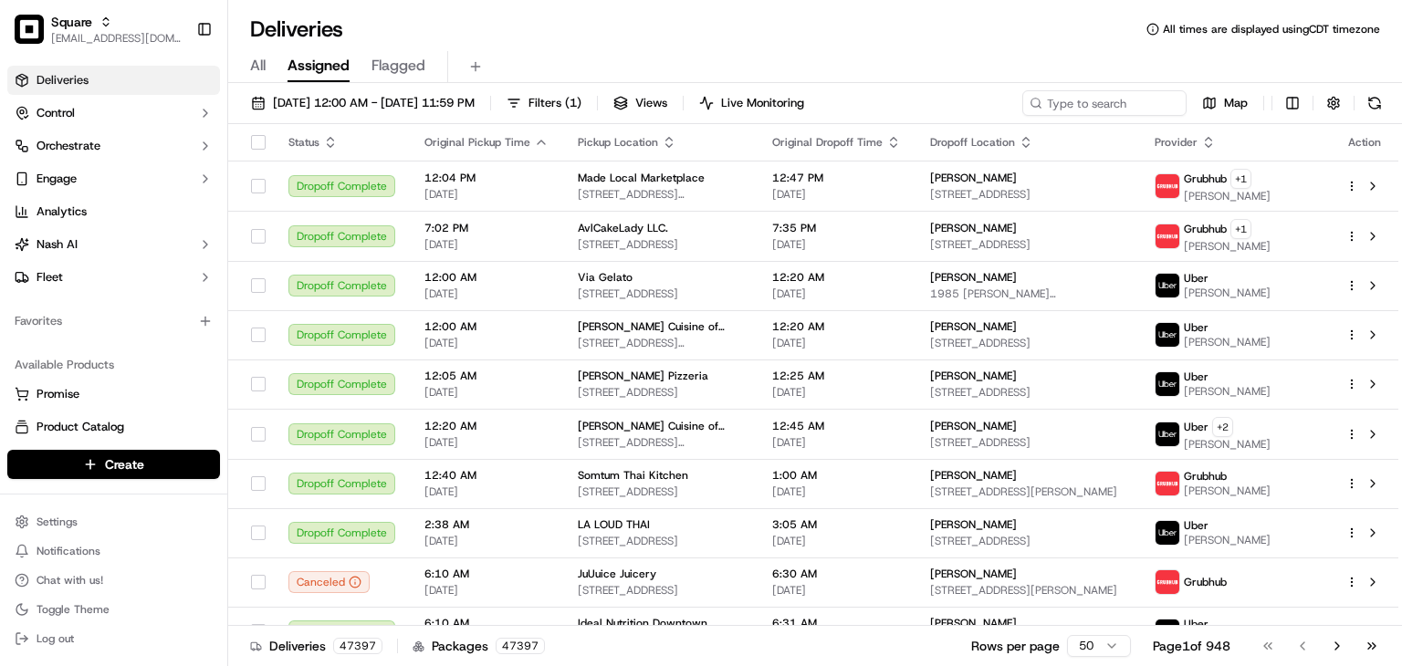
click at [1050, 59] on div "All Assigned Flagged" at bounding box center [815, 67] width 1174 height 32
click at [1055, 102] on input at bounding box center [1076, 103] width 219 height 26
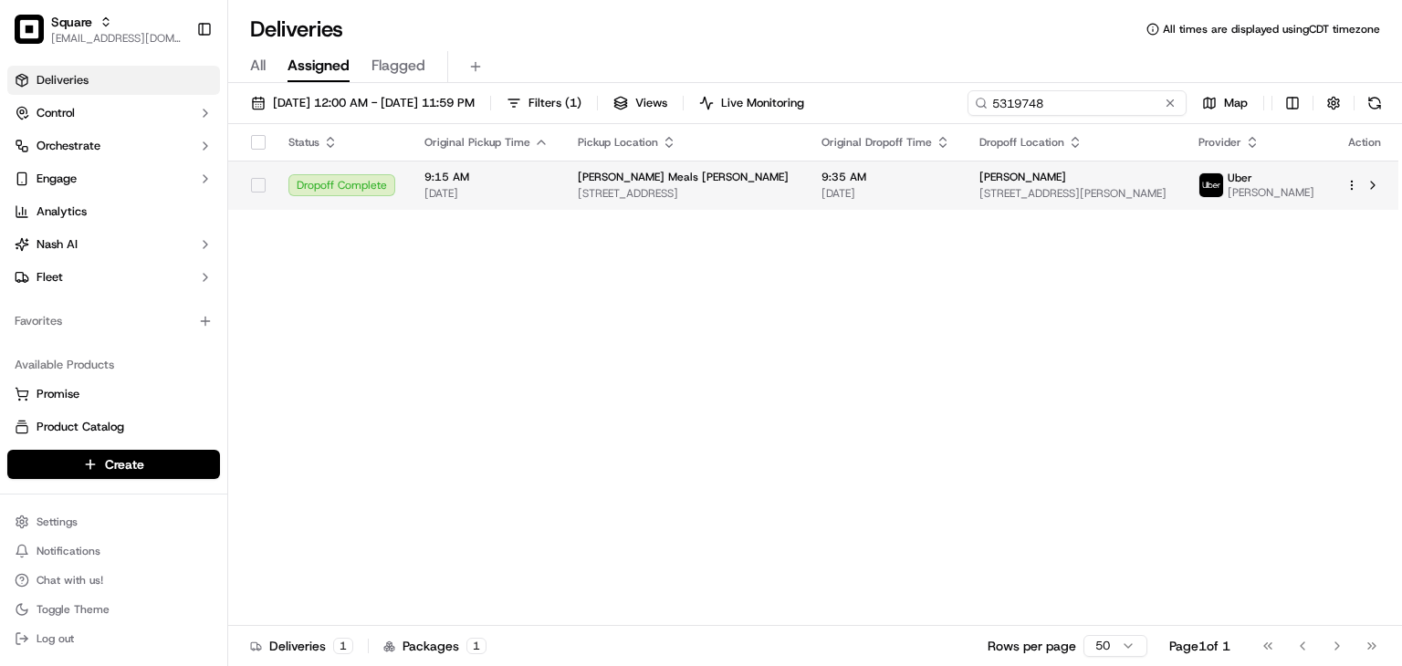
type input "5319748"
click at [965, 191] on td "[PERSON_NAME] [STREET_ADDRESS][PERSON_NAME]" at bounding box center [1074, 185] width 219 height 49
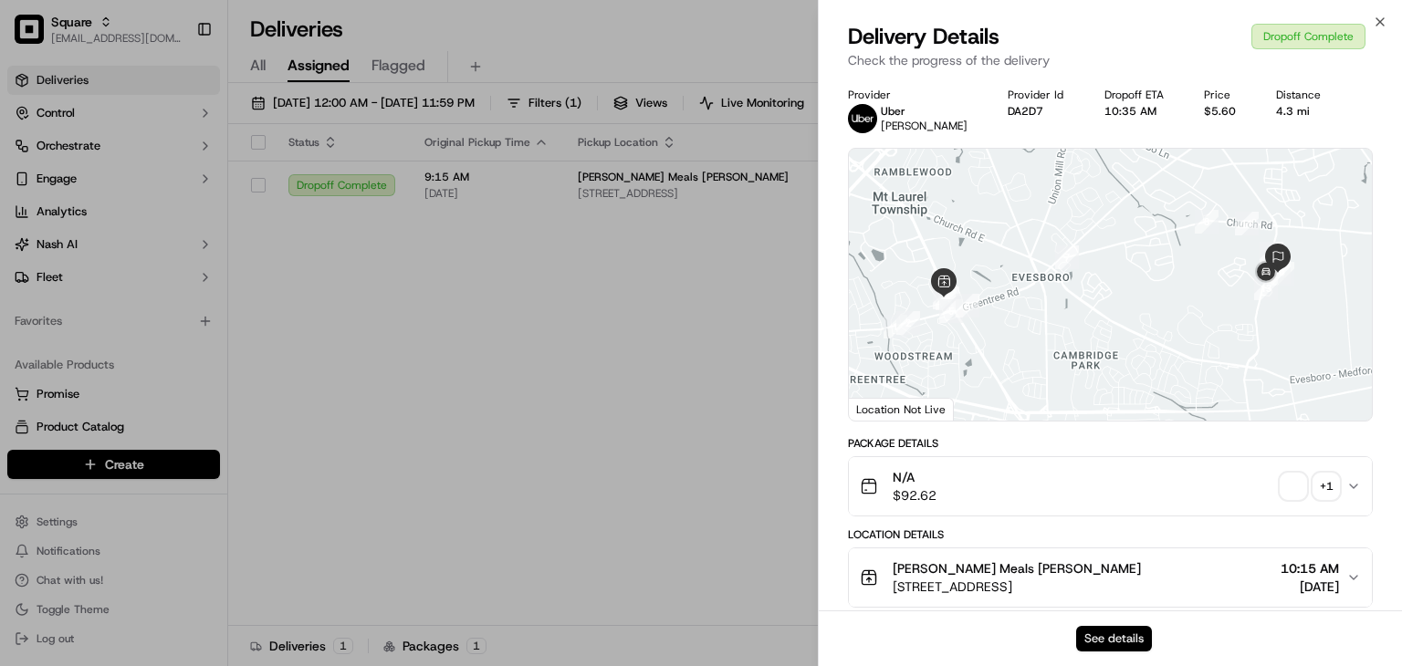
click at [1124, 632] on button "See details" at bounding box center [1114, 639] width 76 height 26
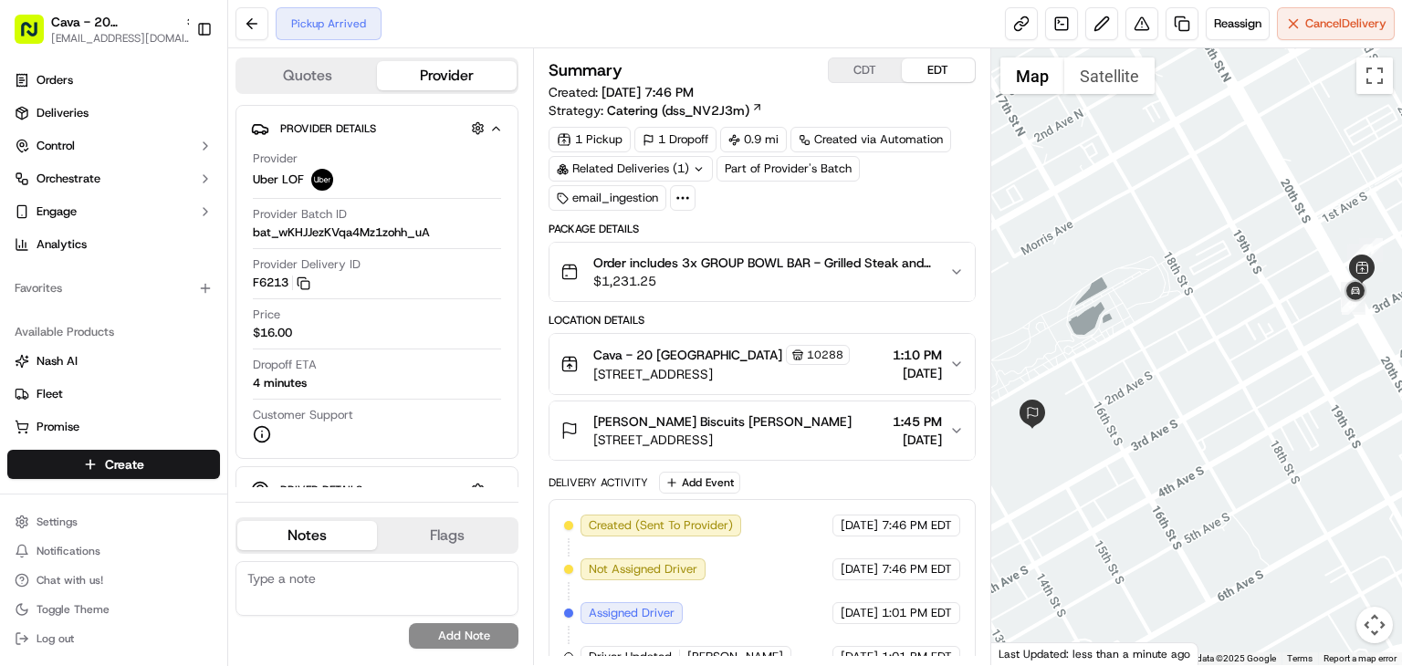
click at [833, 360] on div "Cava - 20 Midtown 10288" at bounding box center [721, 355] width 256 height 20
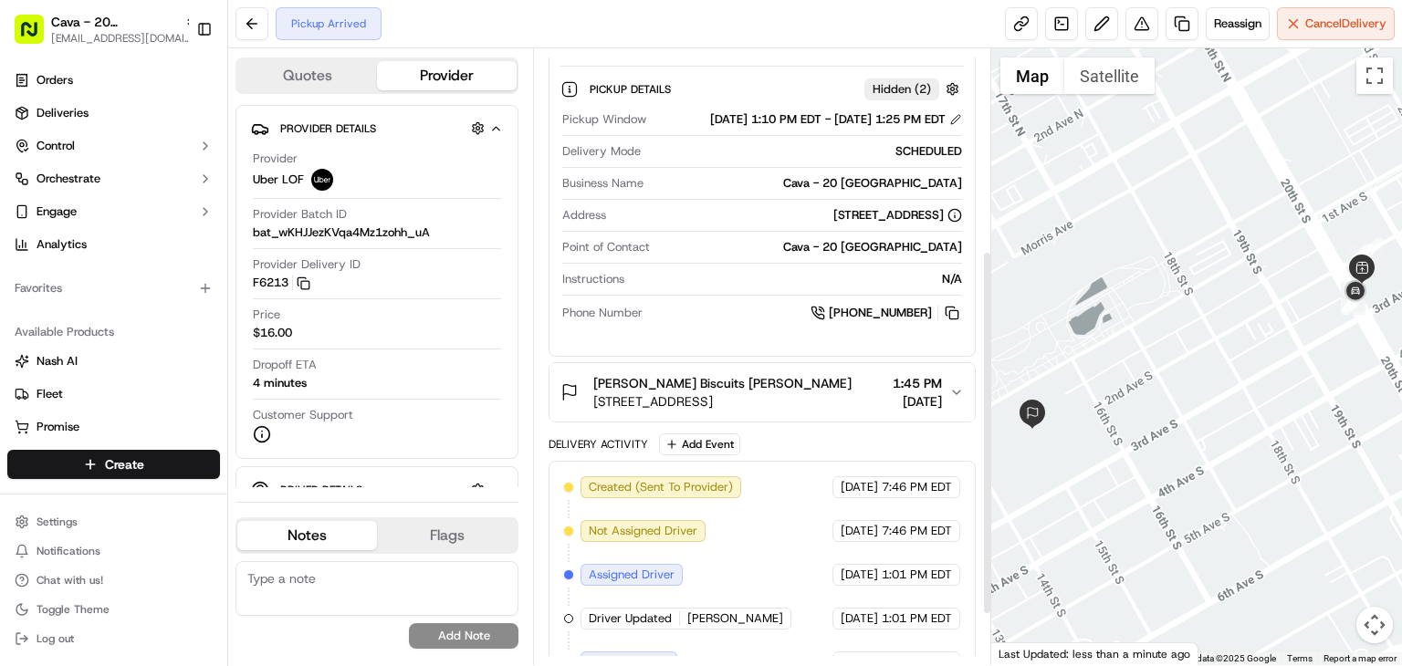
scroll to position [339, 0]
click at [836, 392] on div "[PERSON_NAME] Biscuits [PERSON_NAME]" at bounding box center [722, 383] width 258 height 18
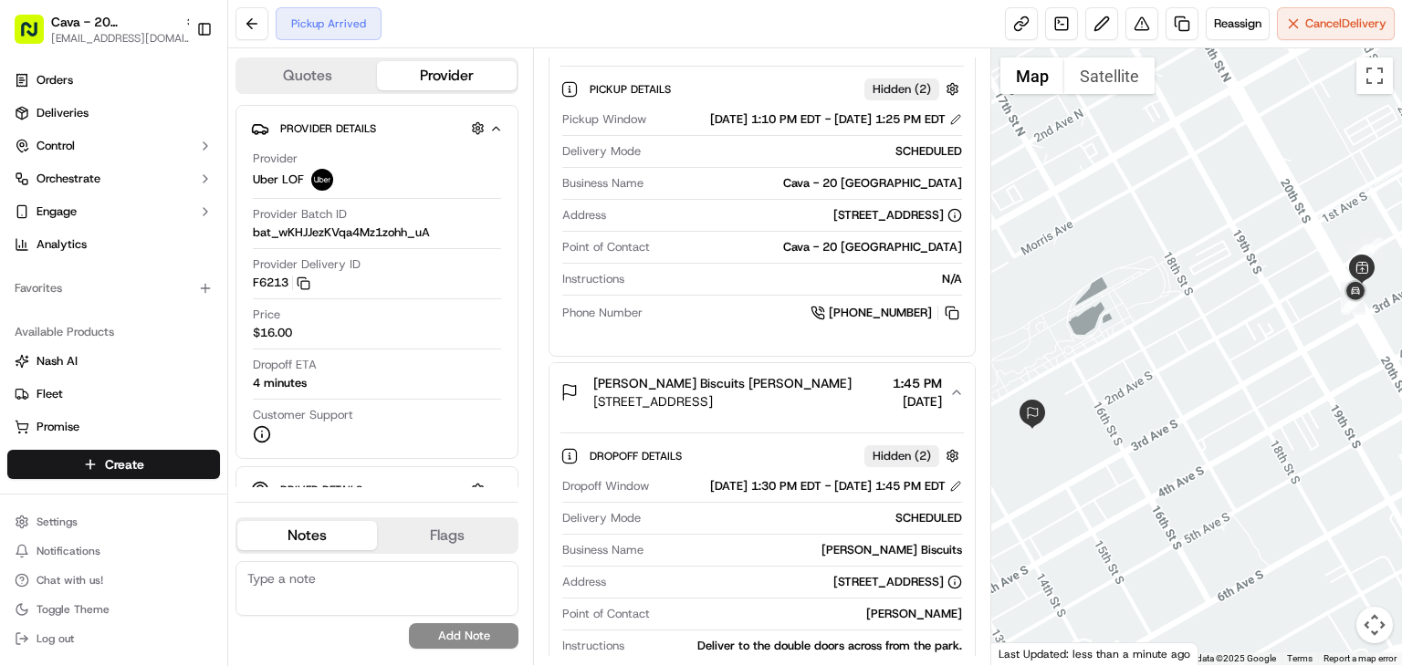
click at [836, 392] on div "[PERSON_NAME] Biscuits [PERSON_NAME]" at bounding box center [722, 383] width 258 height 18
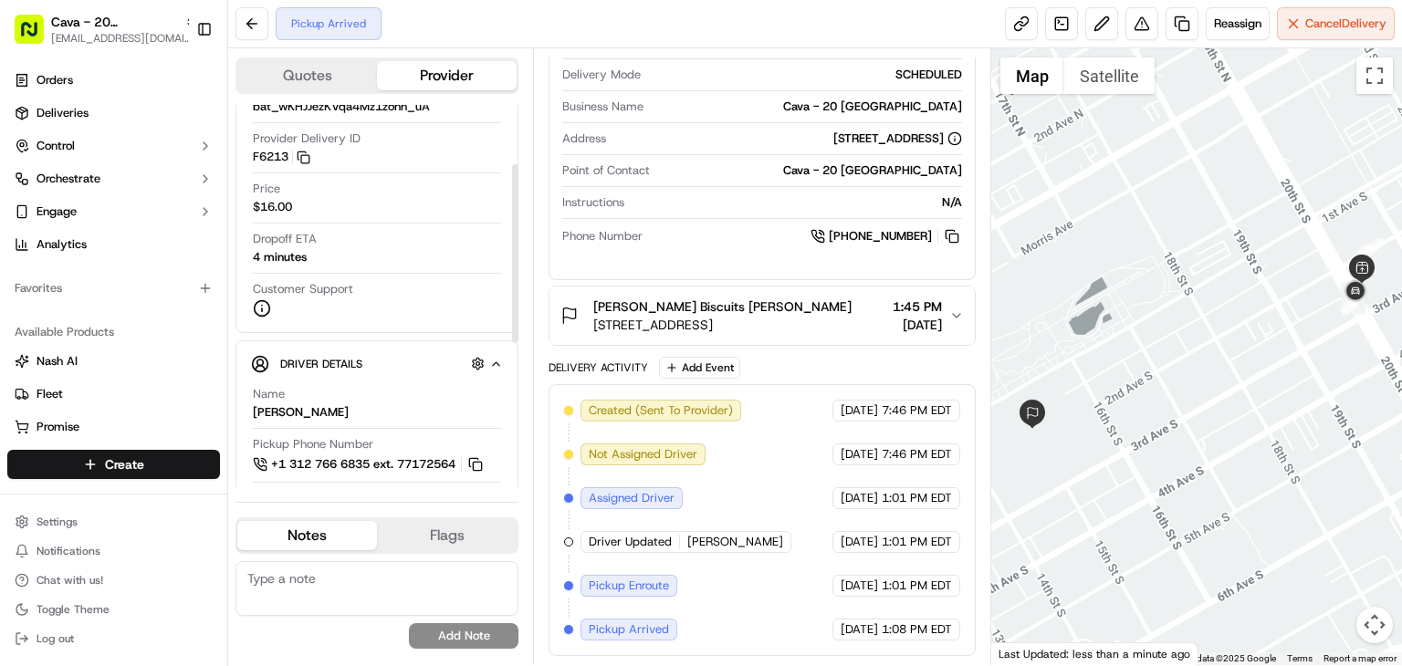
scroll to position [130, 0]
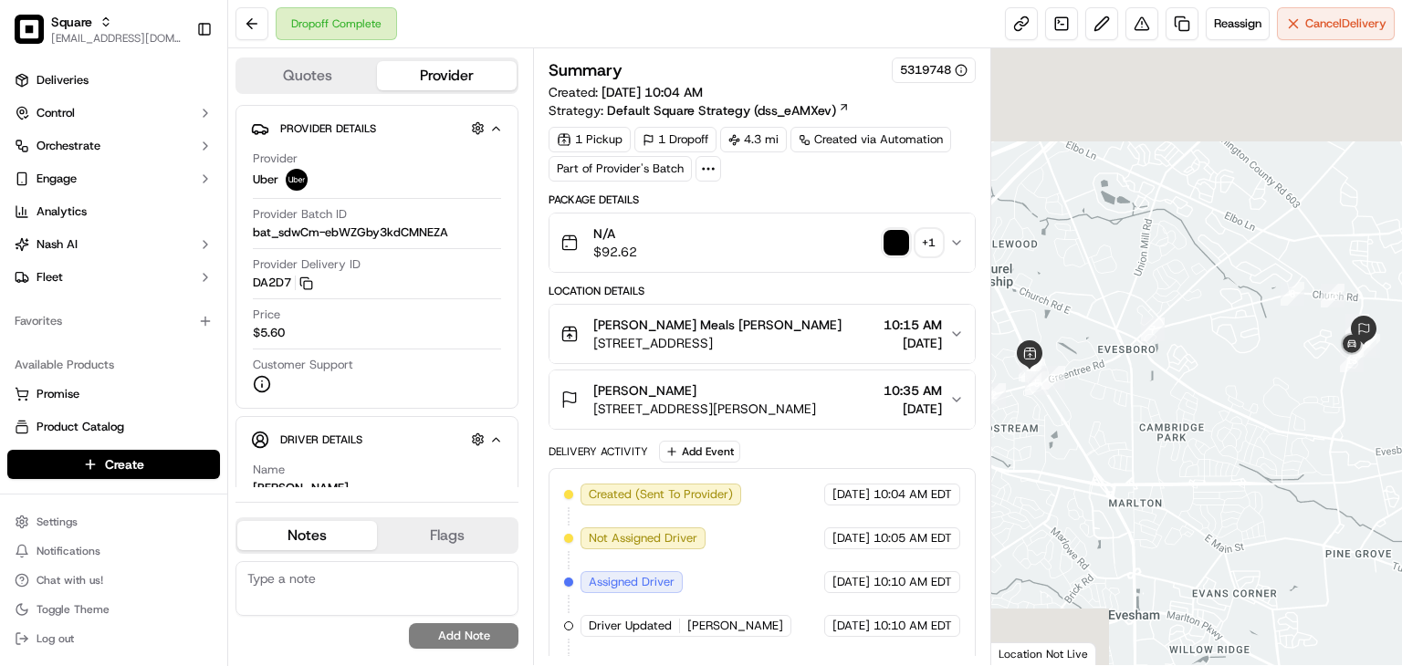
click at [902, 388] on span "10:35 AM" at bounding box center [912, 390] width 58 height 18
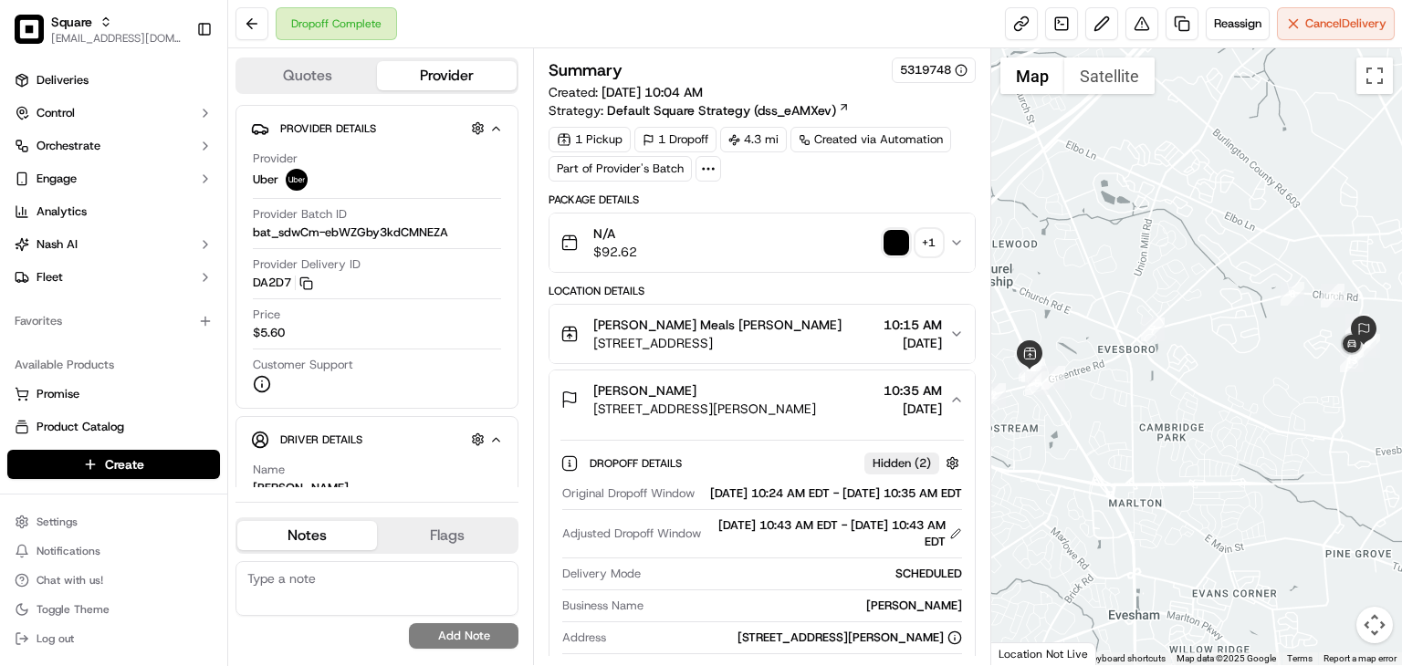
click at [900, 238] on img "button" at bounding box center [896, 243] width 26 height 26
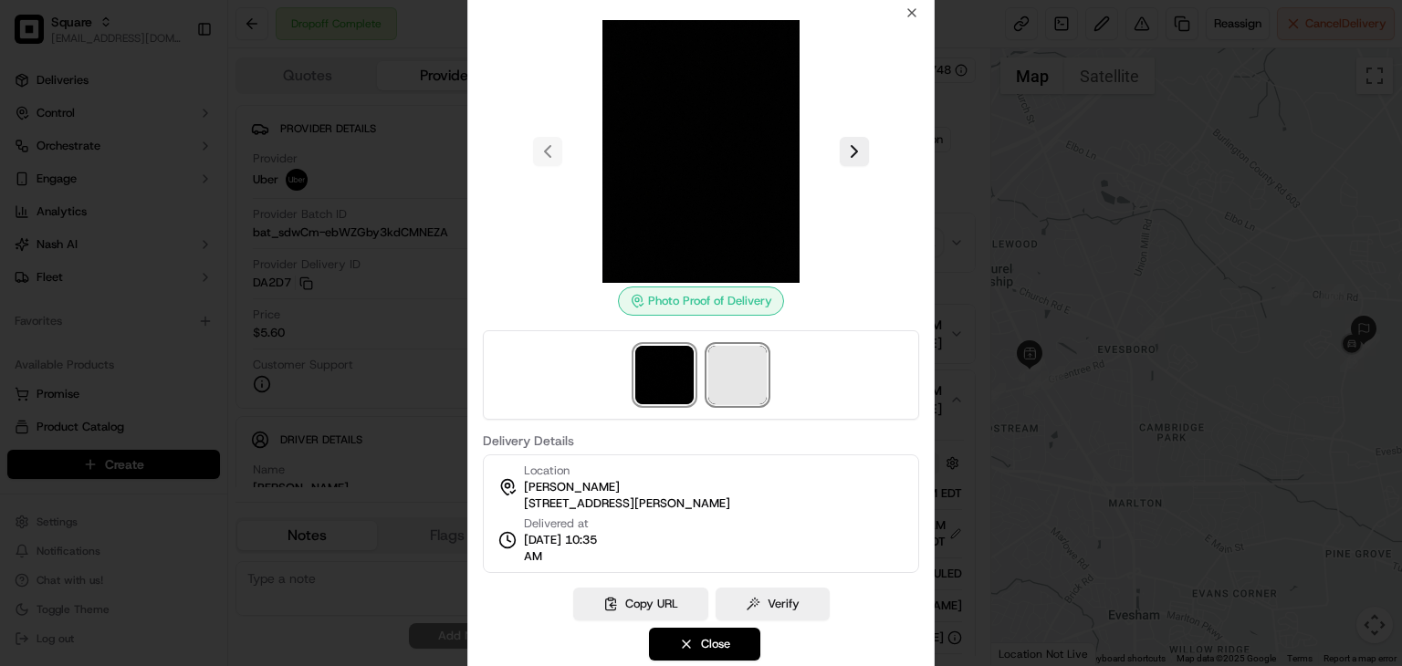
click at [727, 365] on span at bounding box center [737, 375] width 58 height 58
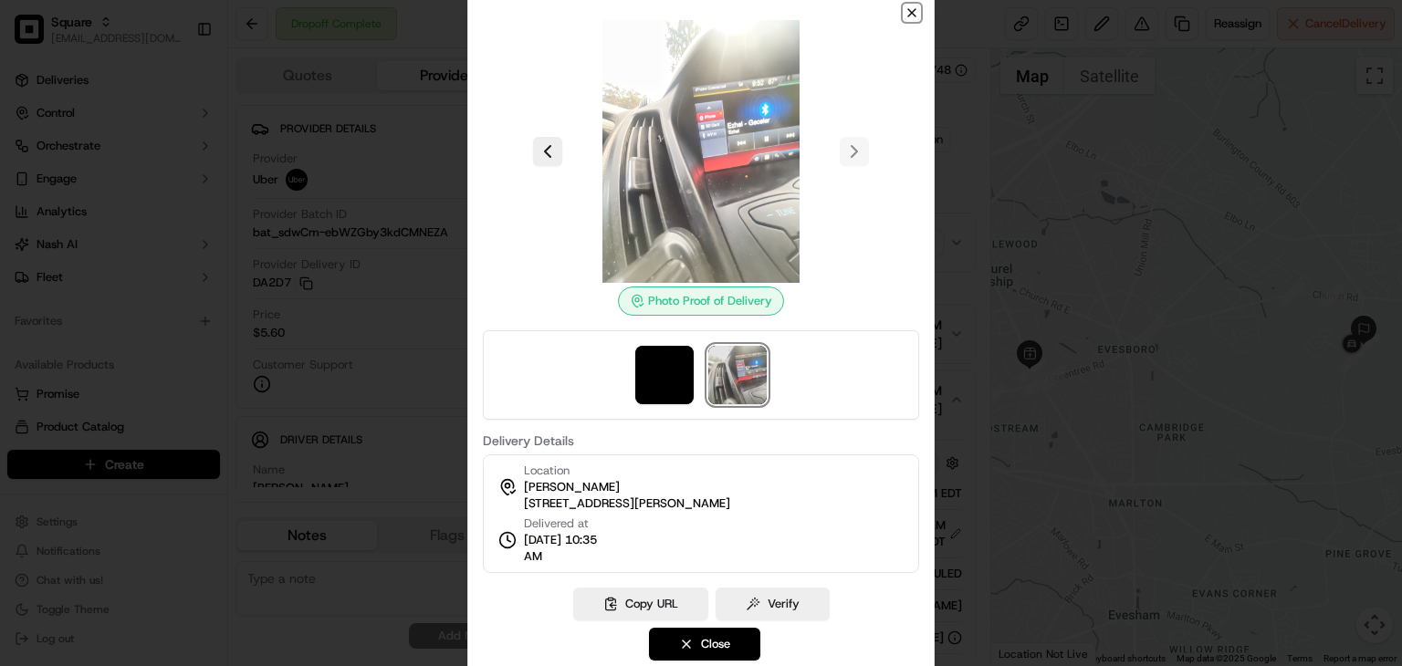
click at [913, 6] on icon "button" at bounding box center [911, 12] width 15 height 15
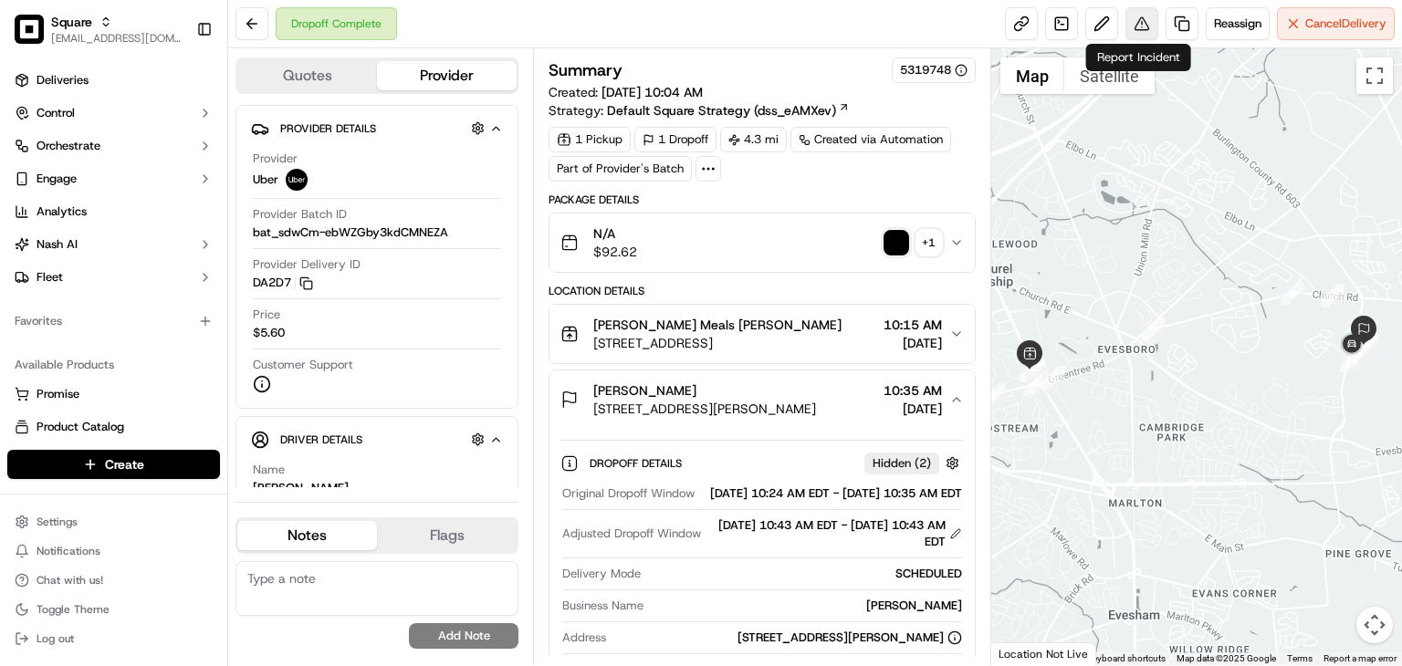
click at [1136, 19] on button at bounding box center [1141, 23] width 33 height 33
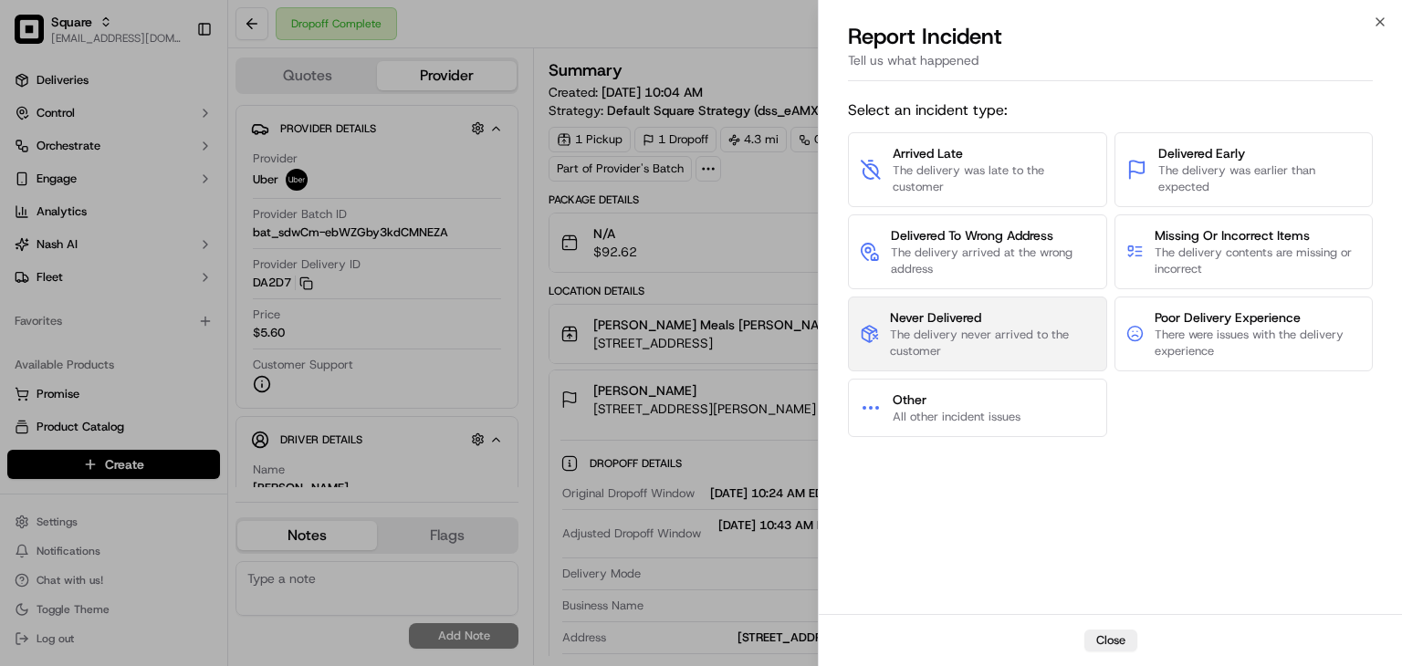
click at [1011, 329] on span "The delivery never arrived to the customer" at bounding box center [992, 343] width 204 height 33
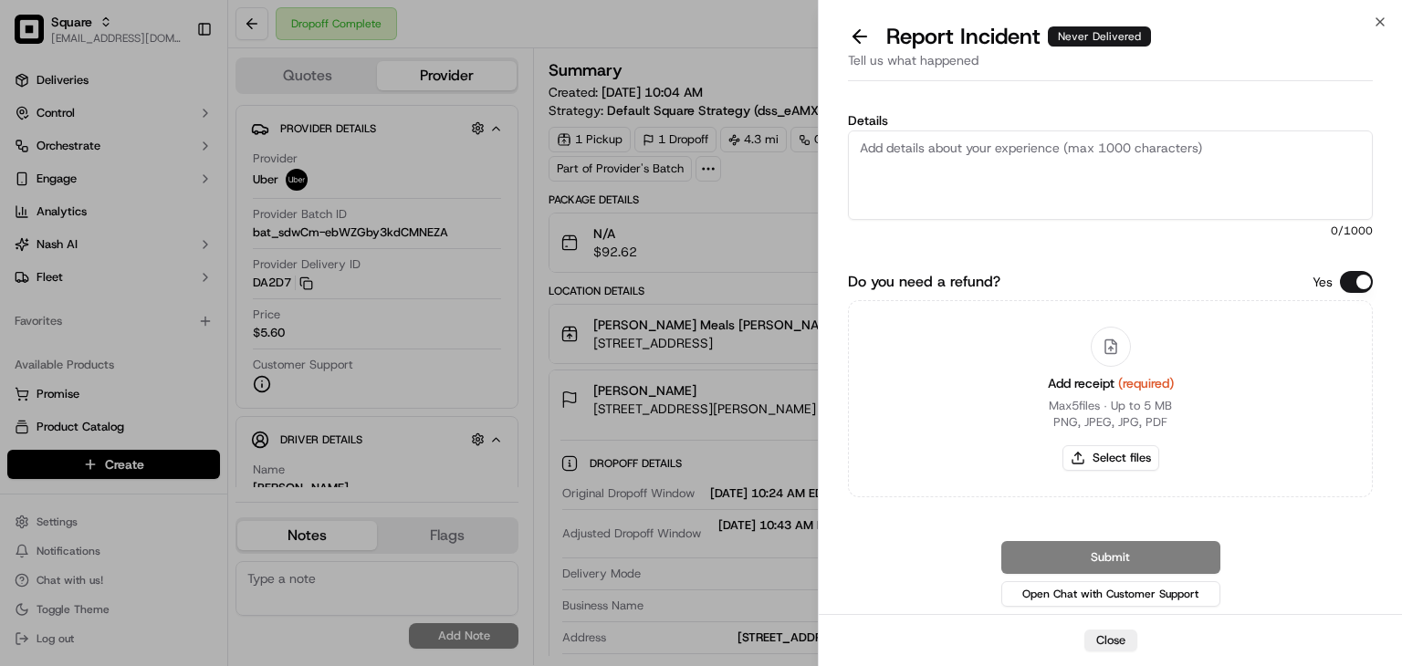
click at [1351, 278] on button "Do you need a refund?" at bounding box center [1356, 282] width 33 height 22
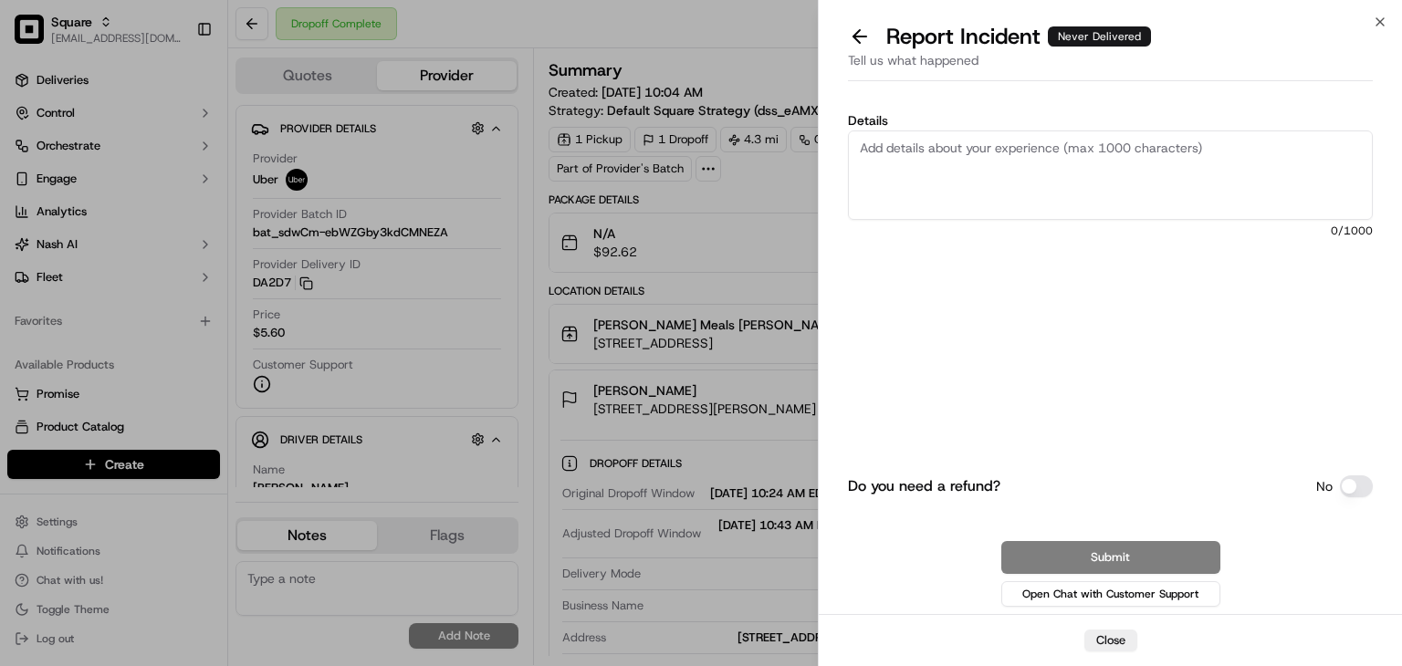
click at [1013, 150] on textarea "Details" at bounding box center [1110, 174] width 525 height 89
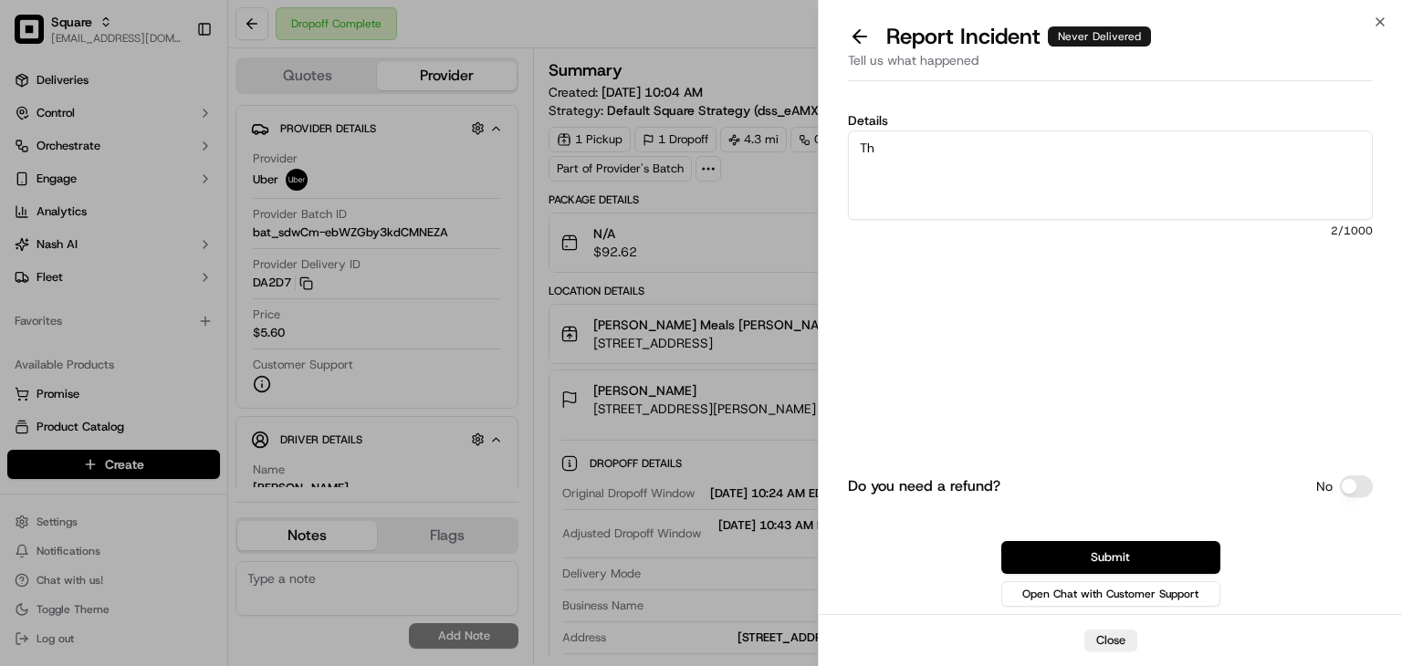
type textarea "T"
type textarea "The order was not delivered to the customr"
click at [1015, 147] on textarea "The order was not delivered to the customr" at bounding box center [1110, 174] width 525 height 89
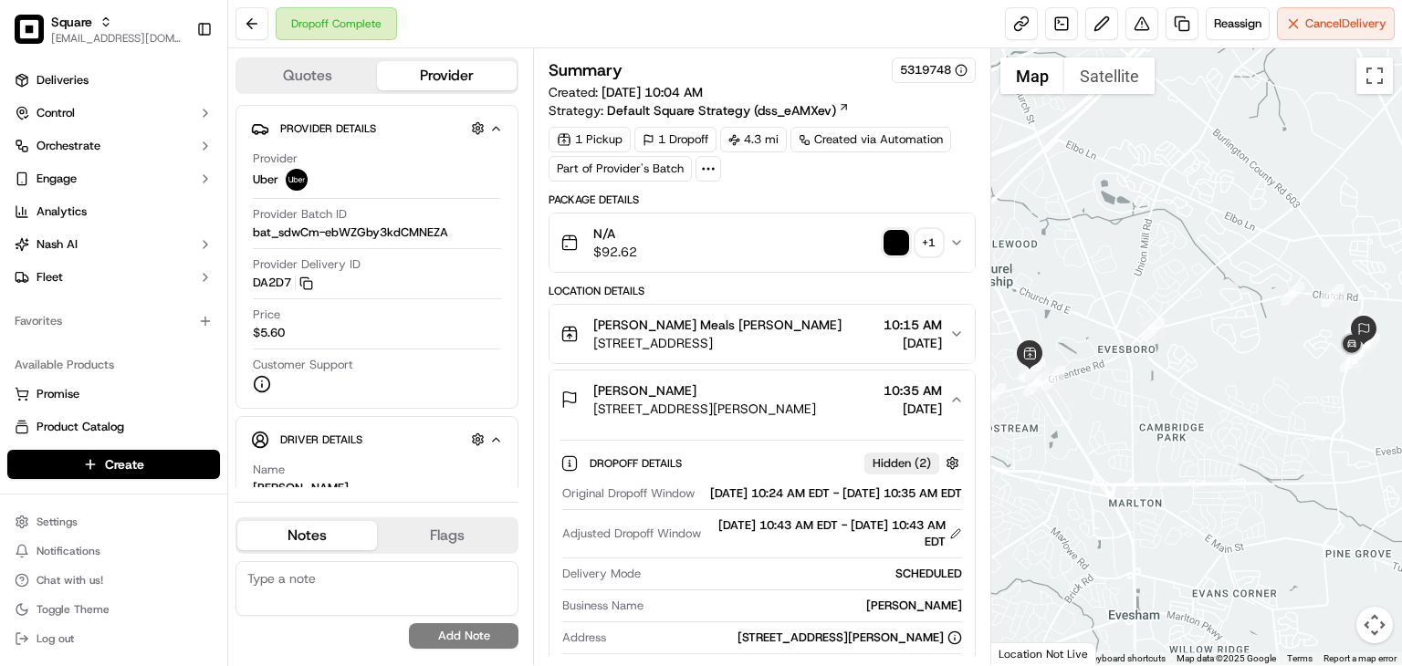
click at [927, 237] on div "+ 1" at bounding box center [929, 243] width 26 height 26
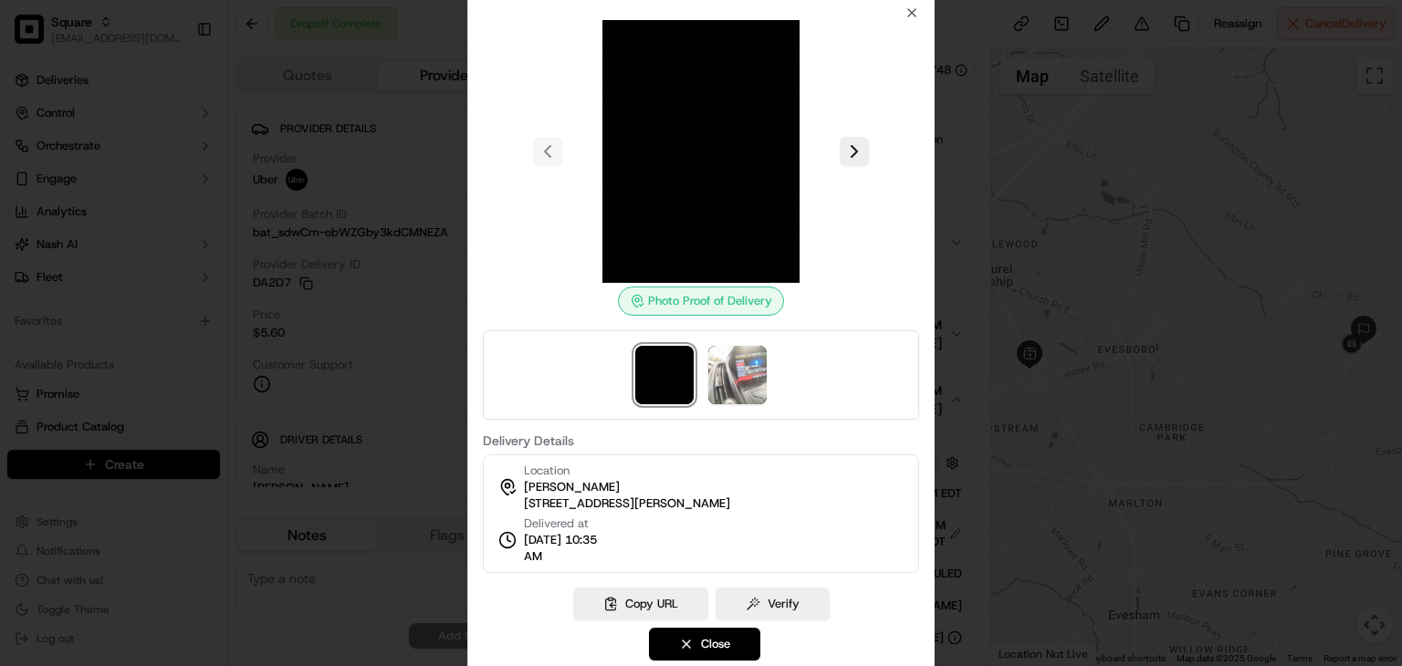
click at [783, 614] on button "Verify" at bounding box center [772, 604] width 114 height 33
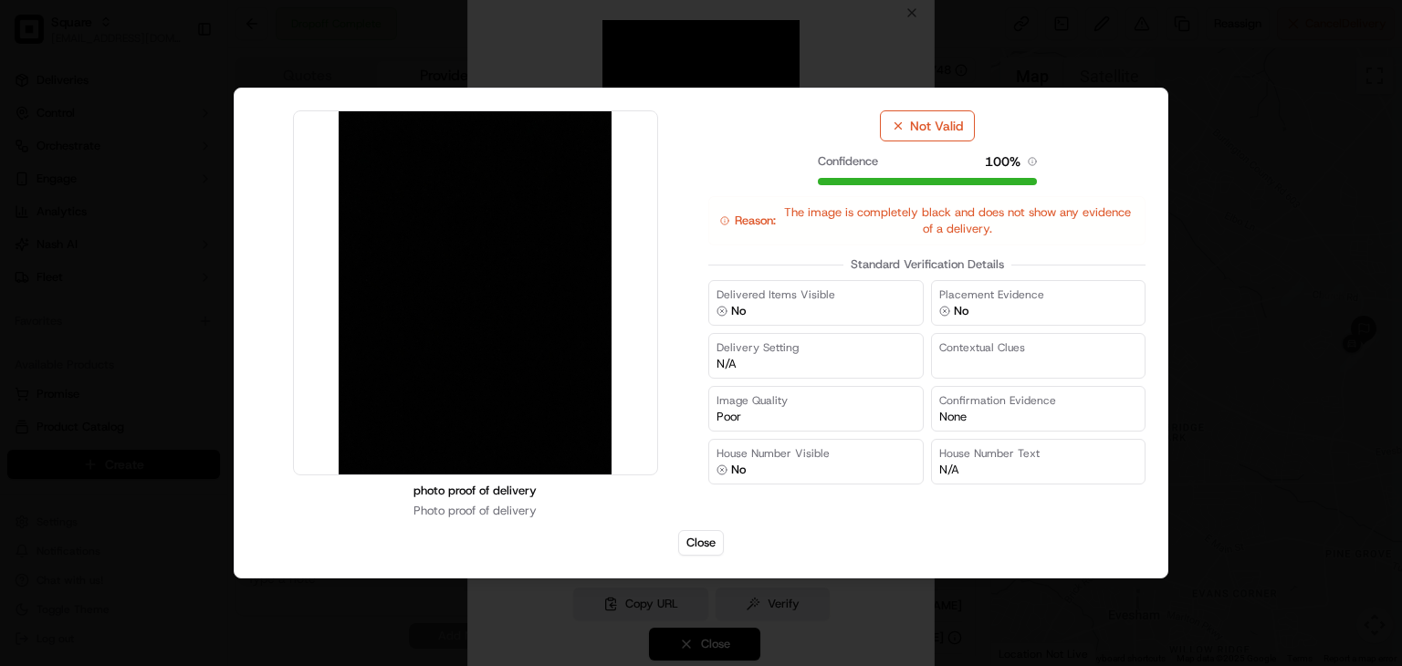
click at [869, 220] on span "The image is completely black and does not show any evidence of a delivery." at bounding box center [957, 220] width 352 height 33
drag, startPoint x: 1004, startPoint y: 224, endPoint x: 778, endPoint y: 198, distance: 226.8
click at [778, 198] on div "Reason: The image is completely black and does not show any evidence of a deliv…" at bounding box center [926, 220] width 437 height 49
copy span "The image is completely black and does not show any evidence of a delivery."
click at [694, 540] on button "Close" at bounding box center [701, 543] width 46 height 26
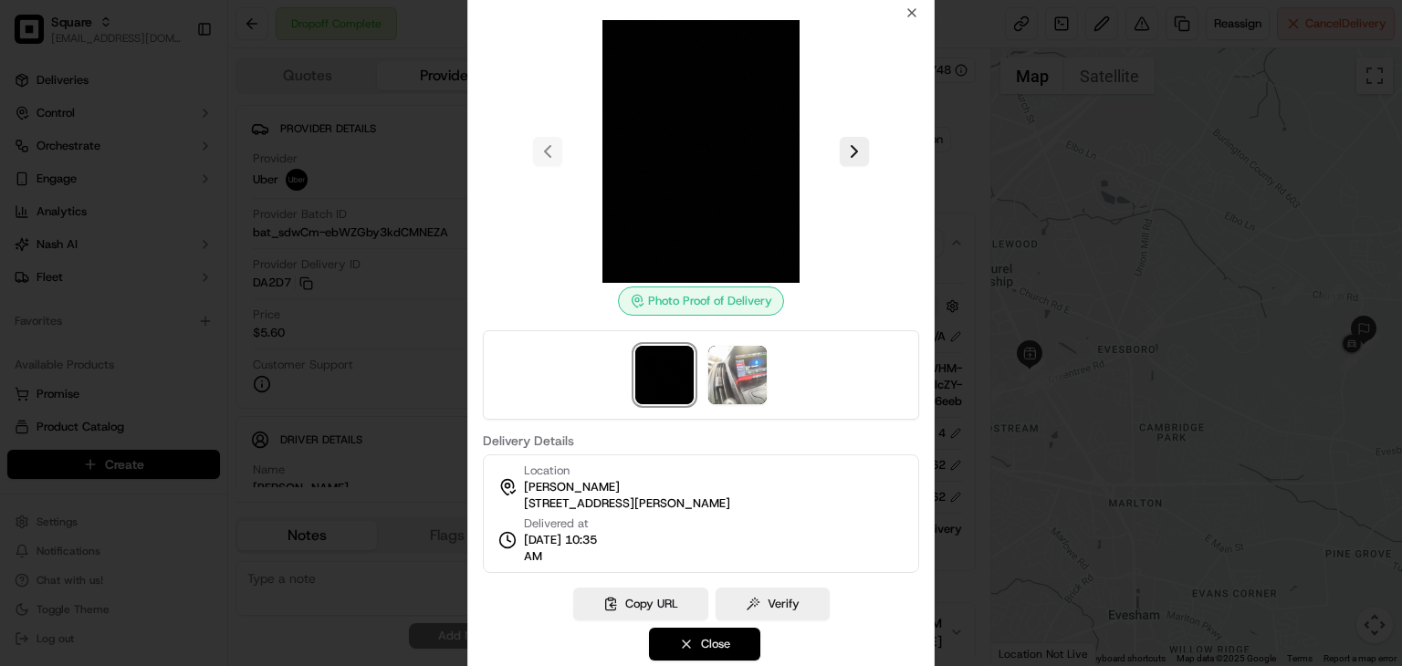
click at [727, 644] on button "Close" at bounding box center [704, 644] width 111 height 33
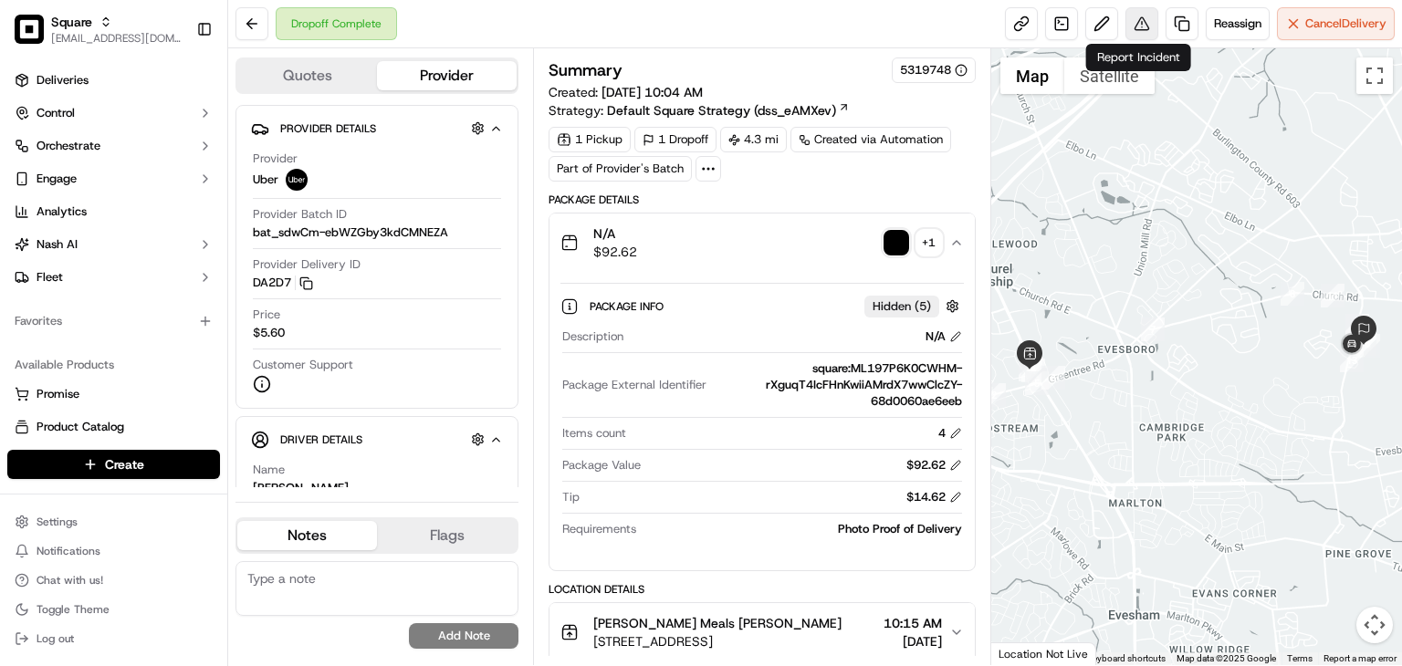
click at [1139, 28] on button at bounding box center [1141, 23] width 33 height 33
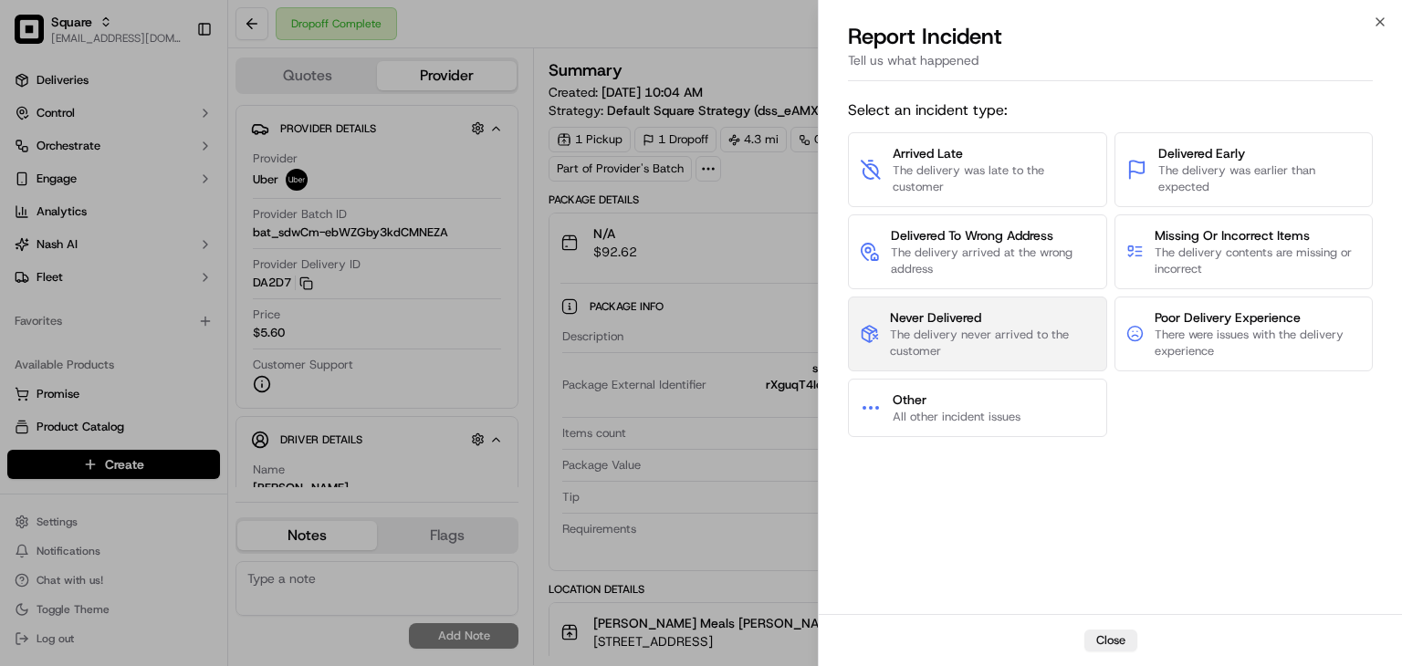
click at [910, 318] on span "Never Delivered" at bounding box center [992, 317] width 204 height 18
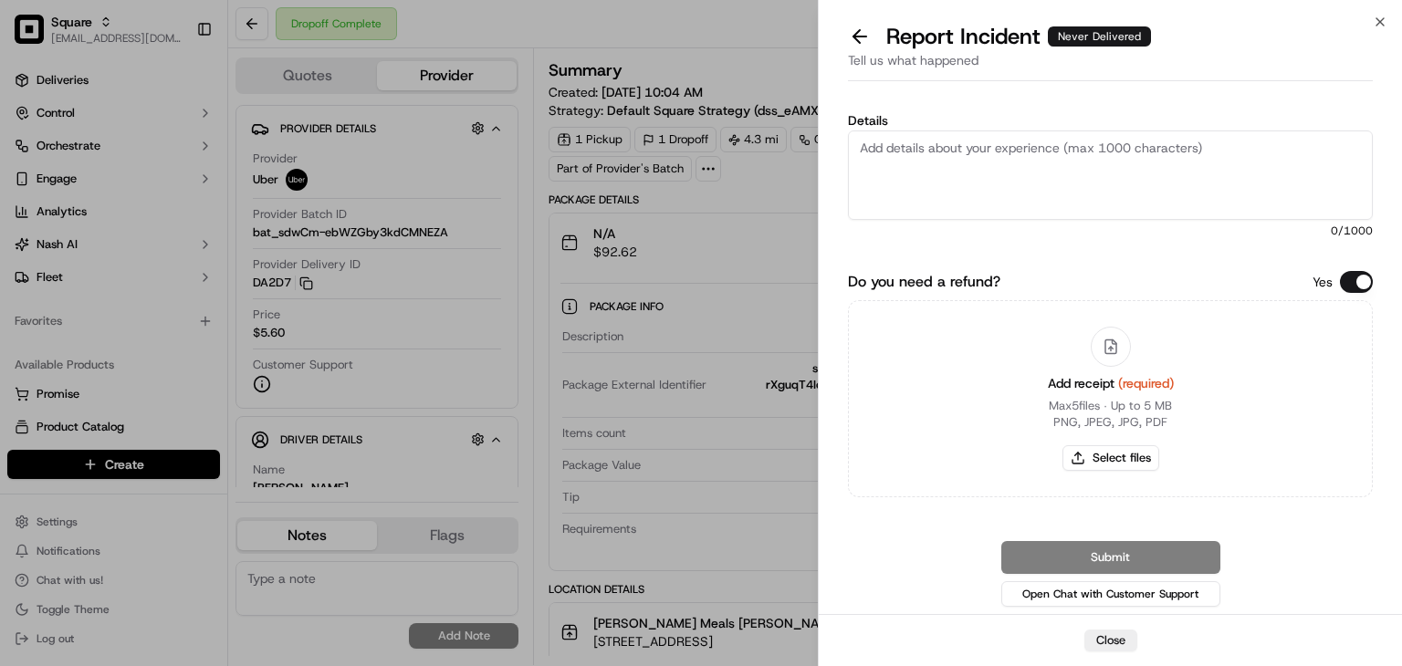
click at [1059, 180] on textarea "Details" at bounding box center [1110, 174] width 525 height 89
drag, startPoint x: 1363, startPoint y: 278, endPoint x: 1308, endPoint y: 253, distance: 61.3
click at [1362, 278] on button "Do you need a refund?" at bounding box center [1356, 282] width 33 height 22
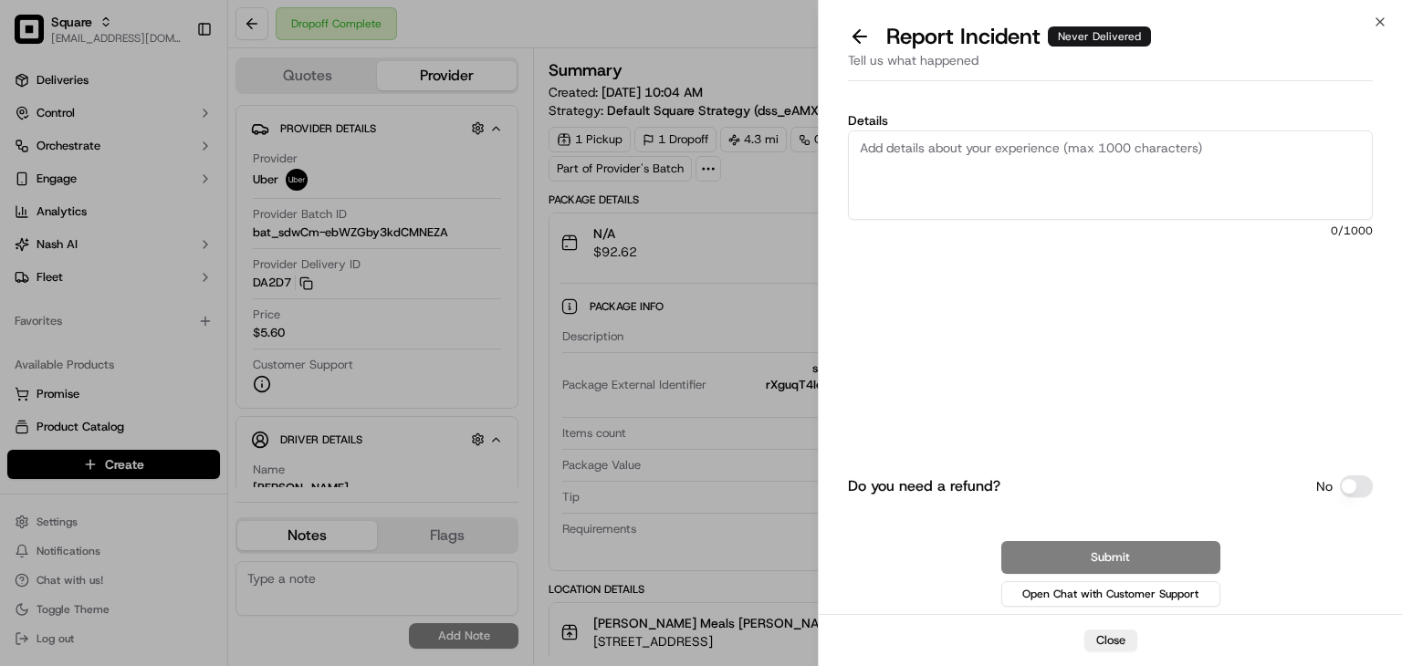
click at [1112, 168] on textarea "Details" at bounding box center [1110, 174] width 525 height 89
paste textarea "The image is completely black and does not show any evidence of a delivery."
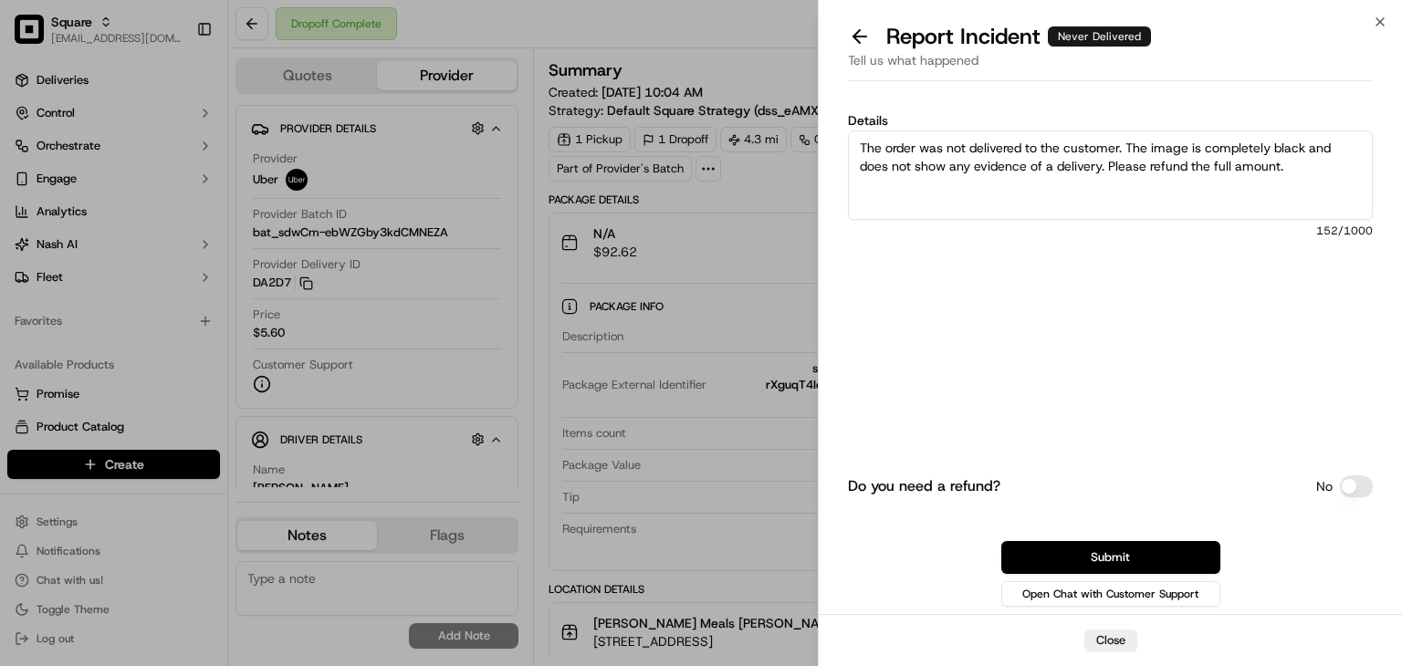
click at [1039, 158] on textarea "The order was not delivered to the customer. The image is completely black and …" at bounding box center [1110, 174] width 525 height 89
click at [1223, 154] on textarea "The order was not delivered to the customer. The image is completely black and …" at bounding box center [1110, 174] width 525 height 89
click at [1310, 163] on textarea "The order was not delivered to the customer. The image is completely black and …" at bounding box center [1110, 174] width 525 height 89
click at [955, 182] on textarea "The order was not delivered to the customer. The image is completely black and …" at bounding box center [1110, 174] width 525 height 89
drag, startPoint x: 1109, startPoint y: 162, endPoint x: 767, endPoint y: 116, distance: 344.3
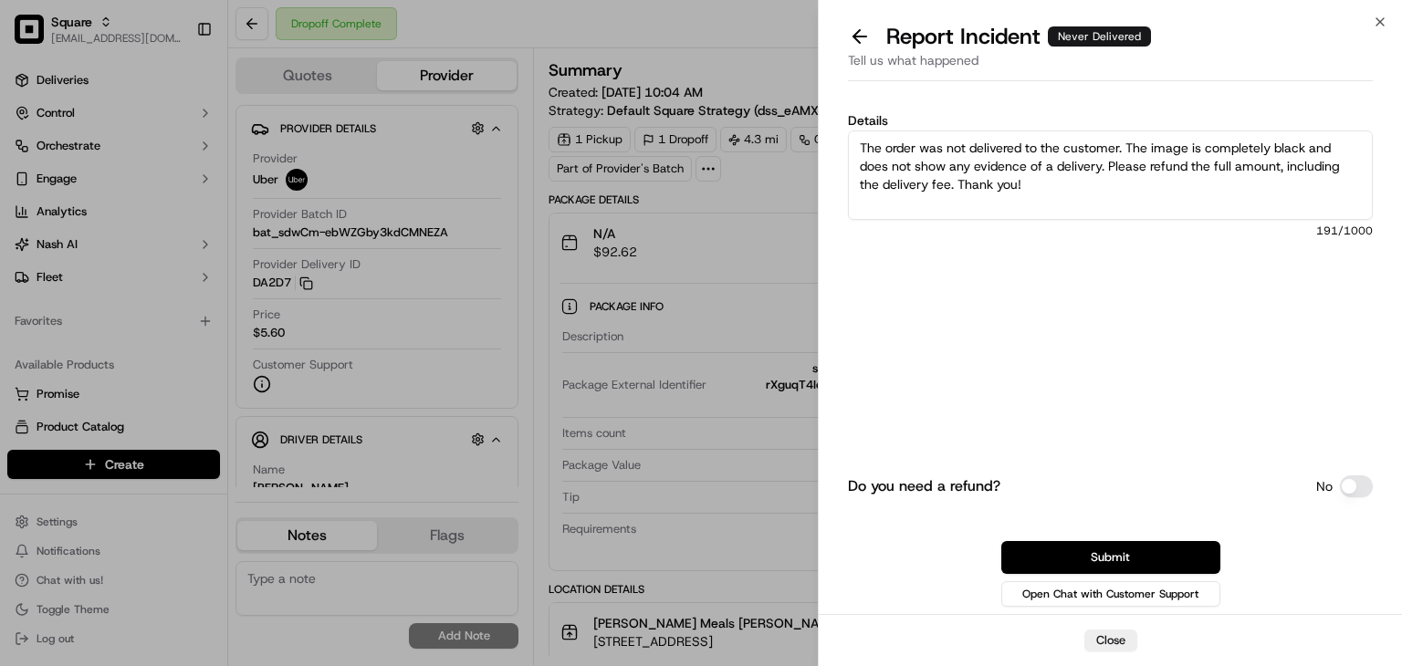
click at [767, 116] on body "Square rpajulas@nashhelp.com Toggle Sidebar Deliveries Control Orchestrate Enga…" at bounding box center [701, 333] width 1402 height 666
type textarea "The order was not delivered to the customer. The image is completely black and …"
click at [1105, 558] on button "Submit" at bounding box center [1110, 557] width 219 height 33
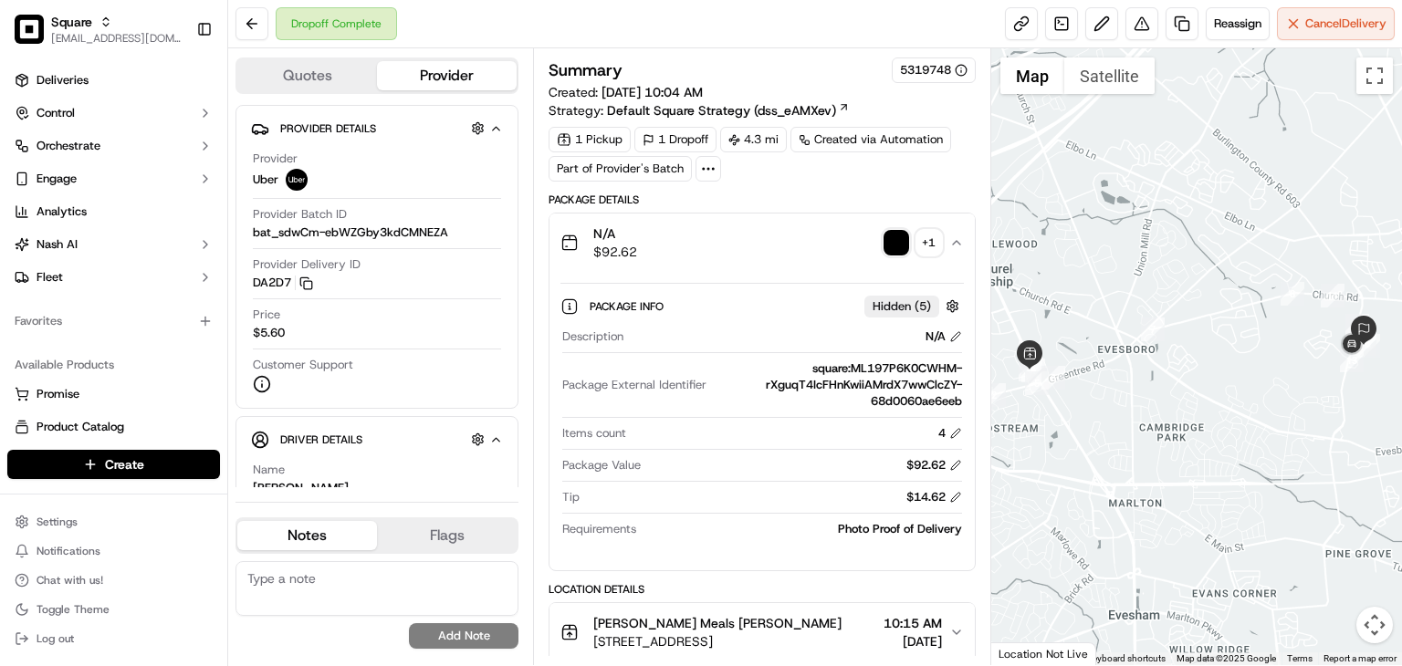
click at [371, 589] on textarea at bounding box center [376, 588] width 283 height 55
paste textarea "The order was not delivered to the customer. The image is completely black and …"
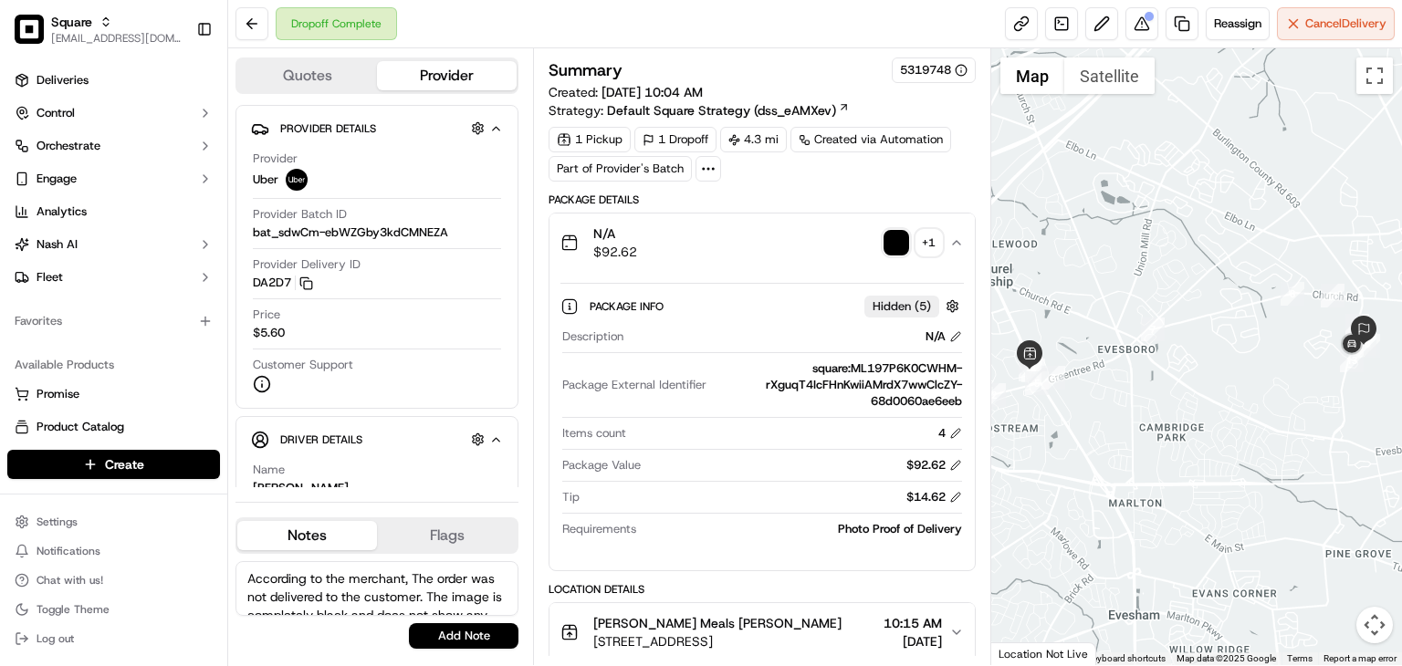
click at [423, 574] on textarea "According to the merchant, The order was not delivered to the customer. The ima…" at bounding box center [376, 588] width 283 height 55
click at [433, 597] on textarea "According to the merchant, the order was not delivered to the customer. The ima…" at bounding box center [376, 588] width 283 height 55
type textarea "According to the merchant, the order was not delivered to the customer. The ima…"
click at [444, 636] on button "Add Note" at bounding box center [464, 636] width 110 height 26
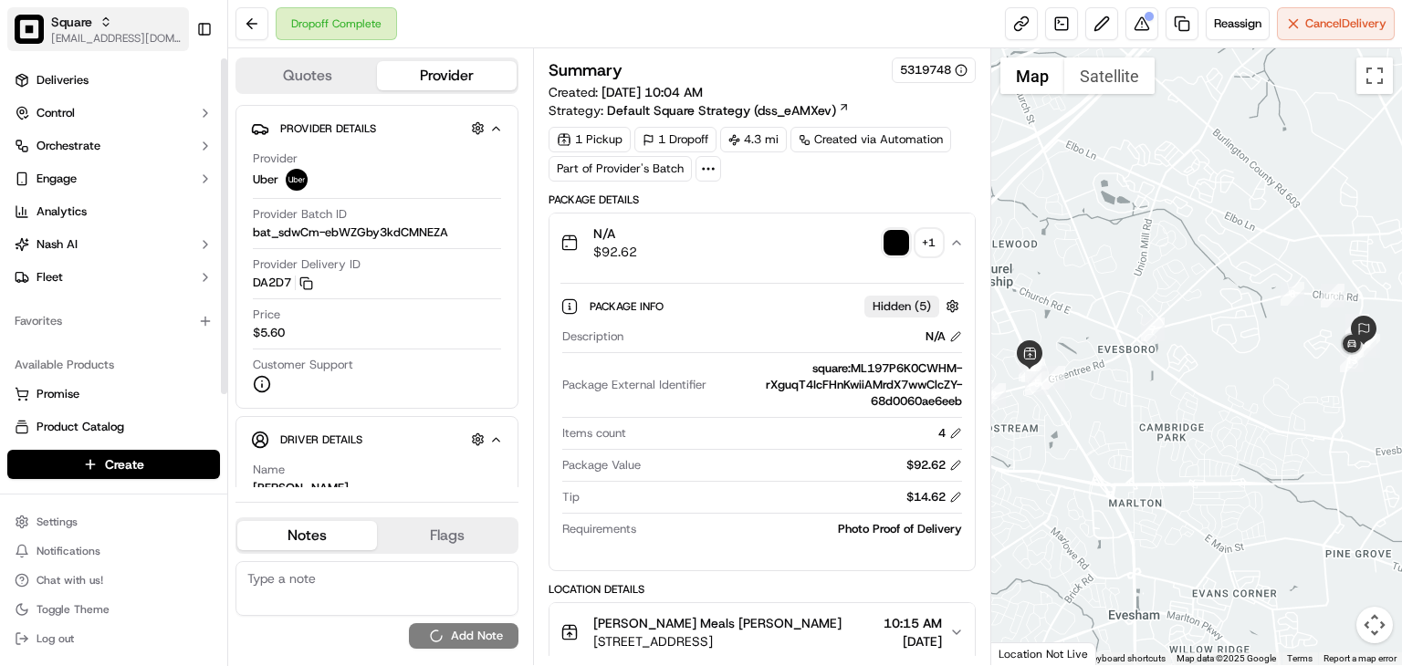
scroll to position [0, 0]
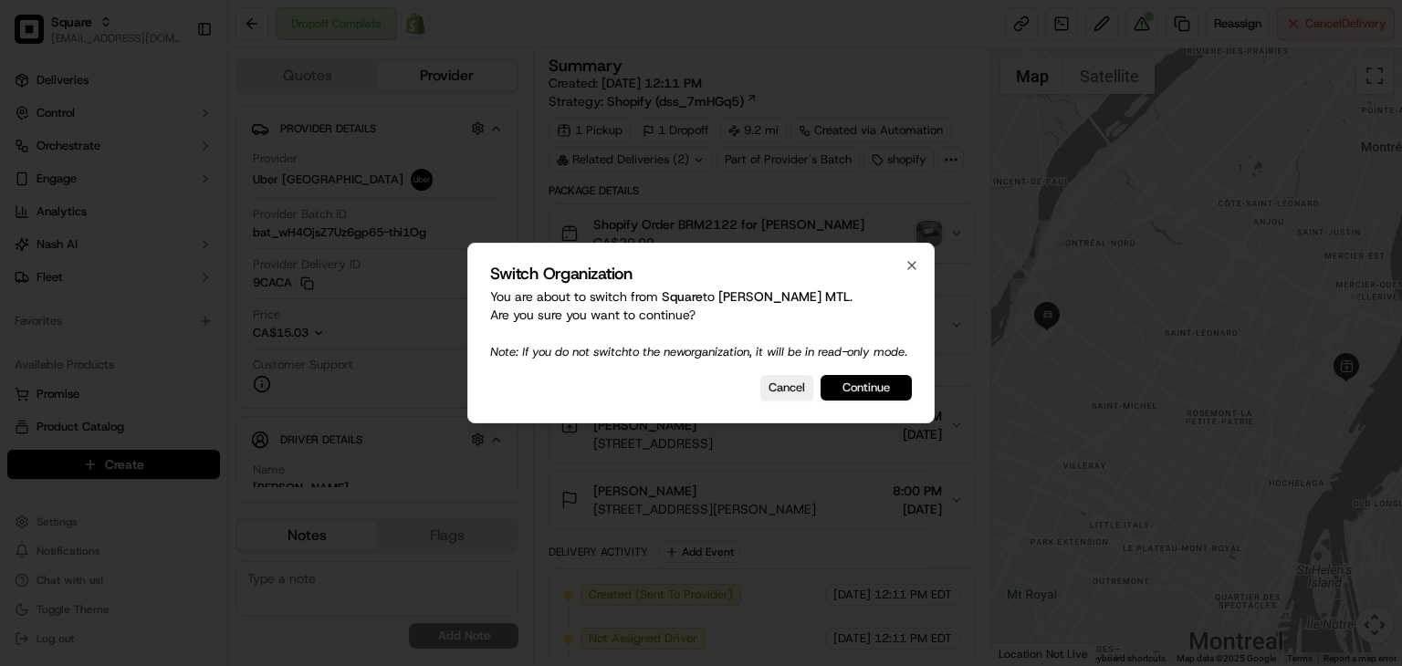
click at [862, 395] on button "Continue" at bounding box center [865, 388] width 91 height 26
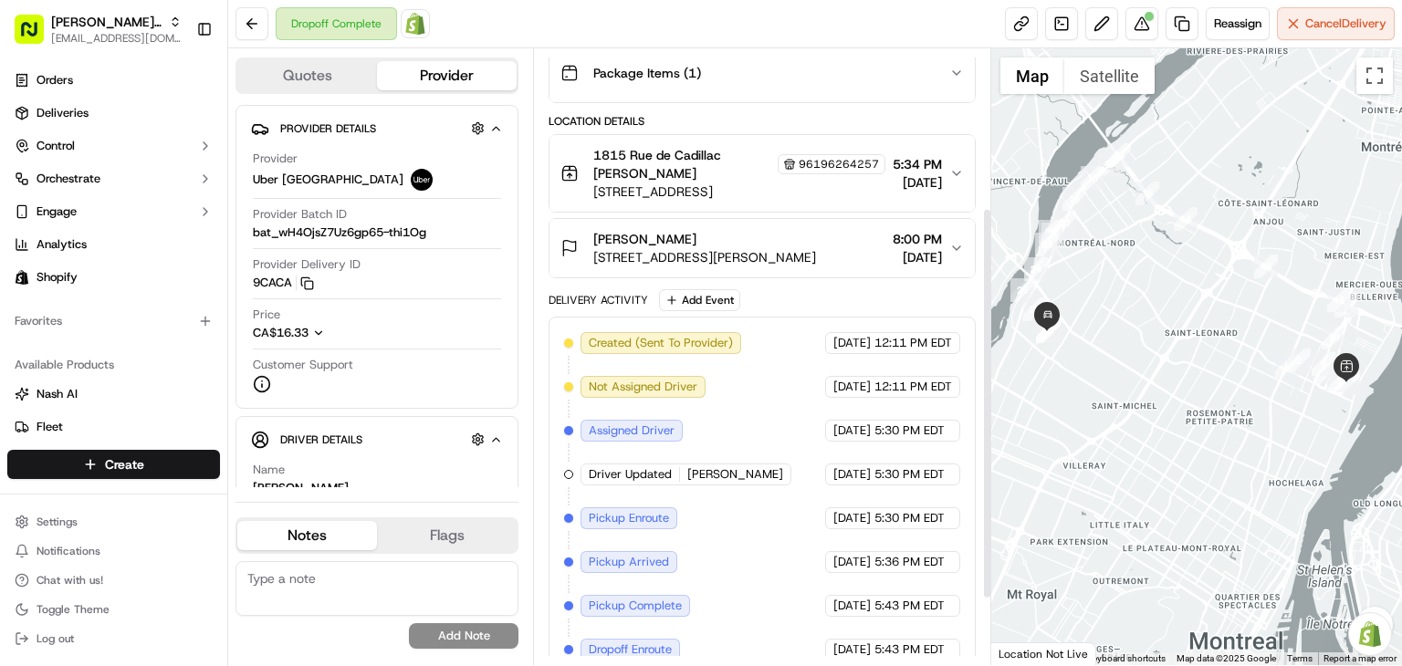
scroll to position [244, 0]
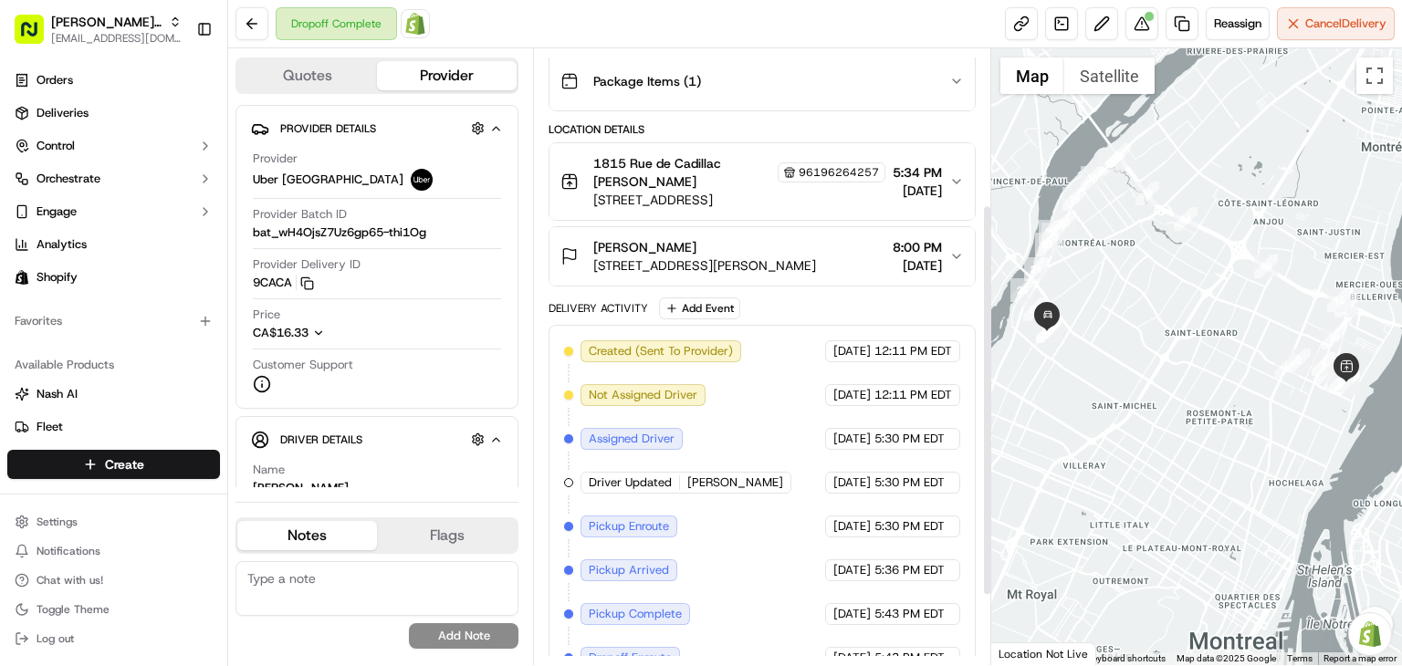
click at [816, 252] on div "[PERSON_NAME]" at bounding box center [704, 247] width 223 height 18
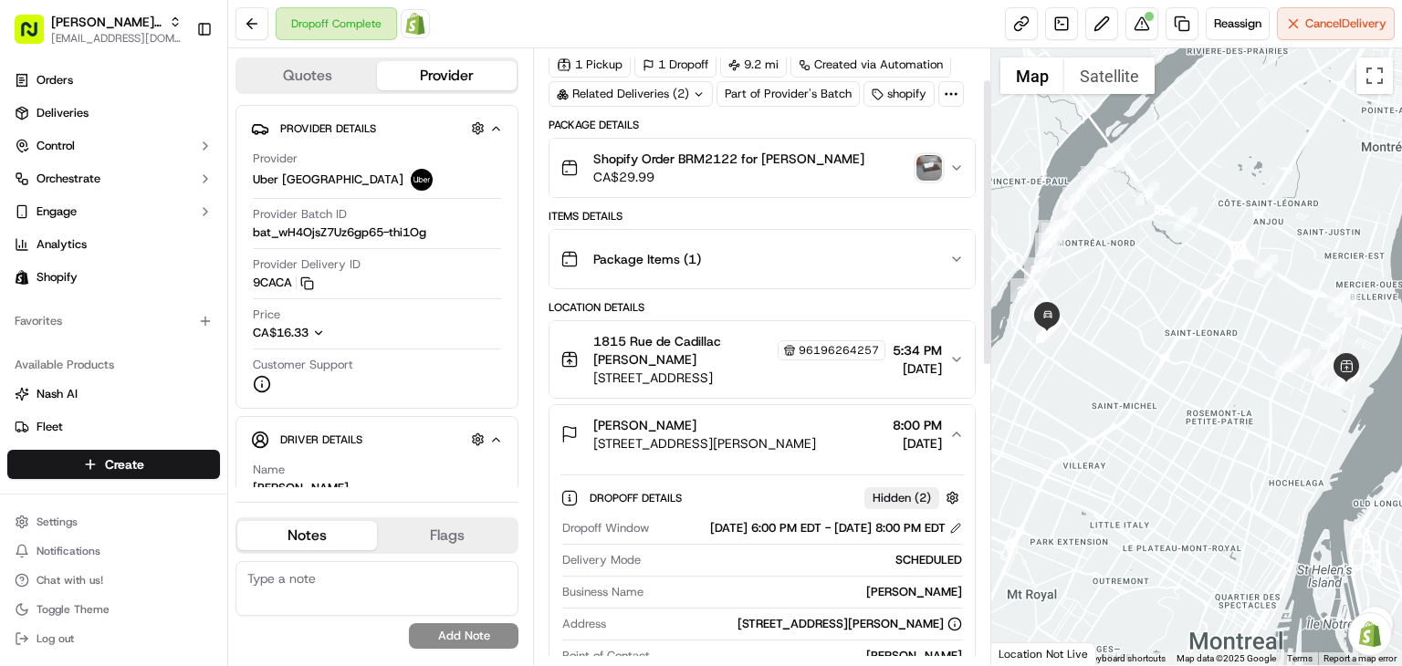
scroll to position [65, 0]
click at [1134, 26] on button at bounding box center [1141, 23] width 33 height 33
drag, startPoint x: 115, startPoint y: 14, endPoint x: 131, endPoint y: 21, distance: 18.0
click at [114, 14] on span "[PERSON_NAME] MTL" at bounding box center [106, 22] width 110 height 18
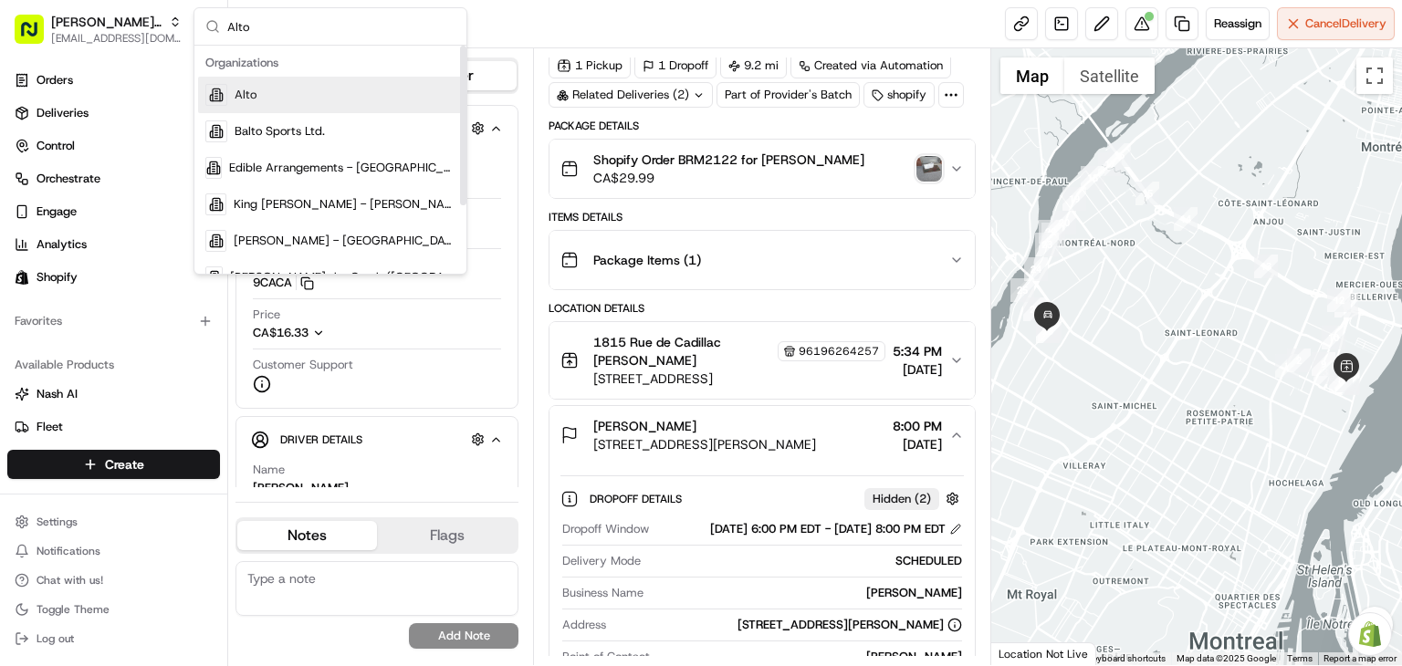
type input "Alto"
click at [297, 86] on div "Alto" at bounding box center [330, 95] width 265 height 37
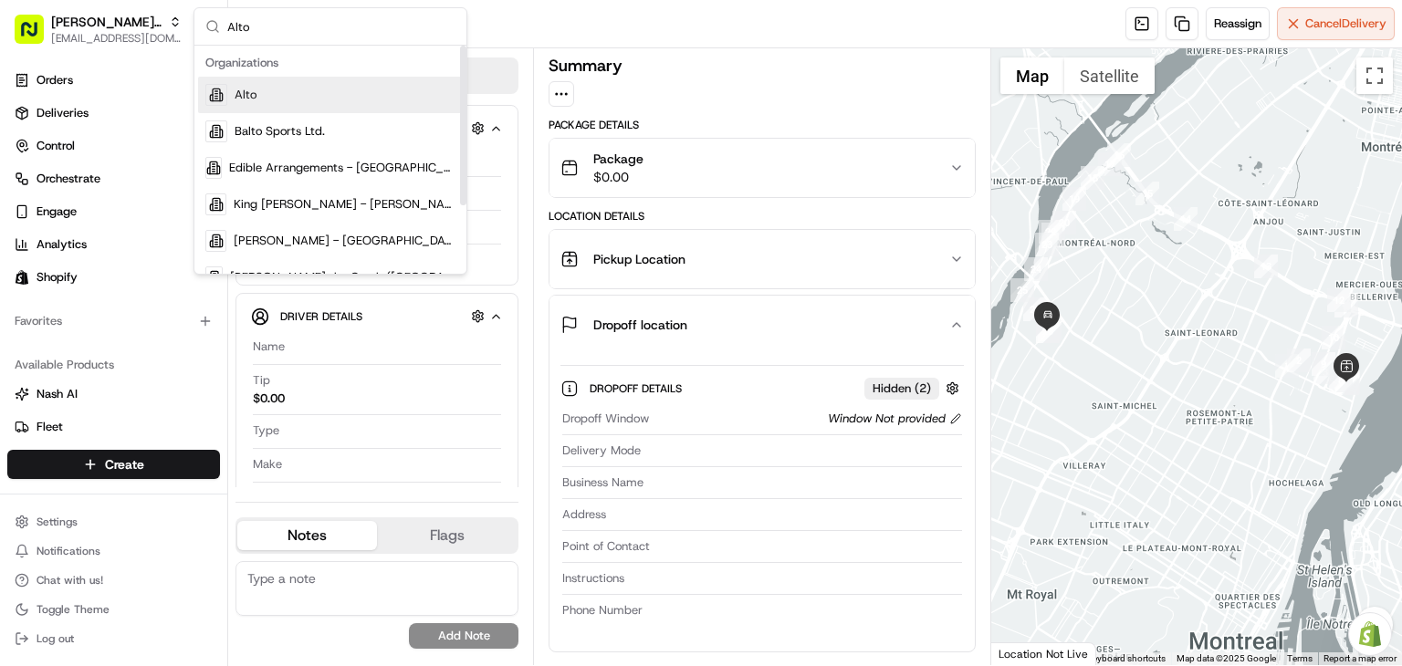
scroll to position [0, 0]
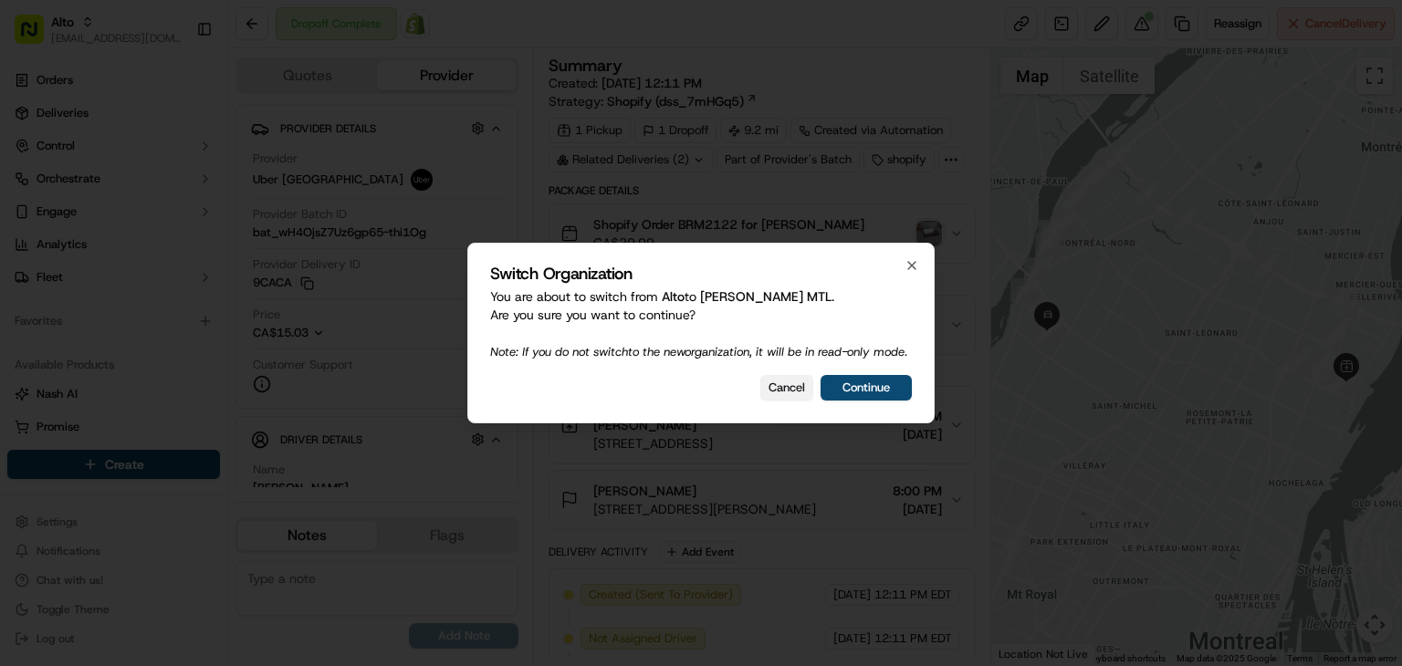
click at [788, 392] on button "Cancel" at bounding box center [786, 388] width 53 height 26
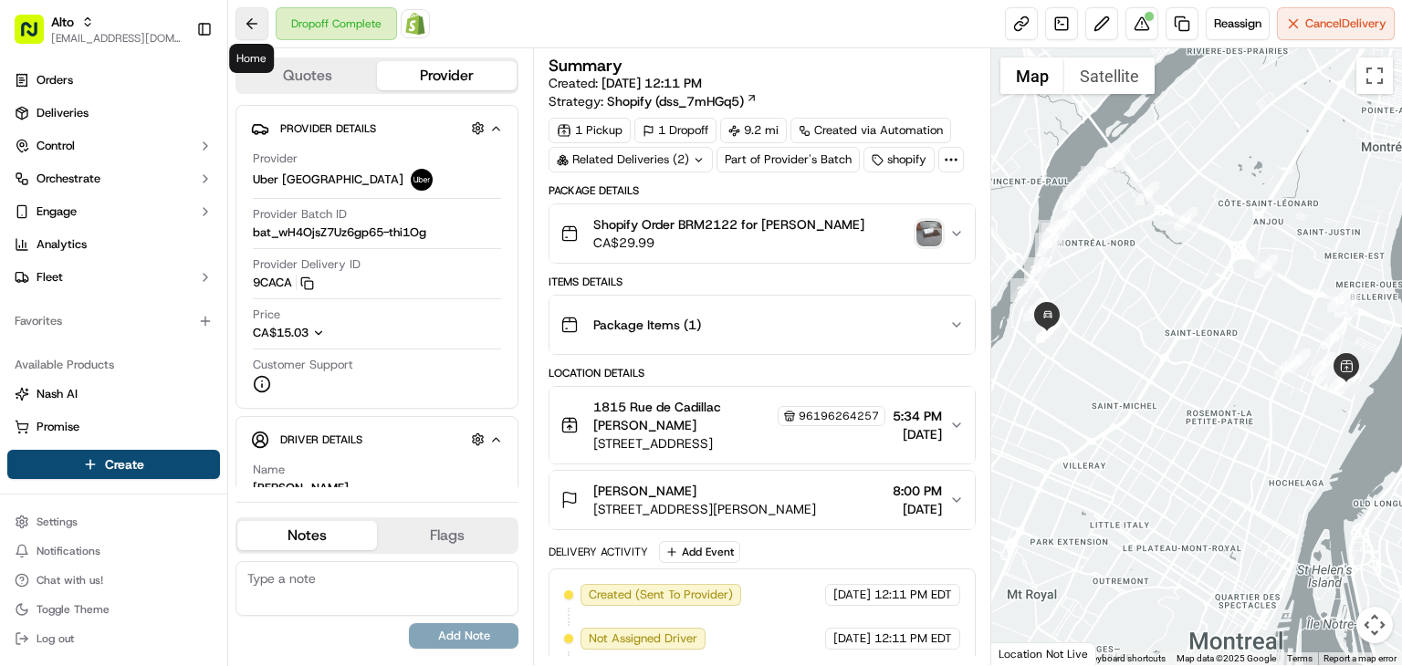
click at [255, 21] on button at bounding box center [251, 23] width 33 height 33
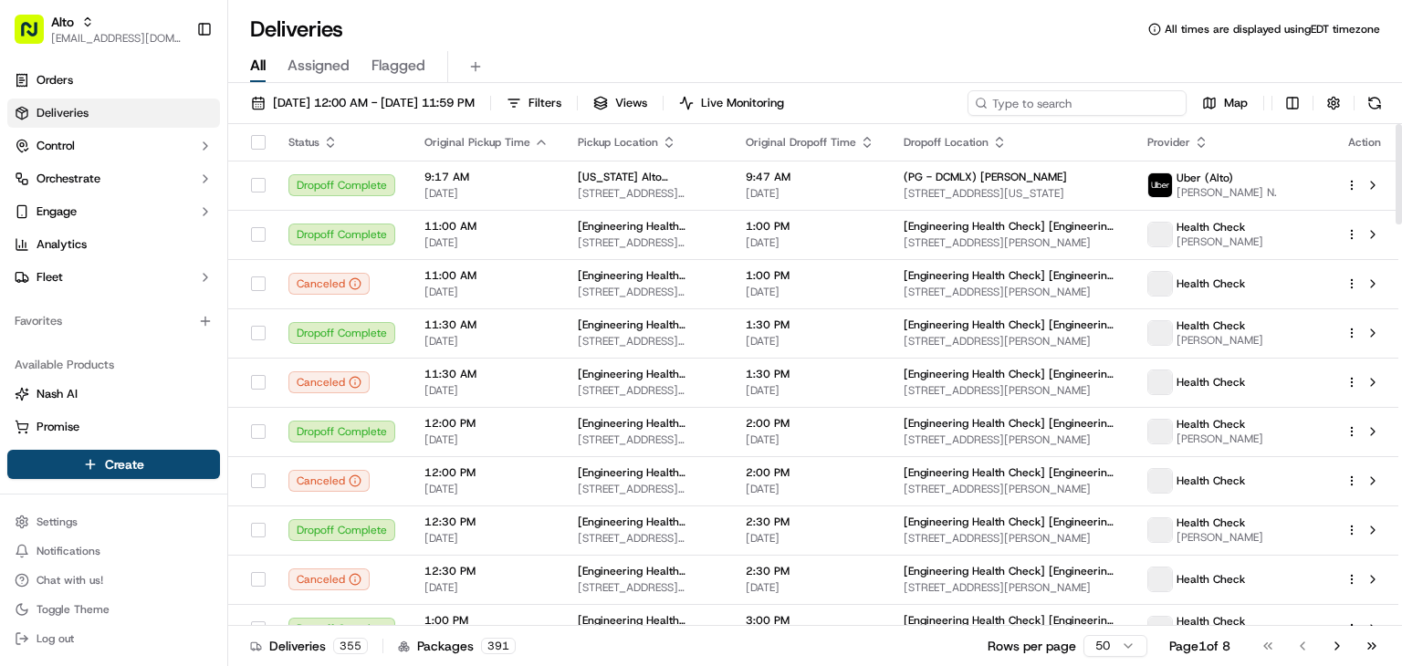
click at [1039, 95] on input at bounding box center [1076, 103] width 219 height 26
paste input "SCQBM"
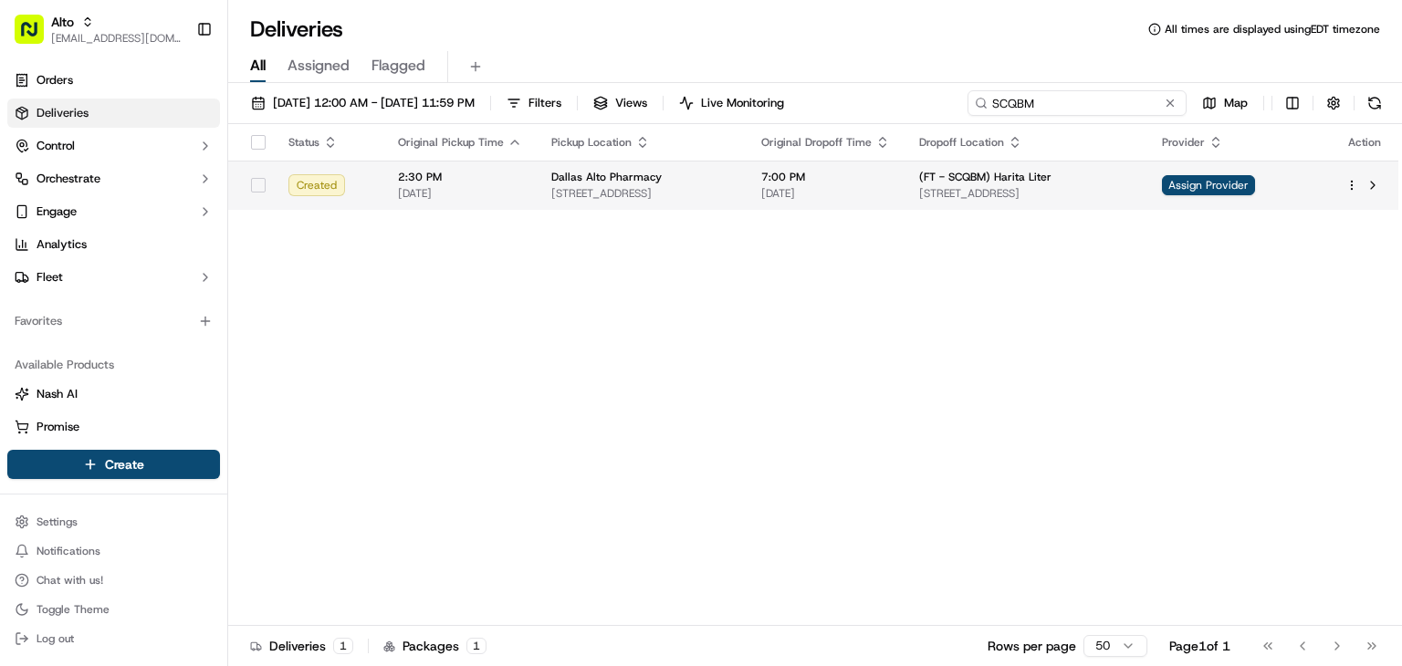
type input "SCQBM"
click at [700, 174] on div "Dallas Alto Pharmacy" at bounding box center [641, 177] width 181 height 15
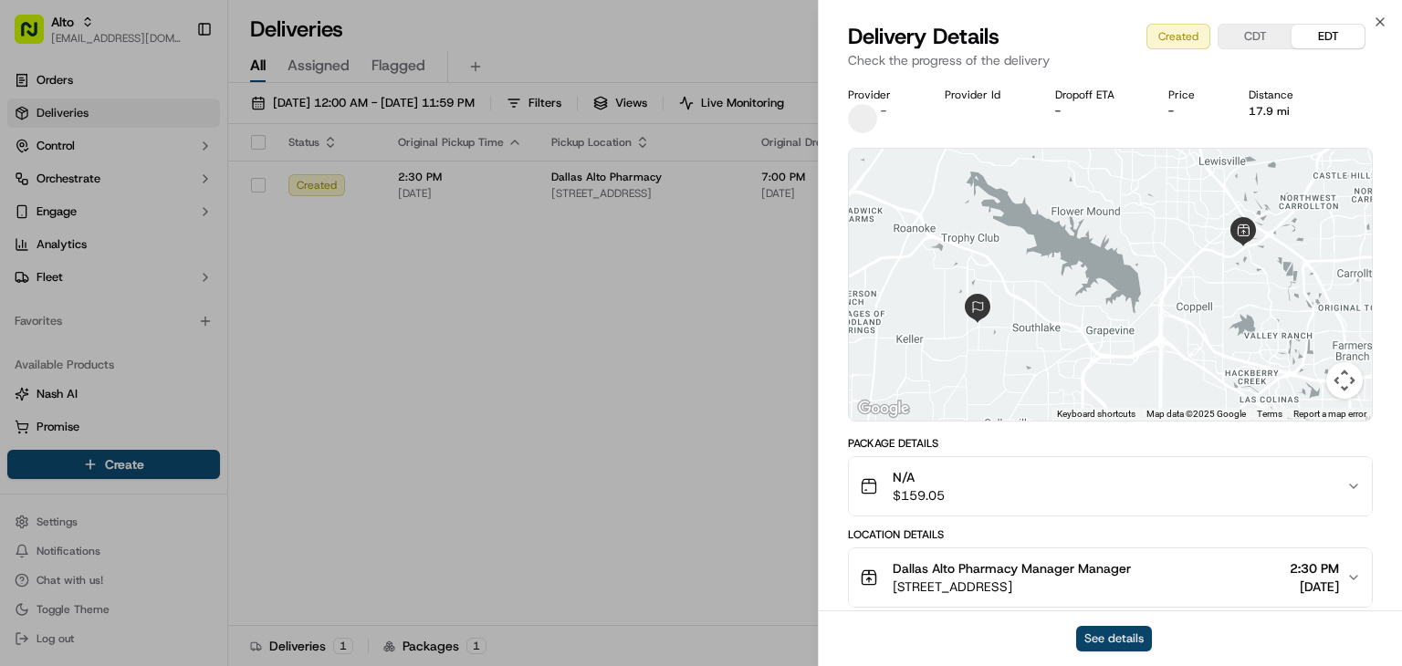
click at [1118, 632] on button "See details" at bounding box center [1114, 639] width 76 height 26
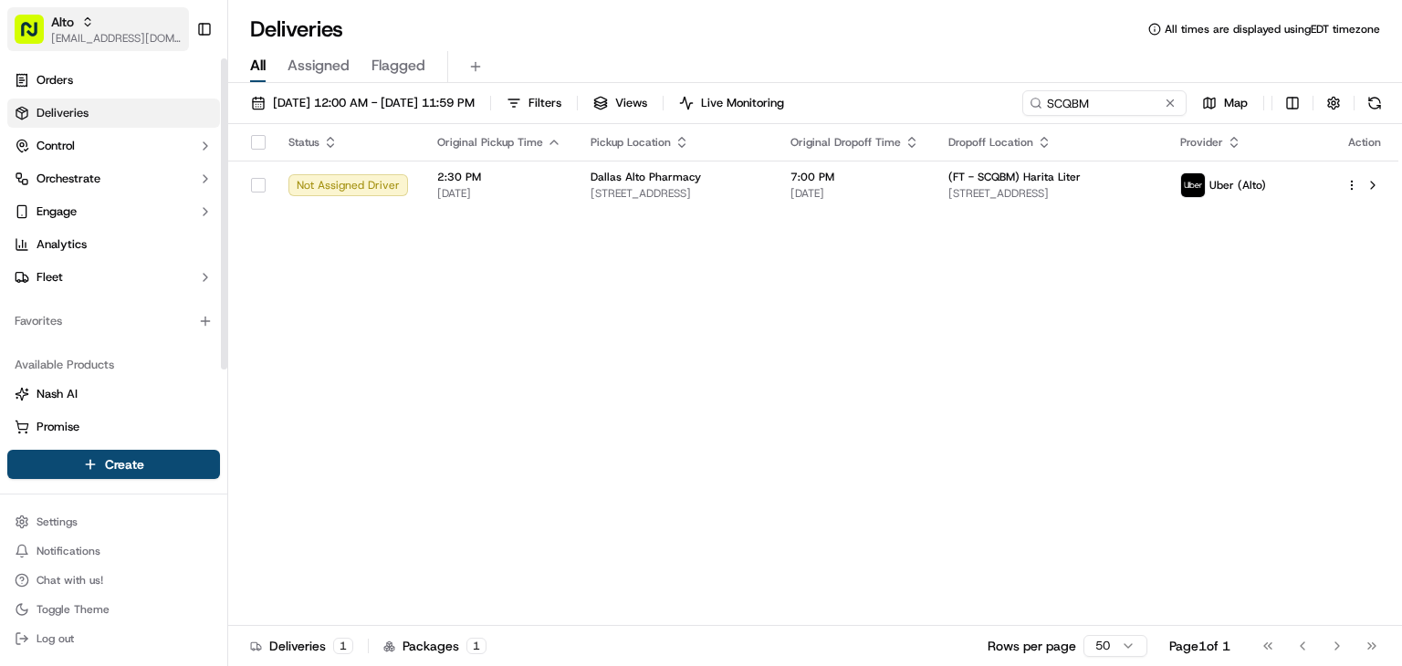
click at [112, 31] on span "[EMAIL_ADDRESS][DOMAIN_NAME]" at bounding box center [116, 38] width 130 height 15
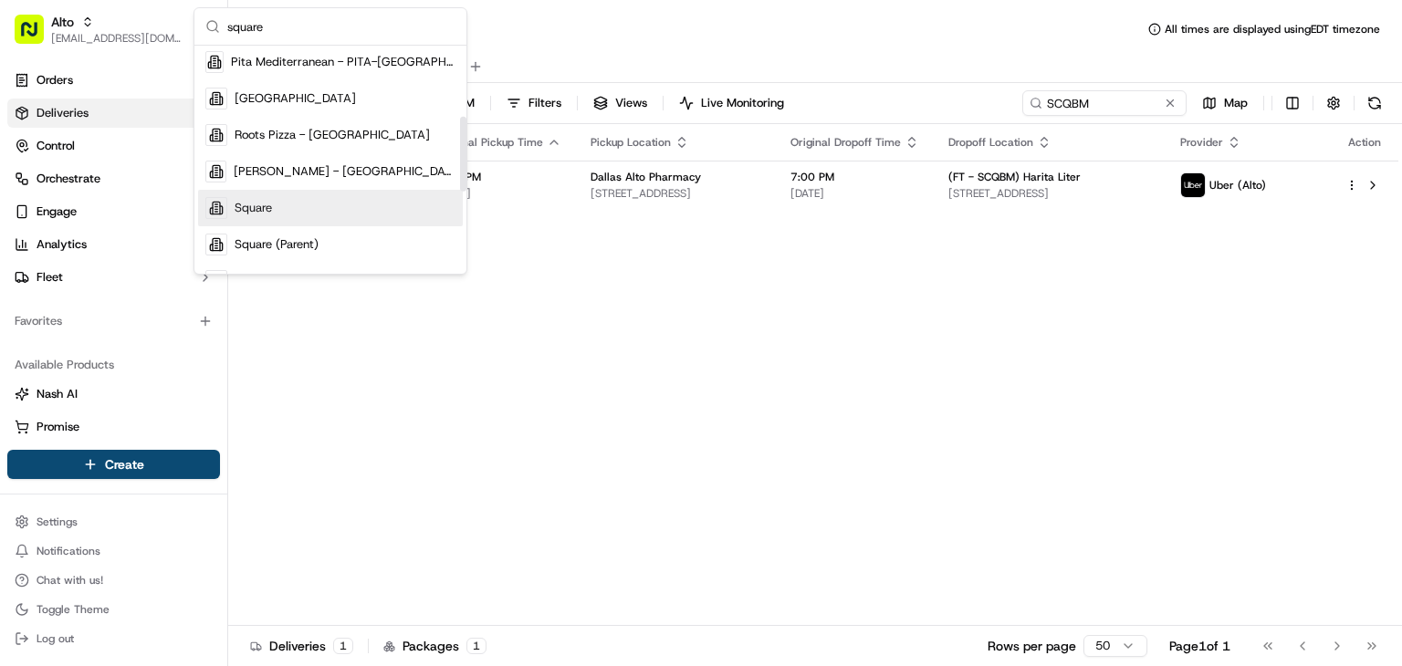
scroll to position [215, 0]
type input "square"
click at [272, 205] on div "Square" at bounding box center [330, 208] width 265 height 37
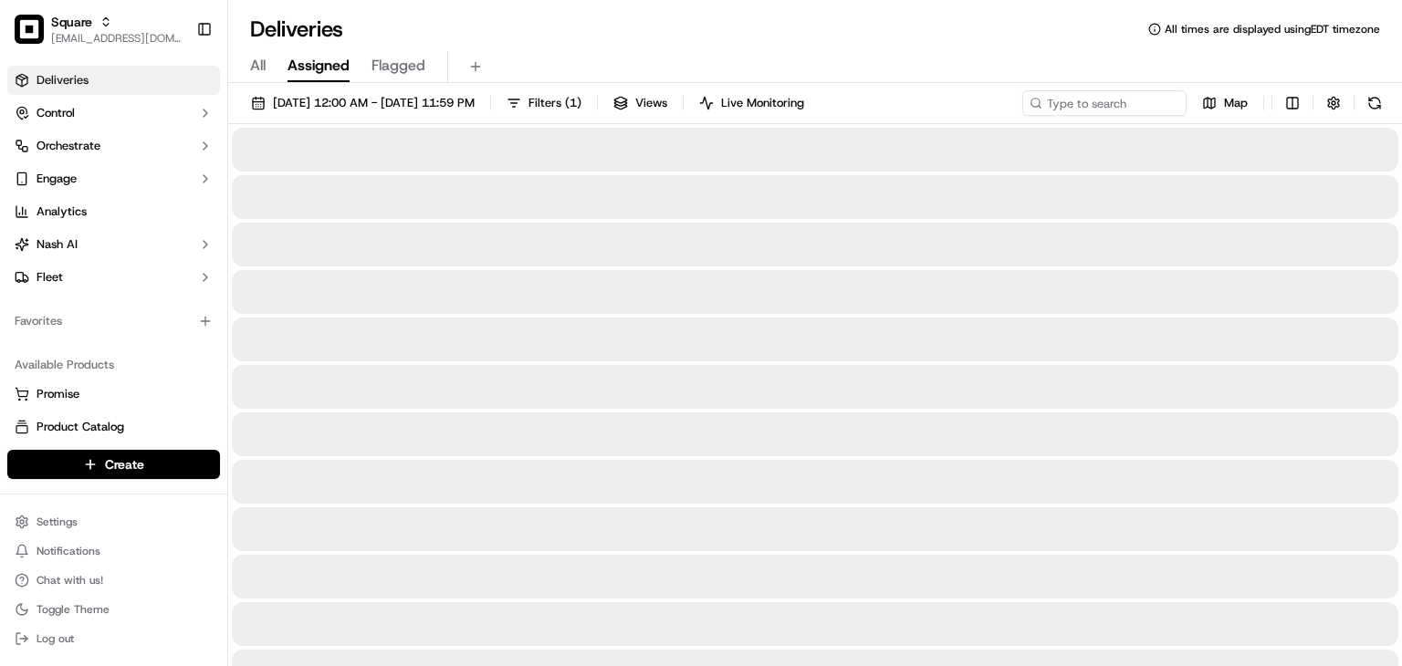
click at [868, 19] on div "Deliveries All times are displayed using EDT timezone" at bounding box center [815, 29] width 1174 height 29
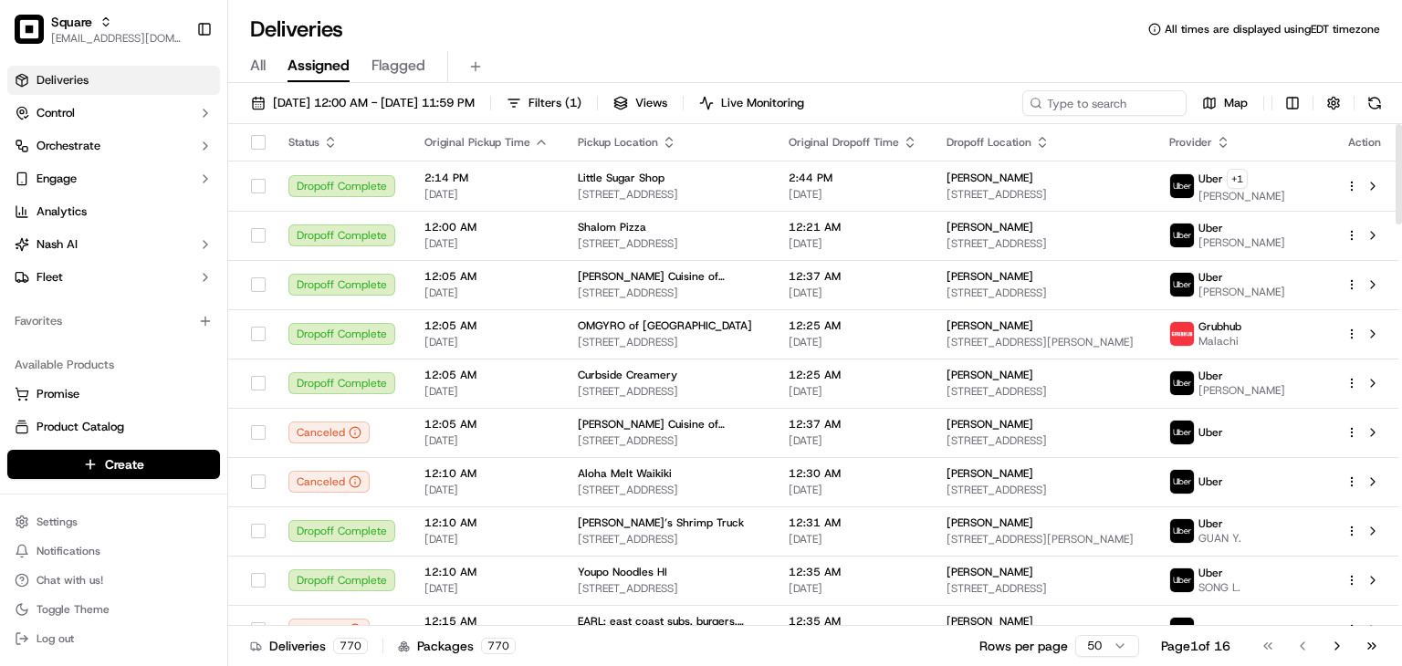
click at [580, 17] on div "Deliveries All times are displayed using EDT timezone" at bounding box center [815, 29] width 1174 height 29
click at [142, 33] on span "[EMAIL_ADDRESS][DOMAIN_NAME]" at bounding box center [116, 38] width 130 height 15
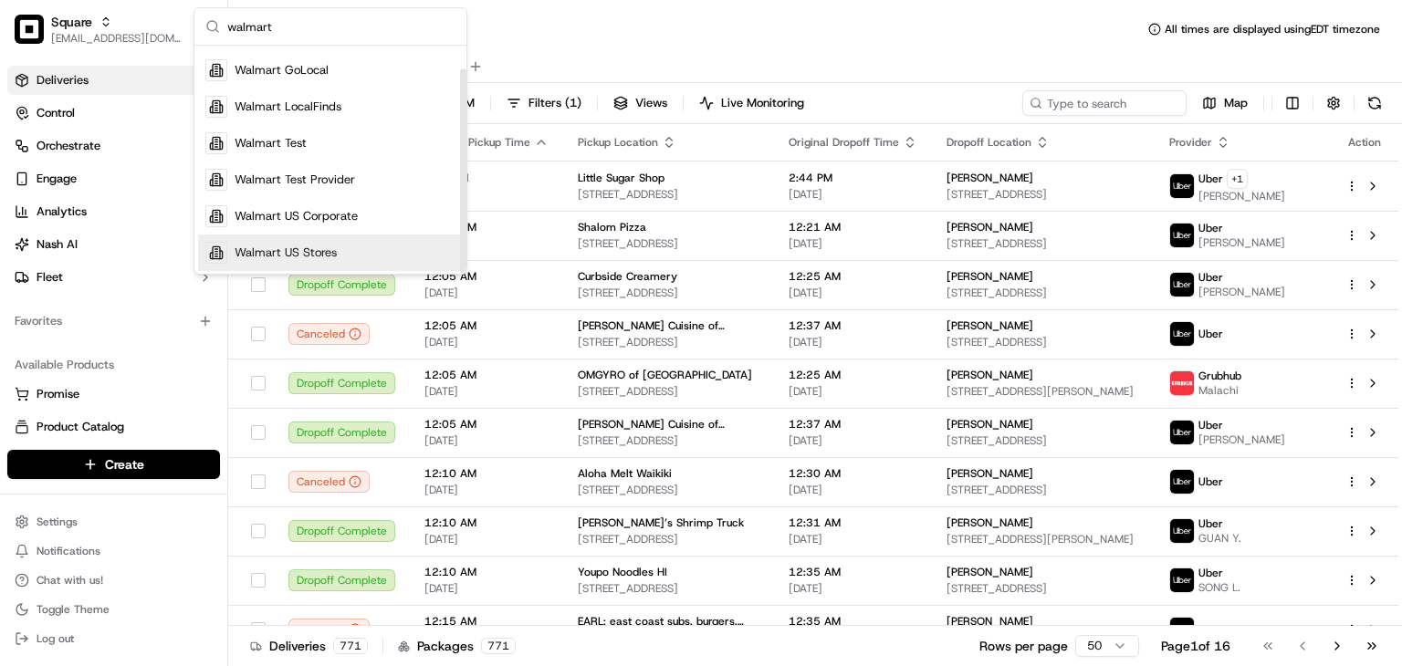
scroll to position [26, 0]
type input "walmart"
click at [299, 249] on span "Walmart US Stores" at bounding box center [286, 252] width 102 height 16
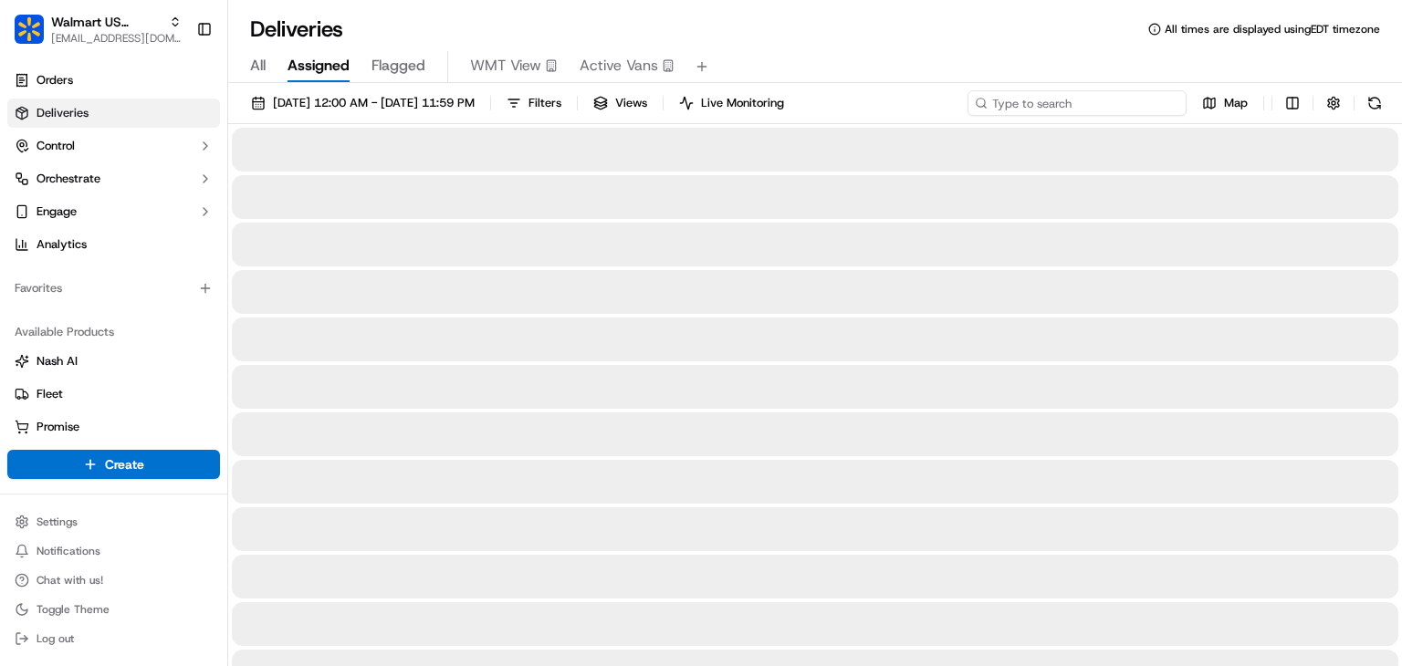
click at [1121, 107] on input at bounding box center [1076, 103] width 219 height 26
click at [384, 118] on div "[DATE] 12:00 AM - [DATE] 11:59 PM Filters Views Live Monitoring Map" at bounding box center [815, 107] width 1174 height 34
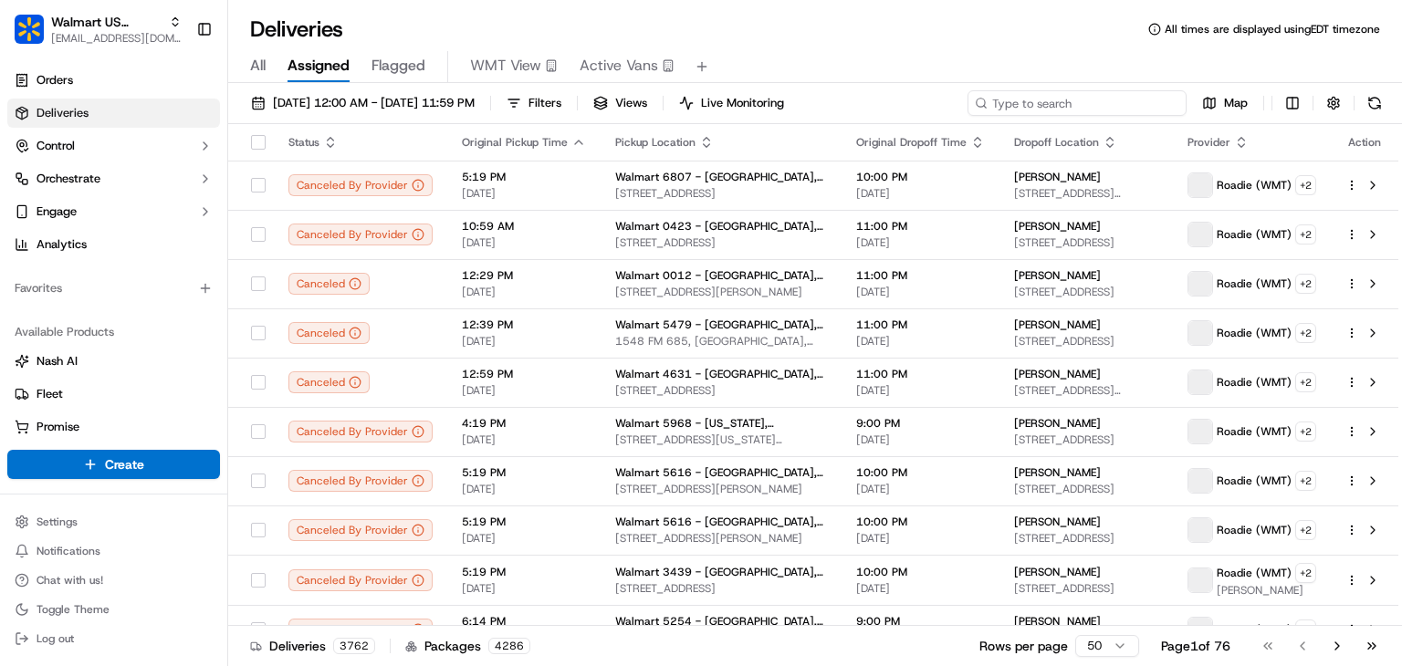
click at [1048, 99] on input at bounding box center [1076, 103] width 219 height 26
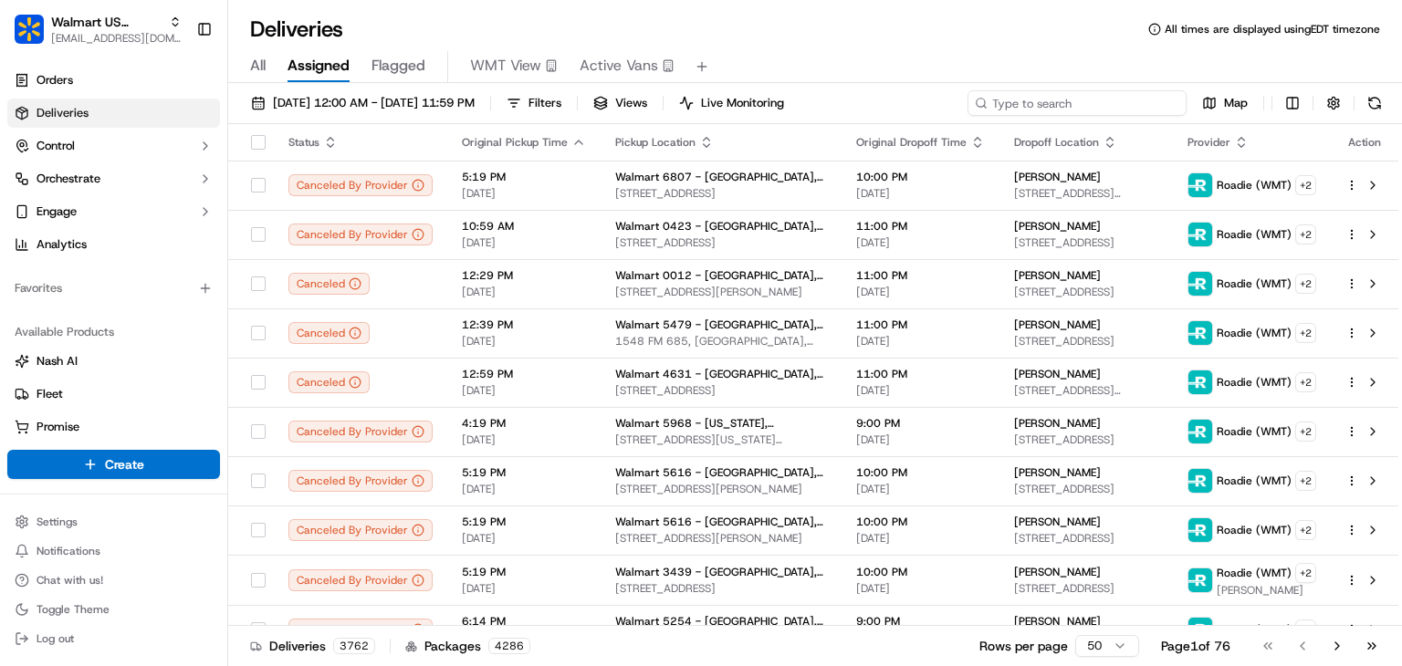
click at [1018, 99] on input at bounding box center [1076, 103] width 219 height 26
type input "d"
click at [981, 34] on div "Deliveries All times are displayed using EDT timezone" at bounding box center [815, 29] width 1174 height 29
click at [1097, 108] on input at bounding box center [1076, 103] width 219 height 26
click at [1086, 105] on input at bounding box center [1076, 103] width 219 height 26
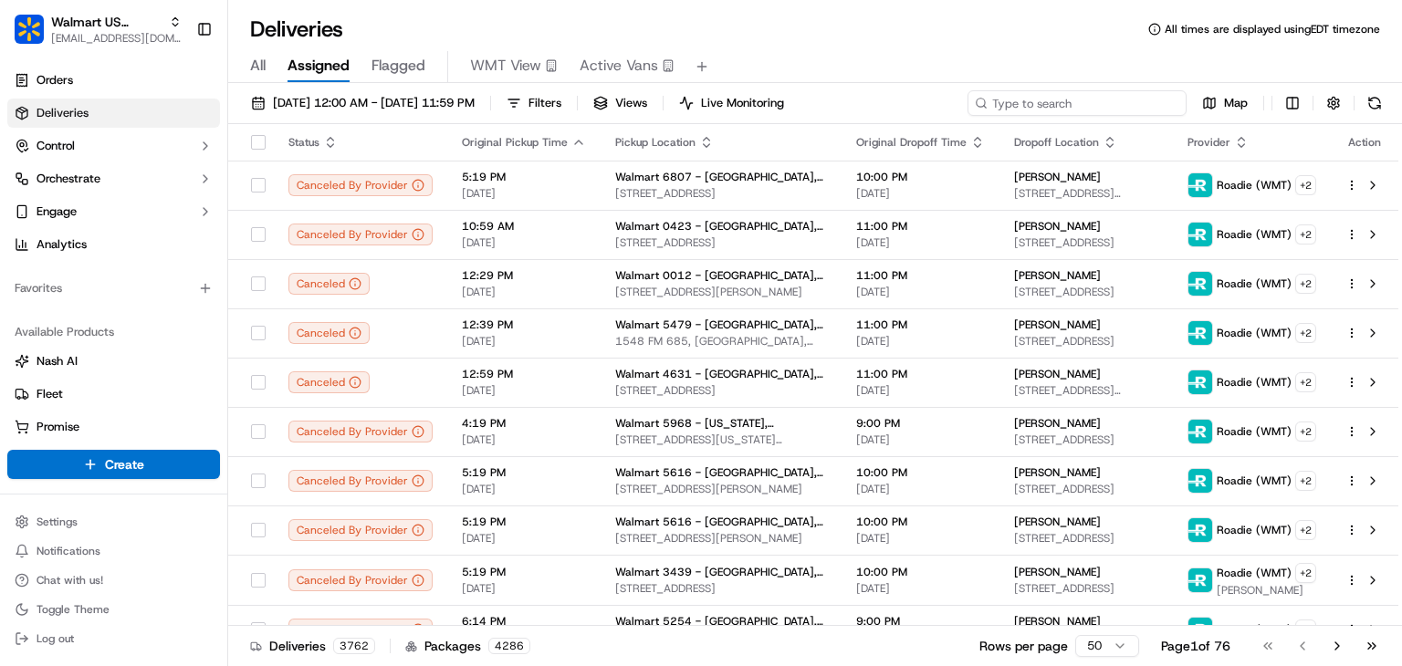
click at [1060, 103] on input at bounding box center [1076, 103] width 219 height 26
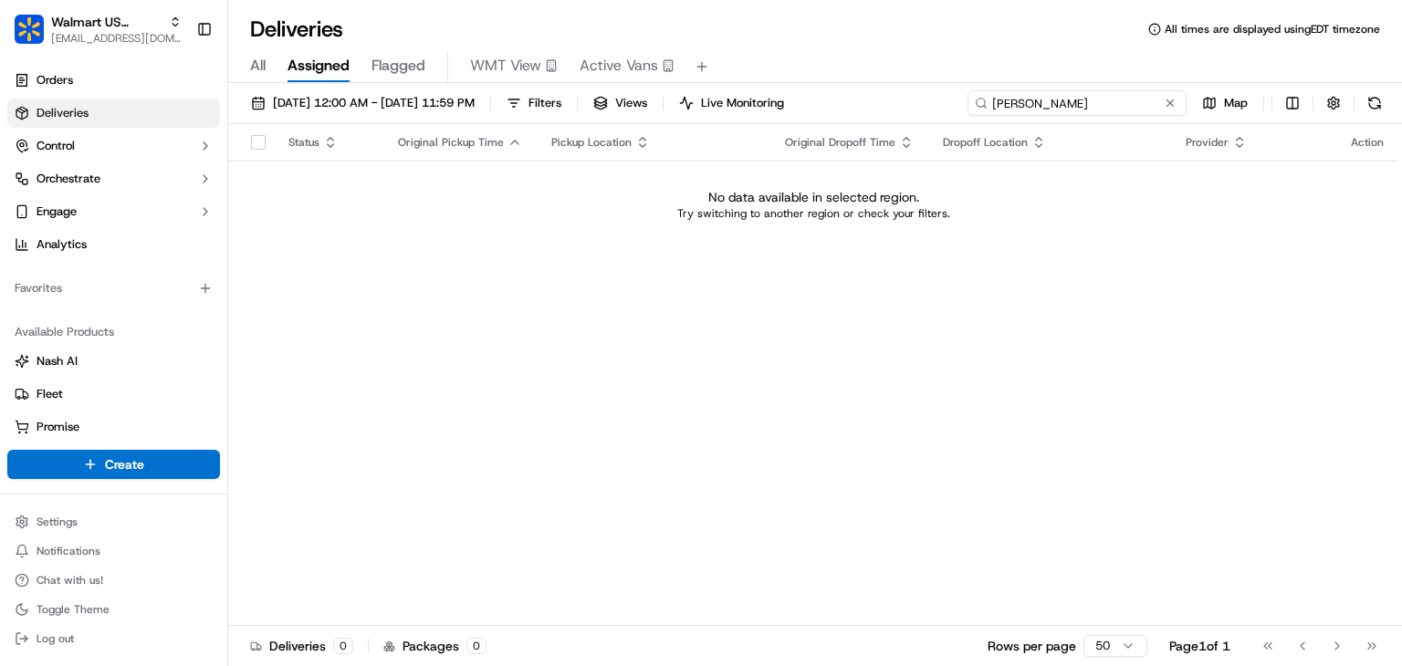
click at [1018, 105] on input "d ferell" at bounding box center [1076, 103] width 219 height 26
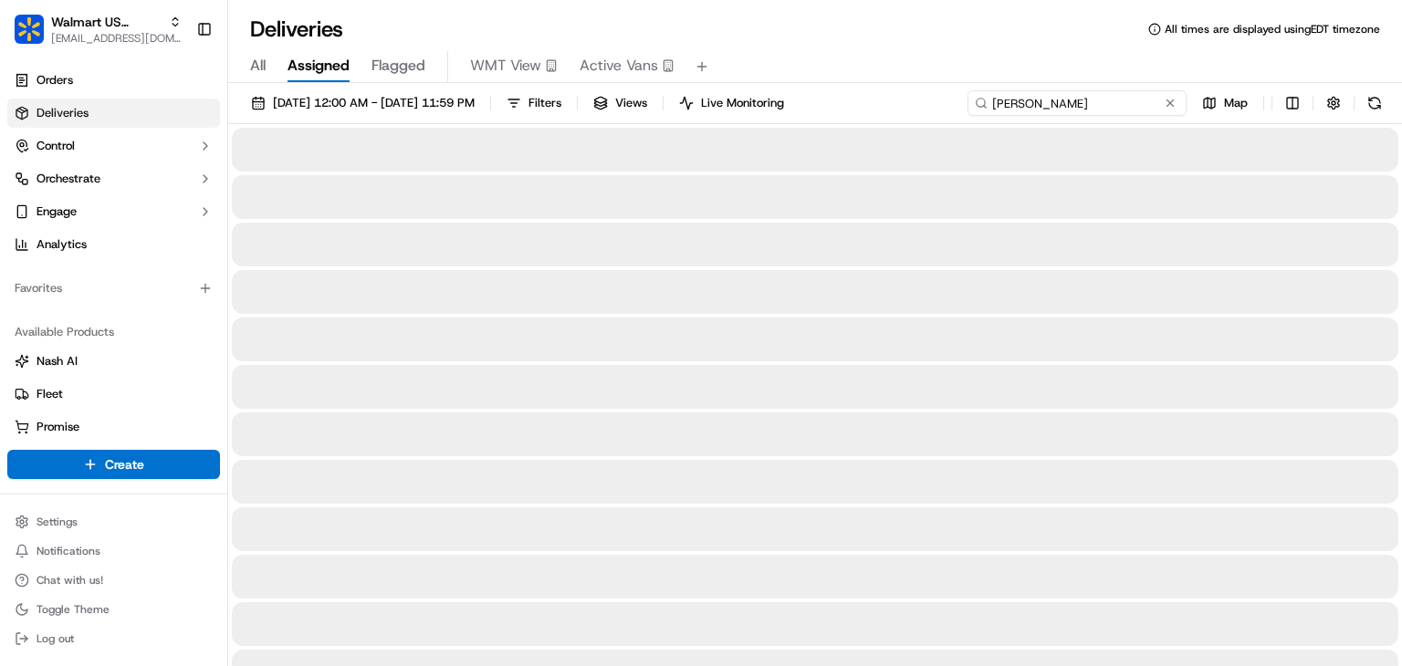
drag, startPoint x: 1045, startPoint y: 107, endPoint x: 912, endPoint y: 103, distance: 133.3
click at [912, 103] on div "09/21/2025 12:00 AM - 09/21/2025 11:59 PM Filters Views Live Monitoring d ferel…" at bounding box center [815, 107] width 1174 height 34
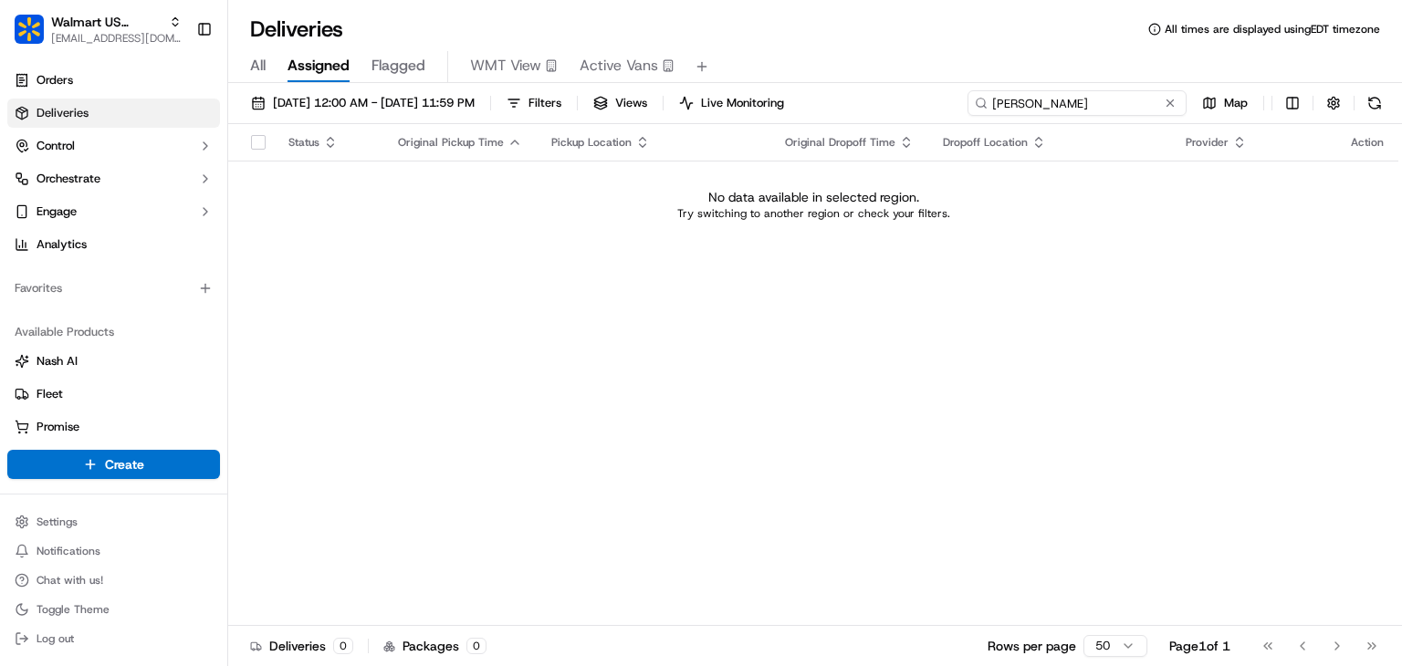
type input "d ferell"
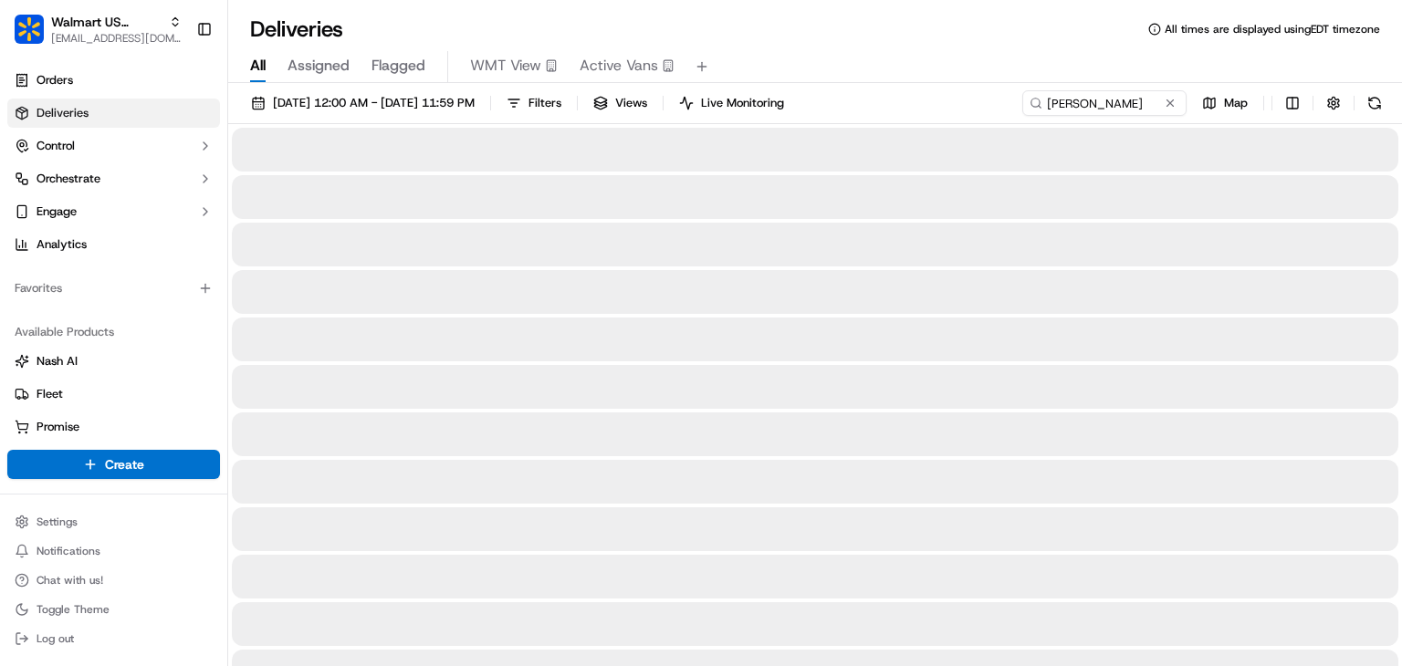
click at [259, 63] on span "All" at bounding box center [258, 66] width 16 height 22
click at [313, 102] on span "09/21/2025 12:00 AM - 09/21/2025 11:59 PM" at bounding box center [374, 103] width 202 height 16
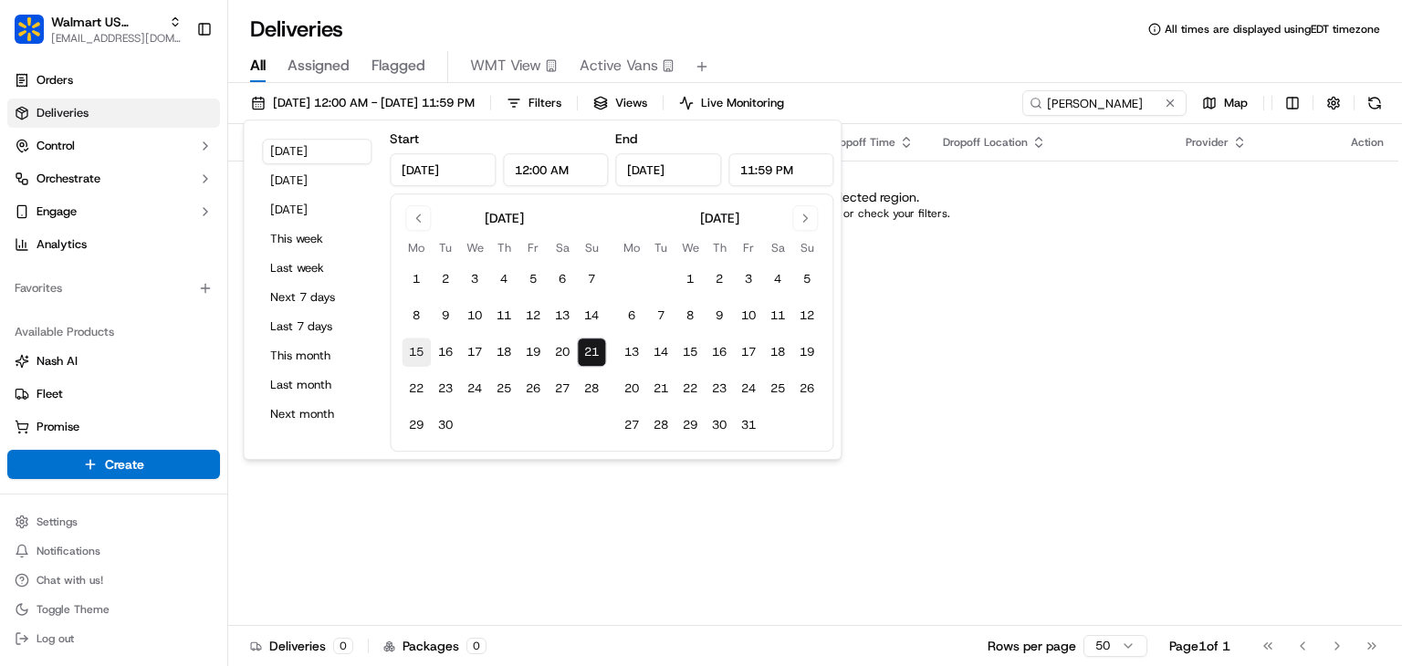
click at [314, 353] on button "This month" at bounding box center [317, 356] width 110 height 26
type input "Sep 1, 2025"
type input "Sep 30, 2025"
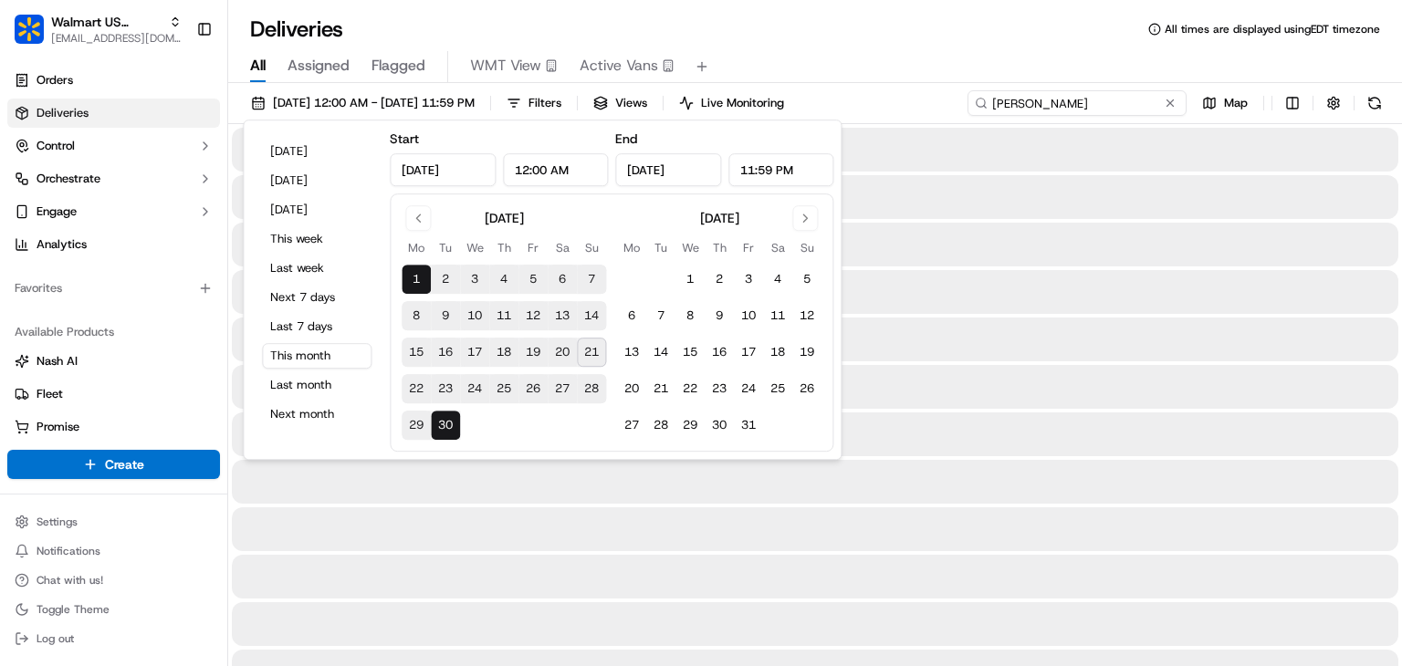
click at [1091, 112] on input "d ferell" at bounding box center [1076, 103] width 219 height 26
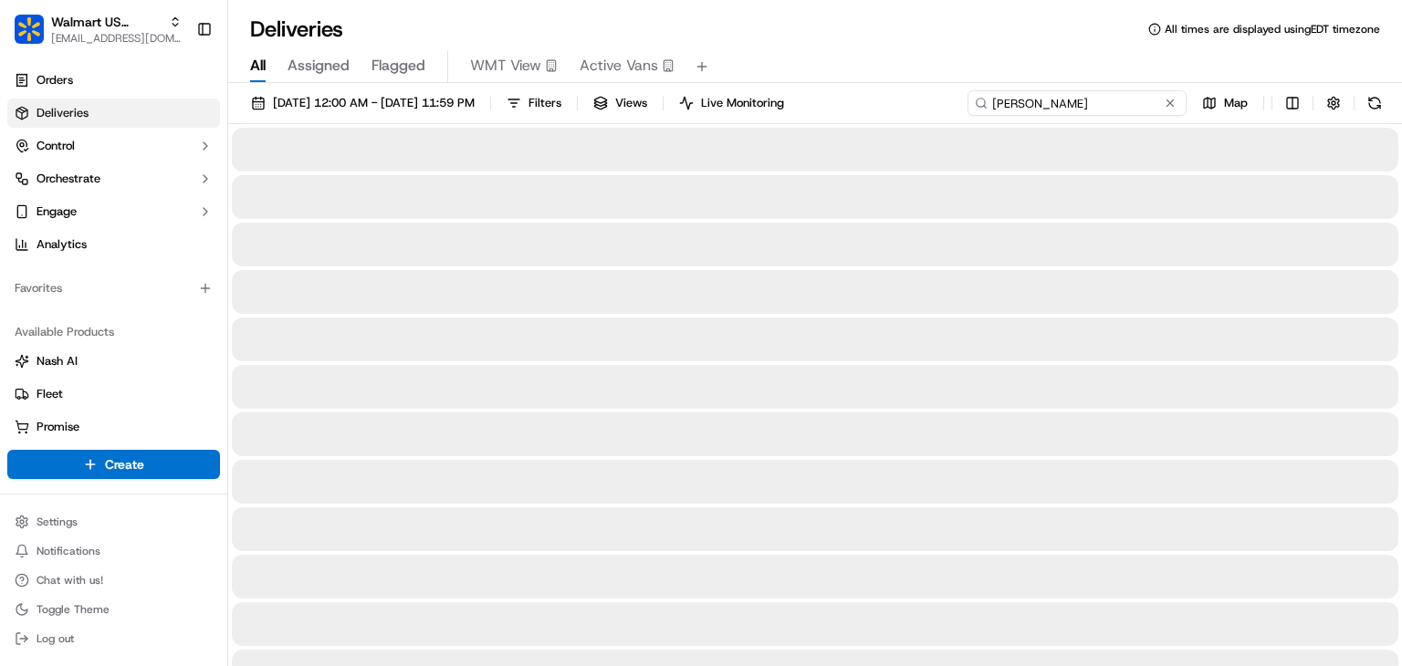
click at [1087, 103] on input "d ferell" at bounding box center [1076, 103] width 219 height 26
click at [1024, 48] on div "All Assigned Flagged WMT View Active Vans" at bounding box center [815, 63] width 1174 height 39
click at [1091, 93] on input "d ferell" at bounding box center [1076, 103] width 219 height 26
click at [995, 99] on input "d ferell" at bounding box center [1076, 103] width 219 height 26
click at [1033, 108] on input "d ferell" at bounding box center [1076, 103] width 219 height 26
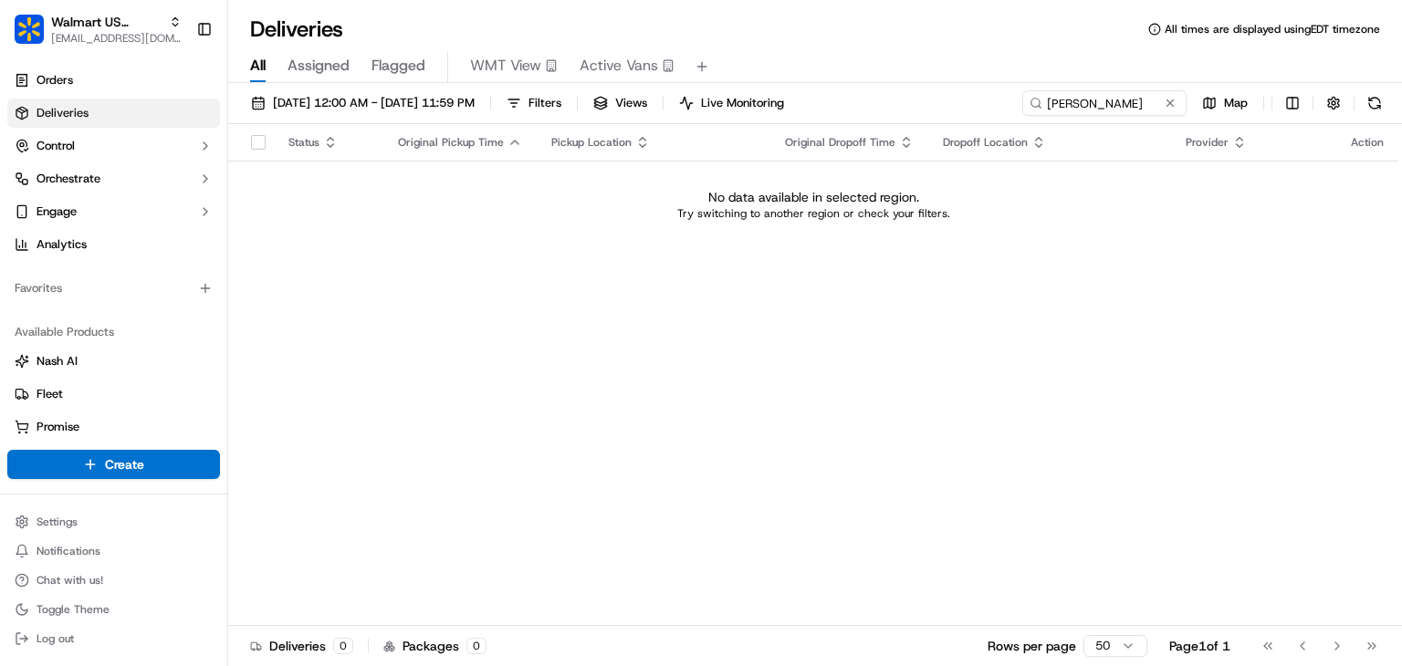
click at [964, 52] on div "All Assigned Flagged WMT View Active Vans" at bounding box center [815, 67] width 1174 height 32
drag, startPoint x: 1091, startPoint y: 100, endPoint x: 966, endPoint y: 98, distance: 125.1
click at [966, 98] on div "09/01/2025 12:00 AM - 09/30/2025 11:59 PM Filters Views Live Monitoring d ferel…" at bounding box center [815, 107] width 1174 height 34
paste input "4122 Yankton Ct"
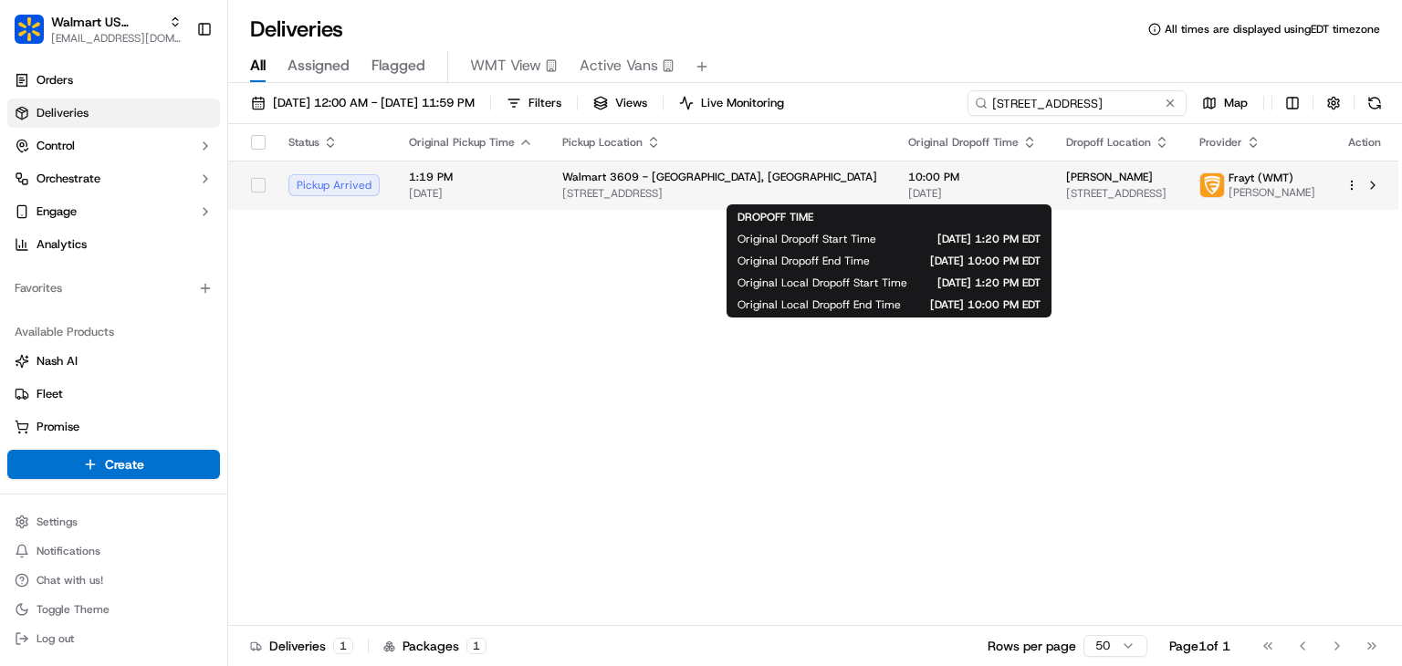
type input "4122 Yankton Ct"
click at [960, 187] on span "[DATE]" at bounding box center [972, 193] width 129 height 15
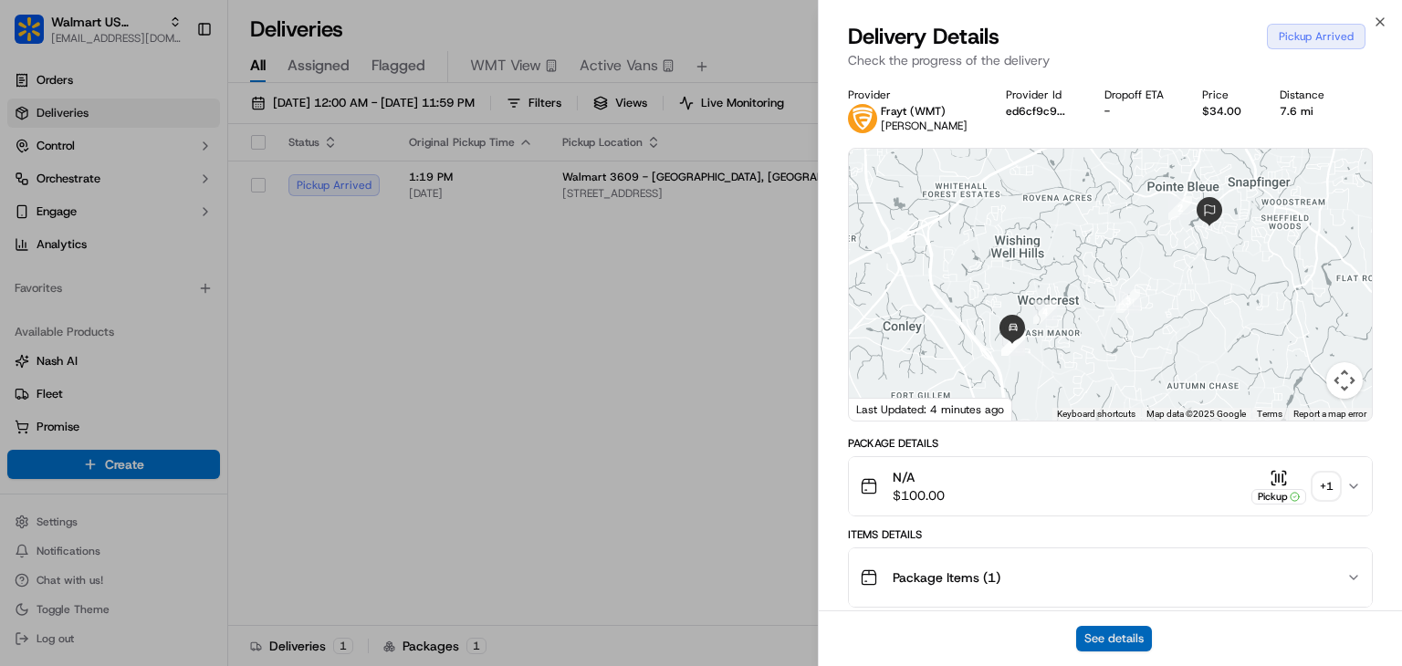
click at [1083, 642] on button "See details" at bounding box center [1114, 639] width 76 height 26
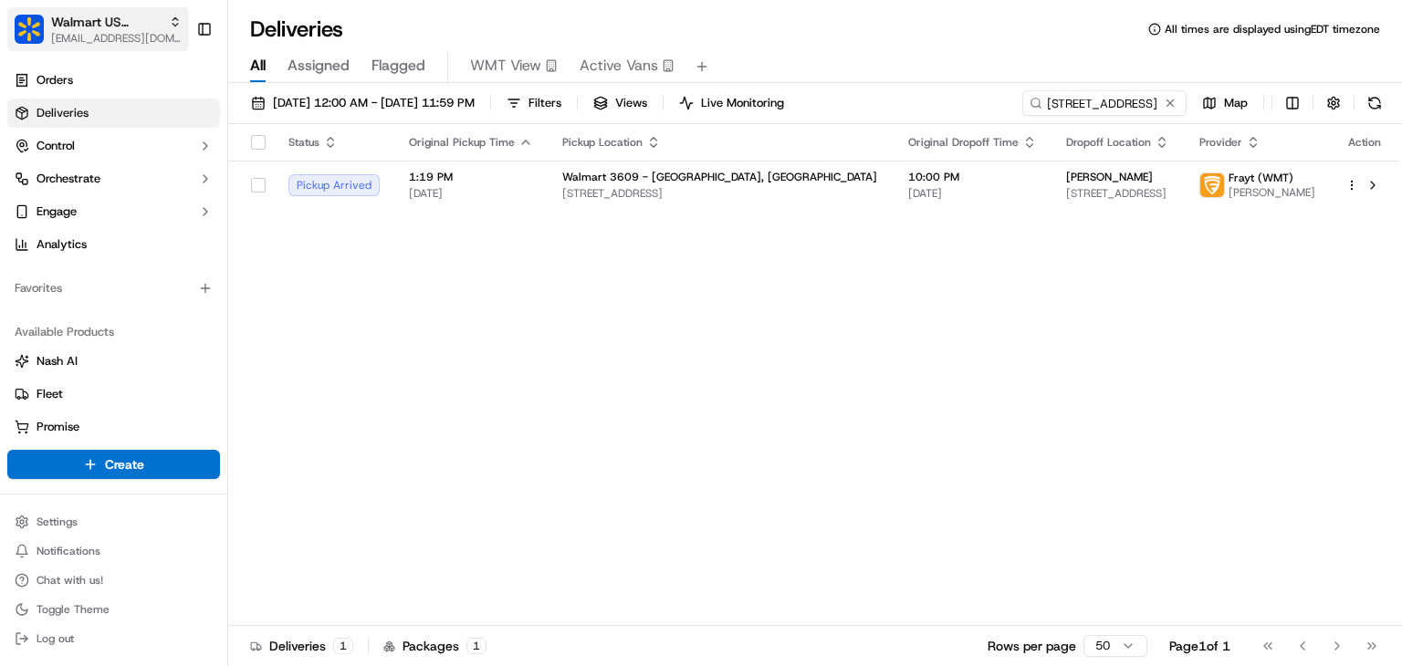
click at [108, 33] on span "[EMAIL_ADDRESS][DOMAIN_NAME]" at bounding box center [116, 38] width 130 height 15
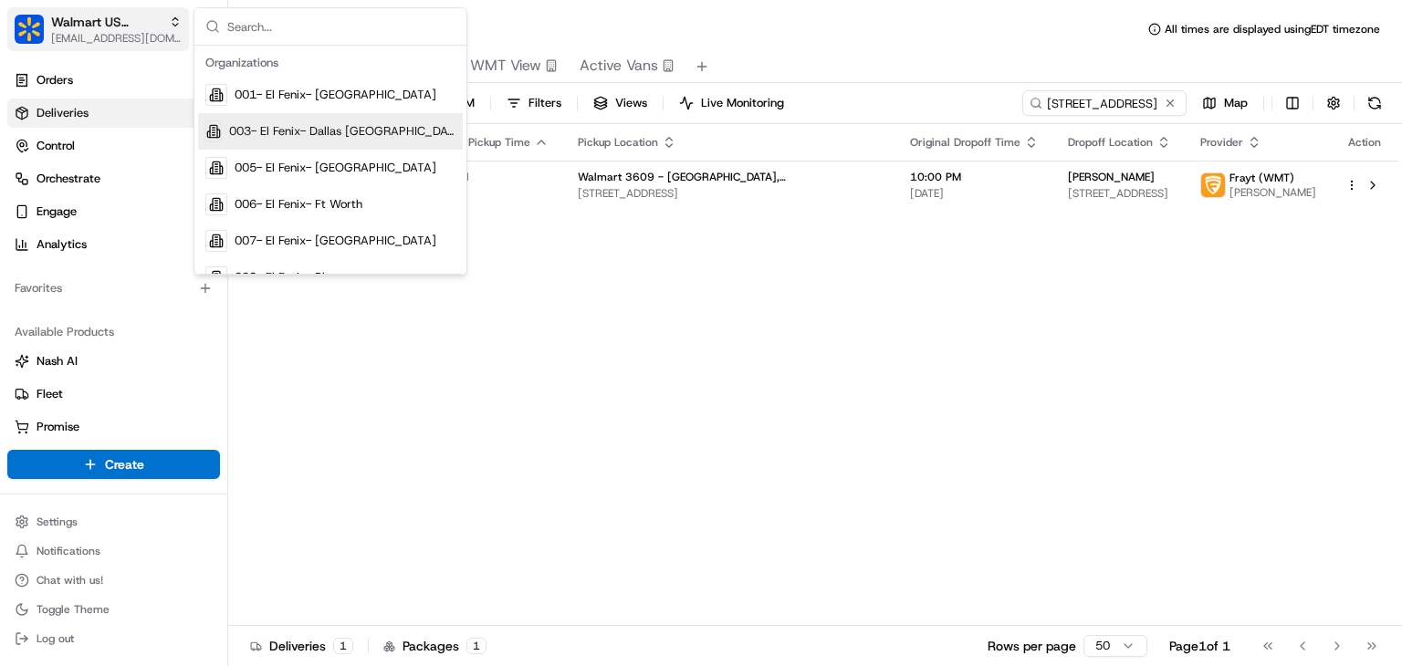
click at [99, 33] on span "[EMAIL_ADDRESS][DOMAIN_NAME]" at bounding box center [116, 38] width 130 height 15
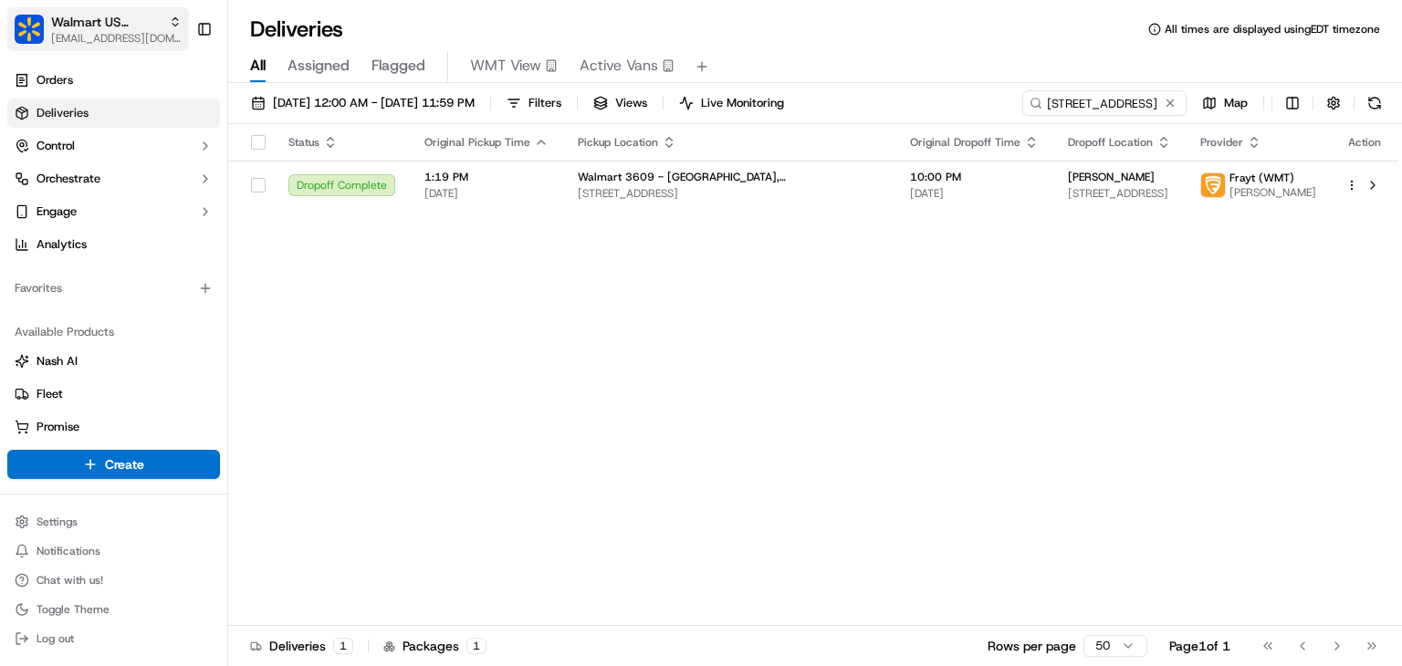
click at [102, 34] on span "[EMAIL_ADDRESS][DOMAIN_NAME]" at bounding box center [116, 38] width 130 height 15
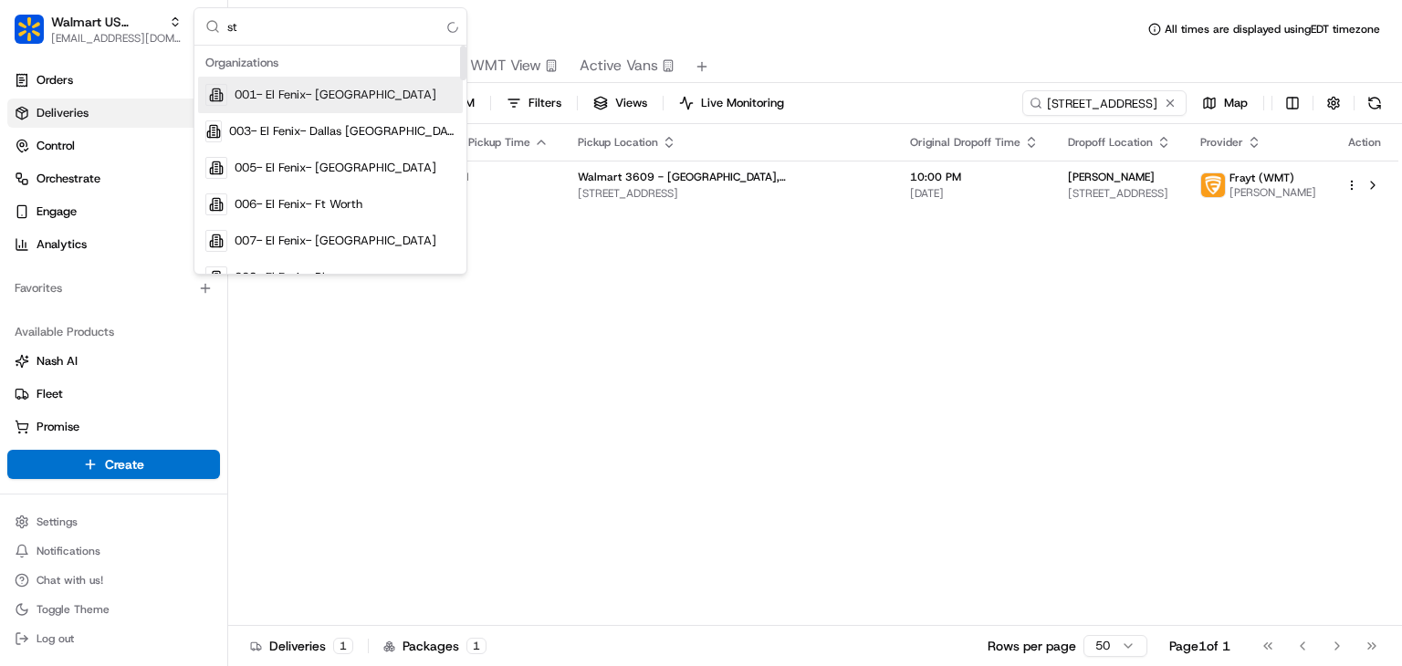
type input "s"
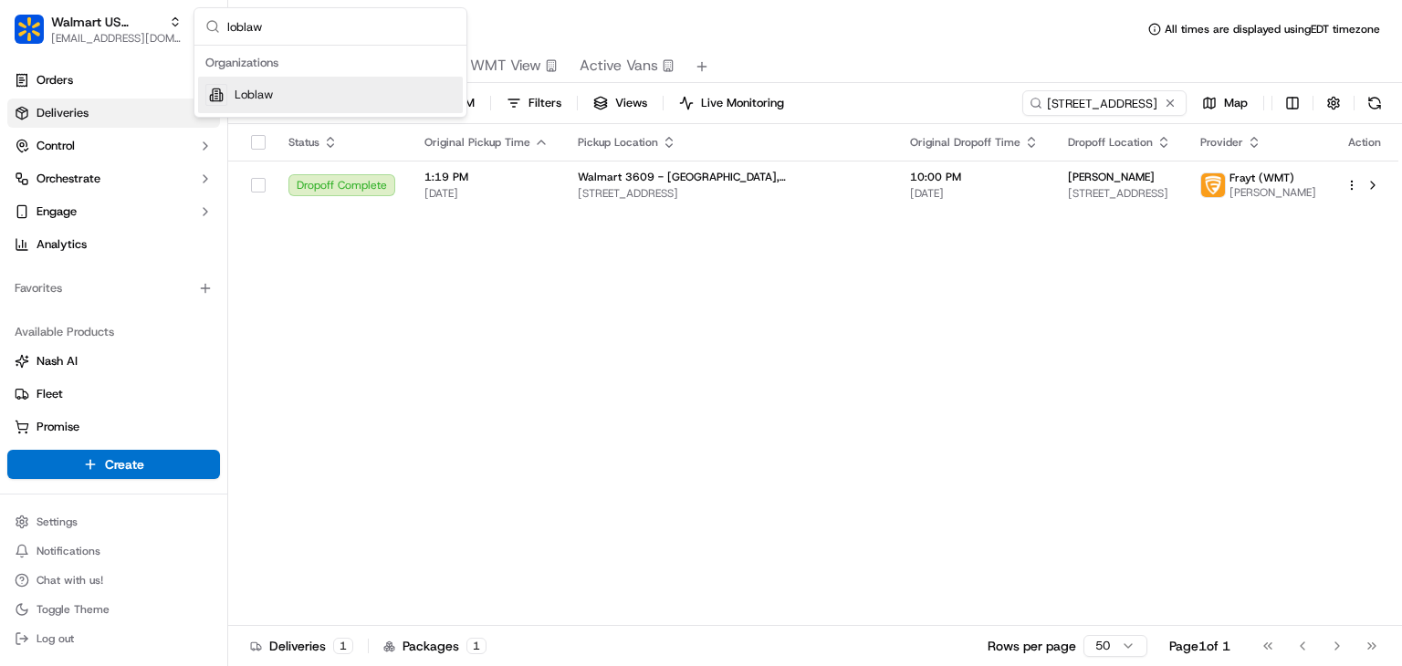
type input "loblaw"
click at [277, 97] on div "Loblaw" at bounding box center [330, 95] width 265 height 37
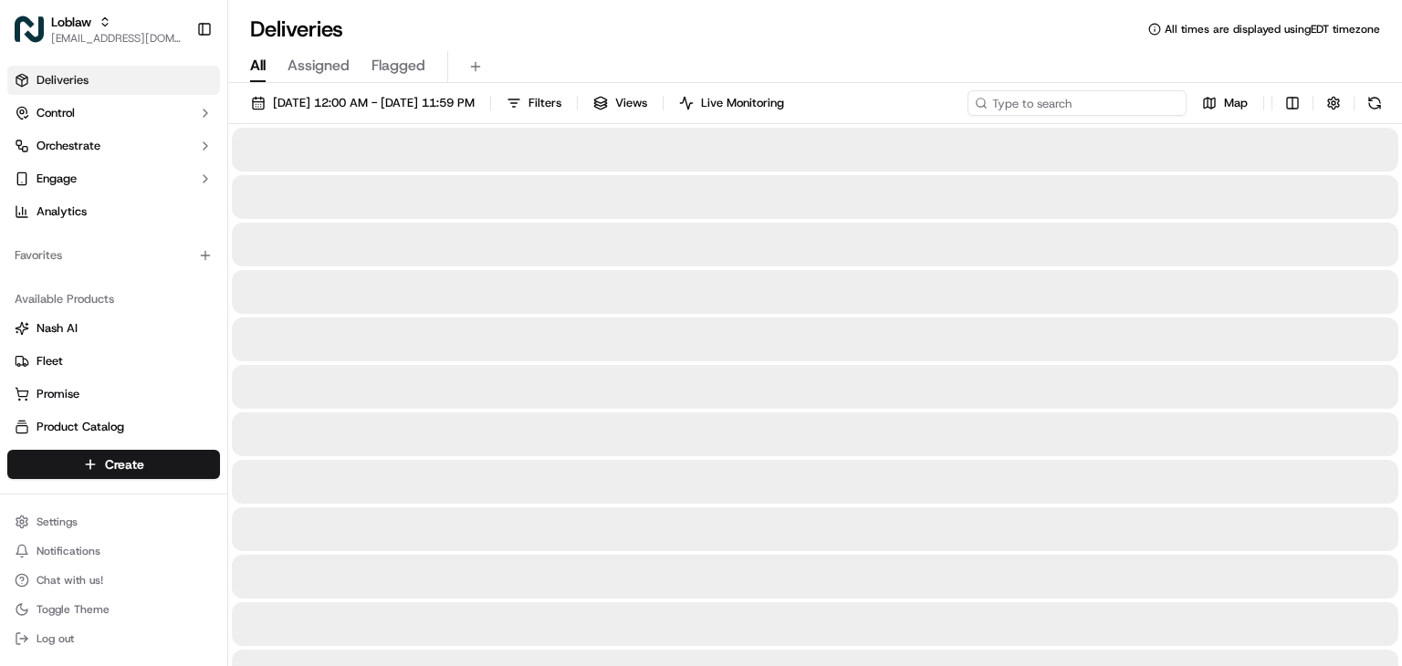
click at [1052, 103] on input at bounding box center [1076, 103] width 219 height 26
paste input "531900013869824"
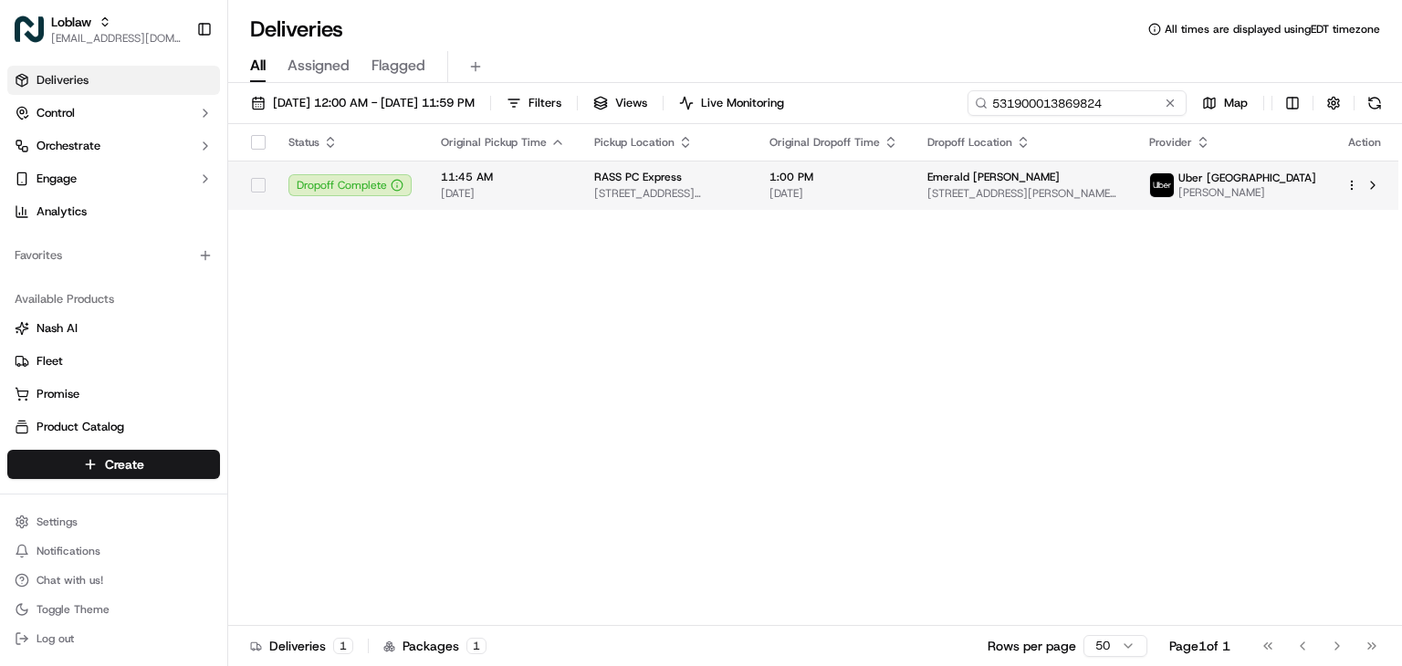
type input "531900013869824"
click at [717, 204] on td "RASS PC Express 168 Rothesay Ave, Saint John, NB E2J 2B5, Canada" at bounding box center [666, 185] width 175 height 49
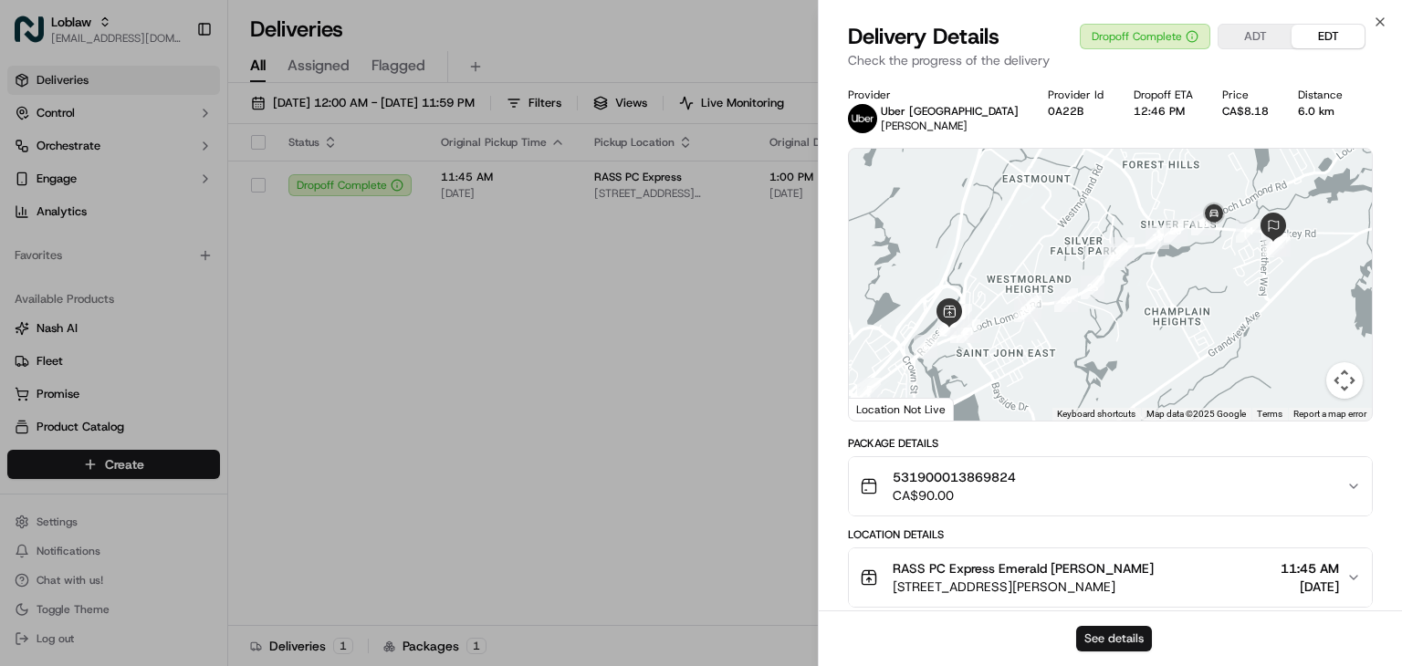
click at [1090, 632] on button "See details" at bounding box center [1114, 639] width 76 height 26
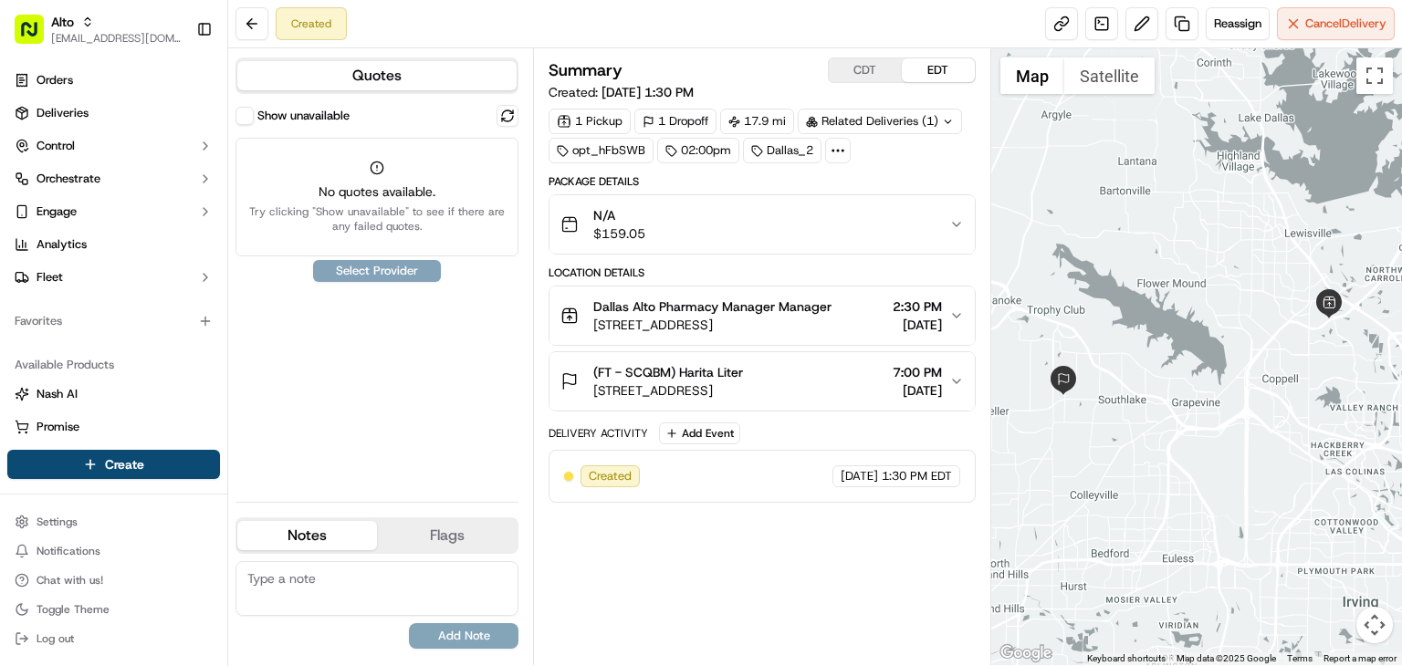
click at [673, 221] on div "N/A $159.05" at bounding box center [754, 224] width 389 height 37
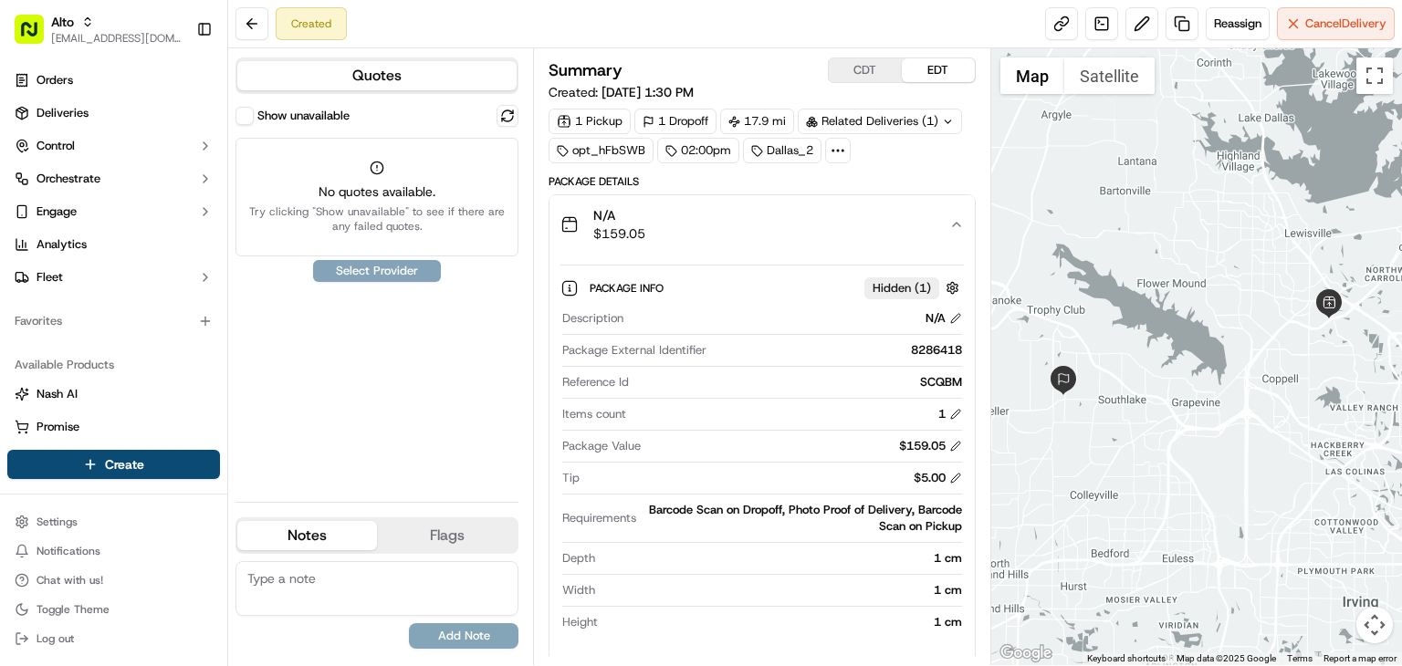
click at [674, 222] on div "N/A $159.05" at bounding box center [754, 224] width 389 height 37
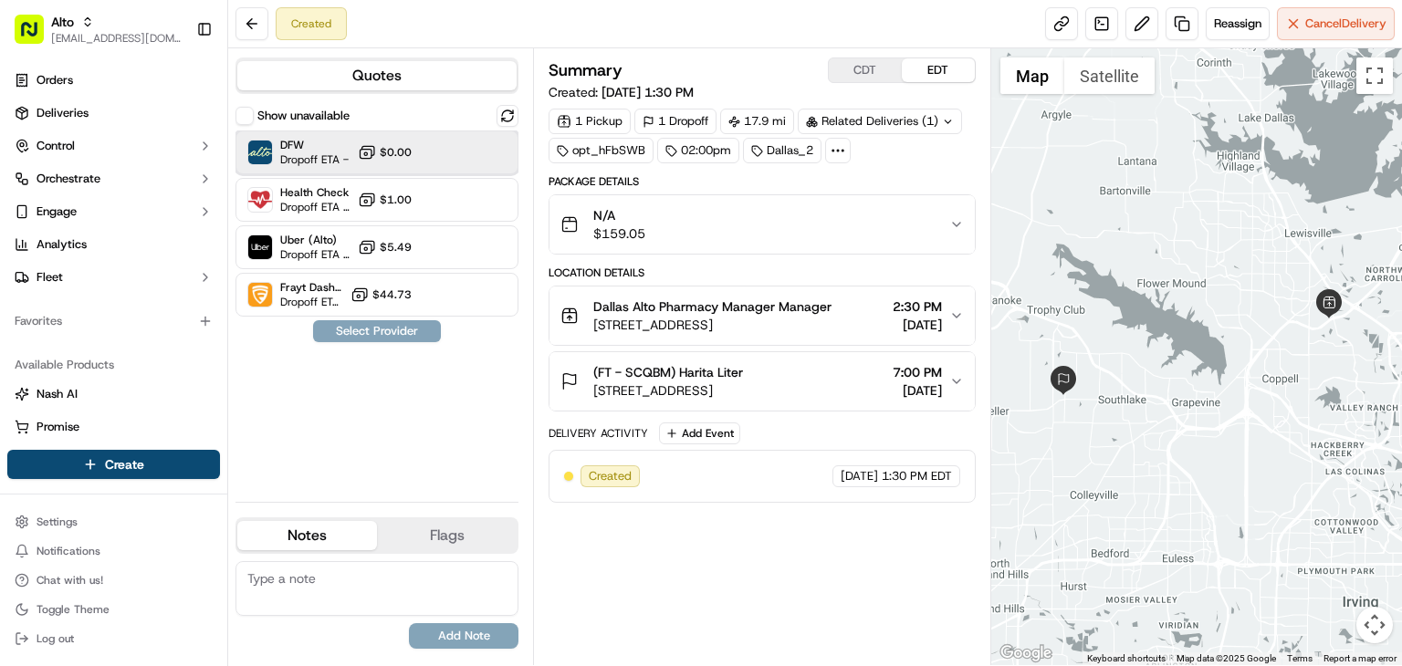
click at [446, 164] on div "DFW Dropoff ETA - $0.00" at bounding box center [376, 152] width 283 height 44
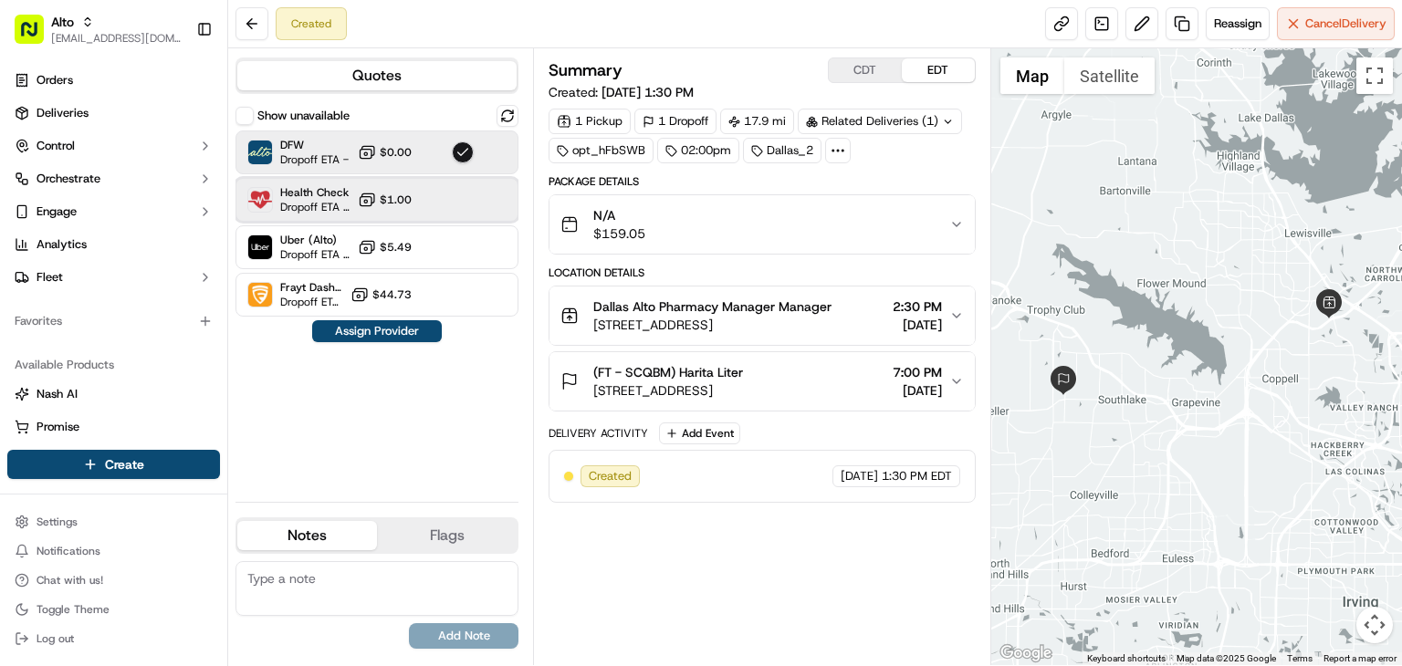
click at [481, 192] on div "Health Check Dropoff ETA 41 minutes $1.00" at bounding box center [376, 200] width 283 height 44
click at [460, 161] on div at bounding box center [463, 152] width 22 height 22
click at [761, 71] on div "Summary CDT EDT" at bounding box center [761, 70] width 427 height 26
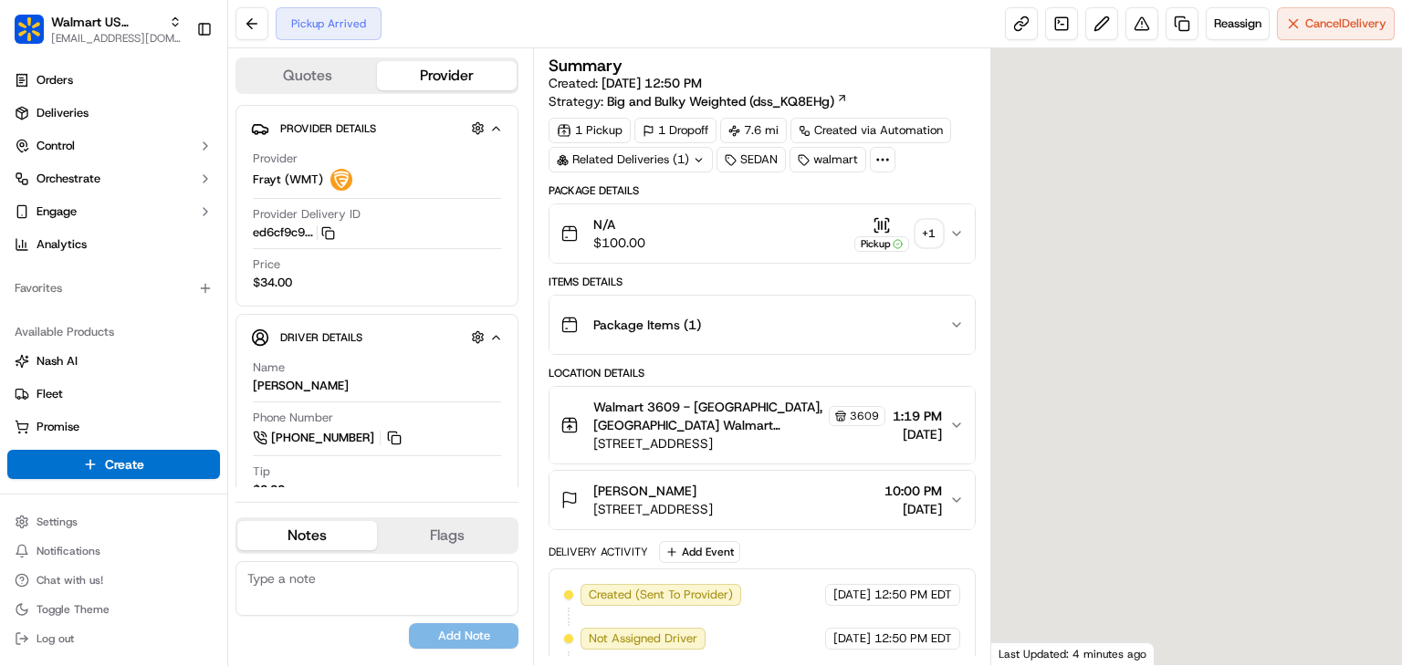
click at [884, 486] on span "10:00 PM" at bounding box center [912, 491] width 57 height 18
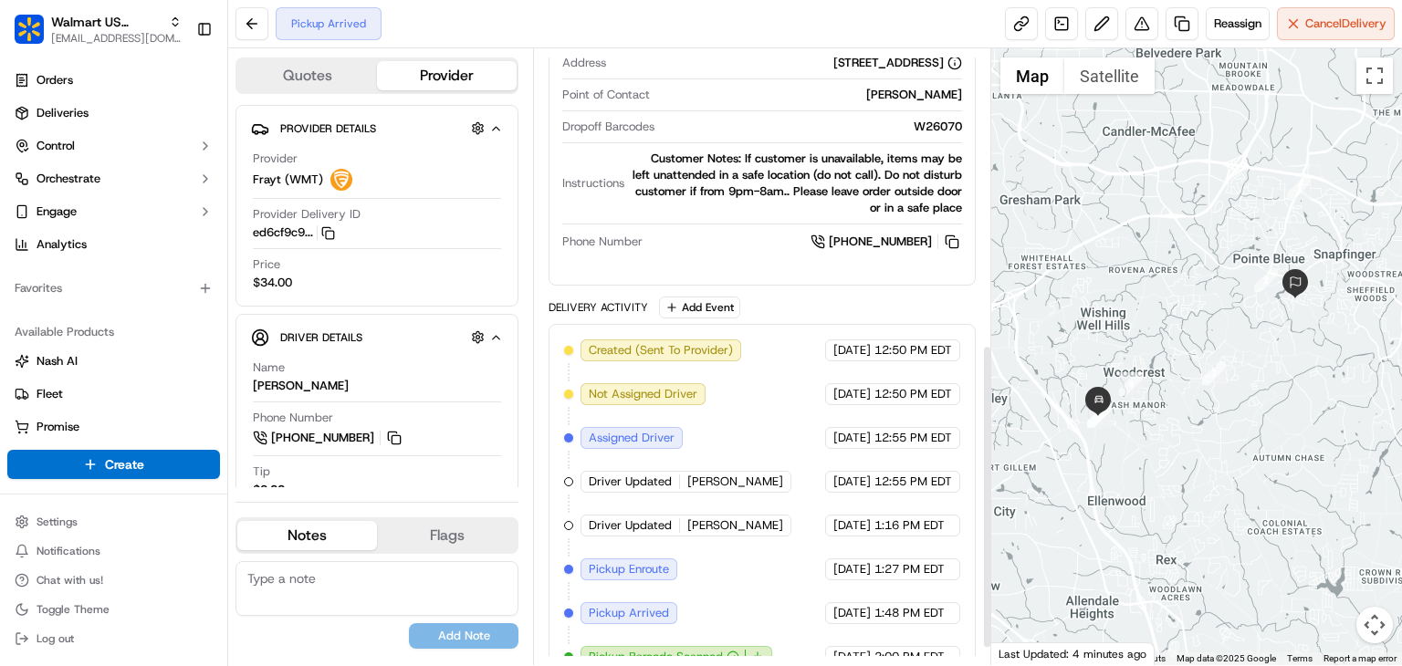
scroll to position [599, 0]
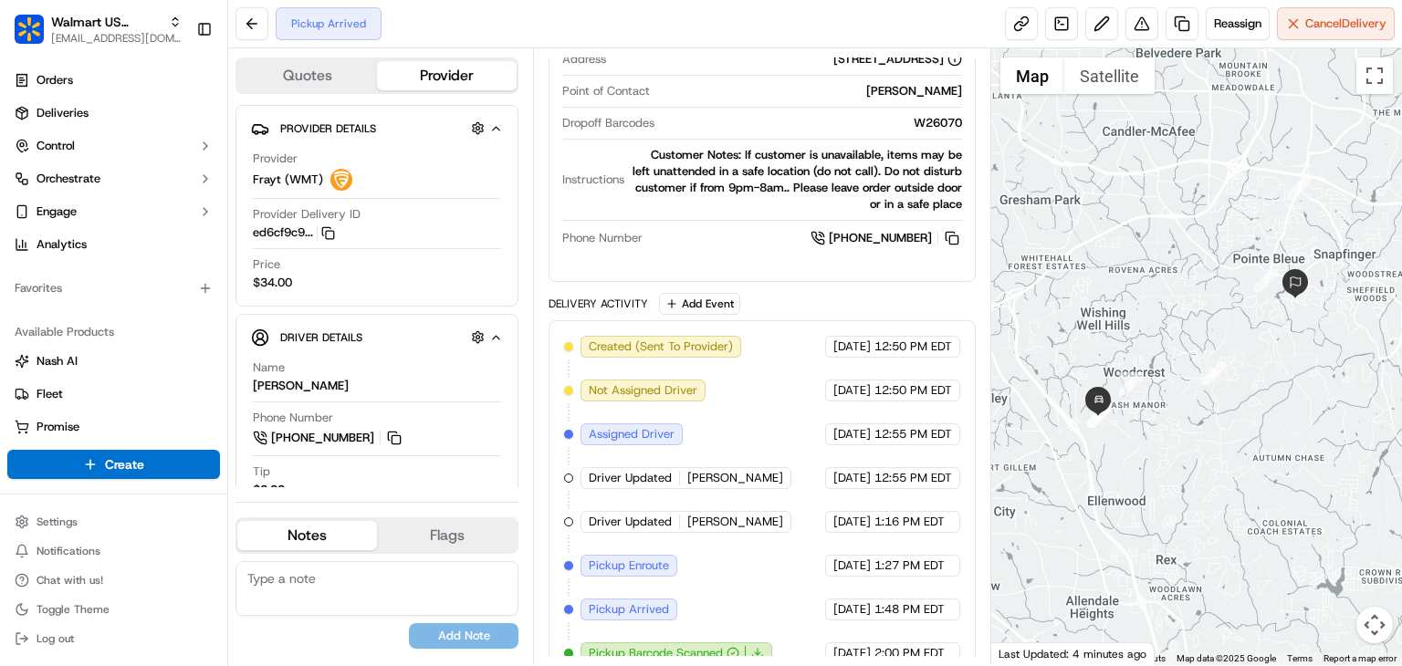
click at [325, 567] on textarea at bounding box center [376, 588] width 283 height 55
click at [381, 596] on textarea "The" at bounding box center [376, 588] width 283 height 55
click at [357, 595] on textarea "The driver asked the number of the customer. I then" at bounding box center [376, 588] width 283 height 55
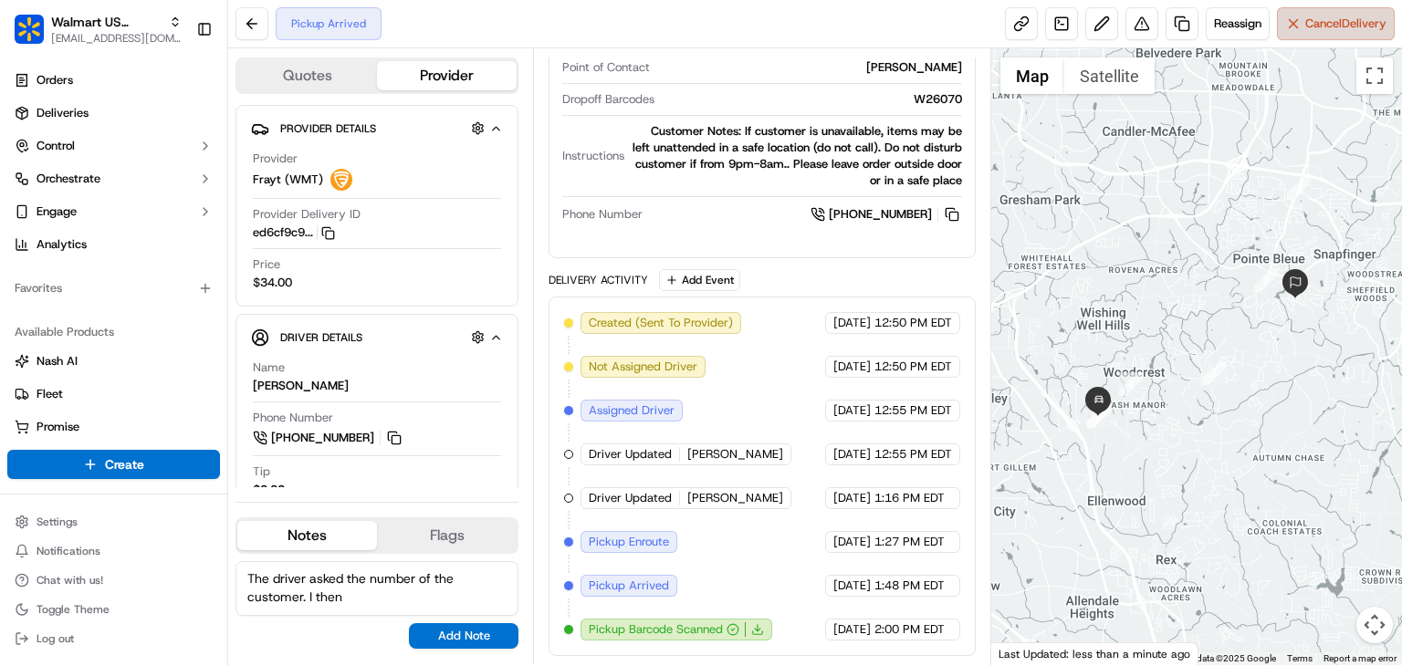
click at [1296, 23] on button "Cancel Delivery" at bounding box center [1336, 23] width 118 height 33
click at [350, 600] on textarea "The driver asked the number of the customer. I then" at bounding box center [376, 588] width 283 height 55
click at [402, 600] on textarea "The driver asked the number of the customer. I then" at bounding box center [376, 588] width 283 height 55
click at [359, 593] on textarea "The driver asked the number of the customer. I then" at bounding box center [376, 588] width 283 height 55
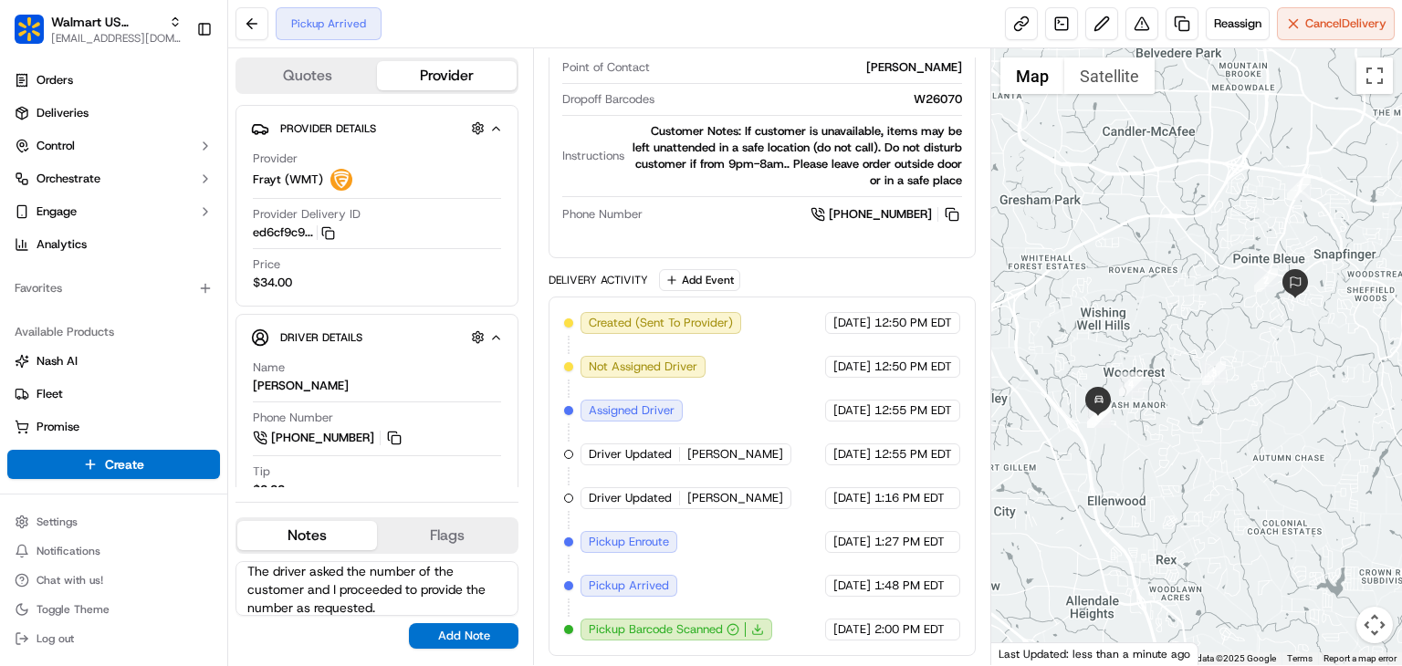
click at [372, 598] on textarea "The driver asked the number of the customer and I proceeded to provide the numb…" at bounding box center [376, 588] width 283 height 55
click at [376, 597] on textarea "The driver asked the number of the customer and I proceeded to provide the numb…" at bounding box center [376, 588] width 283 height 55
click at [367, 586] on textarea "The driver asked the number of the customer and I proceeded to provide the numb…" at bounding box center [376, 588] width 283 height 55
click at [366, 585] on textarea "The driver asked the number of the customer and I proceeded to provide the numb…" at bounding box center [376, 588] width 283 height 55
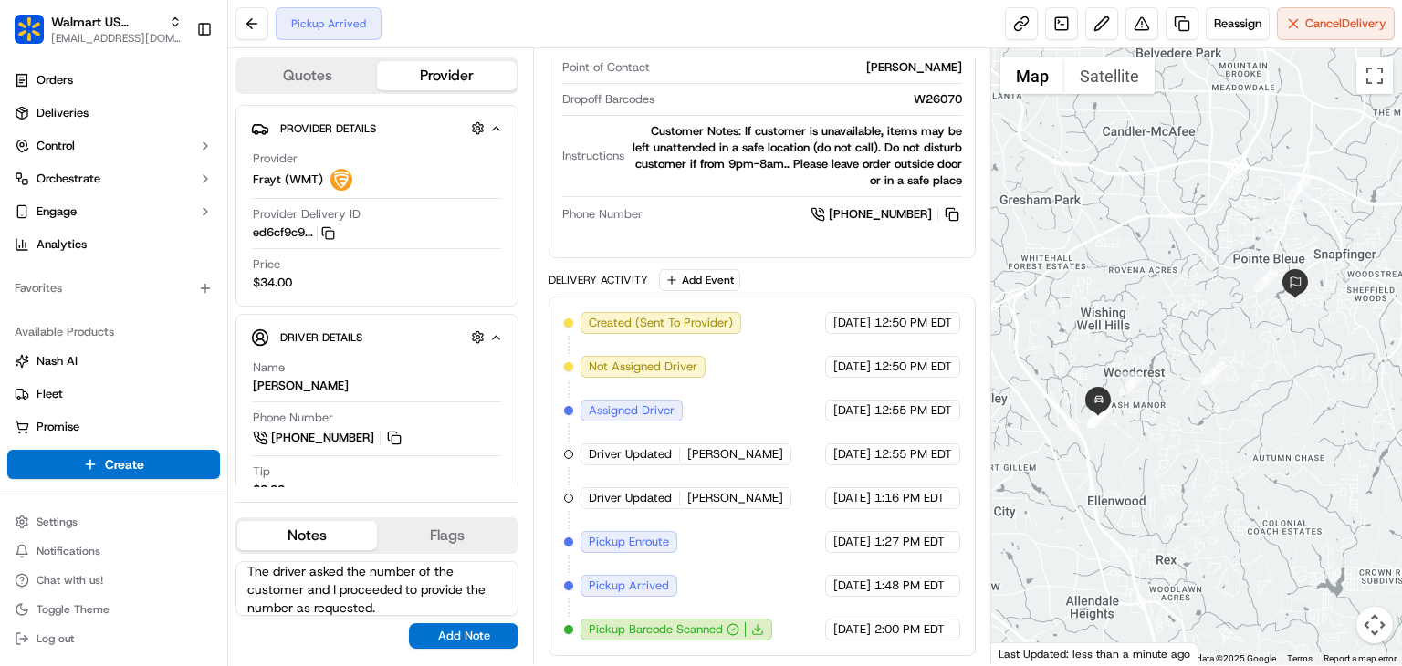
click at [366, 585] on textarea "The driver asked the number of the customer and I proceeded to provide the numb…" at bounding box center [376, 588] width 283 height 55
click at [381, 613] on textarea "The driver asked the number of the customer and I proceeded to provide the numb…" at bounding box center [376, 588] width 283 height 55
drag, startPoint x: 391, startPoint y: 606, endPoint x: 147, endPoint y: 522, distance: 257.7
click at [146, 520] on div "Walmart US Stores rpajulas@nashhelp.com Toggle Sidebar Orders Deliveries Contro…" at bounding box center [701, 333] width 1402 height 666
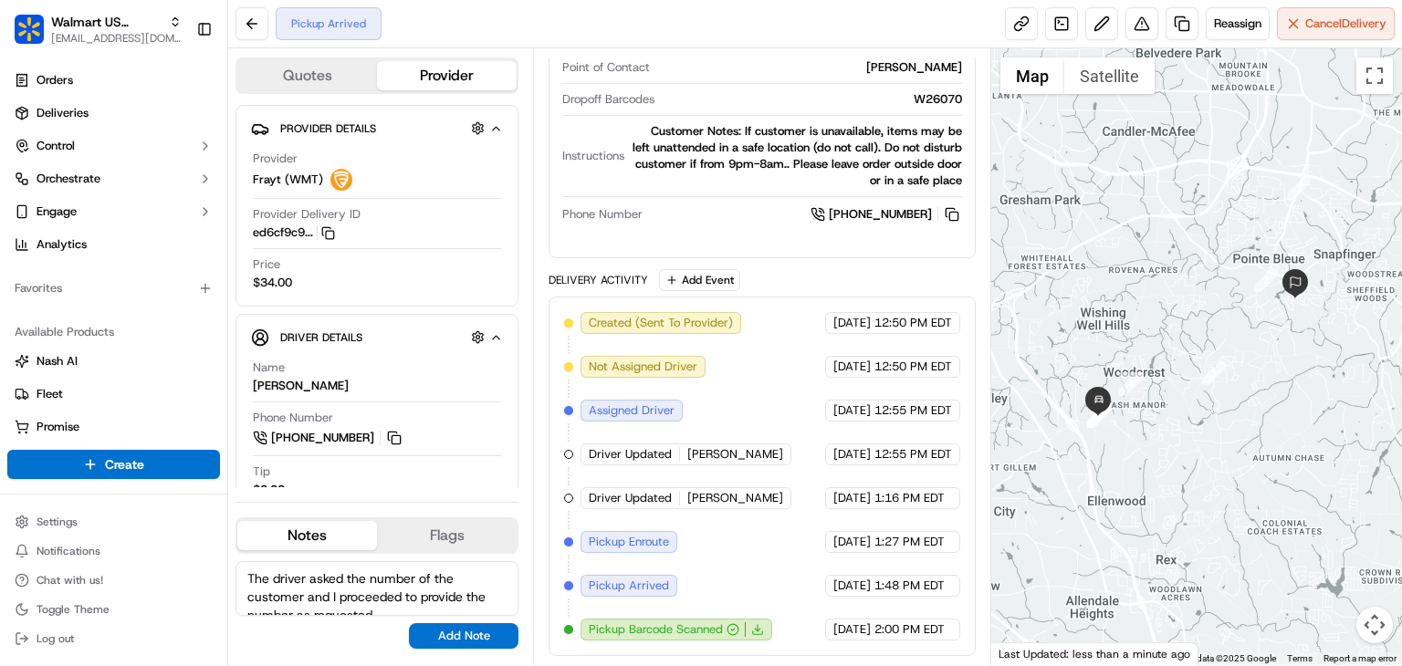
paste textarea "requested the customer's contact number, and I provided it"
type textarea "The driver requested the customer's contact number, and I provided it as reques…"
click at [447, 634] on button "Add Note" at bounding box center [464, 636] width 110 height 26
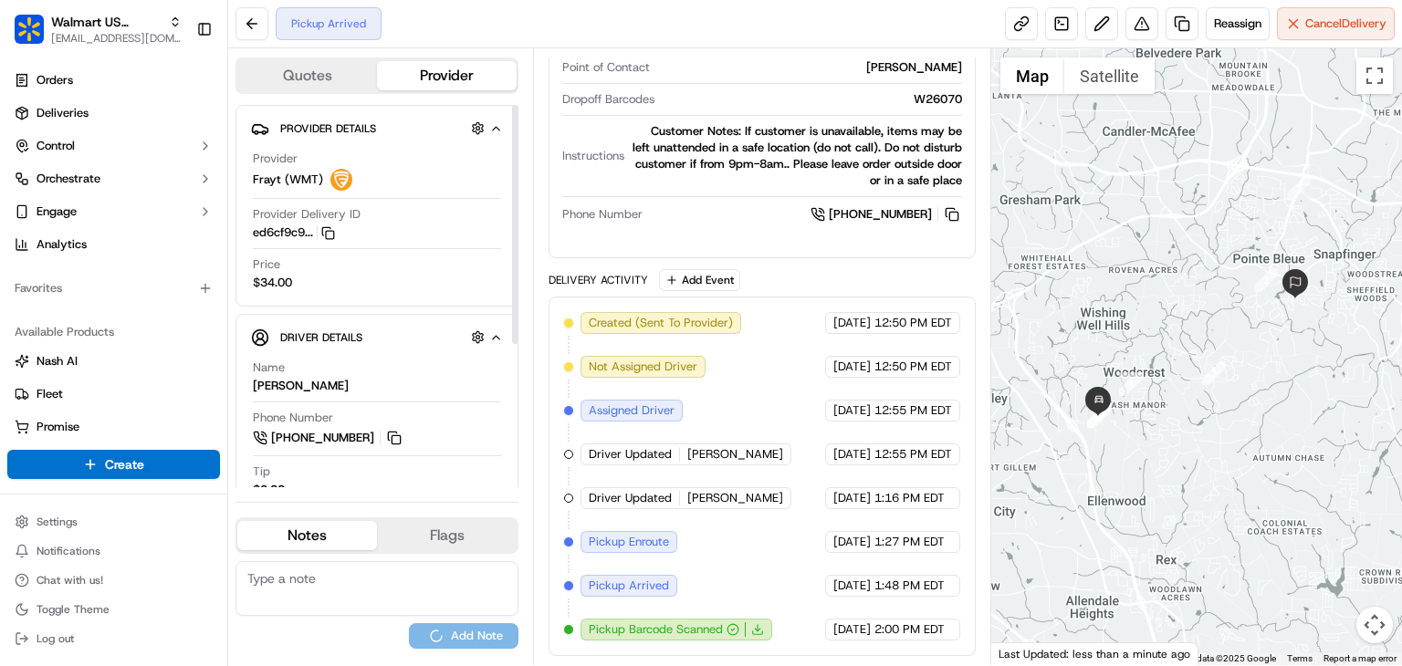
scroll to position [0, 0]
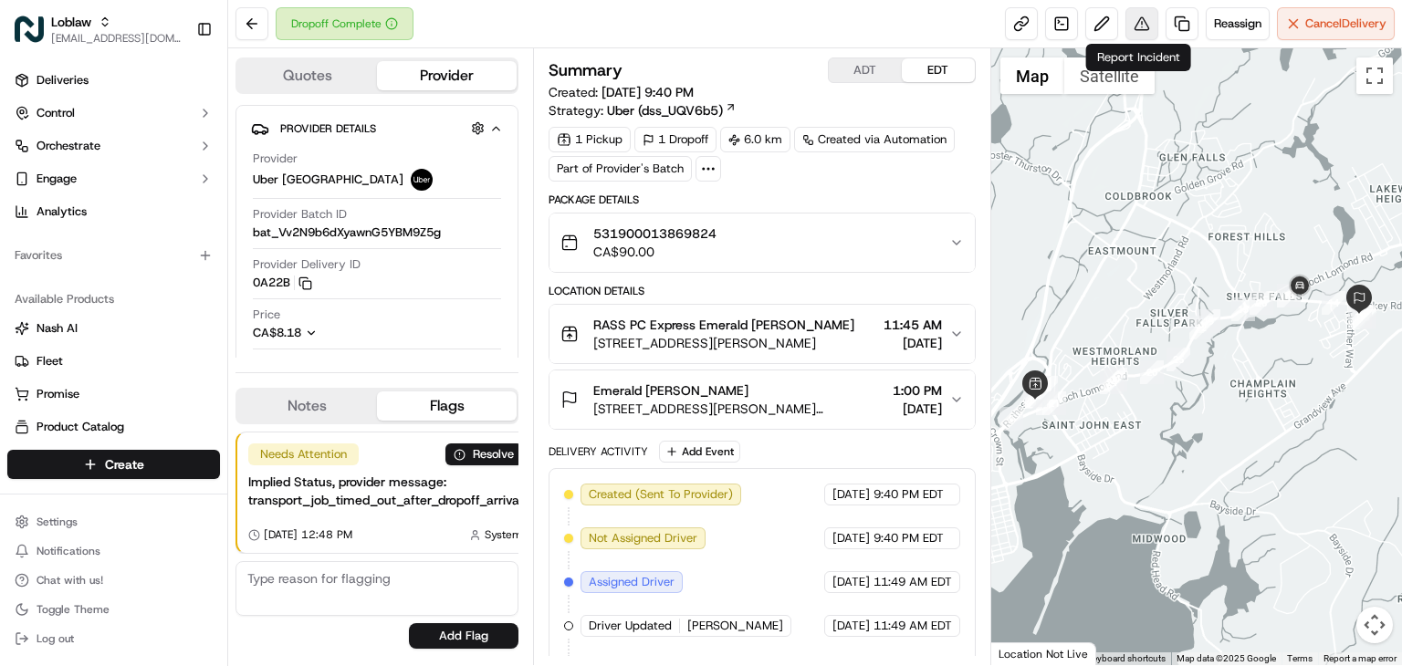
click at [1141, 34] on button at bounding box center [1141, 23] width 33 height 33
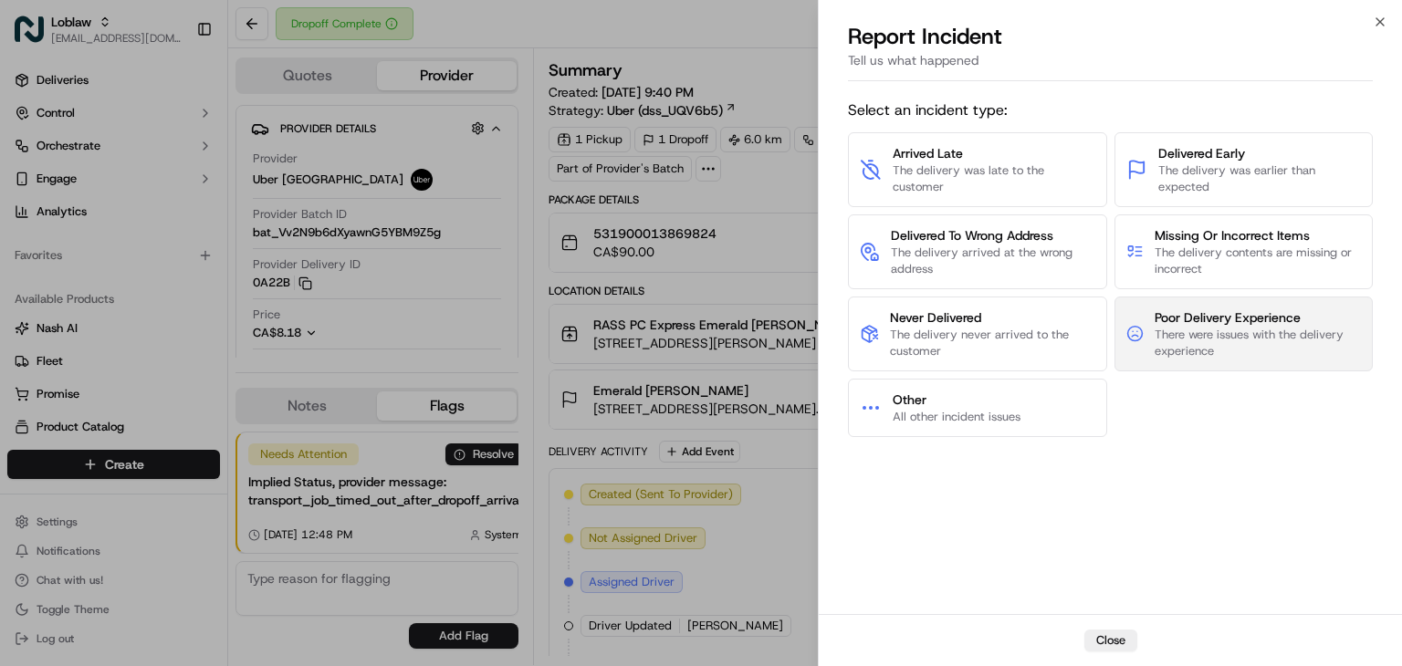
click at [1237, 351] on span "There were issues with the delivery experience" at bounding box center [1257, 343] width 206 height 33
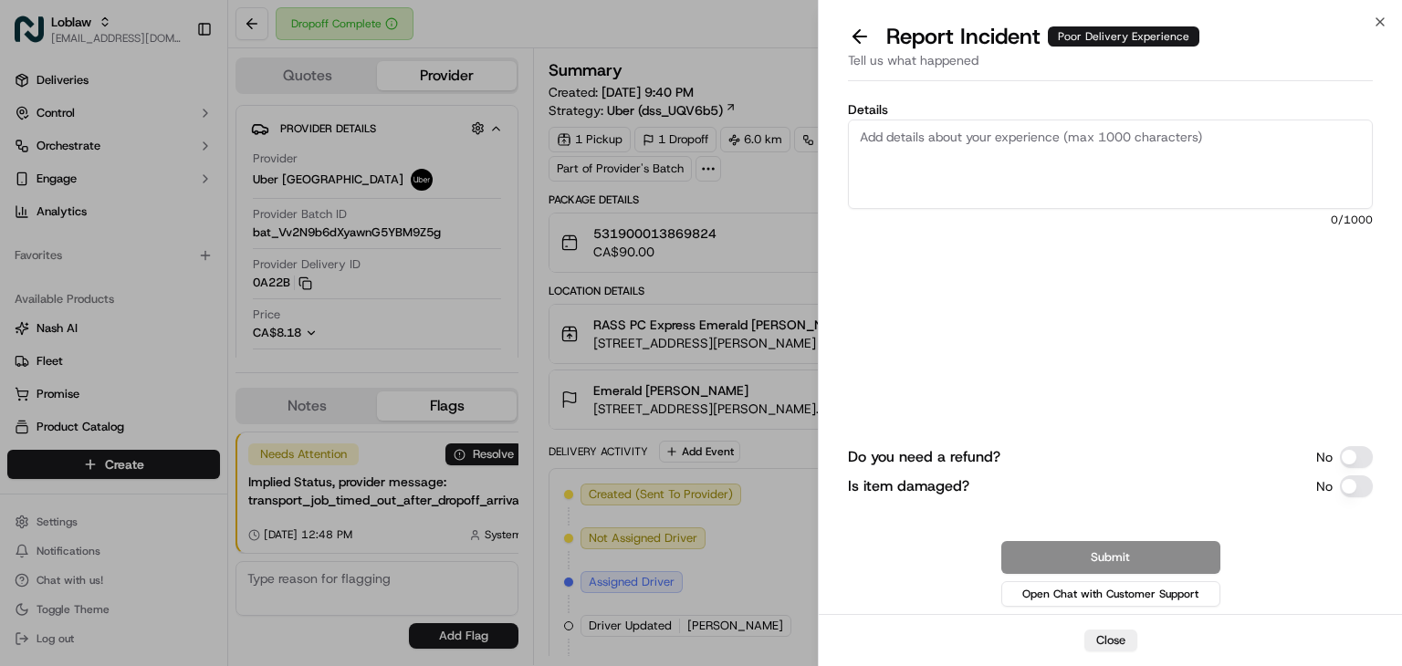
click at [924, 164] on textarea "Details" at bounding box center [1110, 164] width 525 height 89
type textarea "O"
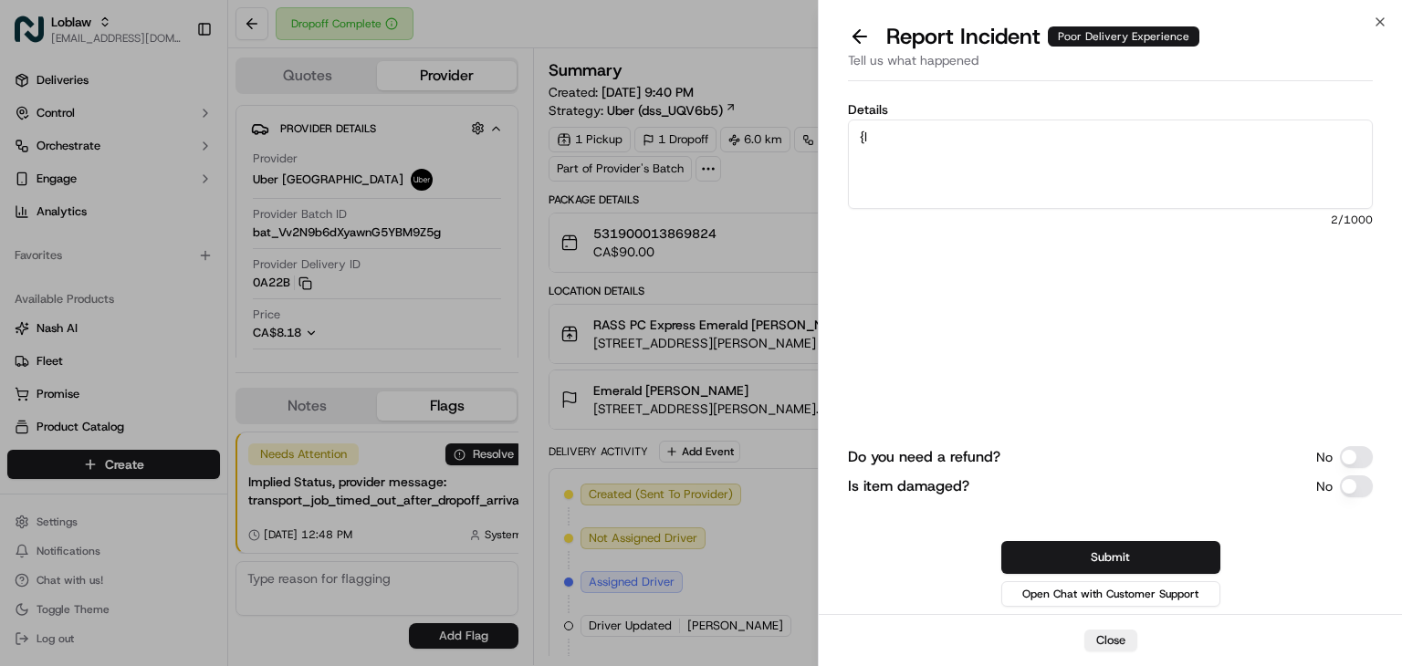
type textarea "{"
paste textarea "The driver took the wrong groceries, came back gave the groceries back took the…"
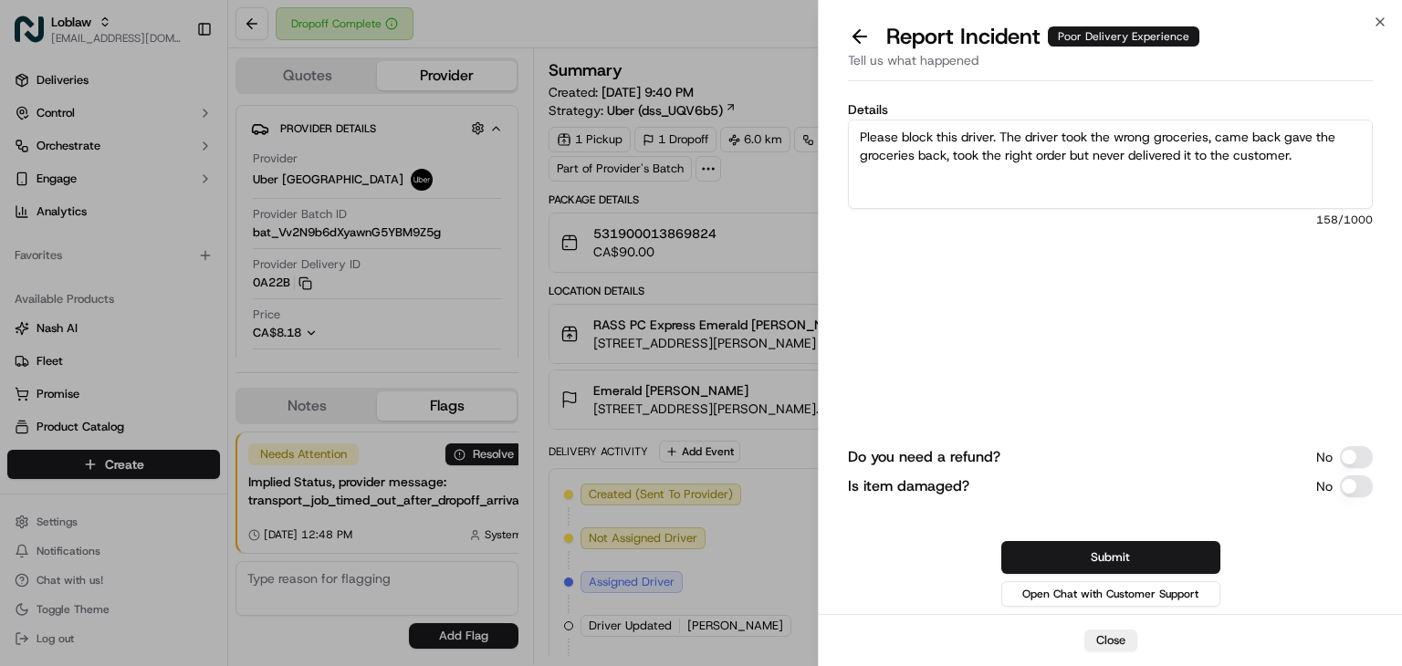
click at [1084, 154] on textarea "Please block this driver. The driver took the wrong groceries, came back gave t…" at bounding box center [1110, 164] width 525 height 89
click at [1133, 147] on textarea "Please block this driver. The driver took the wrong groceries, came back gave t…" at bounding box center [1110, 164] width 525 height 89
click at [1267, 142] on textarea "Please block this driver. The driver took the wrong groceries, came back gave t…" at bounding box center [1110, 164] width 525 height 89
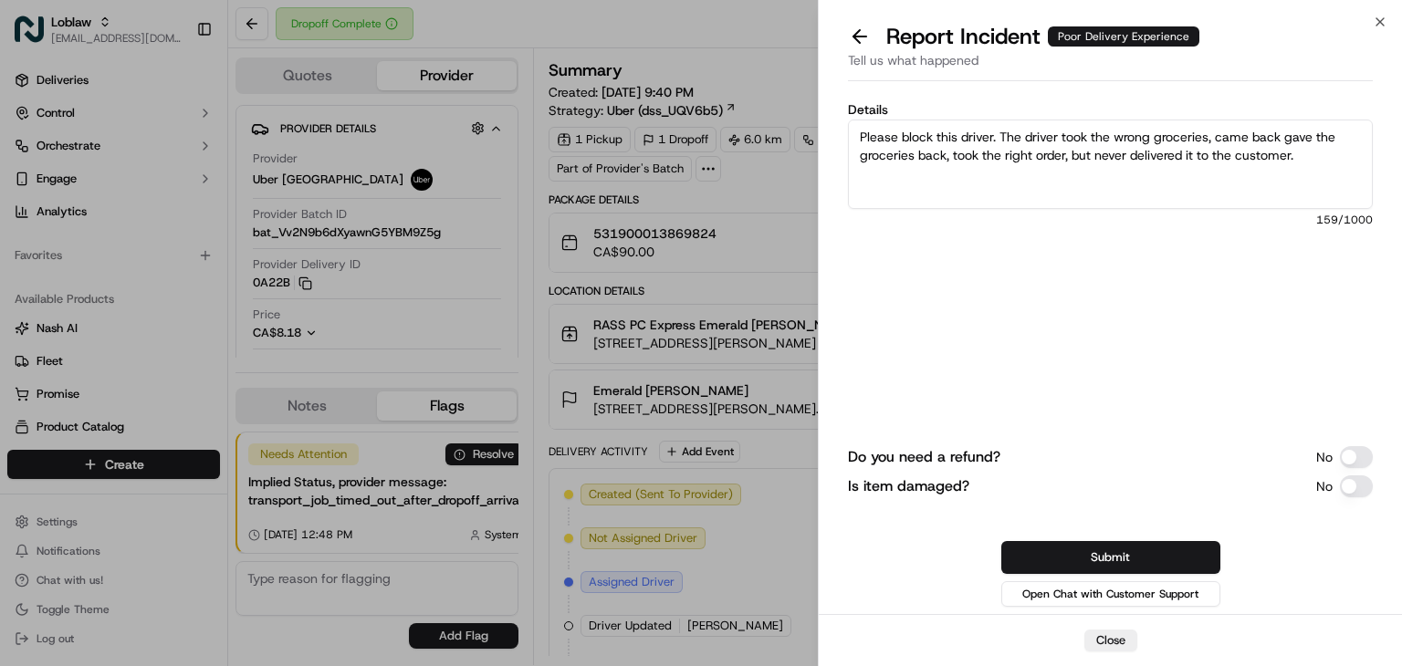
click at [1260, 136] on textarea "Please block this driver. The driver took the wrong groceries, came back gave t…" at bounding box center [1110, 164] width 525 height 89
type textarea "Please block this driver. The driver took the wrong groceries, came back gave t…"
drag, startPoint x: 354, startPoint y: 560, endPoint x: 360, endPoint y: 548, distance: 13.9
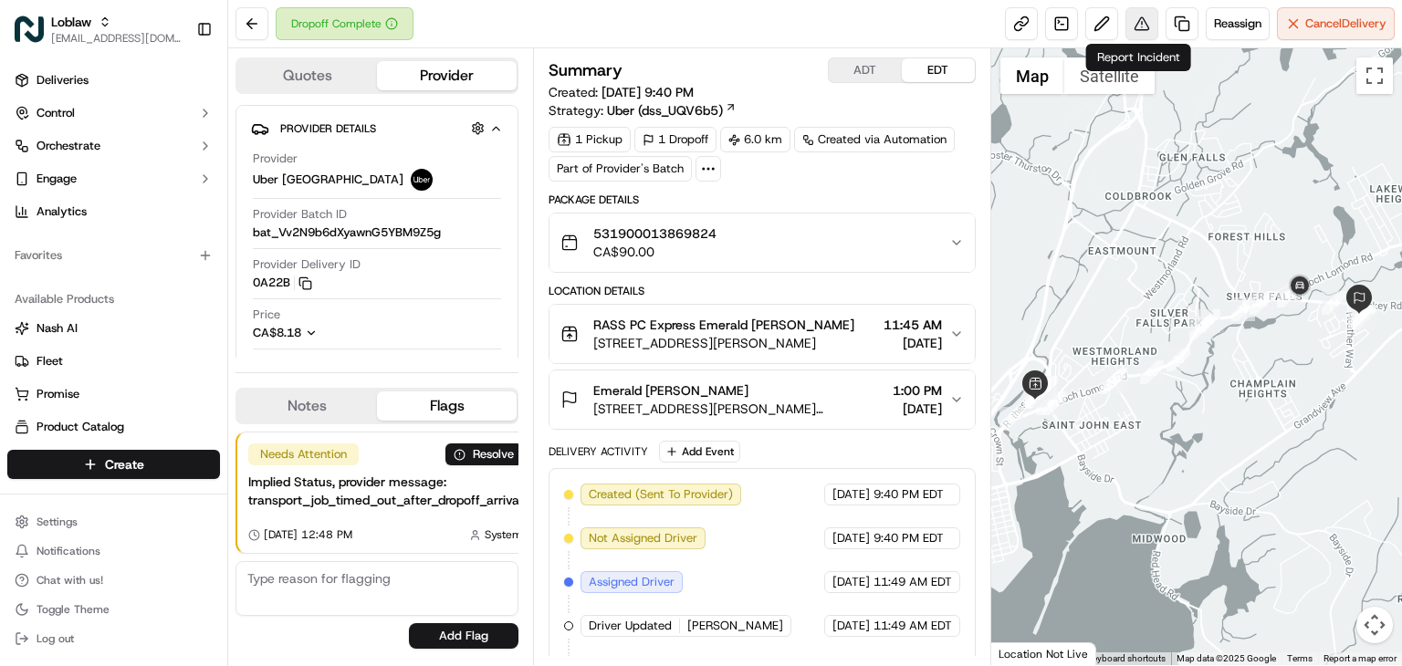
click at [1127, 15] on button at bounding box center [1141, 23] width 33 height 33
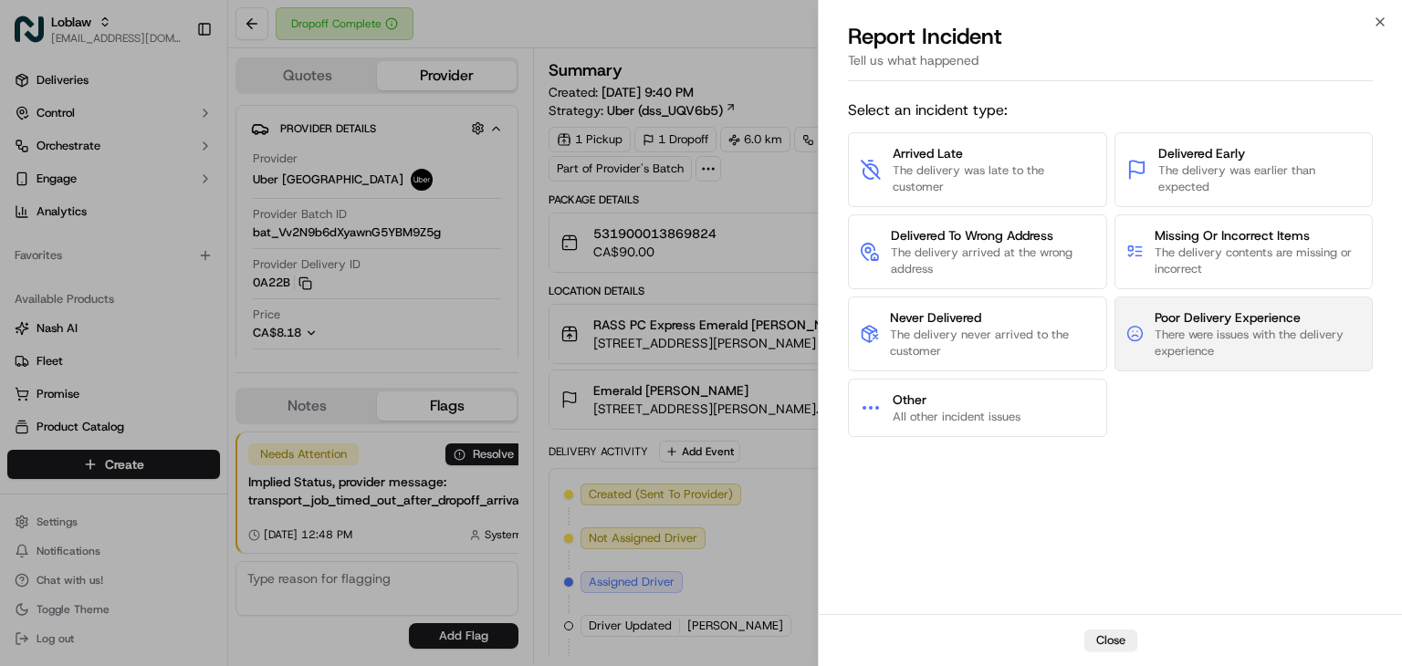
click at [1275, 336] on span "There were issues with the delivery experience" at bounding box center [1257, 343] width 206 height 33
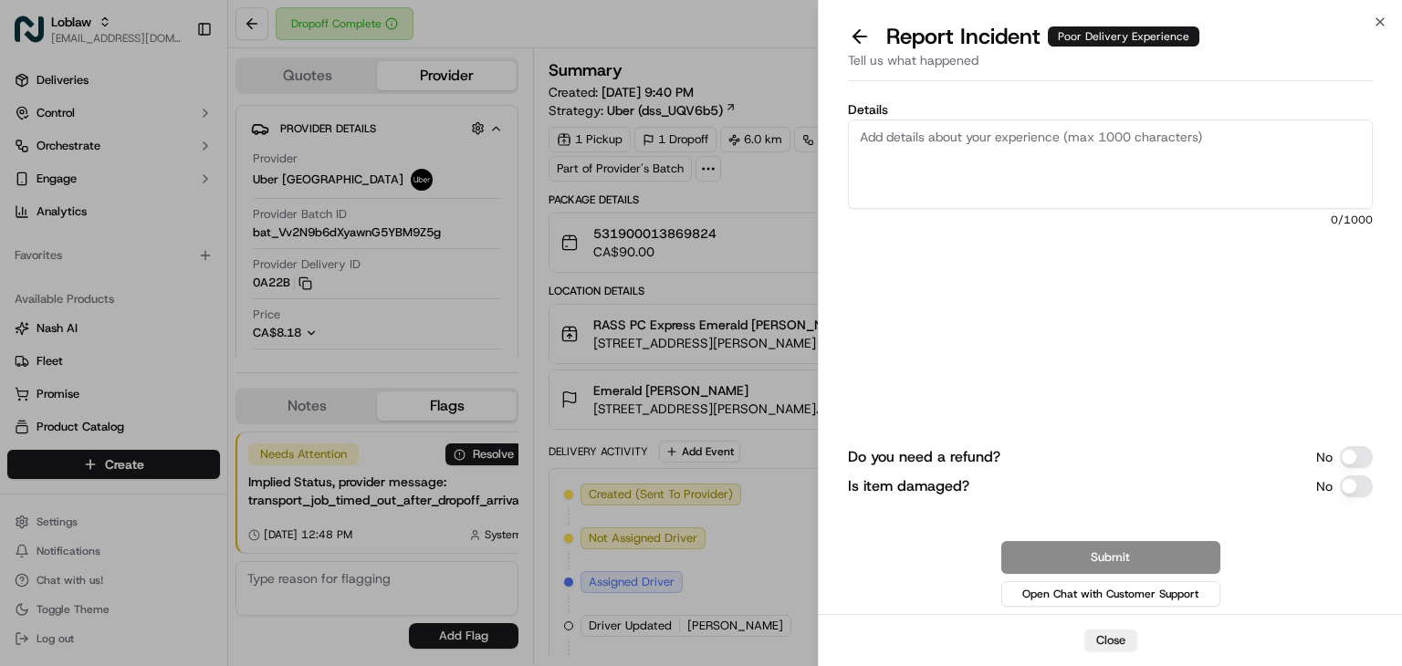
click at [1017, 138] on textarea "Details" at bounding box center [1110, 164] width 525 height 89
paste textarea "Please block this driver. They initially picked up the wrong groceries, returne…"
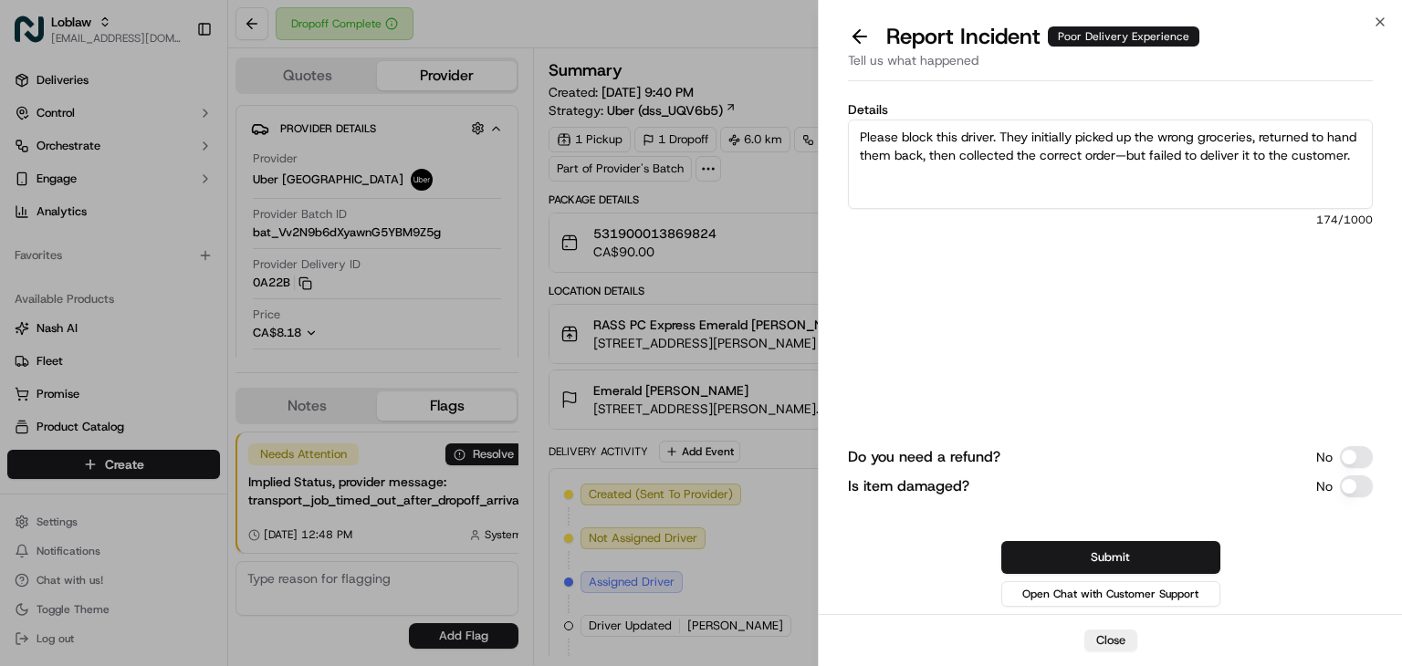
click at [1012, 133] on textarea "Please block this driver. They initially picked up the wrong groceries, returne…" at bounding box center [1110, 164] width 525 height 89
click at [1153, 153] on textarea "Please block this driver. The driver initially picked up the wrong groceries, r…" at bounding box center [1110, 164] width 525 height 89
click at [997, 174] on textarea "Please block this driver. The driver initially picked up the wrong groceries, r…" at bounding box center [1110, 164] width 525 height 89
type textarea "Please block this driver. The driver initially picked up the wrong groceries, r…"
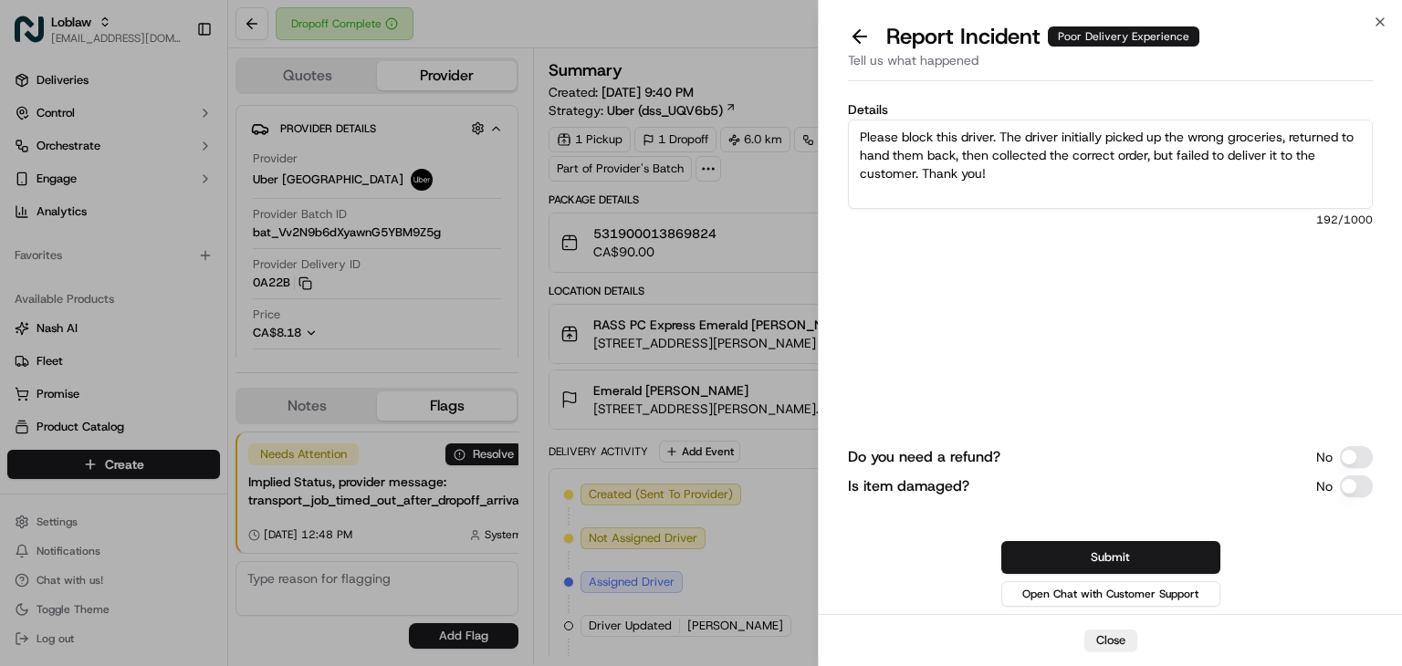
drag, startPoint x: 1042, startPoint y: 552, endPoint x: 1038, endPoint y: 538, distance: 15.3
click at [1043, 552] on button "Submit" at bounding box center [1110, 557] width 219 height 33
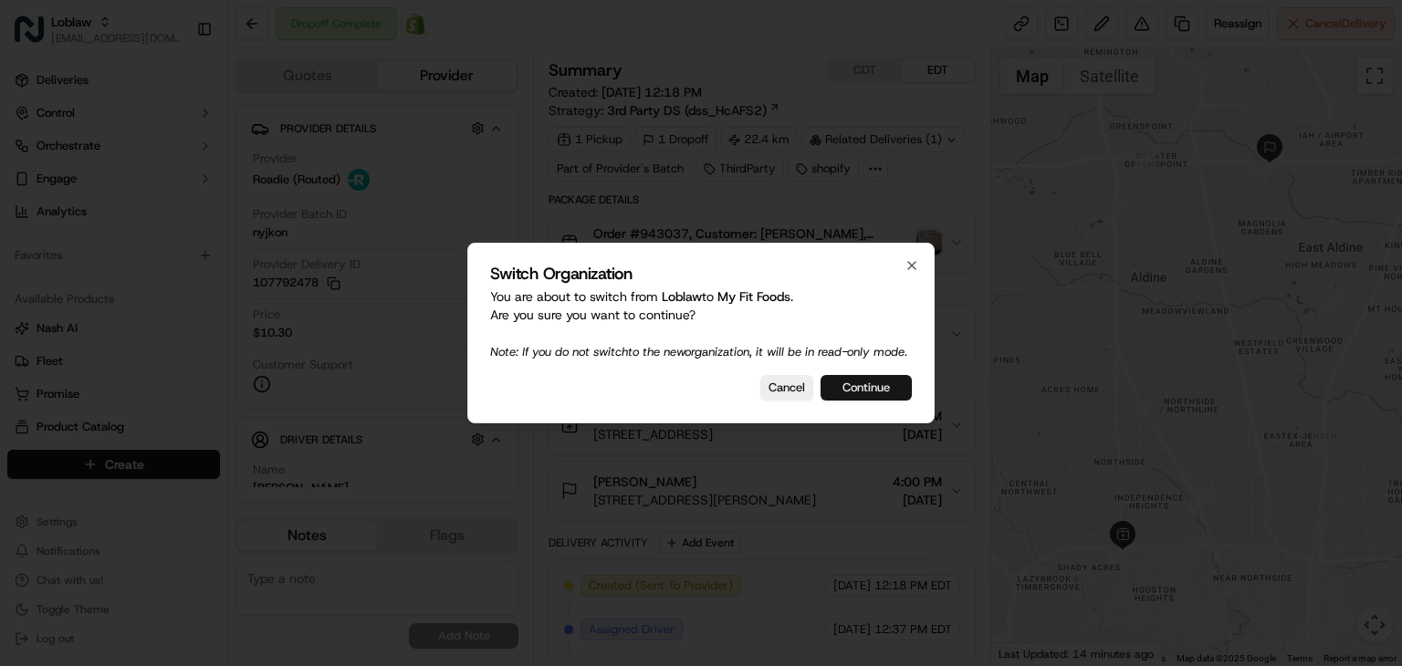
click at [894, 395] on button "Continue" at bounding box center [865, 388] width 91 height 26
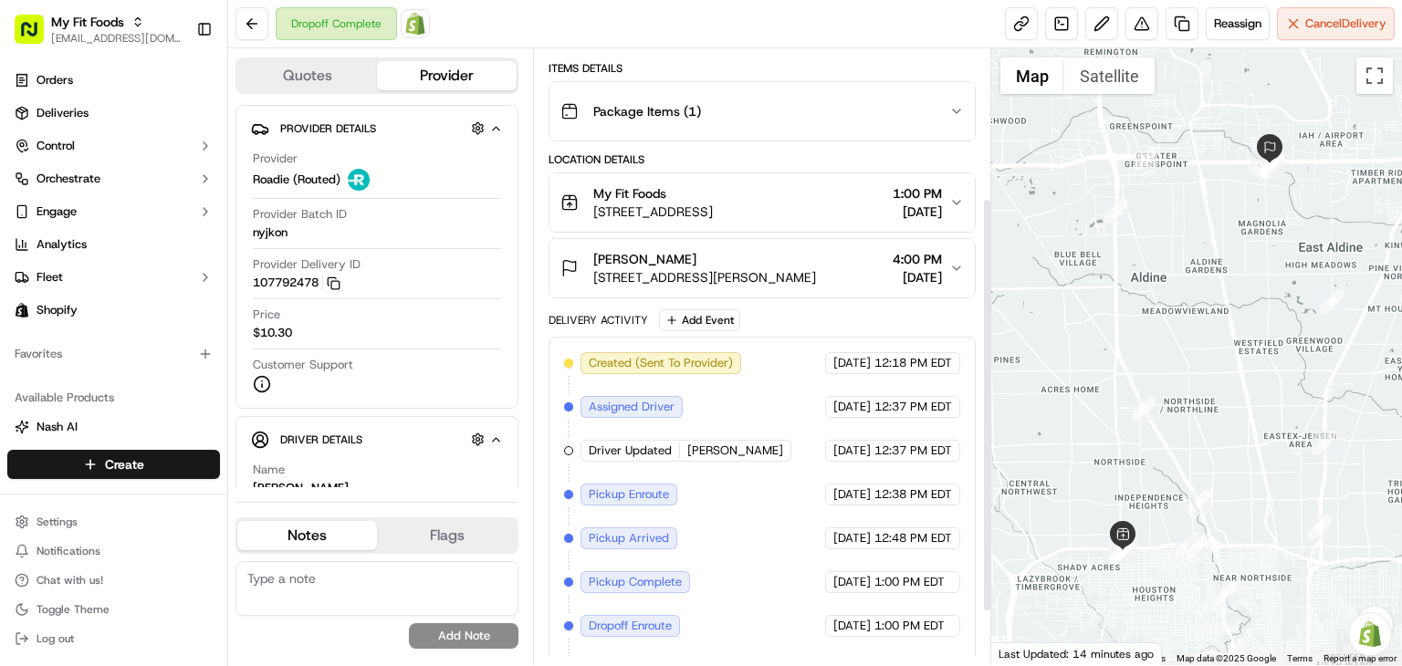
scroll to position [221, 0]
